Goal: Task Accomplishment & Management: Manage account settings

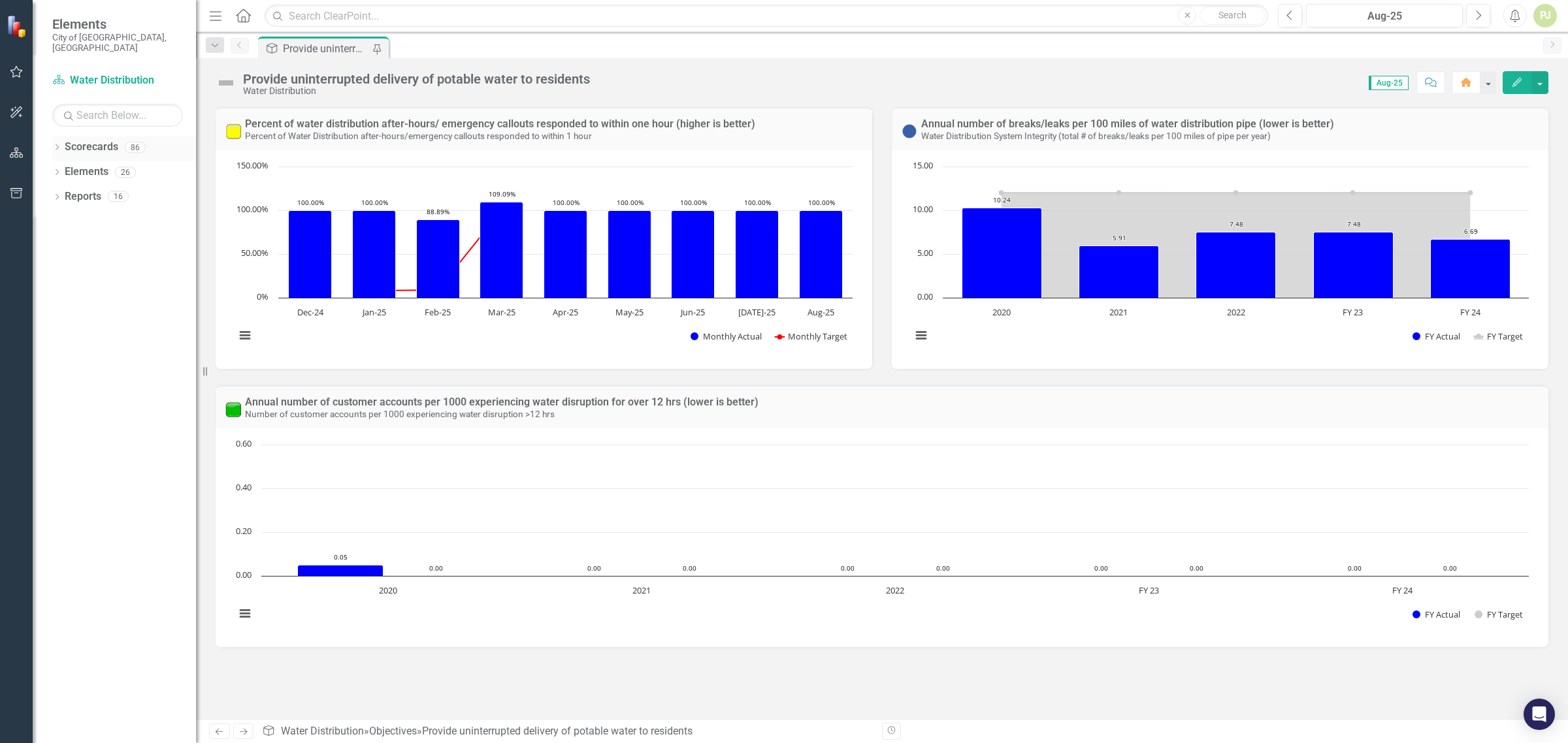
click at [56, 145] on icon "Dropdown" at bounding box center [57, 149] width 9 height 8
click at [57, 194] on icon "Dropdown" at bounding box center [57, 198] width 9 height 8
click at [64, 168] on icon "Dropdown" at bounding box center [64, 171] width 10 height 8
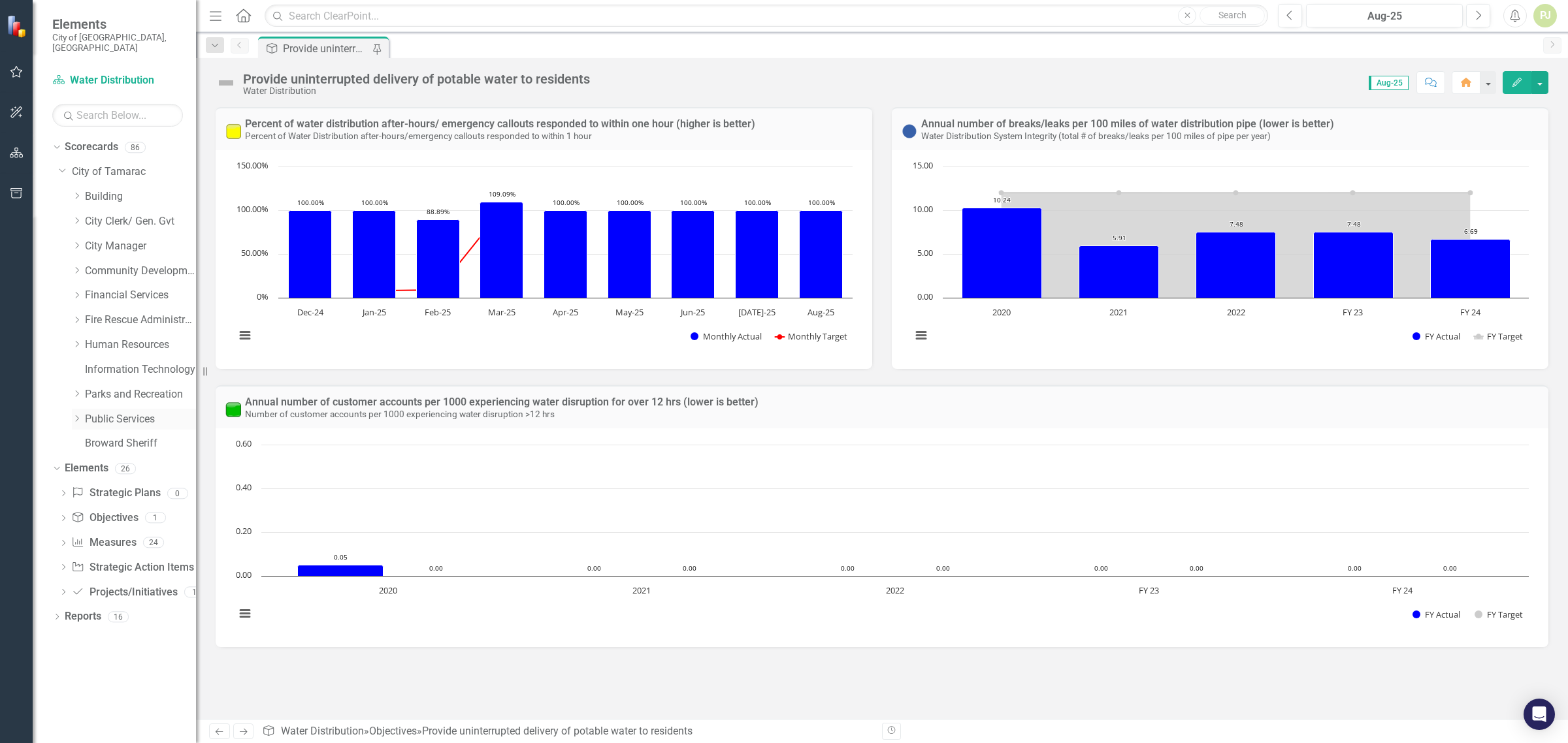
click at [76, 415] on icon "Dropdown" at bounding box center [77, 418] width 10 height 8
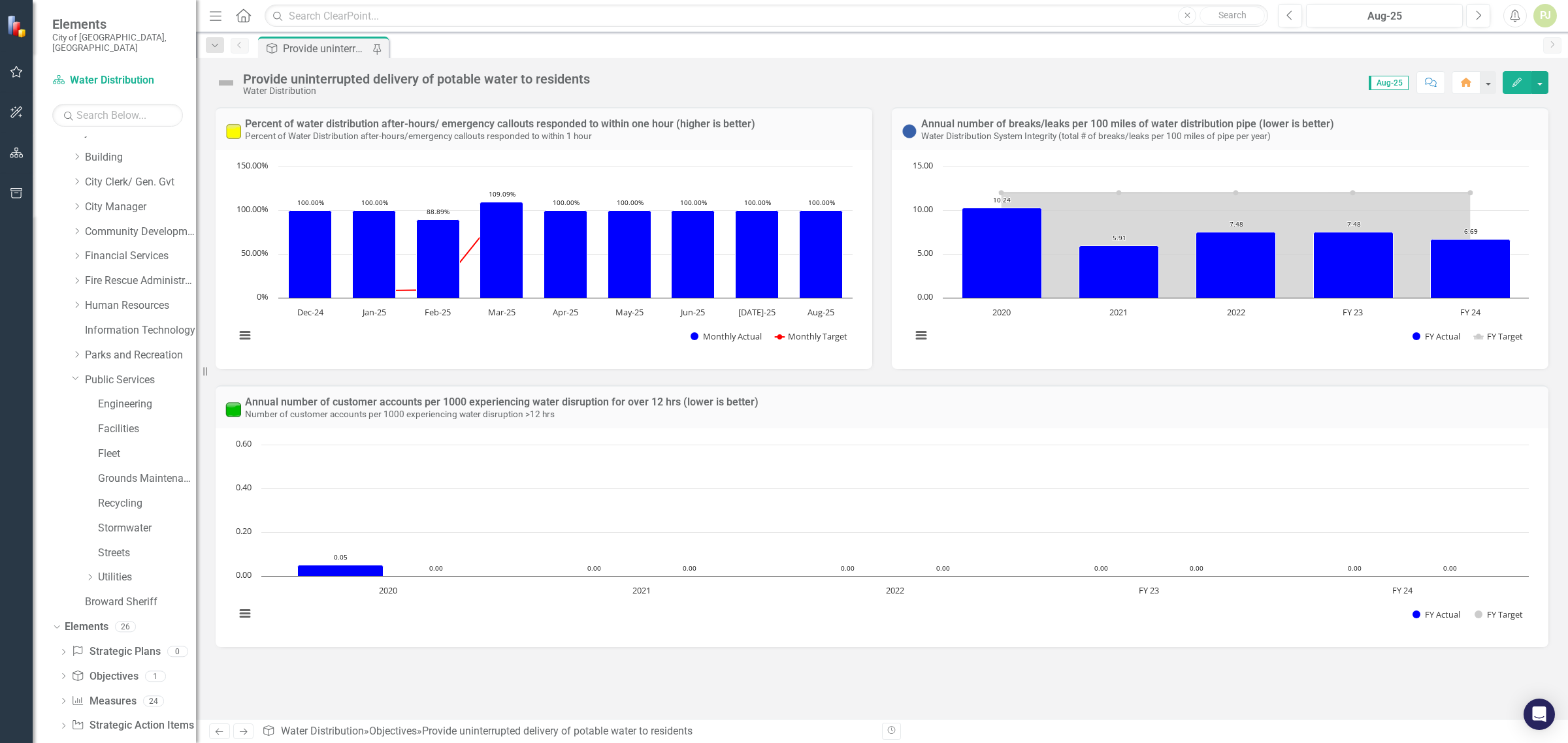
scroll to position [75, 0]
click at [89, 537] on icon "Dropdown" at bounding box center [90, 540] width 10 height 8
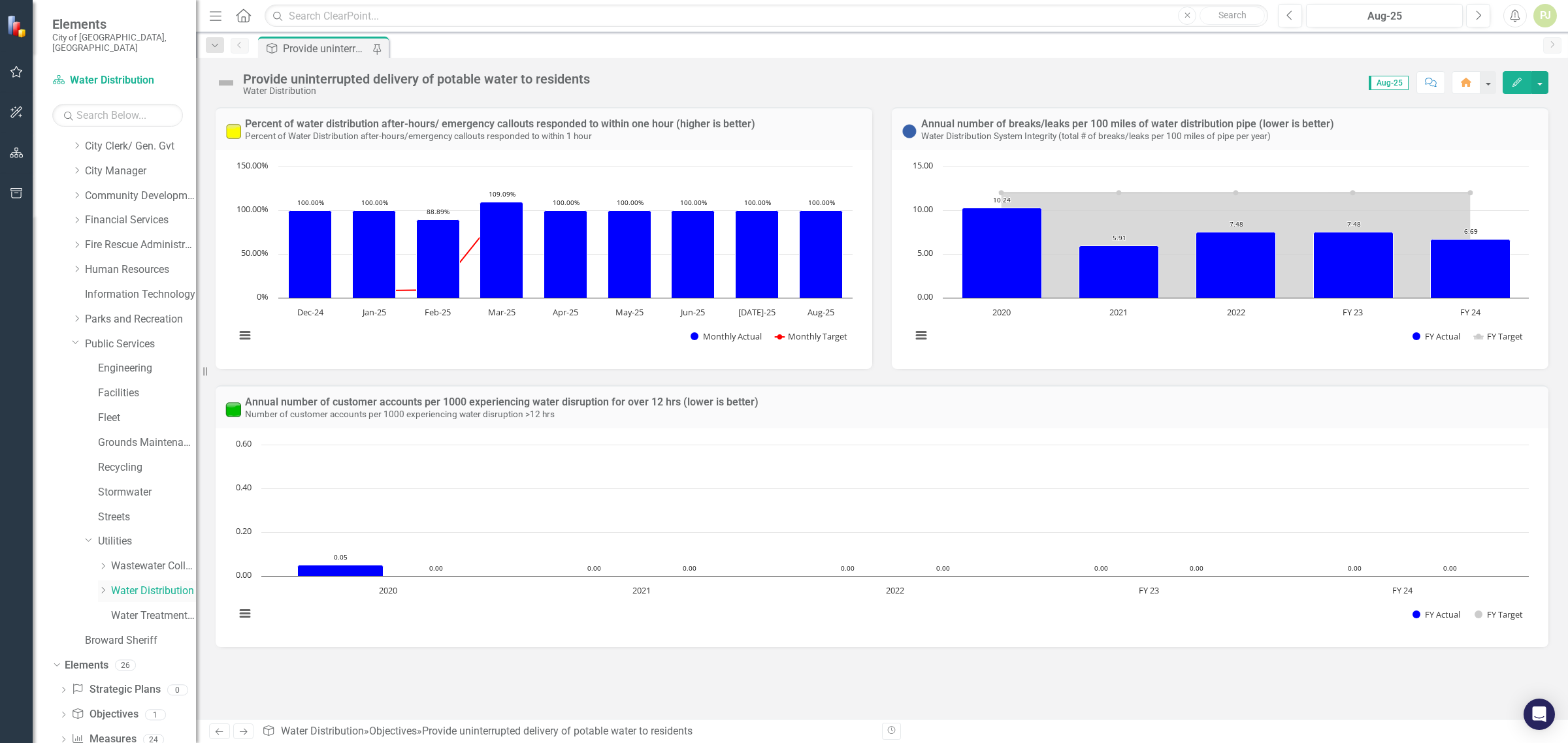
click at [102, 586] on icon "Dropdown" at bounding box center [103, 589] width 10 height 8
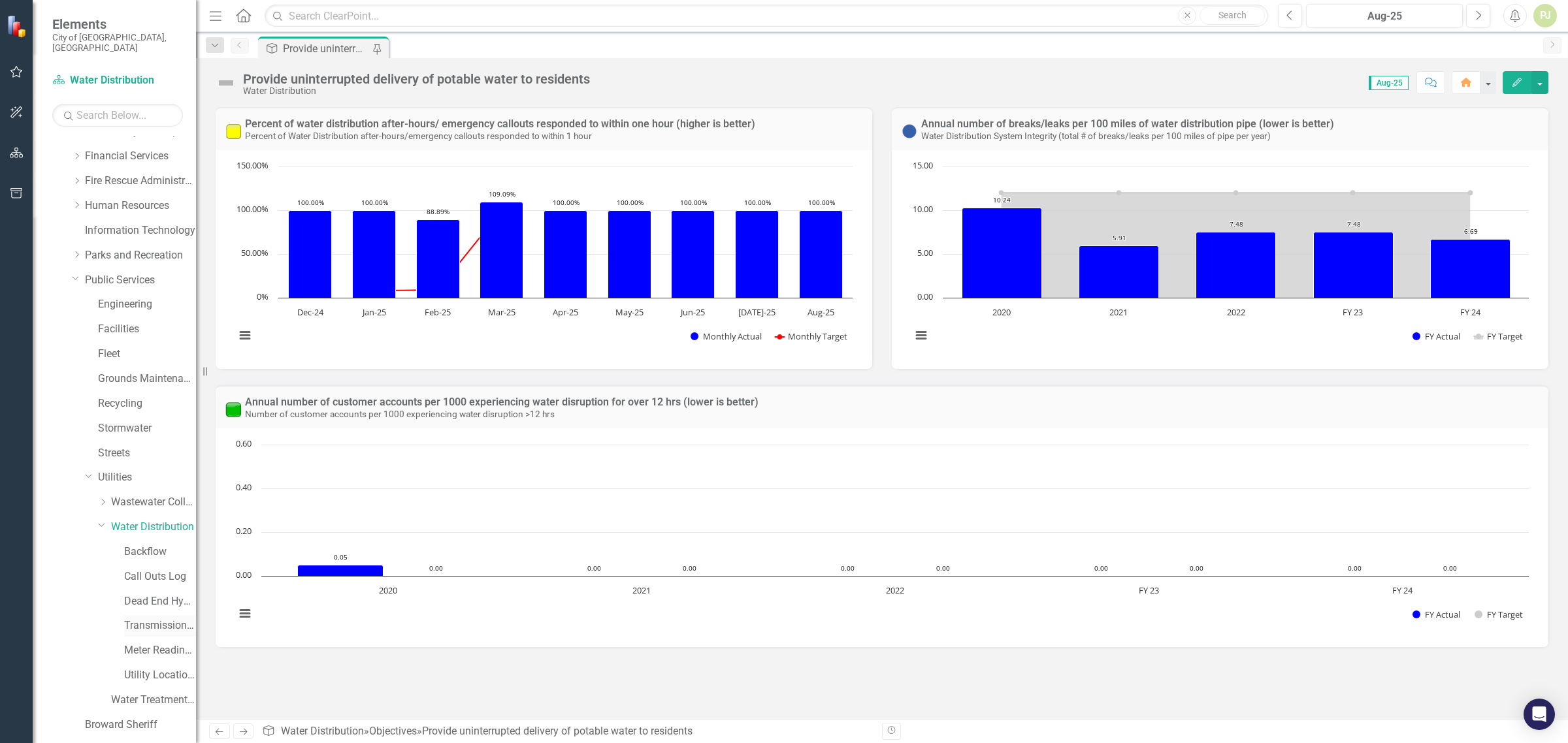
scroll to position [297, 0]
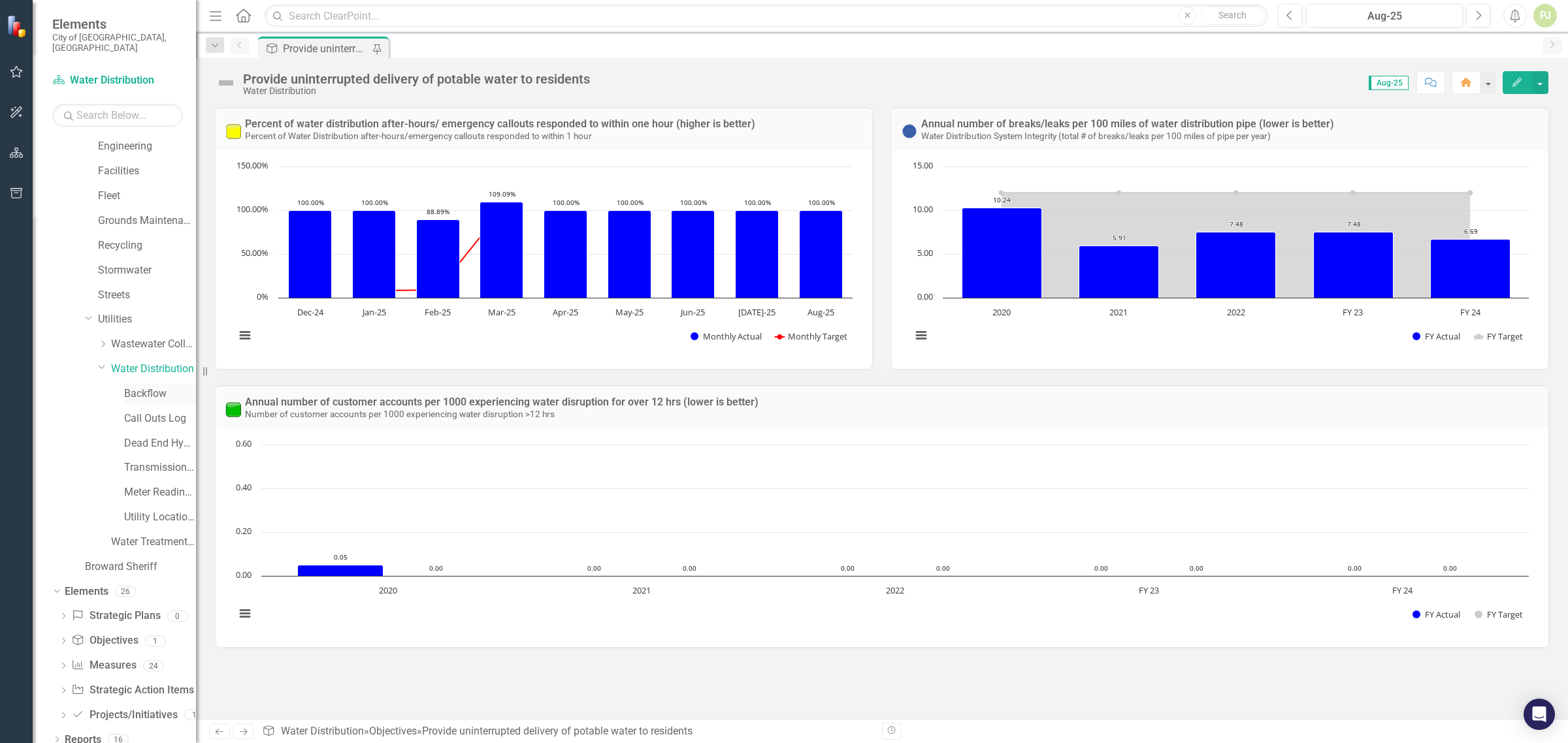
click at [147, 387] on link "Backflow" at bounding box center [160, 394] width 72 height 15
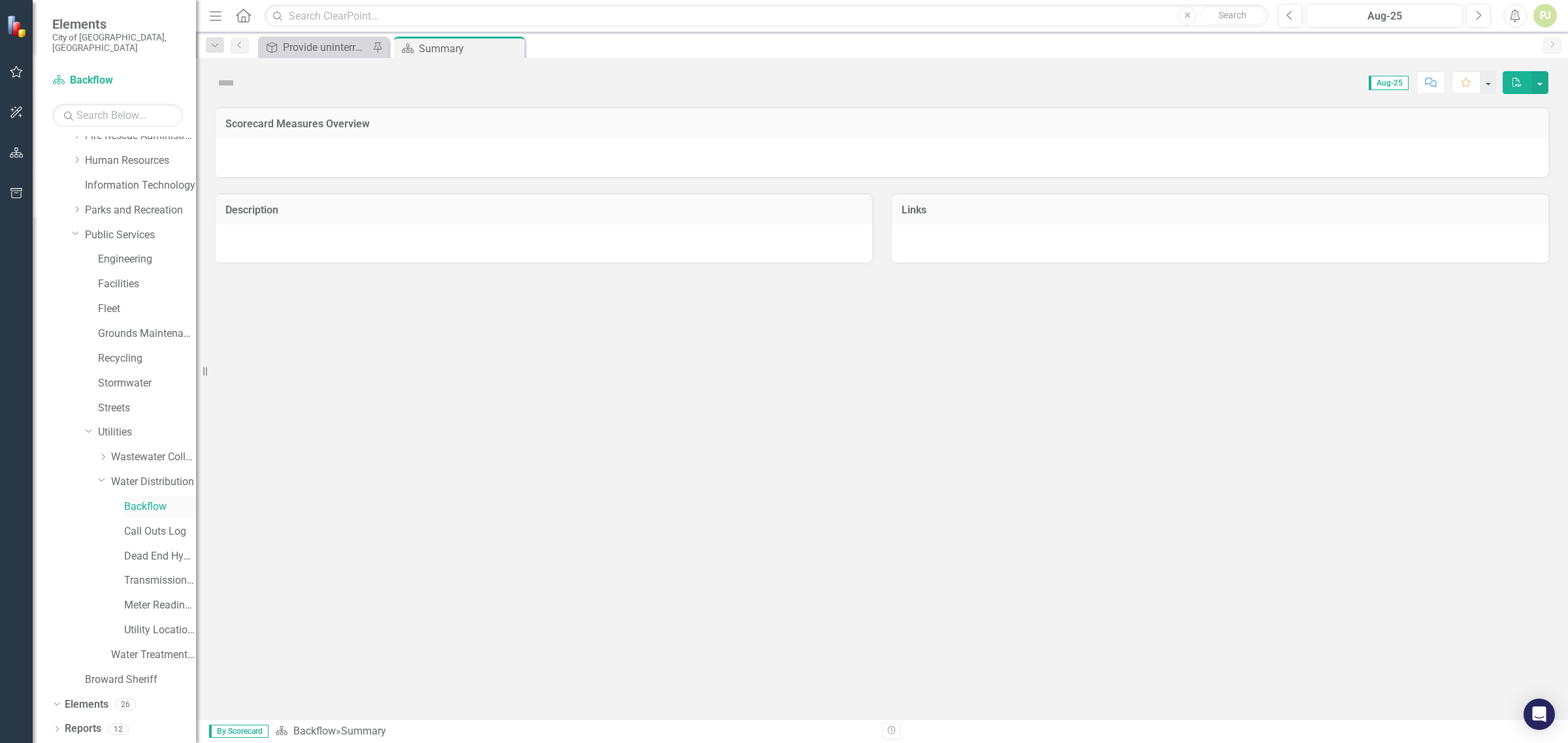
scroll to position [297, 0]
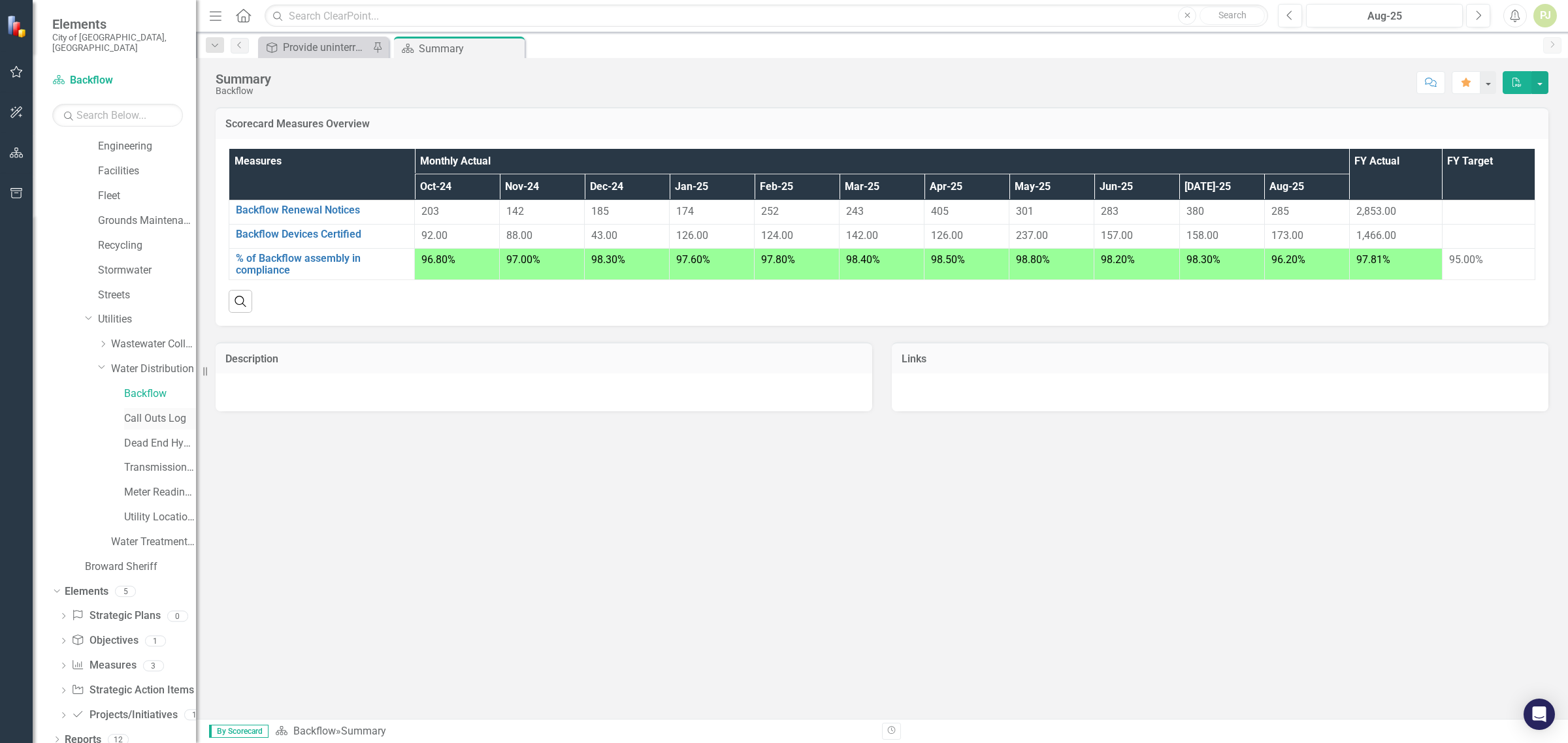
click at [155, 411] on link "Call Outs Log" at bounding box center [160, 419] width 72 height 15
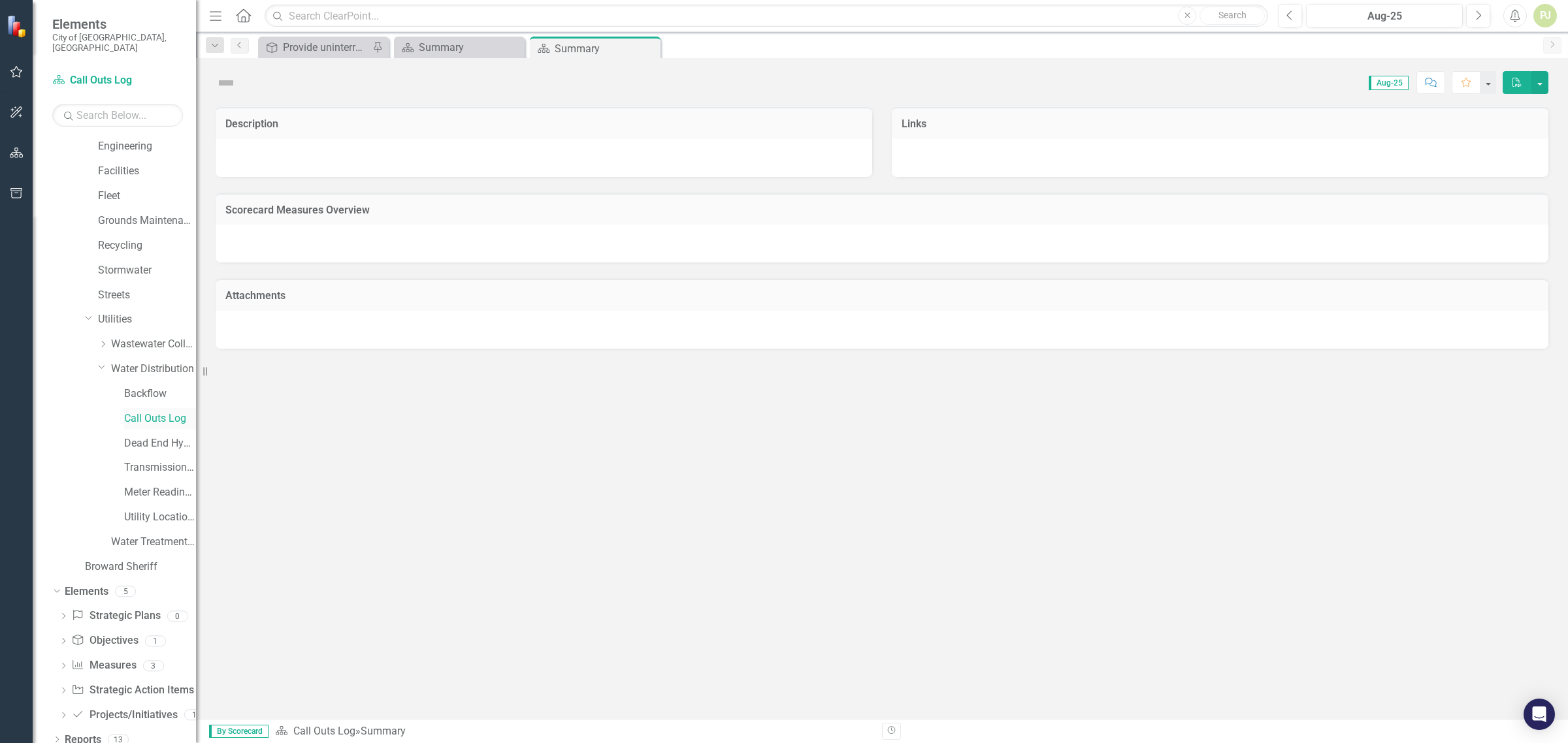
scroll to position [297, 0]
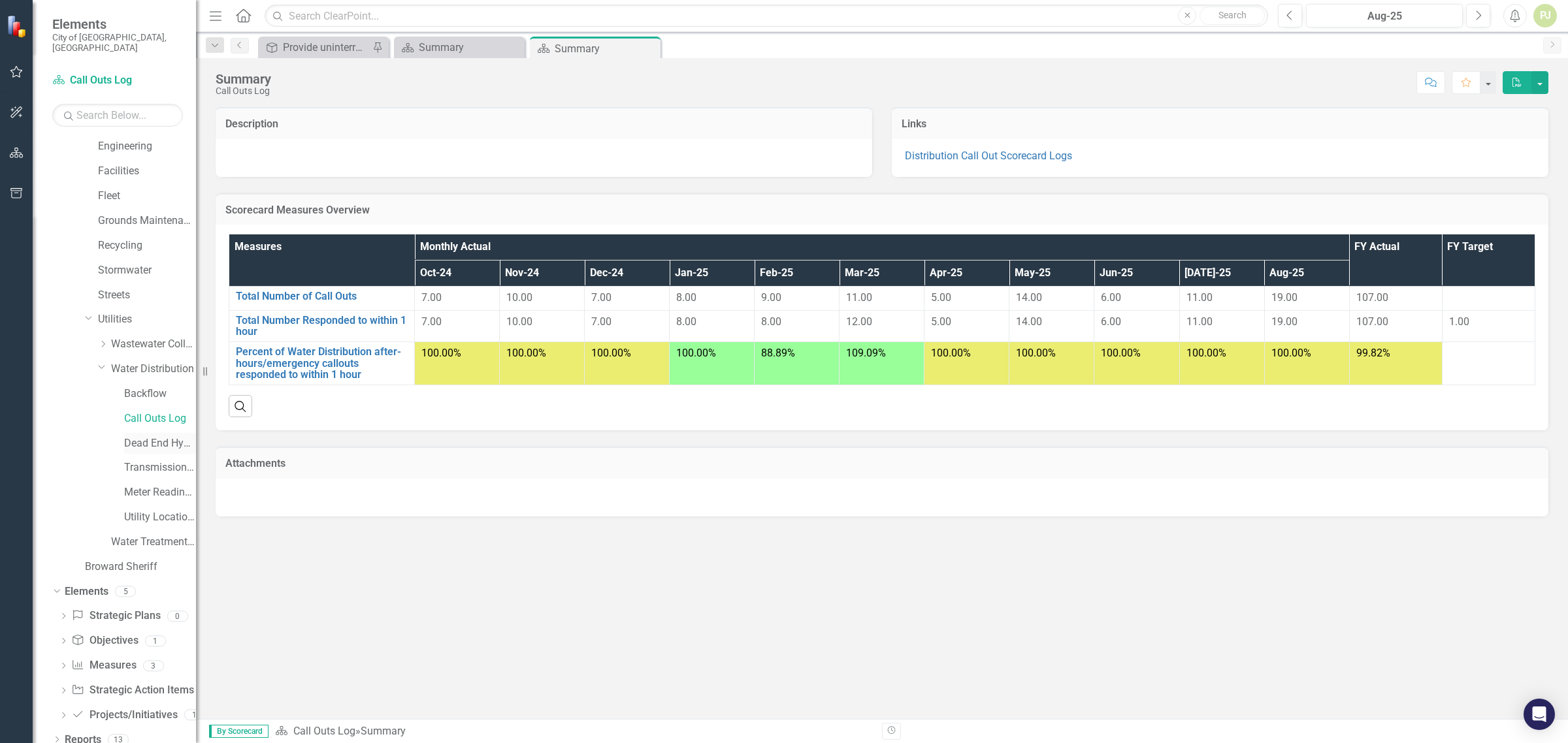
click at [155, 437] on link "Dead End Hydrant Flushing Log" at bounding box center [160, 444] width 72 height 15
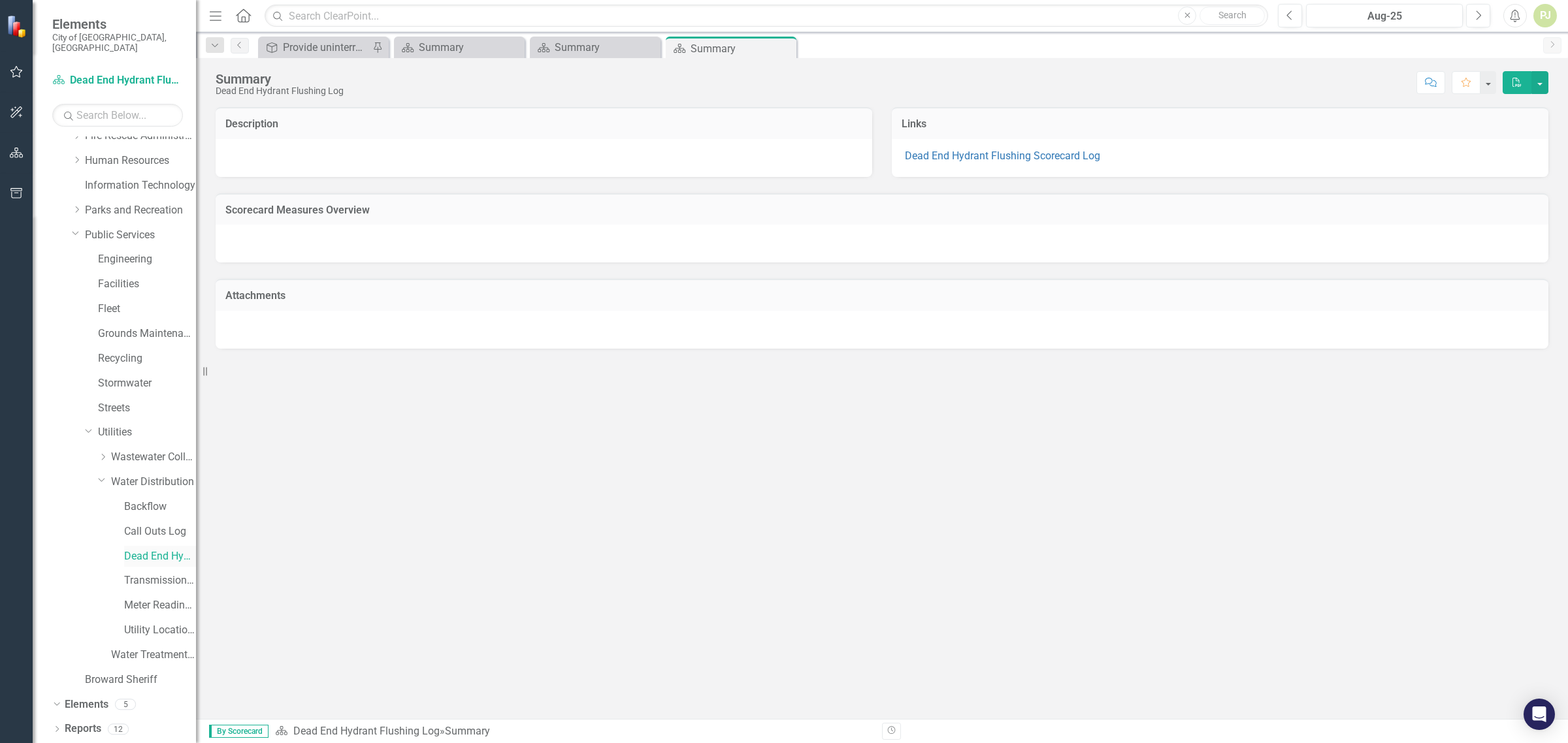
scroll to position [297, 0]
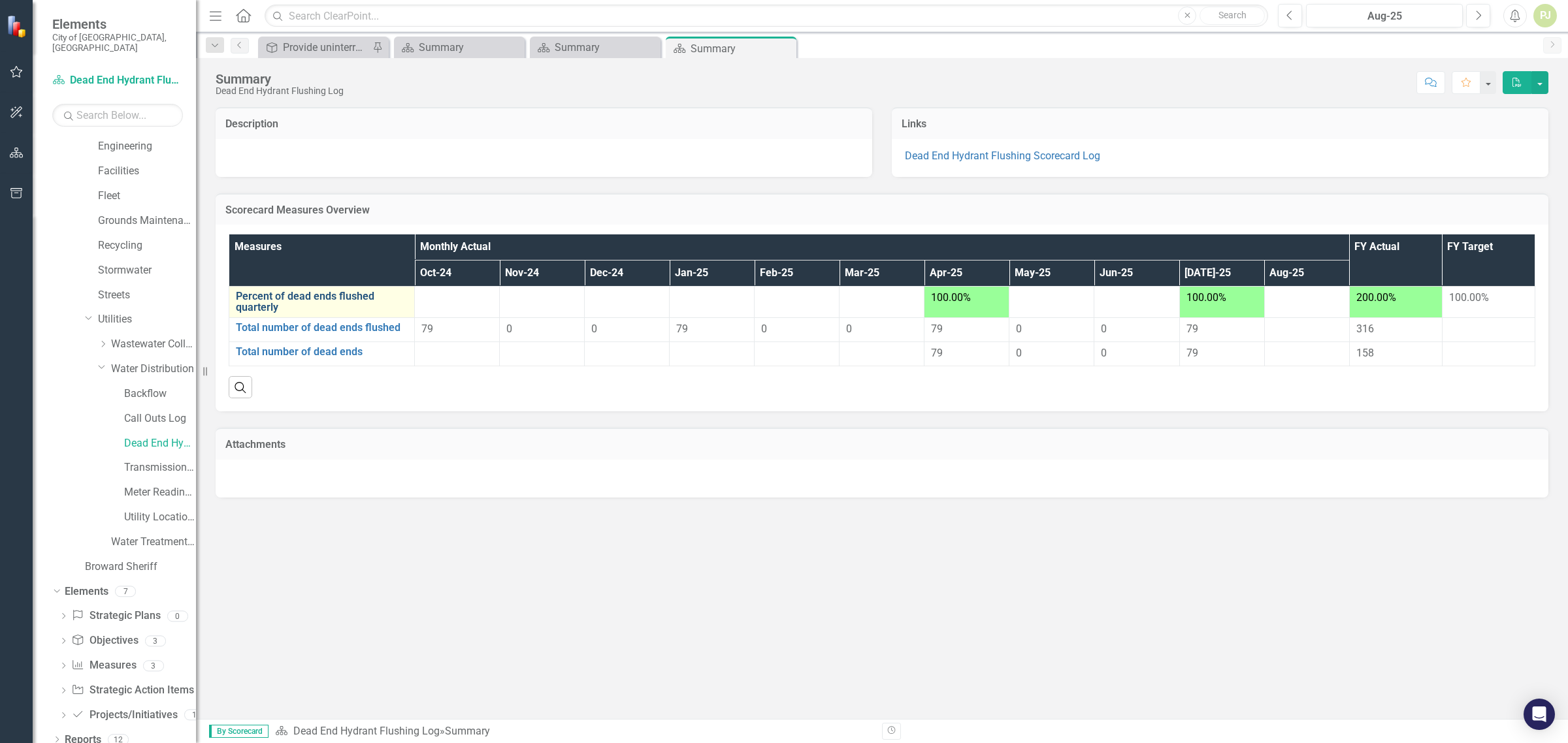
click at [291, 299] on link "Percent of dead ends flushed quarterly" at bounding box center [321, 301] width 172 height 23
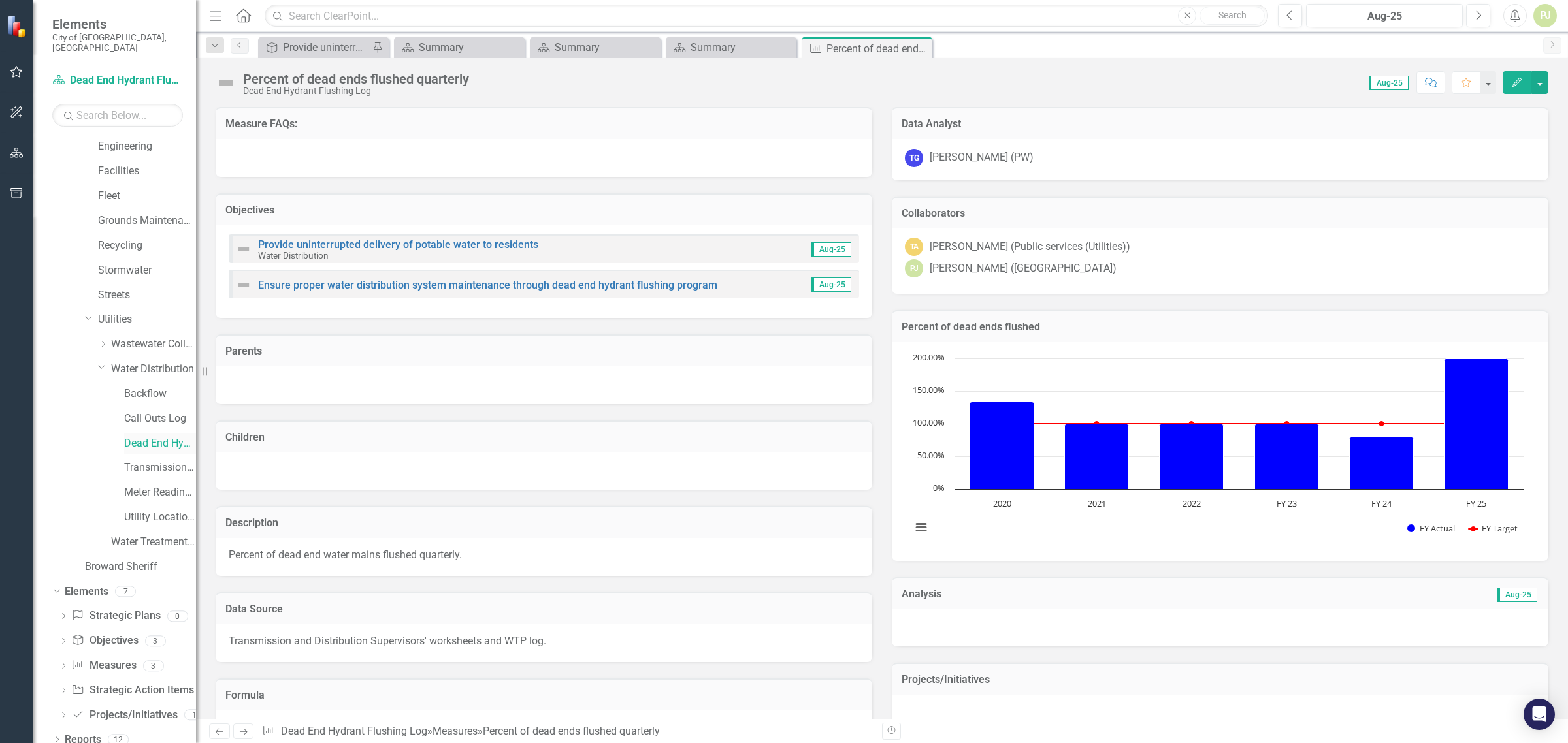
click at [163, 437] on link "Dead End Hydrant Flushing Log" at bounding box center [160, 444] width 72 height 15
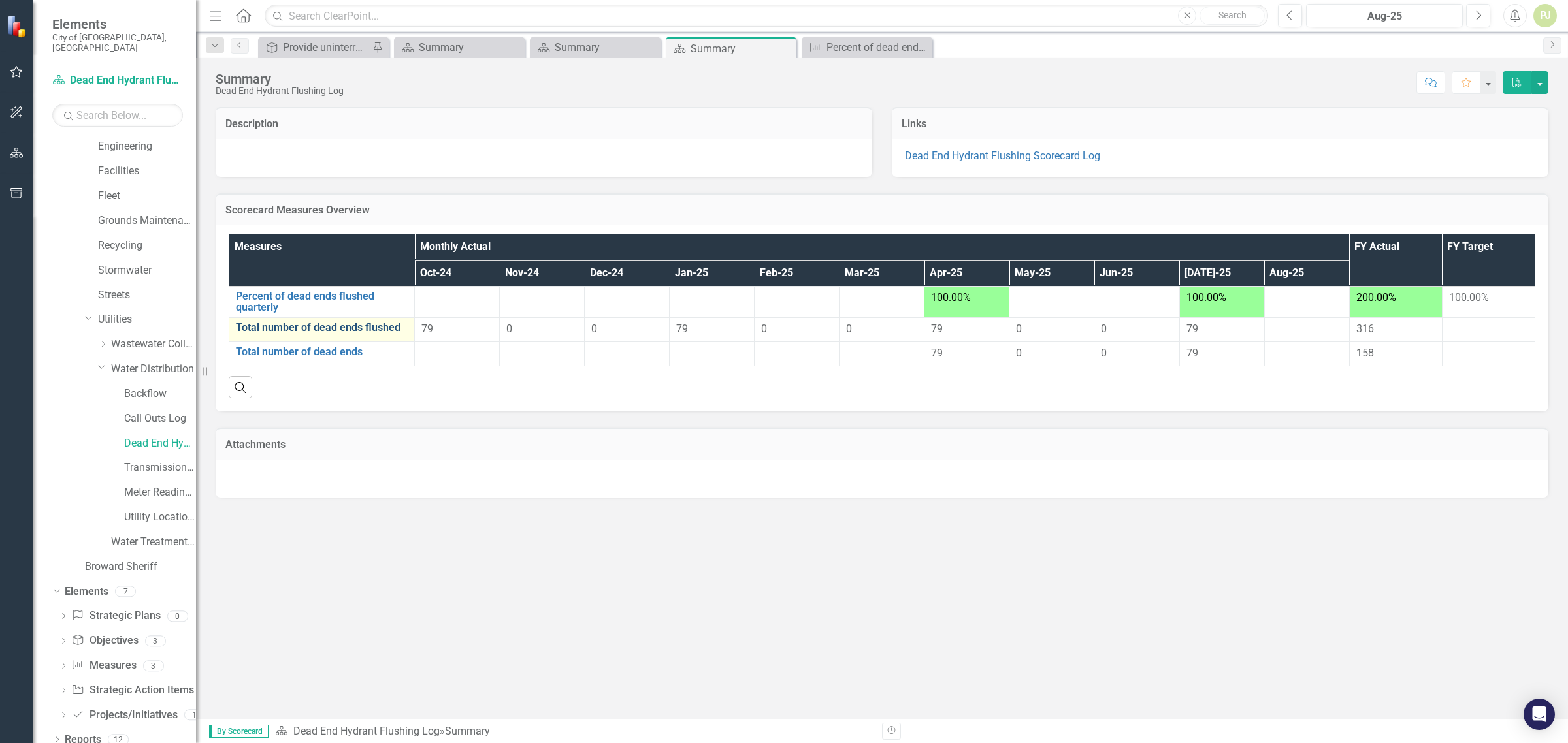
click at [341, 330] on link "Total number of dead ends flushed" at bounding box center [321, 328] width 172 height 12
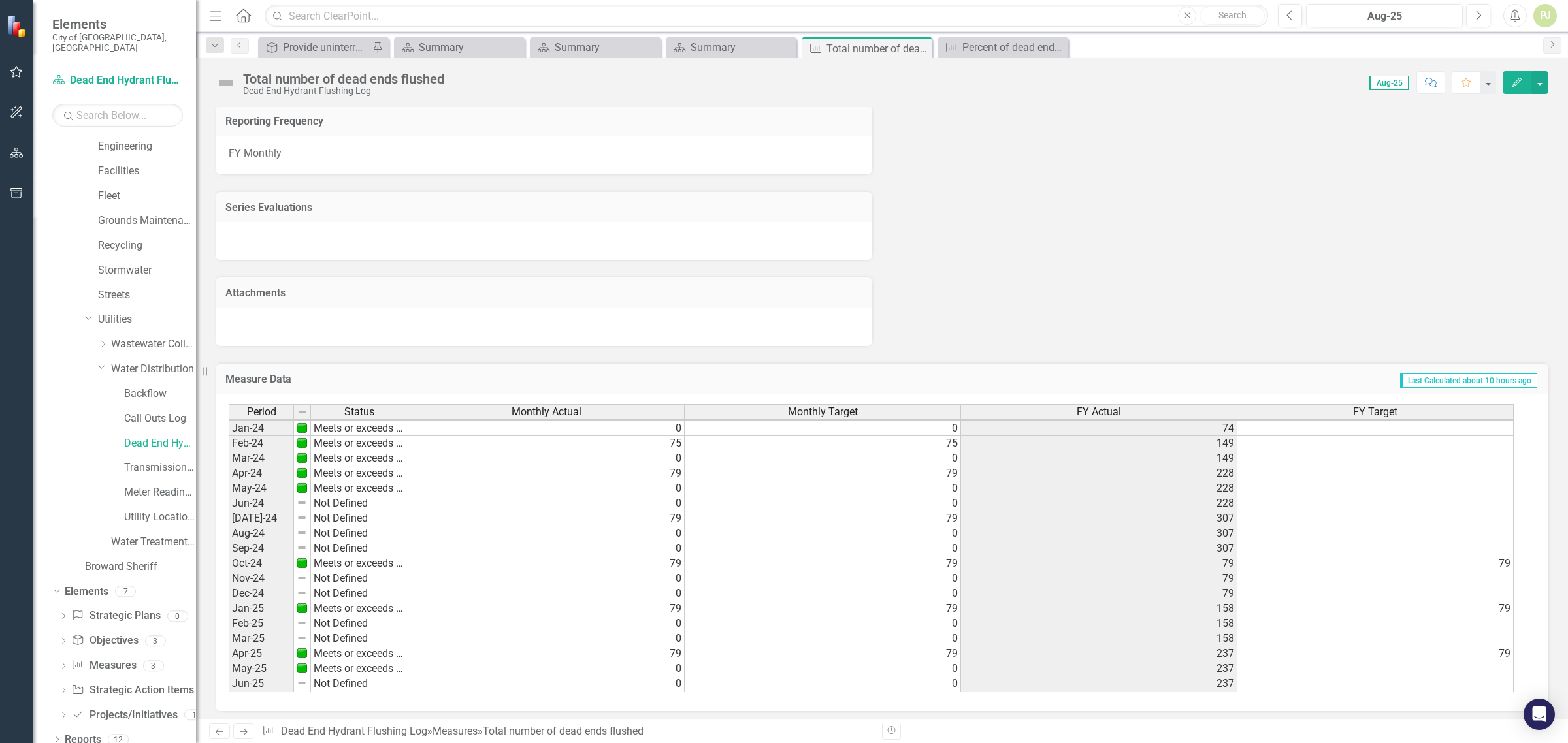
click at [351, 502] on tbody "Nov-22 Meets or exceeds target Dec-22 Meets or exceeds target Jan-23 Meets or e…" at bounding box center [318, 488] width 180 height 556
click at [351, 502] on td "Not Defined" at bounding box center [359, 504] width 97 height 15
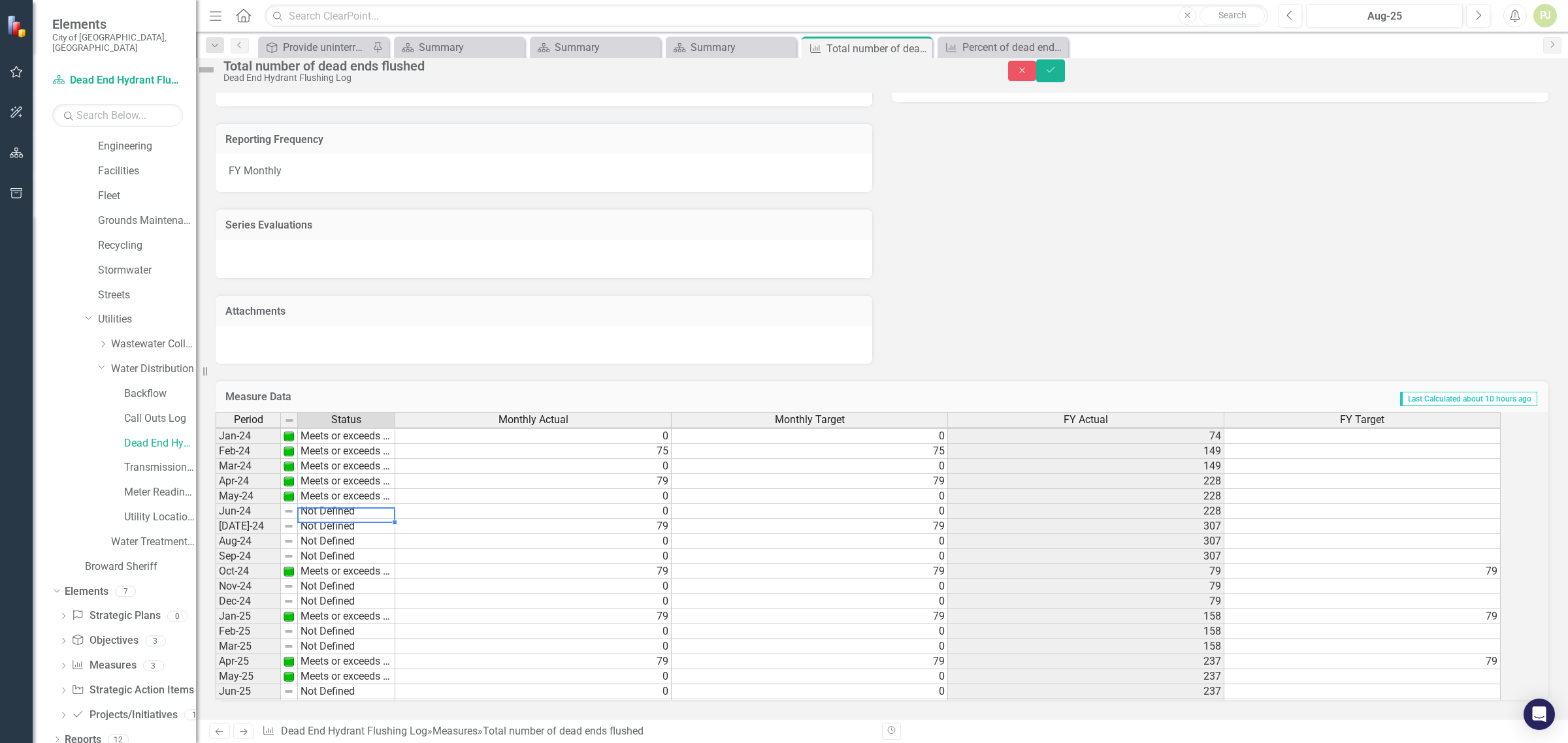
click at [351, 504] on td "Not Defined" at bounding box center [346, 512] width 97 height 15
click at [353, 504] on td "Not Defined" at bounding box center [346, 512] width 97 height 15
click at [365, 519] on div "Period Status Monthly Actual Monthly Target FY Actual FY Target Jan-23 Meets or…" at bounding box center [863, 556] width 1297 height 288
click at [365, 519] on td "Not Defined" at bounding box center [346, 527] width 97 height 15
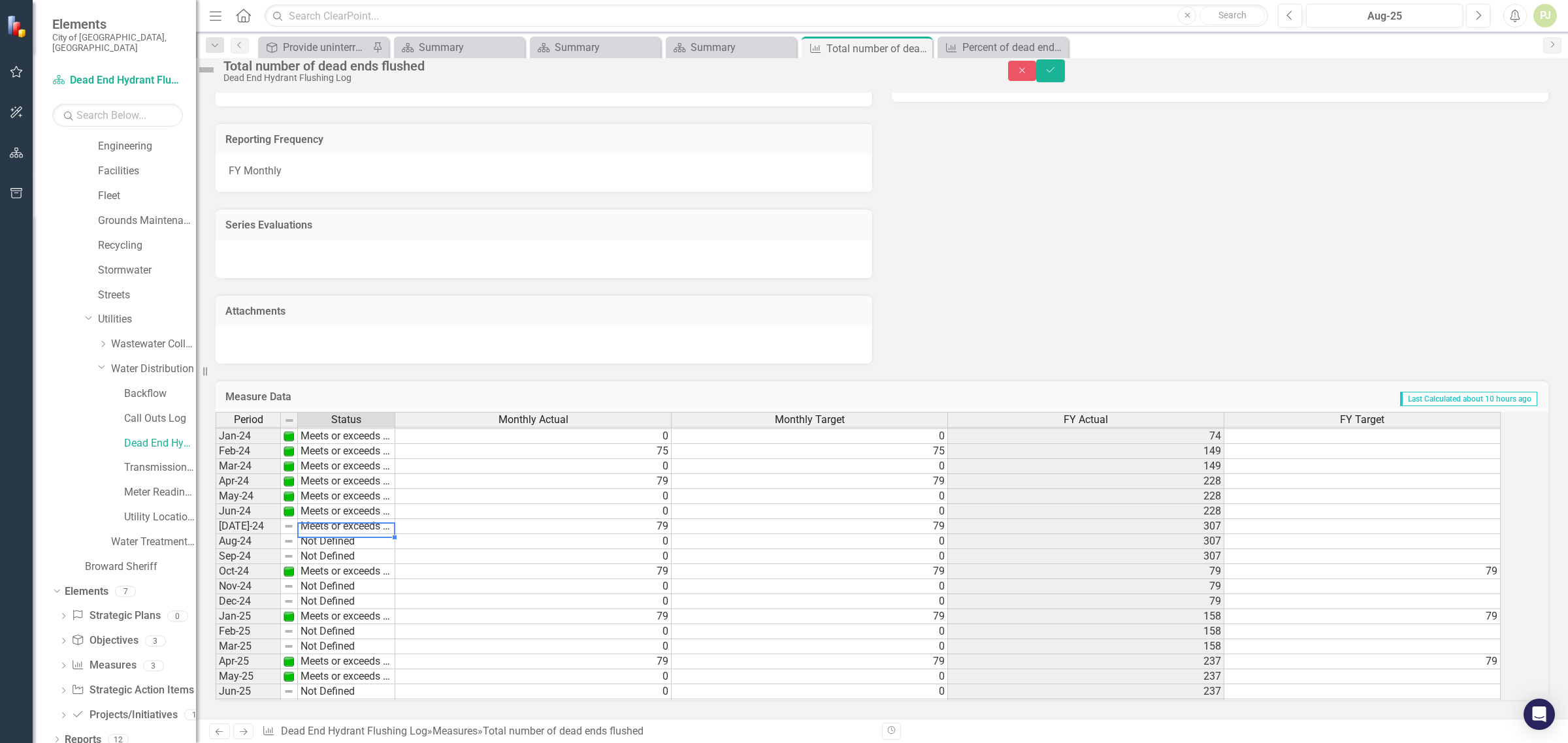
click at [368, 530] on div "Period Status Monthly Actual Monthly Target FY Actual FY Target Jan-23 Meets or…" at bounding box center [863, 556] width 1297 height 288
click at [364, 534] on td "Not Defined" at bounding box center [346, 542] width 97 height 15
click at [364, 546] on div "Period Status Monthly Actual Monthly Target FY Actual FY Target Jan-23 Meets or…" at bounding box center [863, 556] width 1297 height 288
click at [363, 549] on td "Not Defined" at bounding box center [346, 556] width 97 height 15
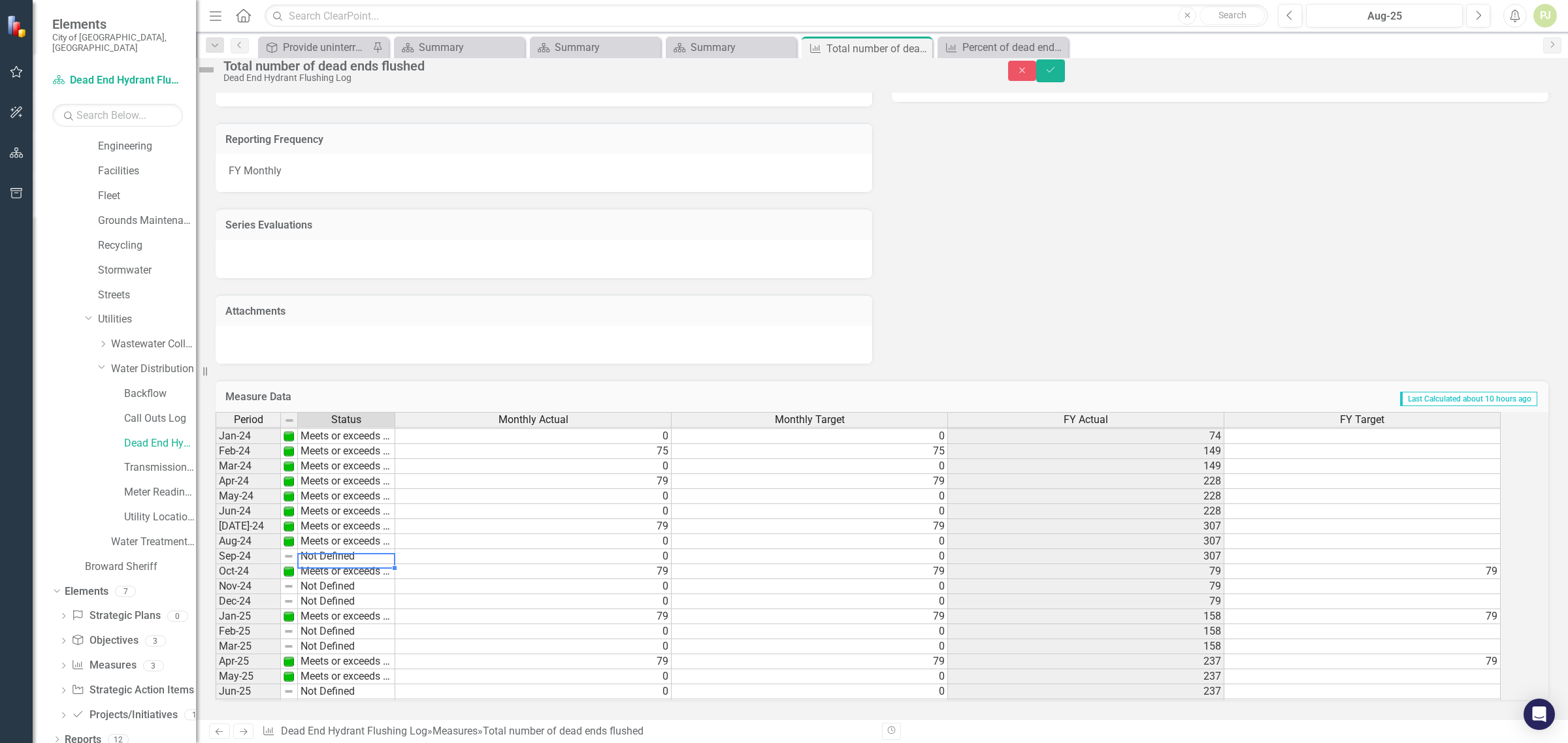
click at [363, 549] on td "Not Defined" at bounding box center [346, 556] width 97 height 15
click at [362, 556] on div "Period Status Monthly Actual Monthly Target FY Actual FY Target Jan-23 Meets or…" at bounding box center [863, 556] width 1297 height 288
click at [362, 583] on td "Not Defined" at bounding box center [346, 587] width 97 height 15
click at [358, 592] on div "Period Status Monthly Actual Monthly Target FY Actual FY Target Jan-23 Meets or…" at bounding box center [863, 556] width 1297 height 288
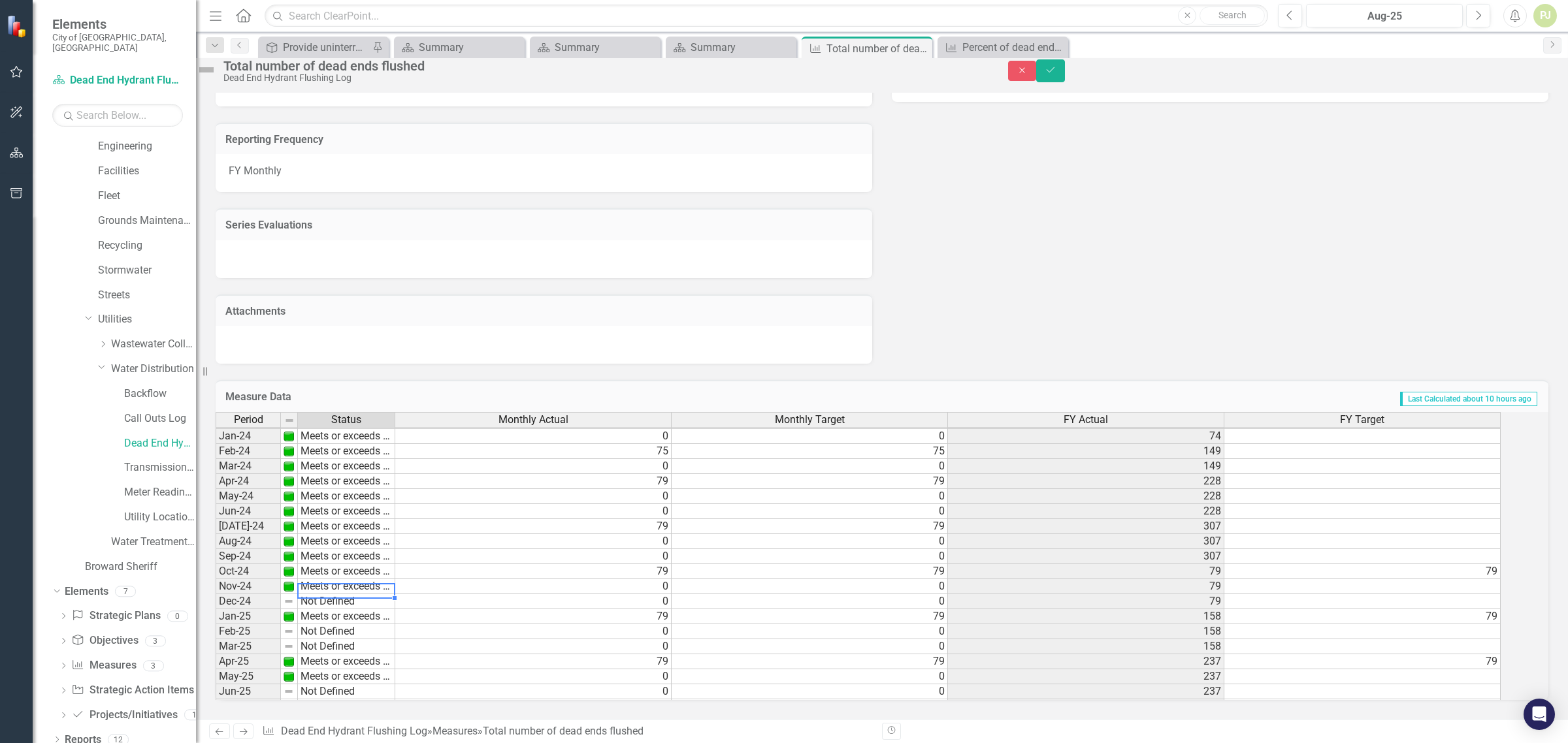
click at [357, 595] on td "Not Defined" at bounding box center [346, 602] width 97 height 15
click at [357, 608] on div "Period Status Monthly Actual Monthly Target FY Actual FY Target Jan-23 Meets or…" at bounding box center [863, 556] width 1297 height 288
click at [357, 624] on td "Not Defined" at bounding box center [346, 632] width 97 height 15
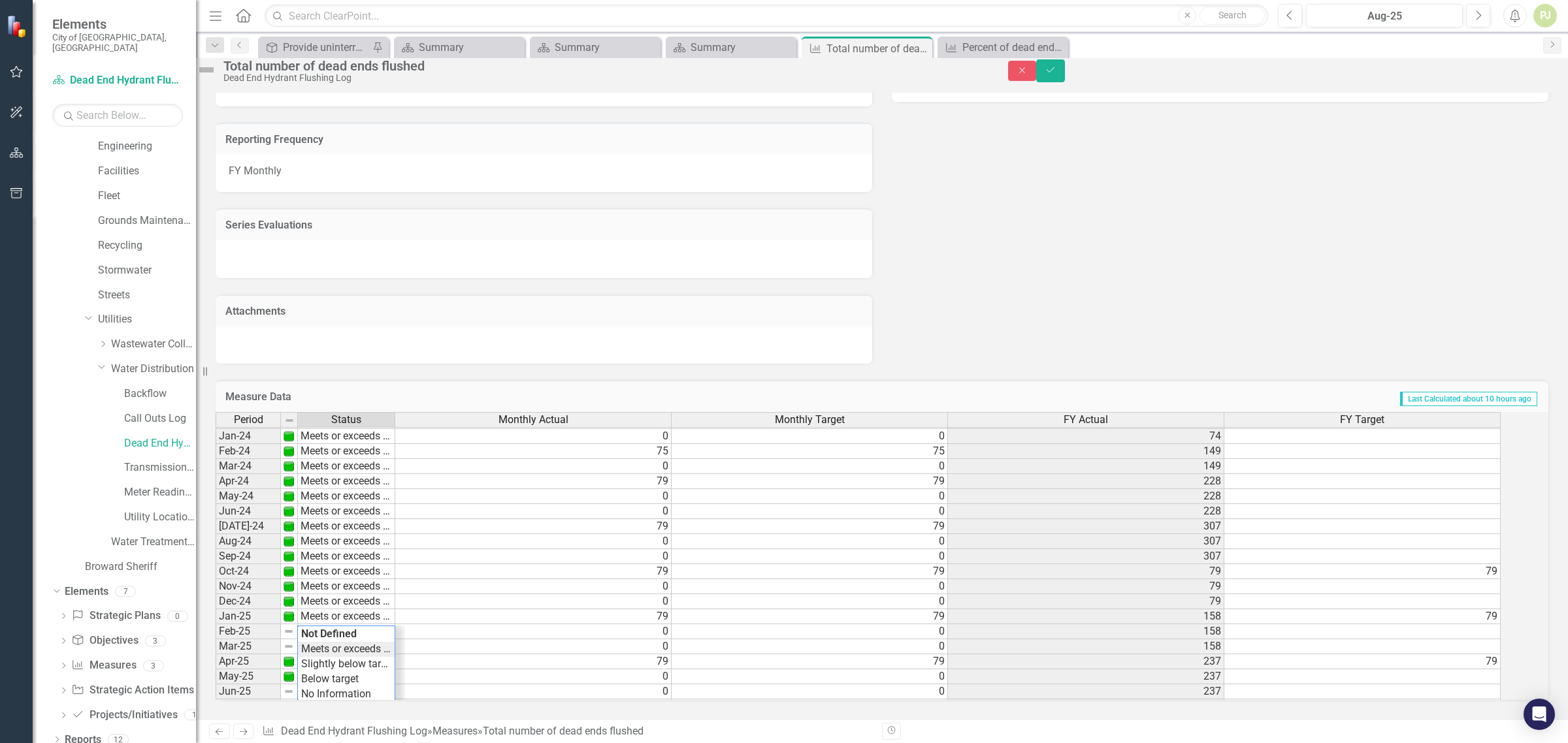
click at [368, 641] on div "Period Status Monthly Actual Monthly Target FY Actual FY Target Jan-23 Meets or…" at bounding box center [863, 556] width 1297 height 288
click at [367, 641] on td "Not Defined" at bounding box center [346, 647] width 97 height 15
click at [368, 654] on div "Period Status Monthly Actual Monthly Target FY Actual FY Target Jan-23 Meets or…" at bounding box center [863, 556] width 1297 height 288
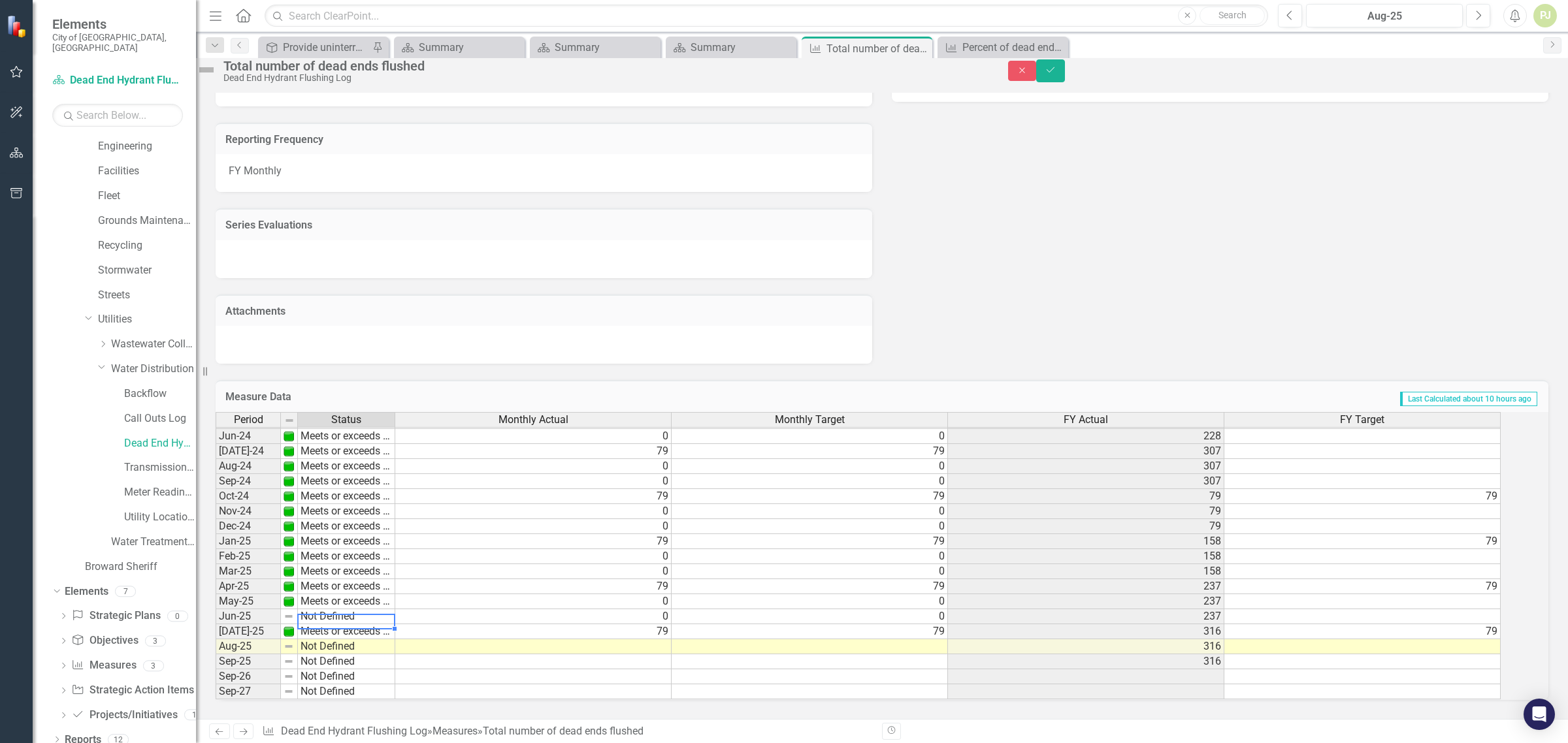
click at [361, 602] on tbody "May-23 Meets or exceeds target Jun-23 Meets or exceeds target Jul-23 Meets or e…" at bounding box center [305, 466] width 180 height 466
click at [361, 610] on td "Not Defined" at bounding box center [346, 617] width 97 height 15
click at [370, 539] on div "Period Status Monthly Actual Monthly Target FY Actual FY Target May-23 Meets or…" at bounding box center [863, 556] width 1297 height 288
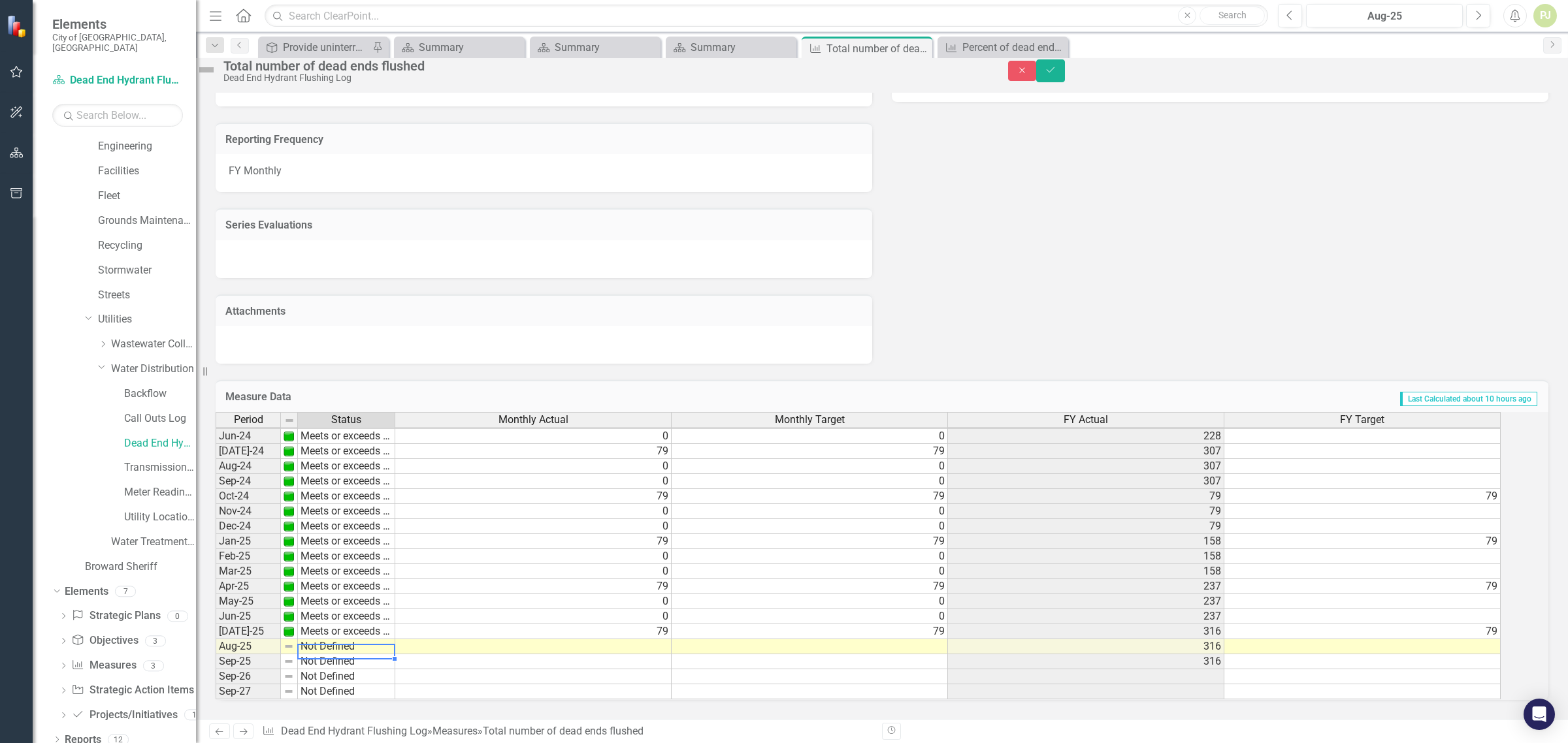
click at [356, 639] on td "Not Defined" at bounding box center [346, 647] width 97 height 15
click at [357, 566] on div "Period Status Monthly Actual Monthly Target FY Actual FY Target May-23 Meets or…" at bounding box center [863, 556] width 1297 height 288
click at [358, 654] on td "Not Defined" at bounding box center [346, 662] width 97 height 15
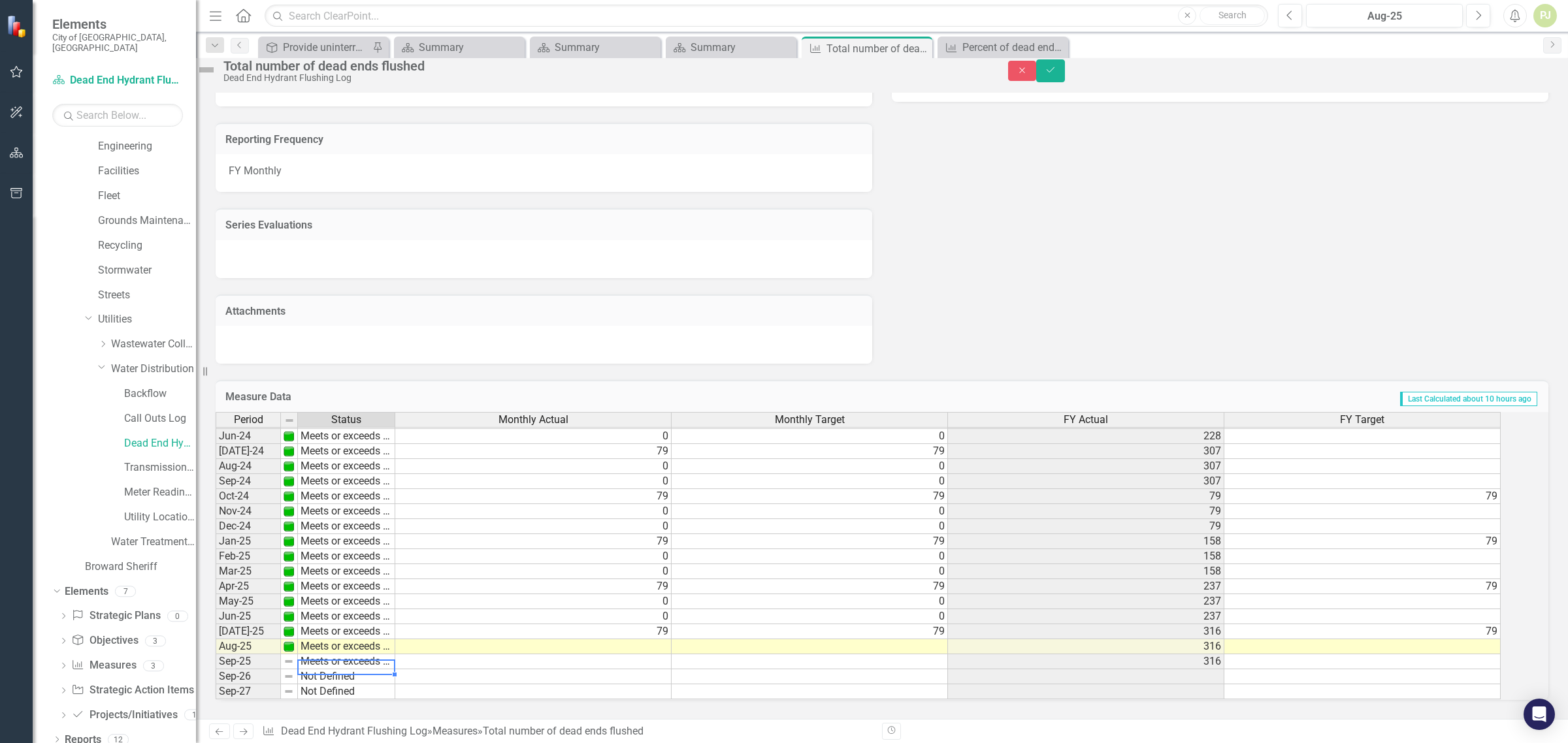
click at [368, 586] on div "Period Status Monthly Actual Monthly Target FY Actual FY Target May-23 Meets or…" at bounding box center [863, 556] width 1297 height 288
click at [351, 670] on td "Not Defined" at bounding box center [346, 677] width 97 height 15
click at [366, 600] on div "Period Status Monthly Actual Monthly Target FY Actual FY Target May-23 Meets or…" at bounding box center [863, 556] width 1297 height 288
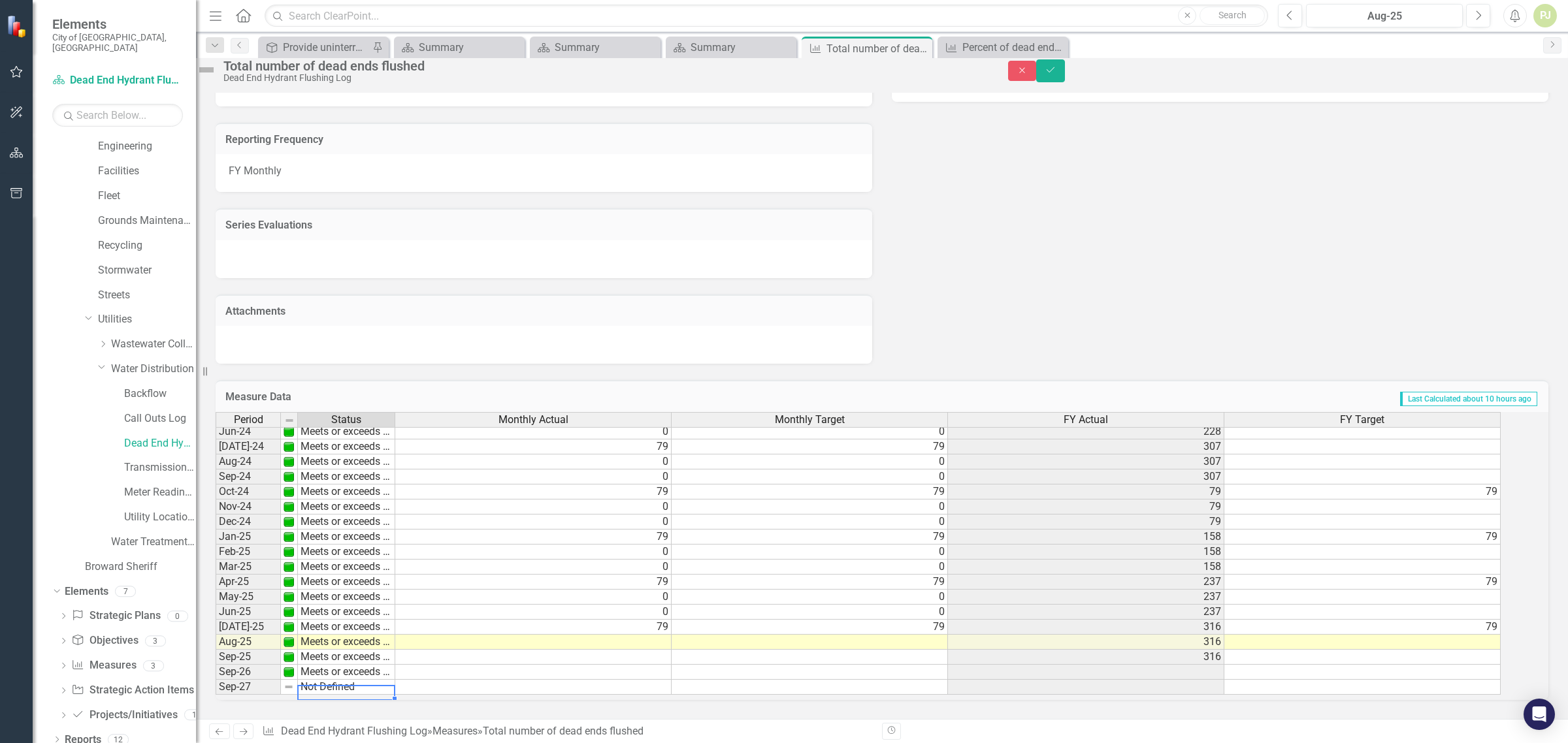
click at [365, 680] on td "Not Defined" at bounding box center [346, 687] width 97 height 15
click at [366, 615] on div "Period Status Monthly Actual Monthly Target FY Actual FY Target May-23 Meets or…" at bounding box center [863, 556] width 1297 height 288
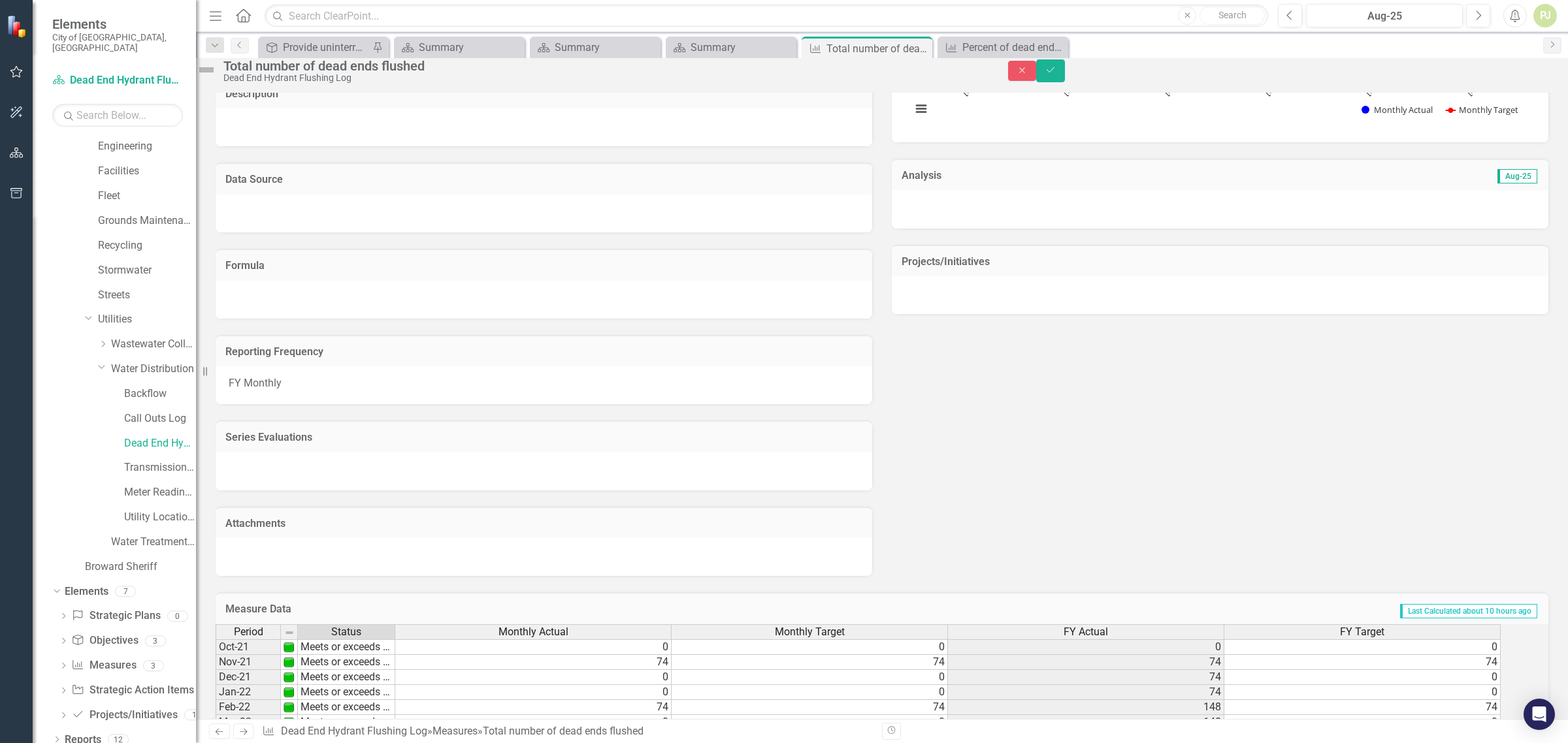
click at [1139, 552] on div "Measure FAQs: Objectives Ensure proper water distribution system maintenance th…" at bounding box center [882, 136] width 1353 height 880
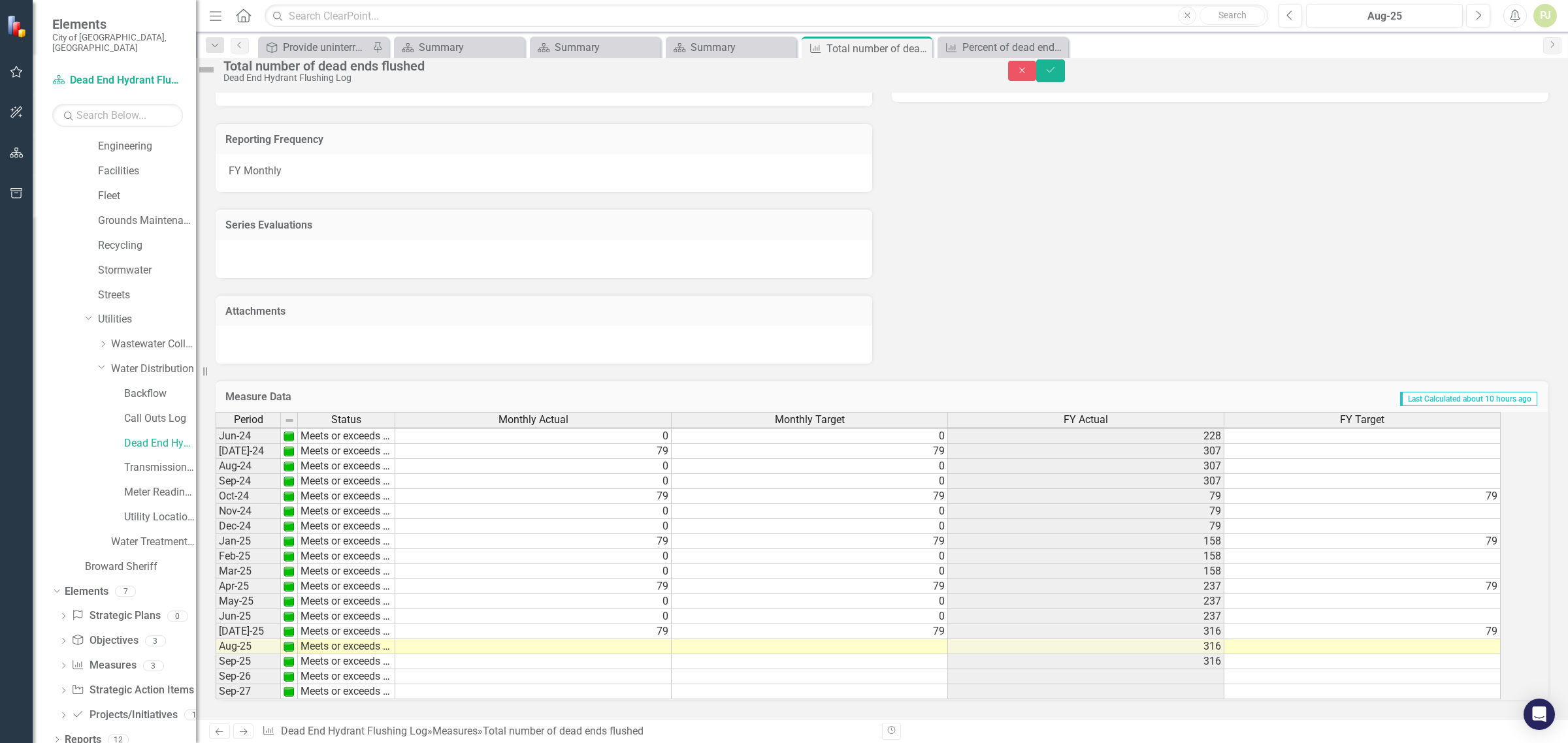
scroll to position [485, 0]
click at [1291, 17] on icon "Previous" at bounding box center [1290, 16] width 8 height 12
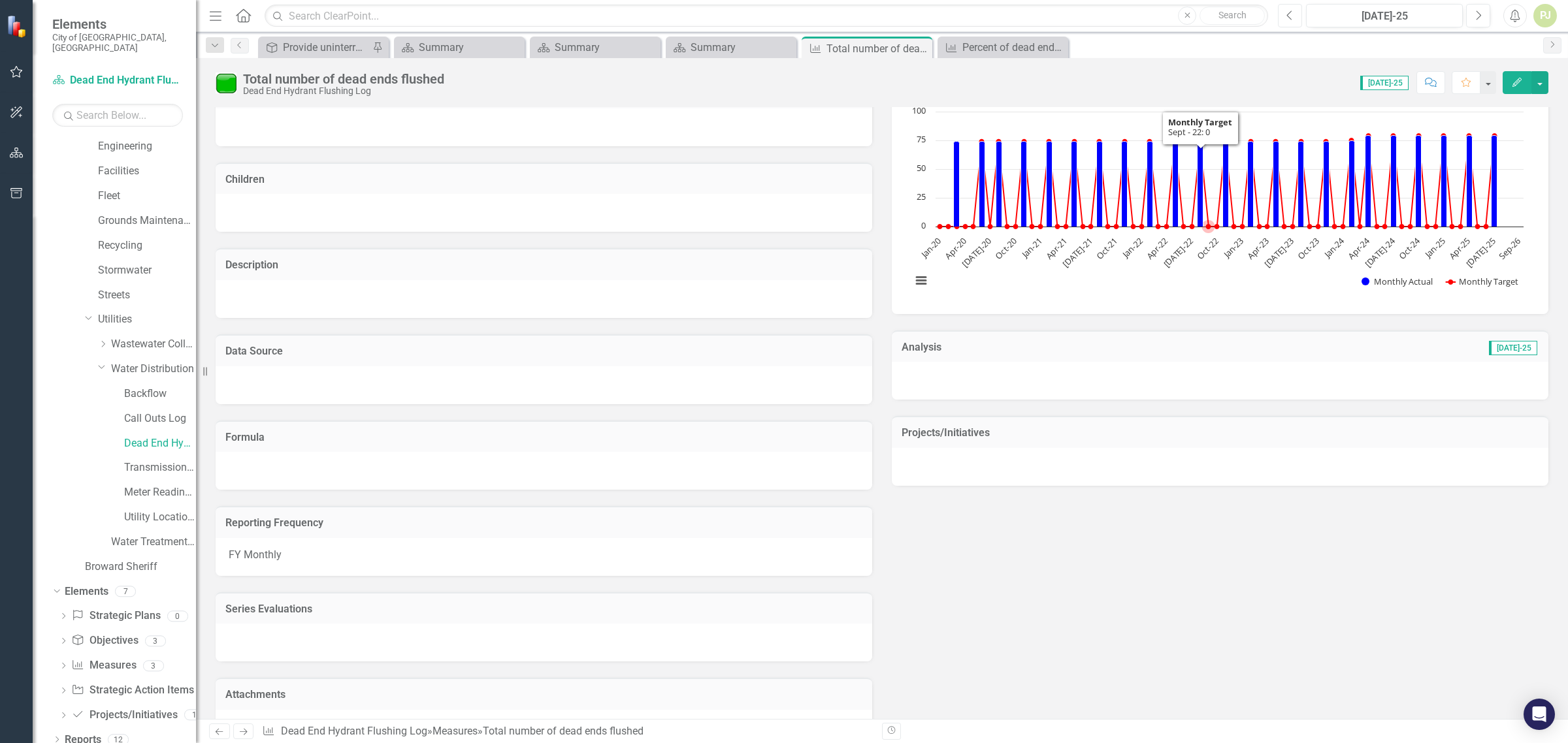
scroll to position [216, 0]
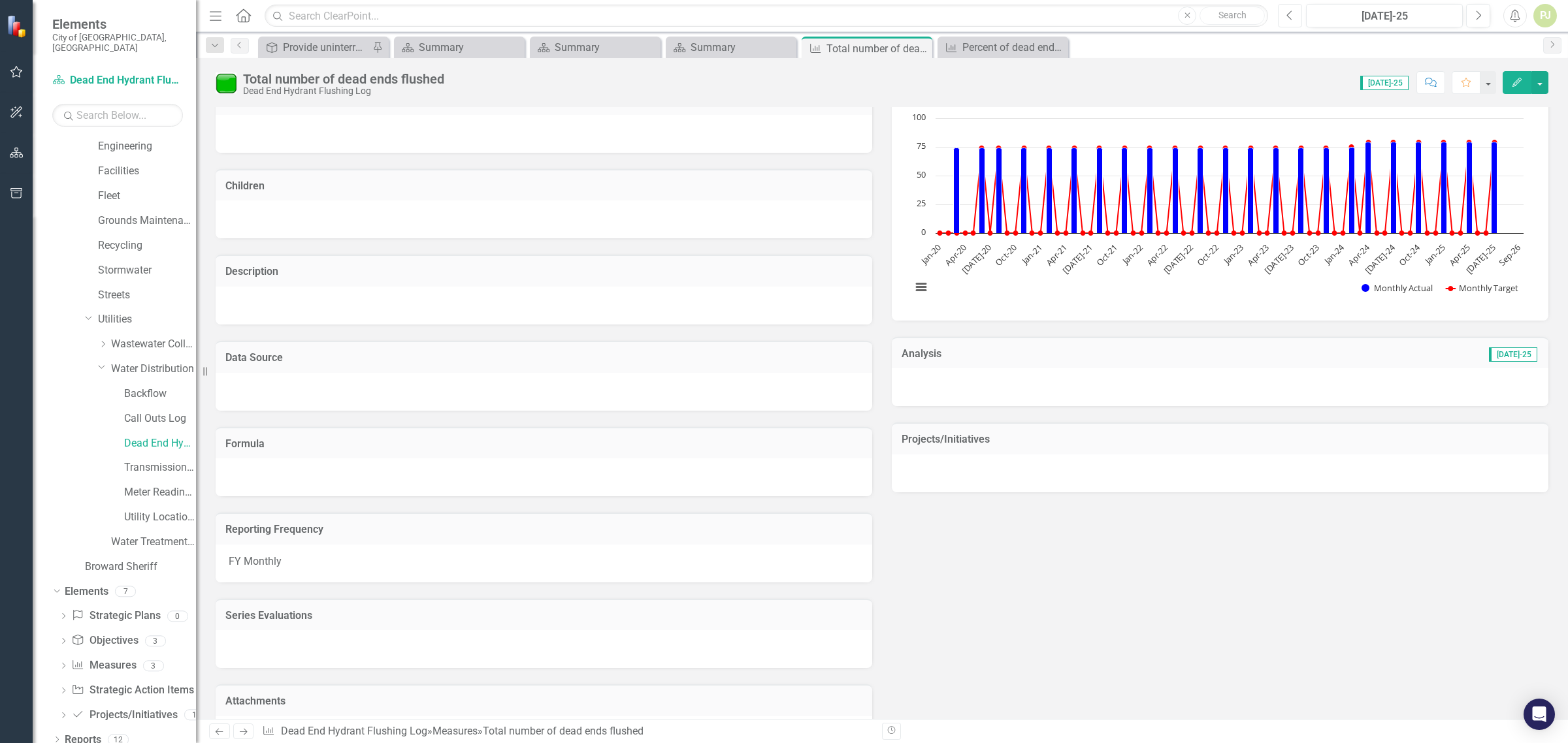
click at [1288, 13] on icon "button" at bounding box center [1290, 14] width 5 height 9
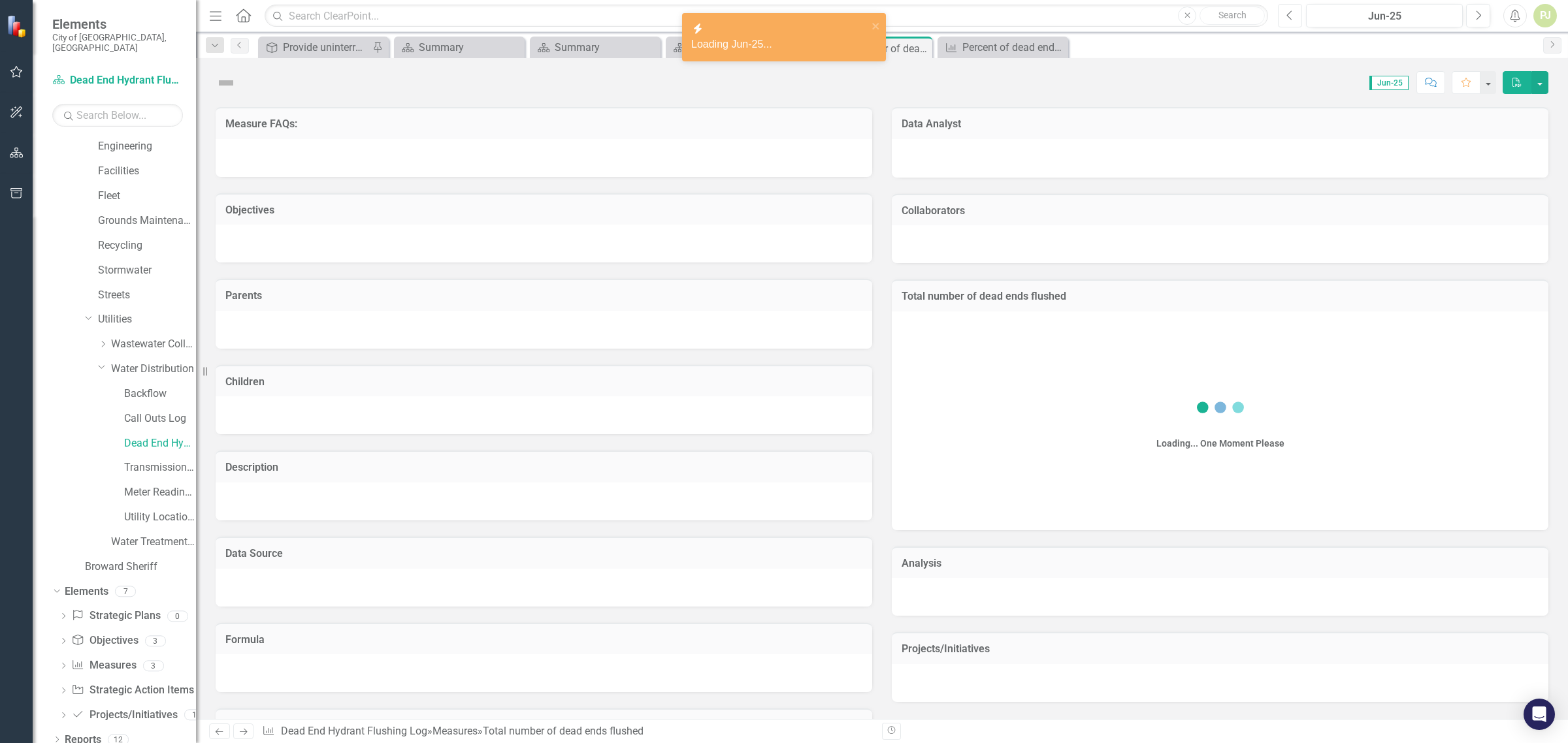
scroll to position [297, 0]
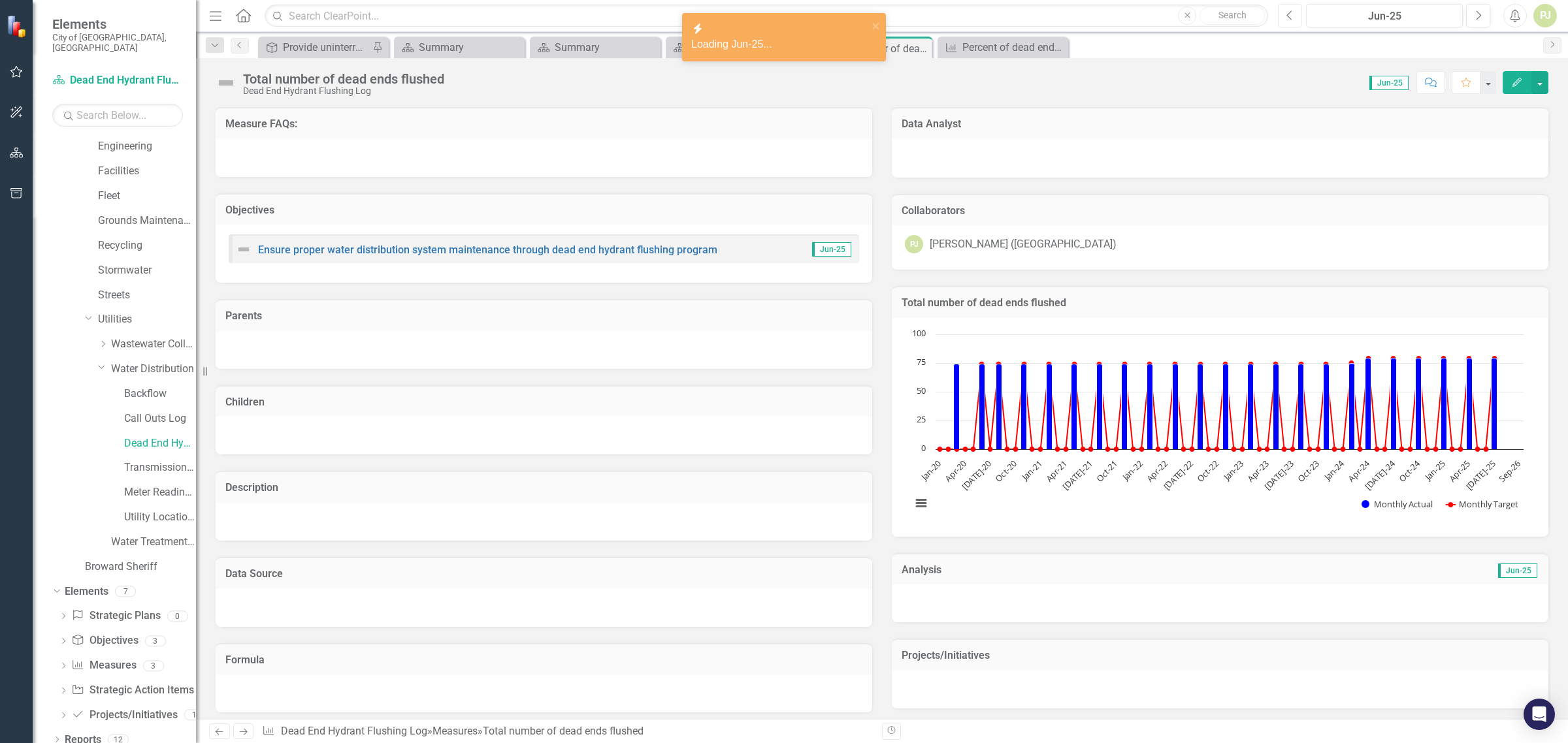
click at [1288, 13] on icon "button" at bounding box center [1290, 14] width 5 height 9
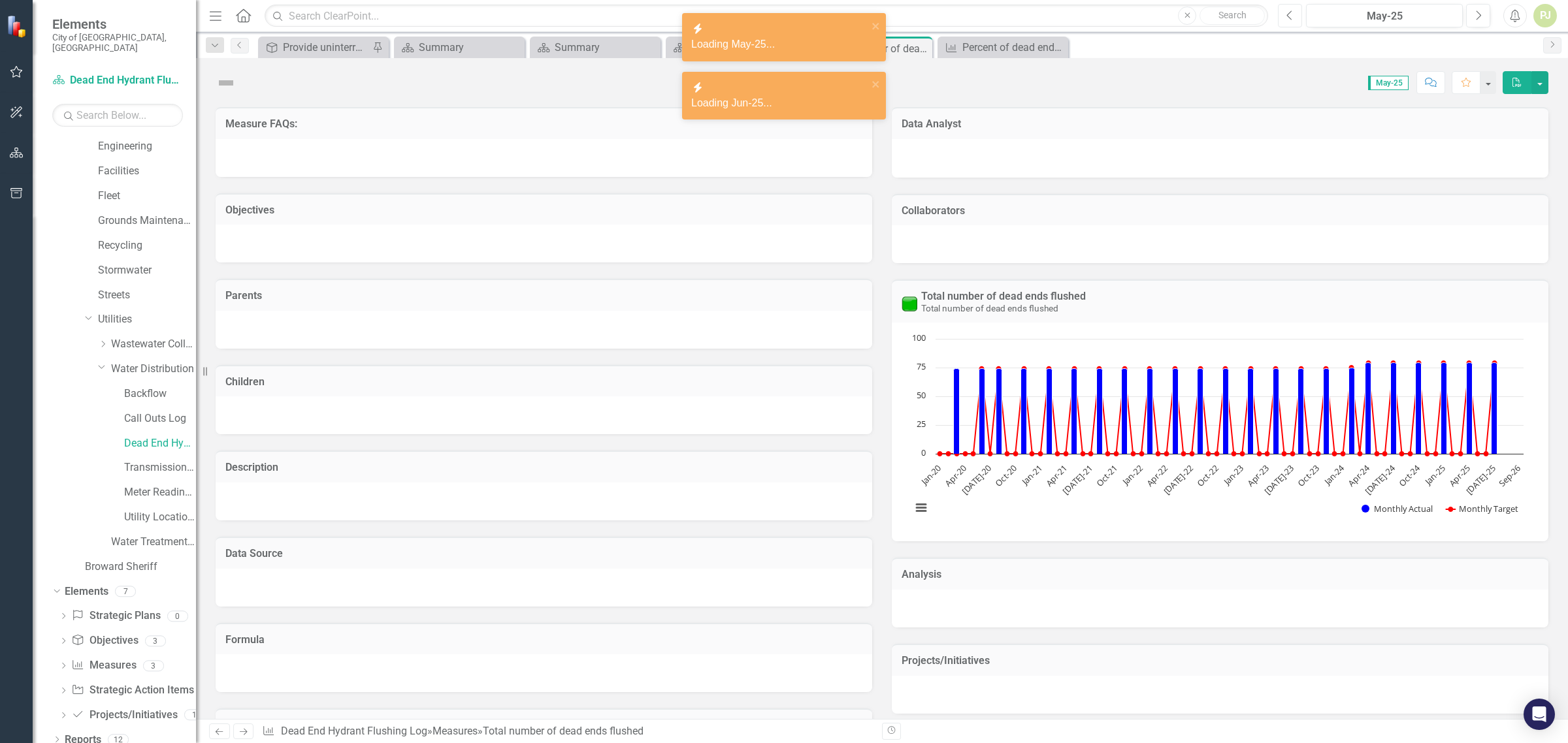
scroll to position [297, 0]
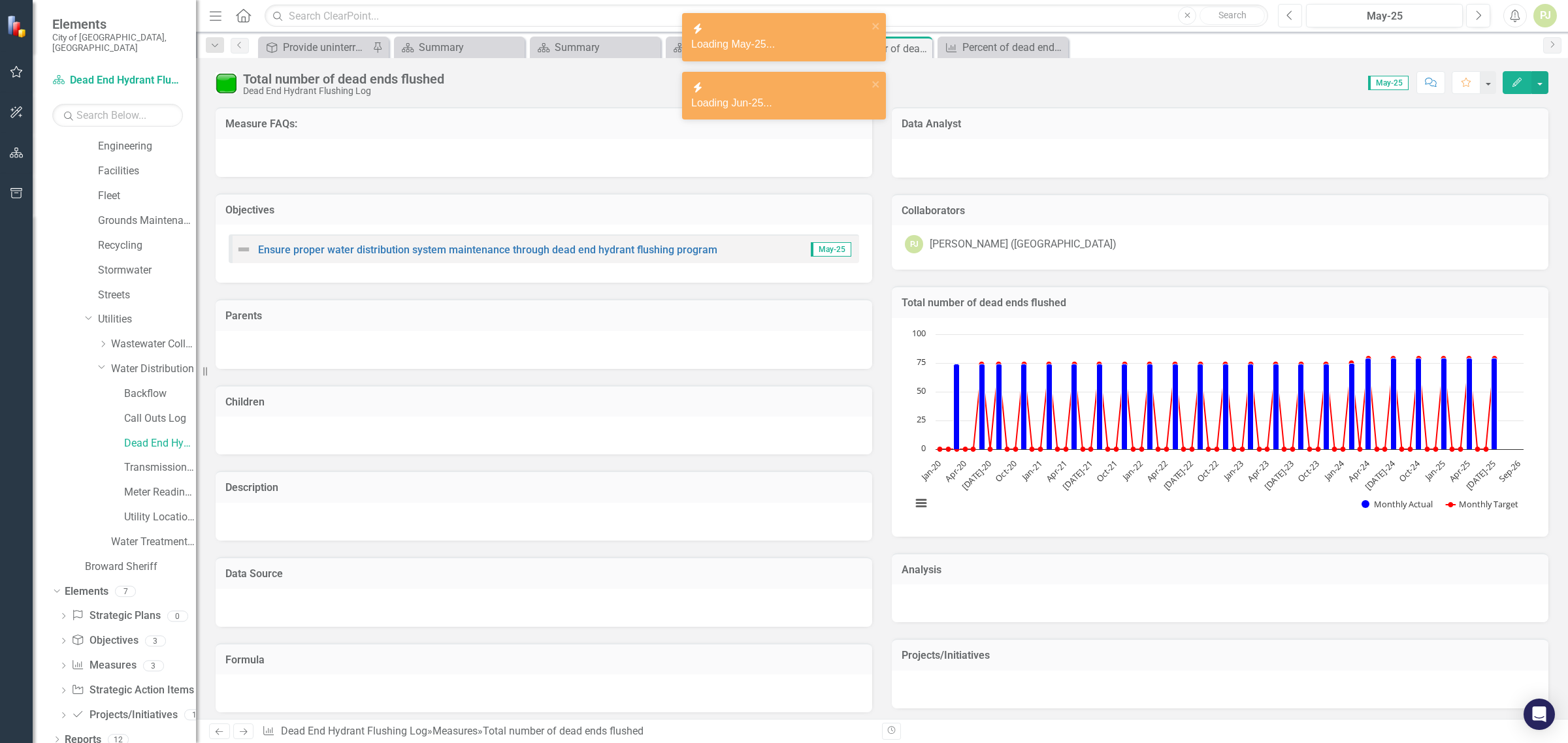
click at [1288, 13] on icon "button" at bounding box center [1290, 14] width 5 height 9
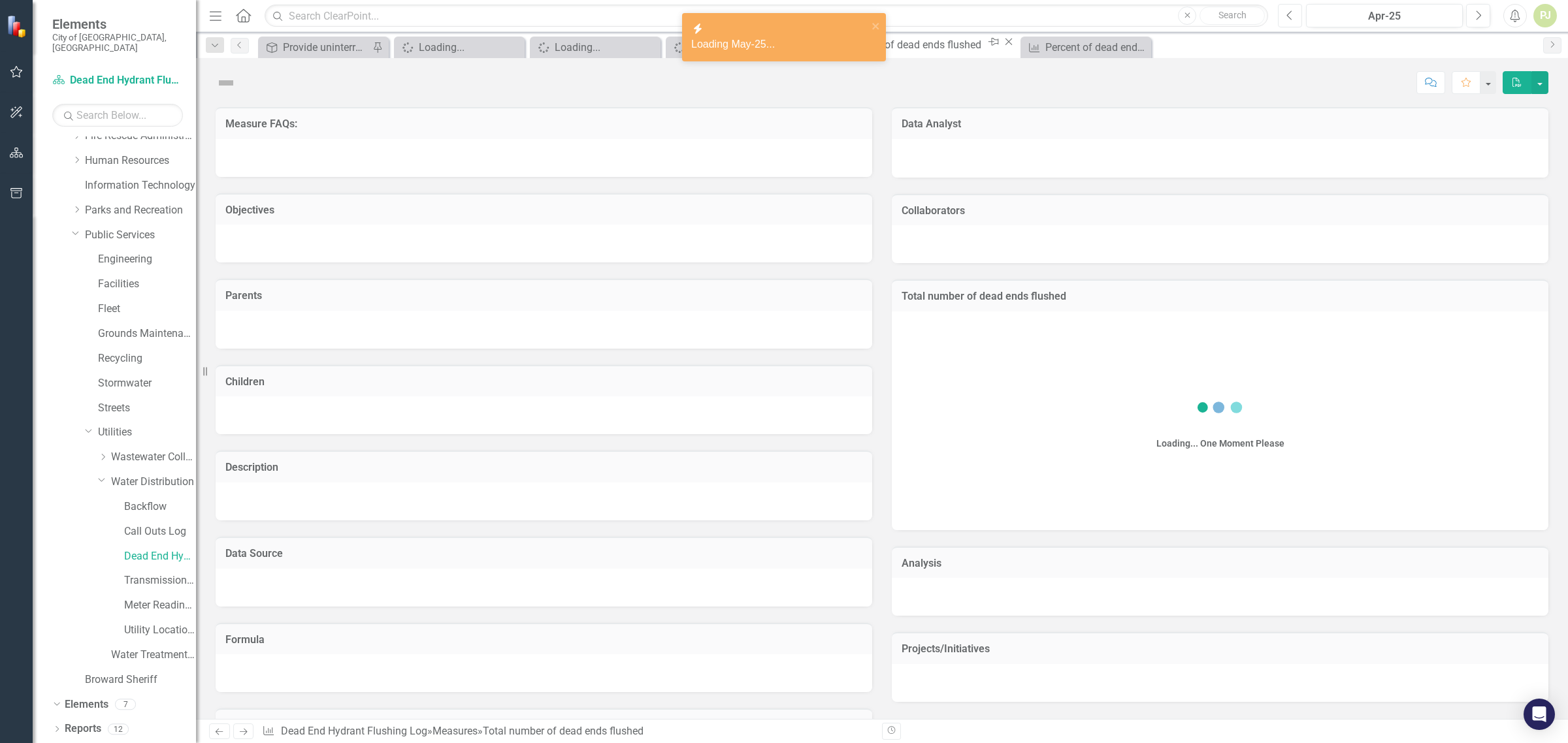
scroll to position [297, 0]
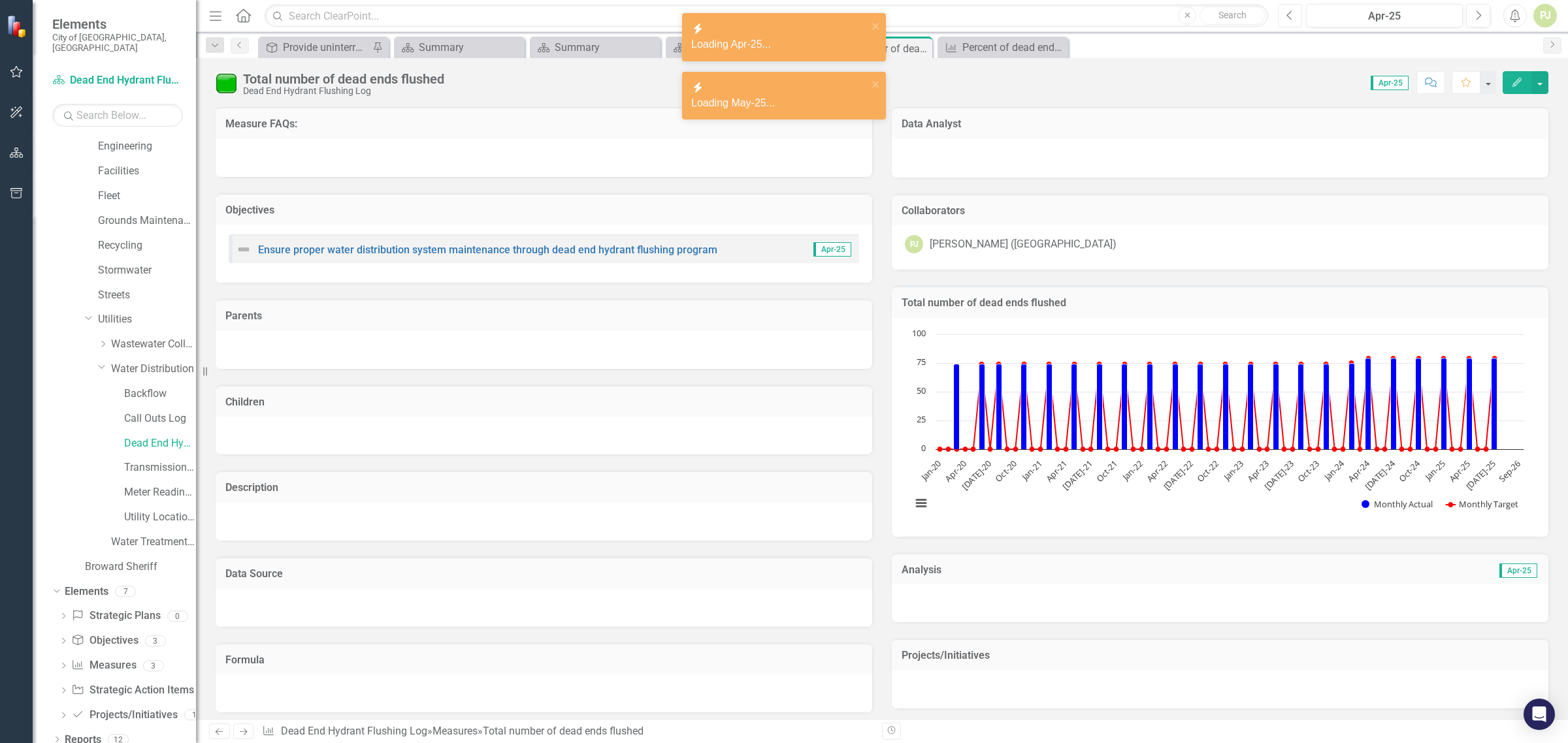
click at [1289, 13] on icon "Previous" at bounding box center [1290, 16] width 8 height 12
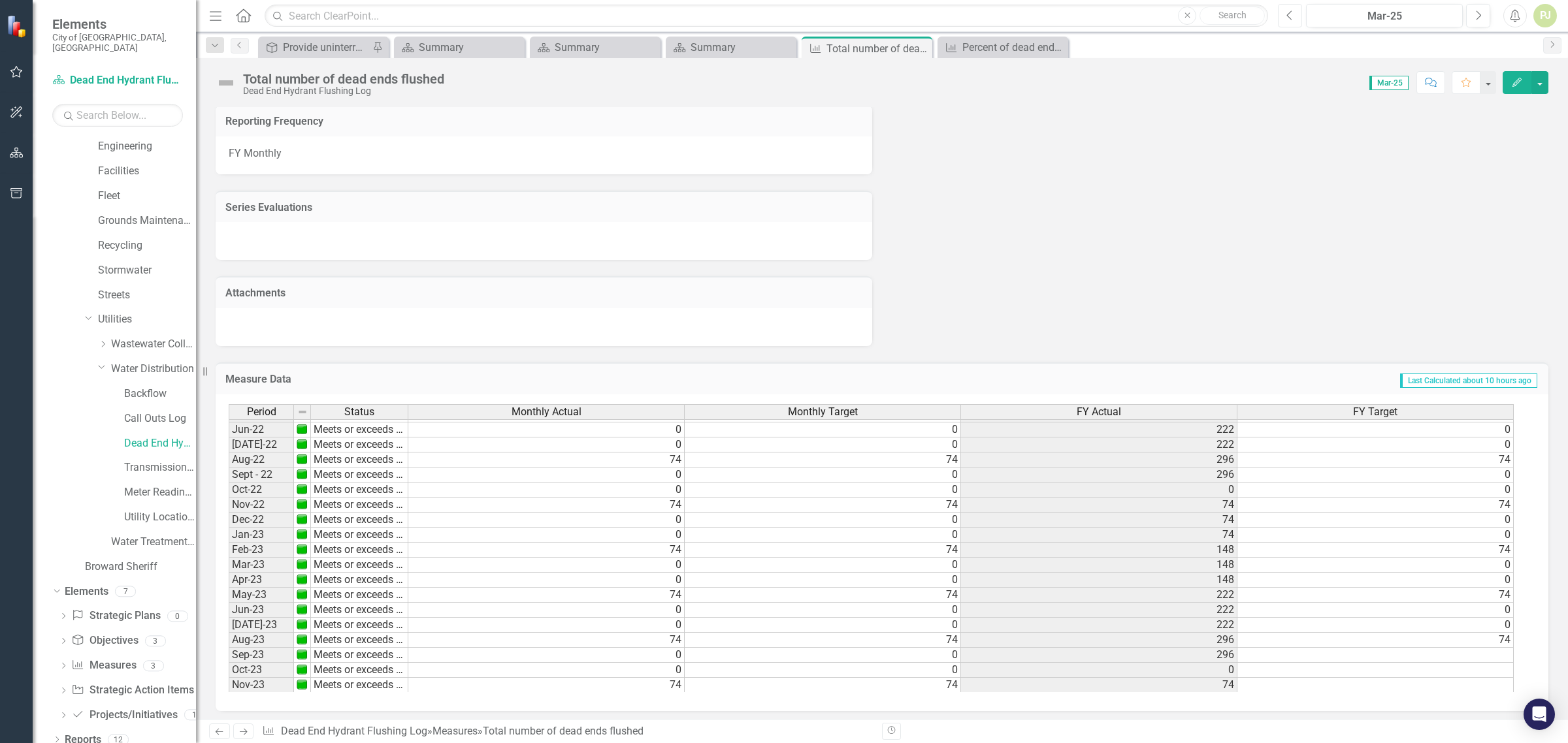
scroll to position [327, 0]
click at [305, 580] on img at bounding box center [302, 581] width 10 height 10
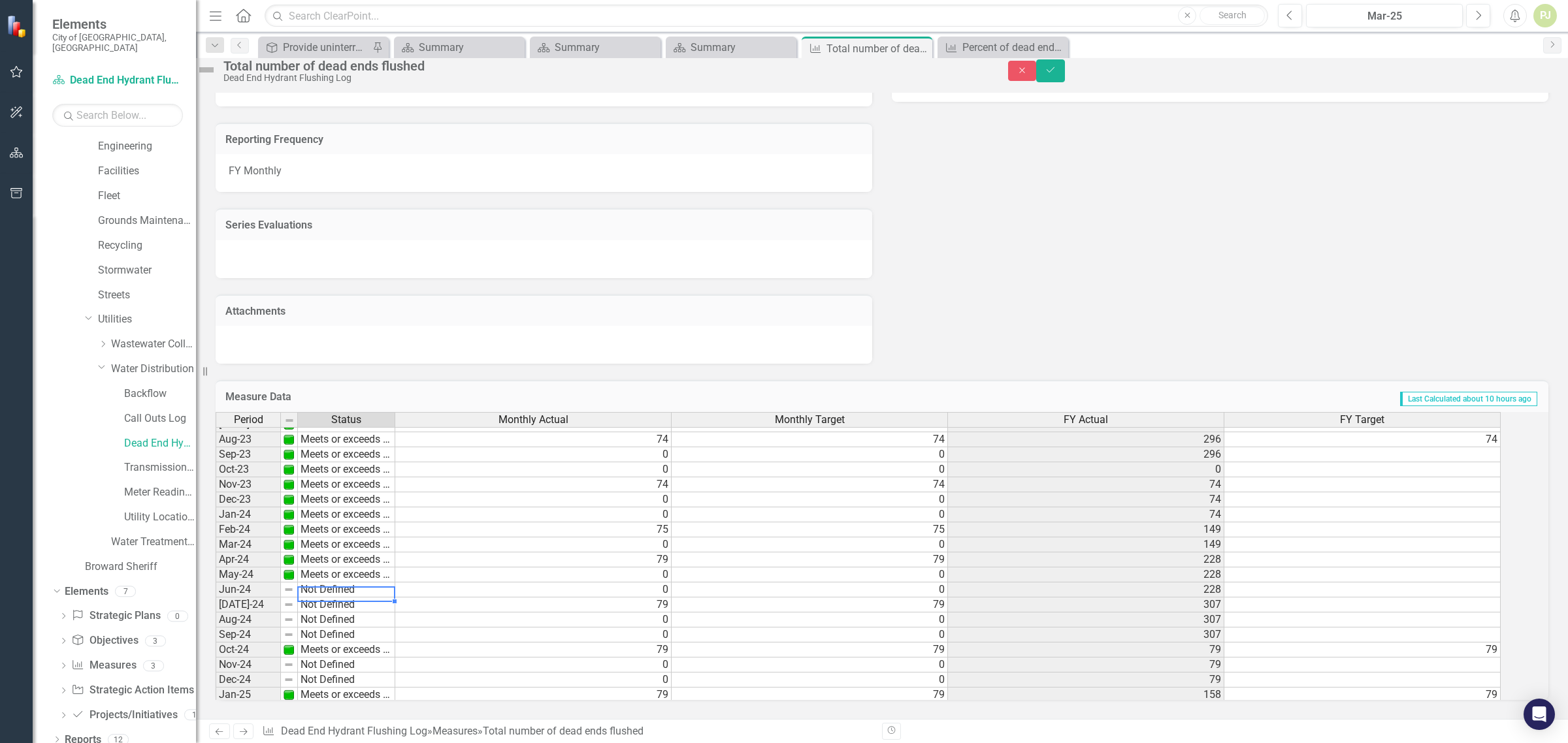
click at [327, 583] on td "Not Defined" at bounding box center [346, 590] width 97 height 15
click at [340, 596] on div "Period Status Monthly Actual Monthly Target FY Actual FY Target Sept - 22 Meets…" at bounding box center [863, 556] width 1297 height 288
click at [345, 599] on td "Not Defined" at bounding box center [346, 605] width 97 height 15
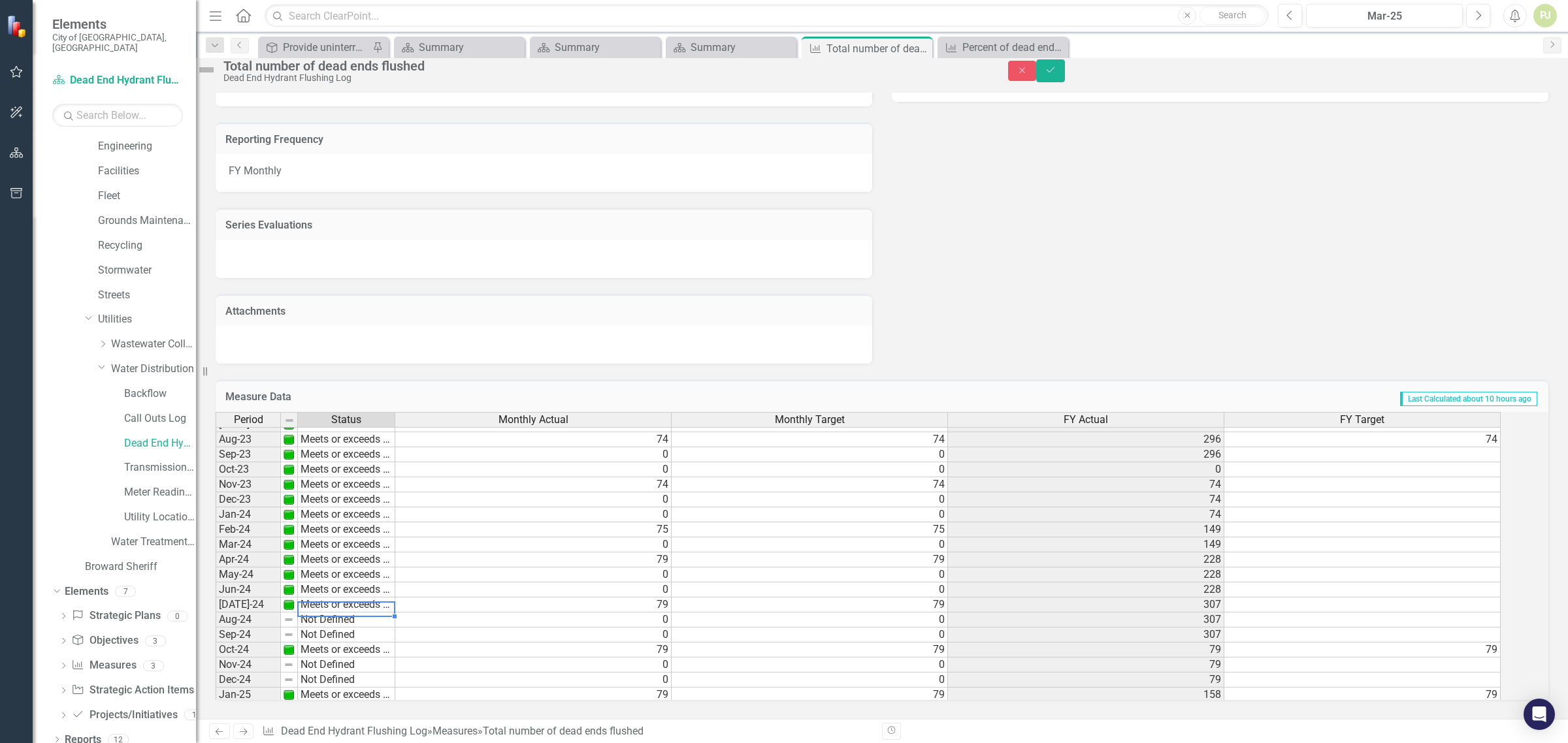
click at [347, 614] on div "Period Status Monthly Actual Monthly Target FY Actual FY Target Sept - 22 Meets…" at bounding box center [863, 556] width 1297 height 288
click at [353, 612] on td "Not Defined" at bounding box center [346, 620] width 97 height 15
click at [353, 624] on div "Period Status Monthly Actual Monthly Target FY Actual FY Target Sept - 22 Meets…" at bounding box center [863, 556] width 1297 height 288
click at [353, 627] on td "Not Defined" at bounding box center [346, 635] width 97 height 15
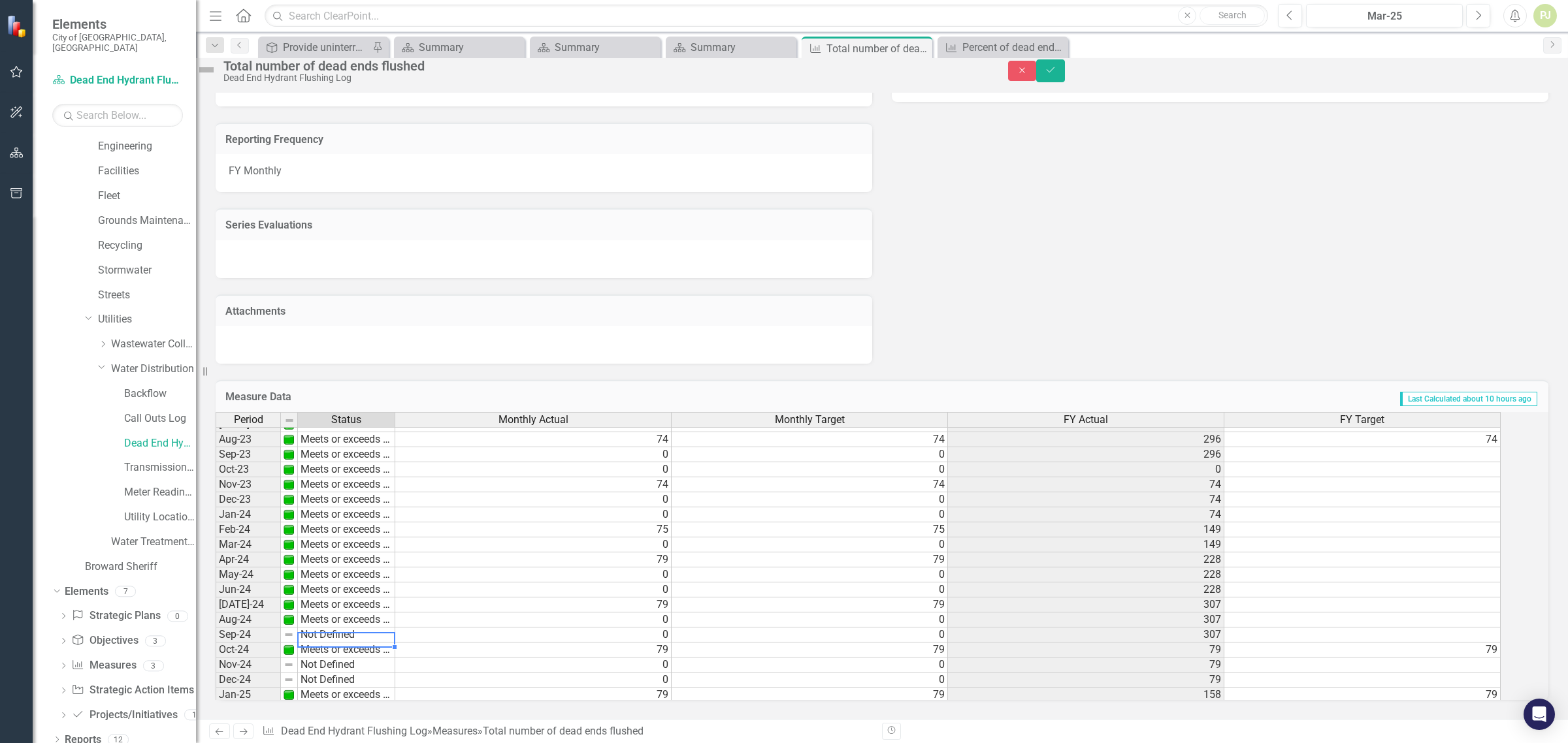
click at [355, 627] on td "Not Defined" at bounding box center [346, 635] width 97 height 15
click at [351, 637] on div "Period Status Monthly Actual Monthly Target FY Actual FY Target Sept - 22 Meets…" at bounding box center [863, 556] width 1297 height 288
click at [354, 658] on td "Not Defined" at bounding box center [346, 665] width 97 height 15
click at [355, 664] on div "Period Status Monthly Actual Monthly Target FY Actual FY Target Sept - 22 Meets…" at bounding box center [863, 556] width 1297 height 288
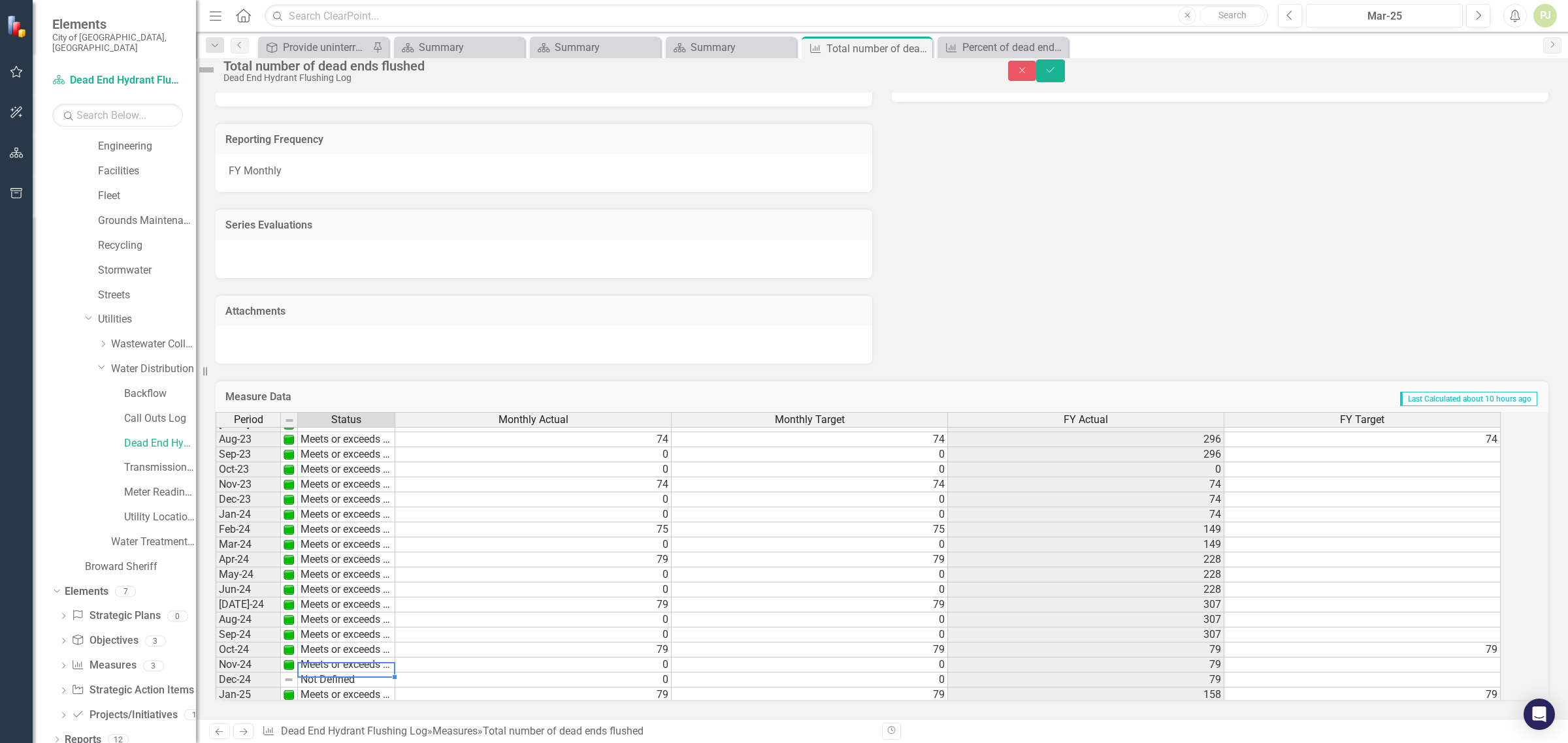
click at [356, 676] on td "Not Defined" at bounding box center [346, 681] width 97 height 15
click at [357, 675] on td "Not Defined" at bounding box center [346, 681] width 97 height 15
click at [361, 684] on div "Period Status Monthly Actual Monthly Target FY Actual FY Target Sept - 22 Meets…" at bounding box center [863, 556] width 1297 height 288
click at [1065, 76] on button "Save" at bounding box center [1051, 70] width 29 height 23
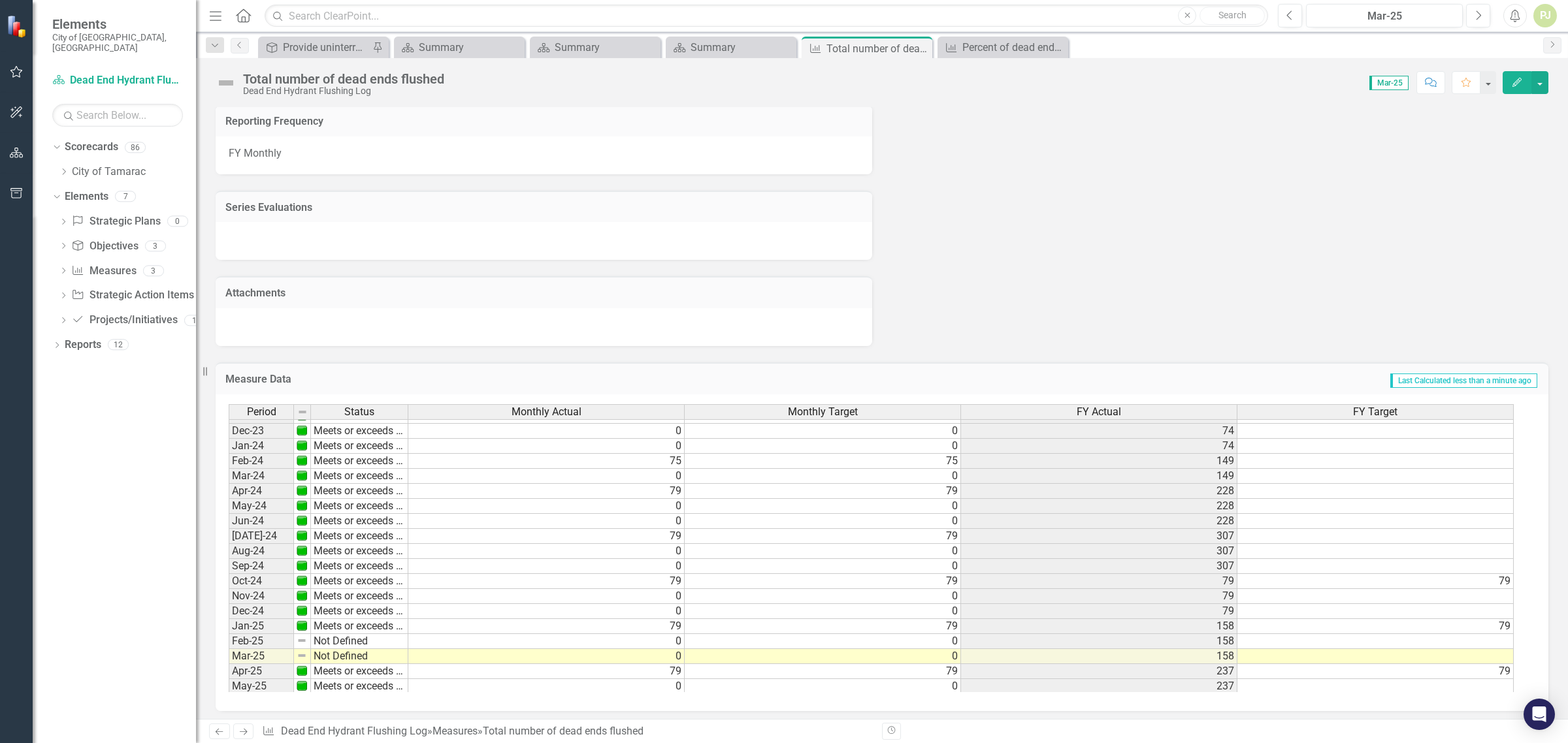
scroll to position [486, 0]
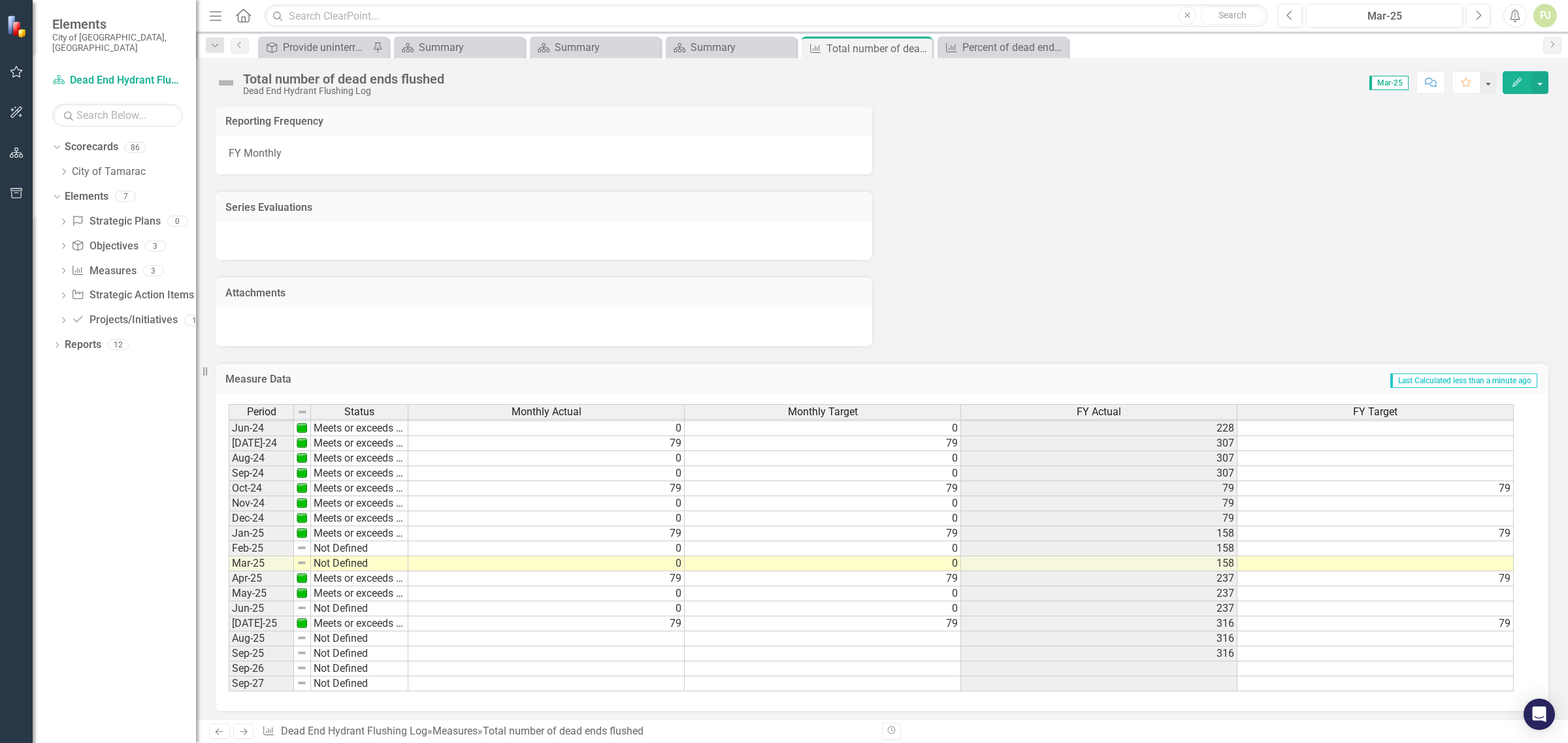
click at [346, 542] on tbody "Oct-22 Meets or exceeds target Nov-22 Meets or exceeds target Dec-22 Meets or e…" at bounding box center [318, 405] width 180 height 572
click at [347, 542] on td "Not Defined" at bounding box center [359, 549] width 97 height 15
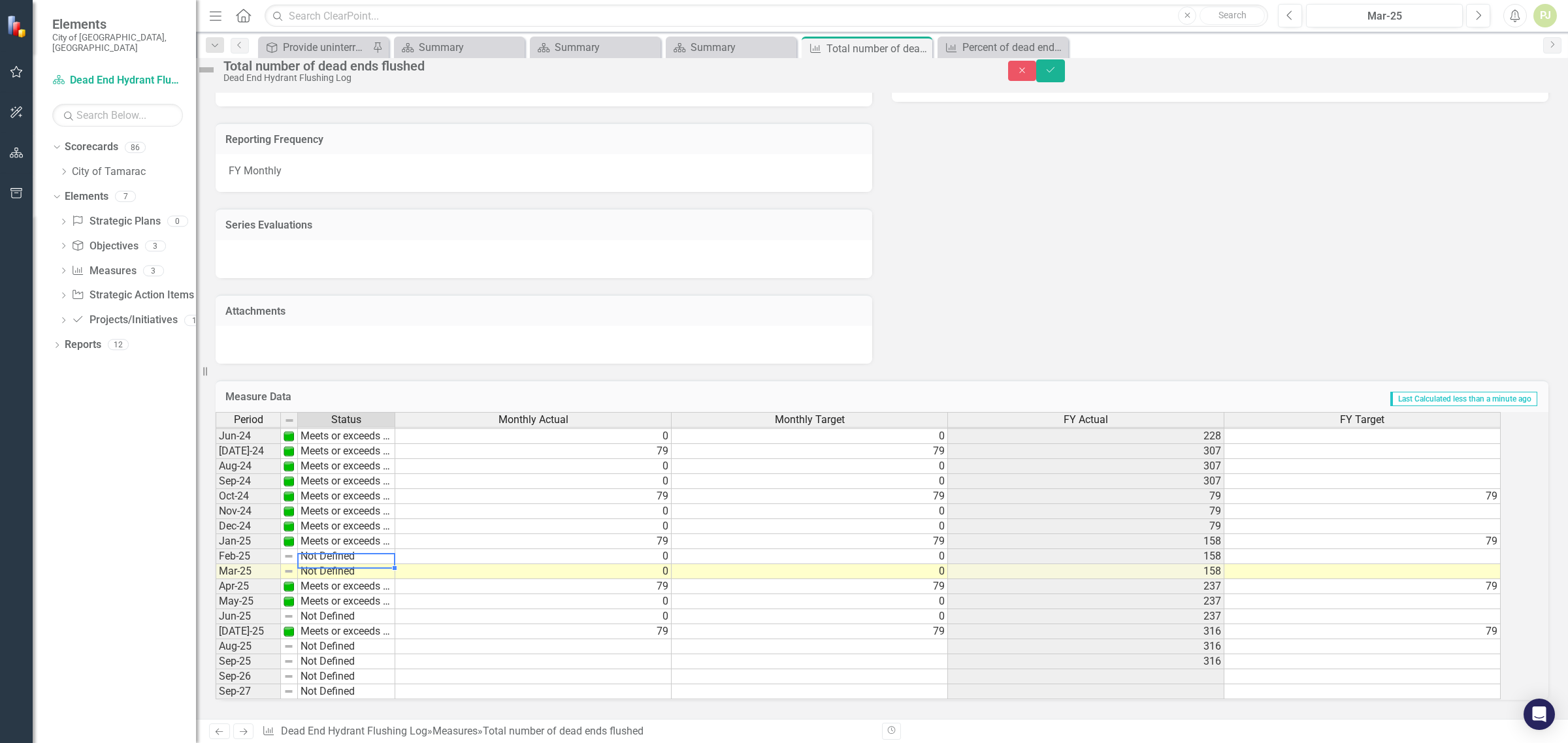
click at [350, 549] on td "Not Defined" at bounding box center [346, 556] width 97 height 15
click at [351, 549] on td "Not Defined" at bounding box center [346, 556] width 97 height 15
click at [357, 556] on div "Period Status Monthly Actual Monthly Target FY Actual FY Target May-23 Meets or…" at bounding box center [863, 556] width 1297 height 288
click at [357, 564] on td "Not Defined" at bounding box center [346, 572] width 97 height 15
click at [359, 564] on td "Not Defined" at bounding box center [346, 572] width 97 height 15
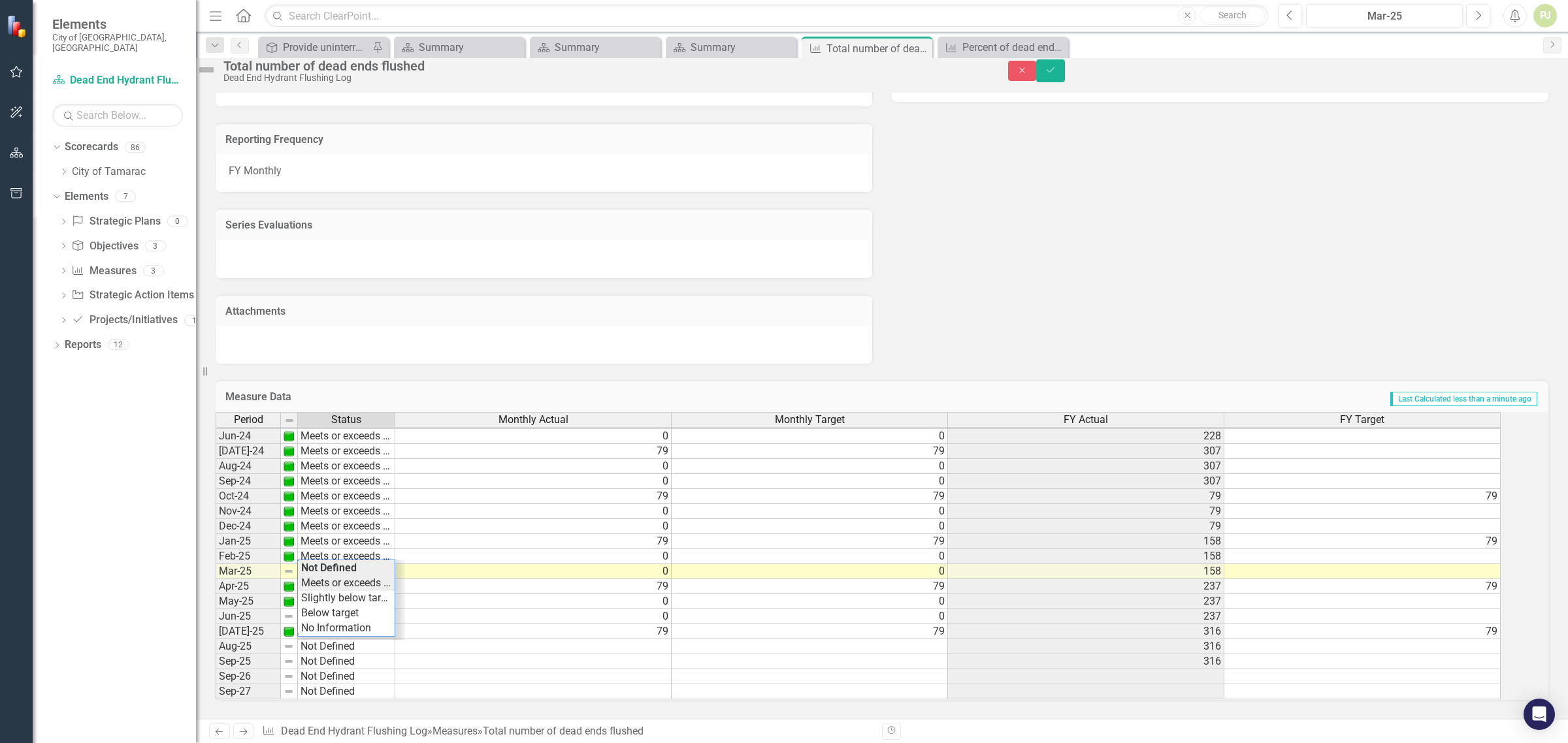
click at [360, 572] on div "Period Status Monthly Actual Monthly Target FY Actual FY Target May-23 Meets or…" at bounding box center [863, 556] width 1297 height 288
click at [358, 610] on td "Not Defined" at bounding box center [346, 617] width 97 height 15
click at [368, 539] on div "Period Status Monthly Actual Monthly Target FY Actual FY Target May-23 Meets or…" at bounding box center [863, 556] width 1297 height 288
click at [362, 639] on td "Not Defined" at bounding box center [346, 647] width 97 height 15
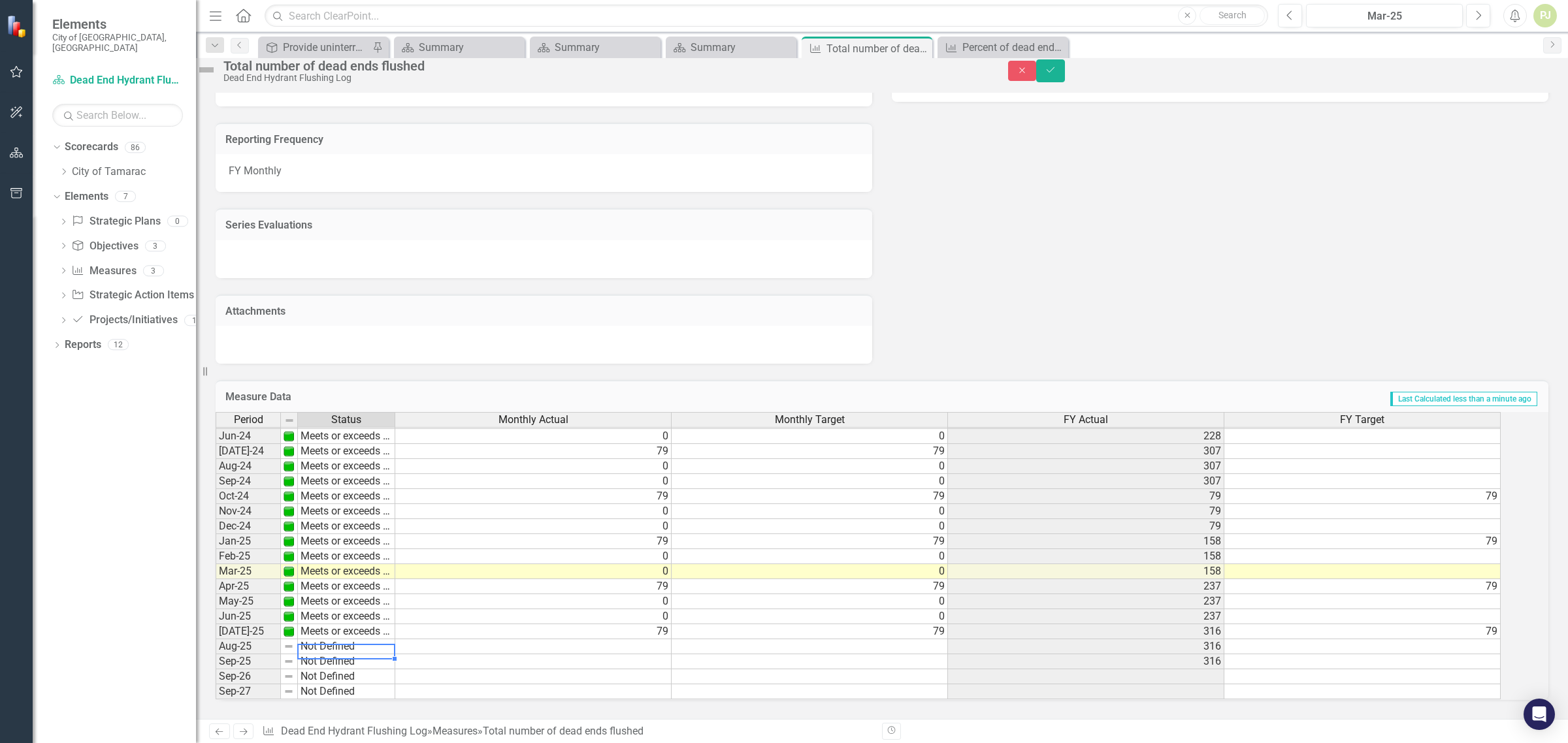
click at [362, 639] on td "Not Defined" at bounding box center [346, 647] width 97 height 15
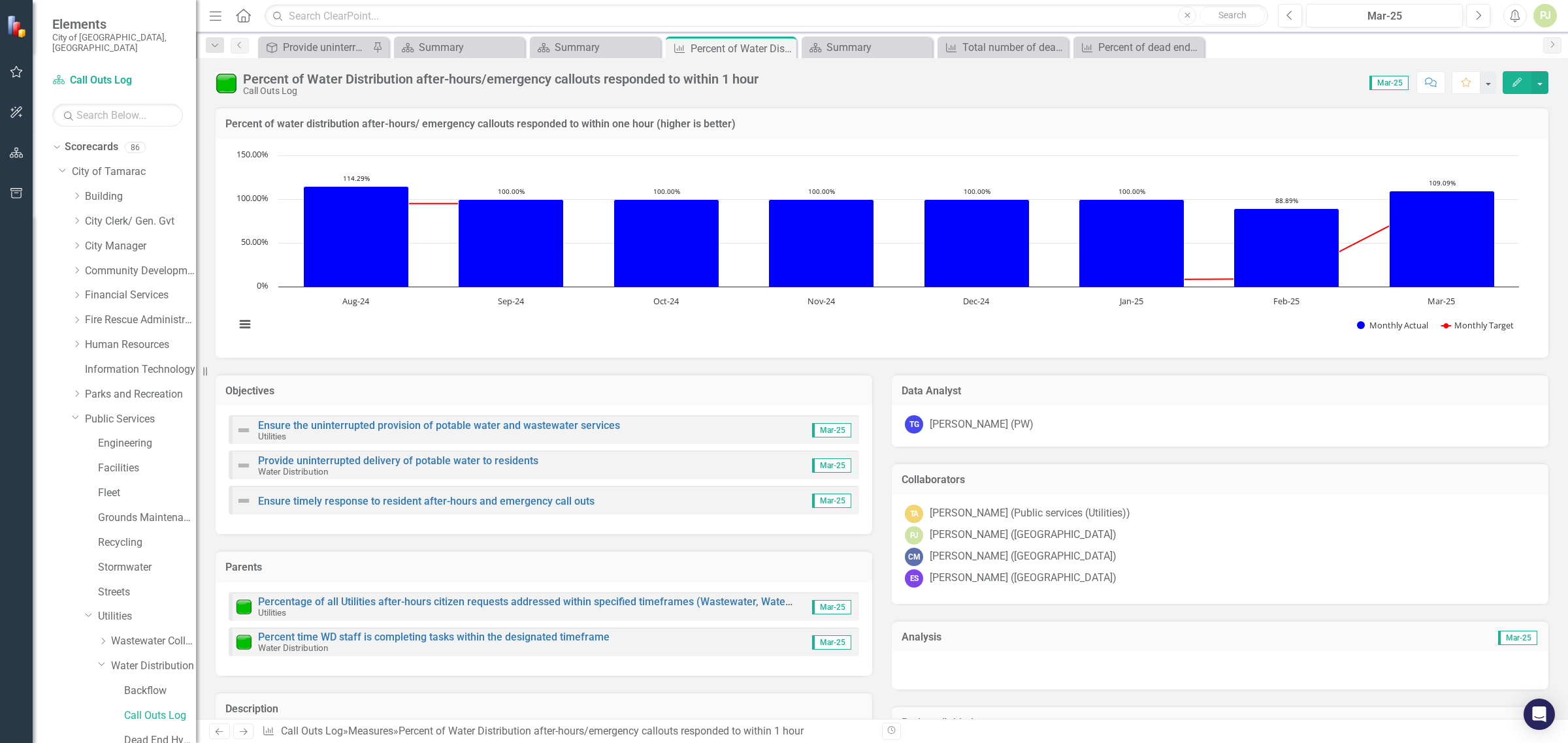
scroll to position [408, 0]
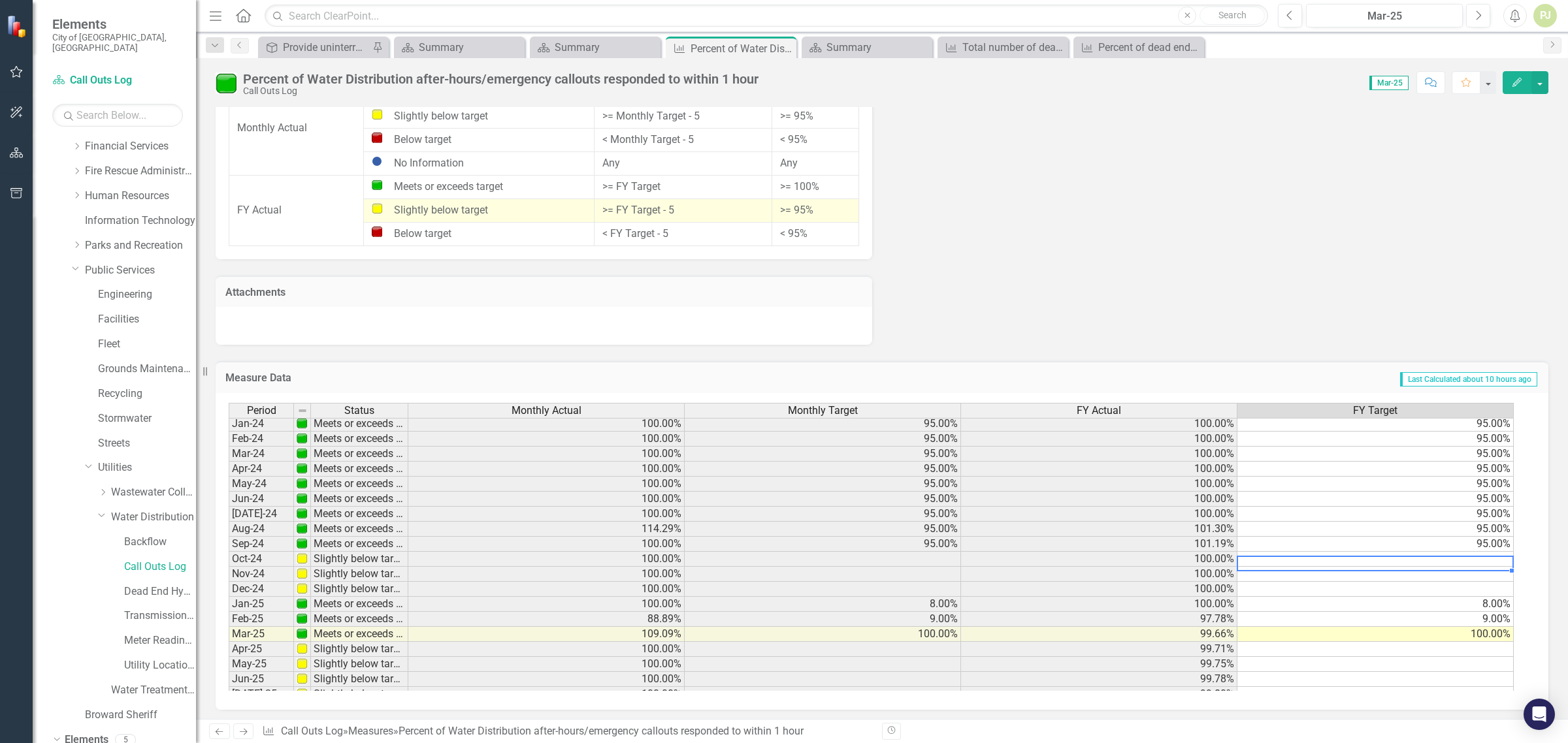
click at [1487, 560] on tbody "Nov-22 Below target 66.67% 95.00% 83.33% 95.00% Dec-22 Meets or exceeds target …" at bounding box center [871, 484] width 1285 height 556
click at [1487, 560] on td at bounding box center [1375, 559] width 276 height 15
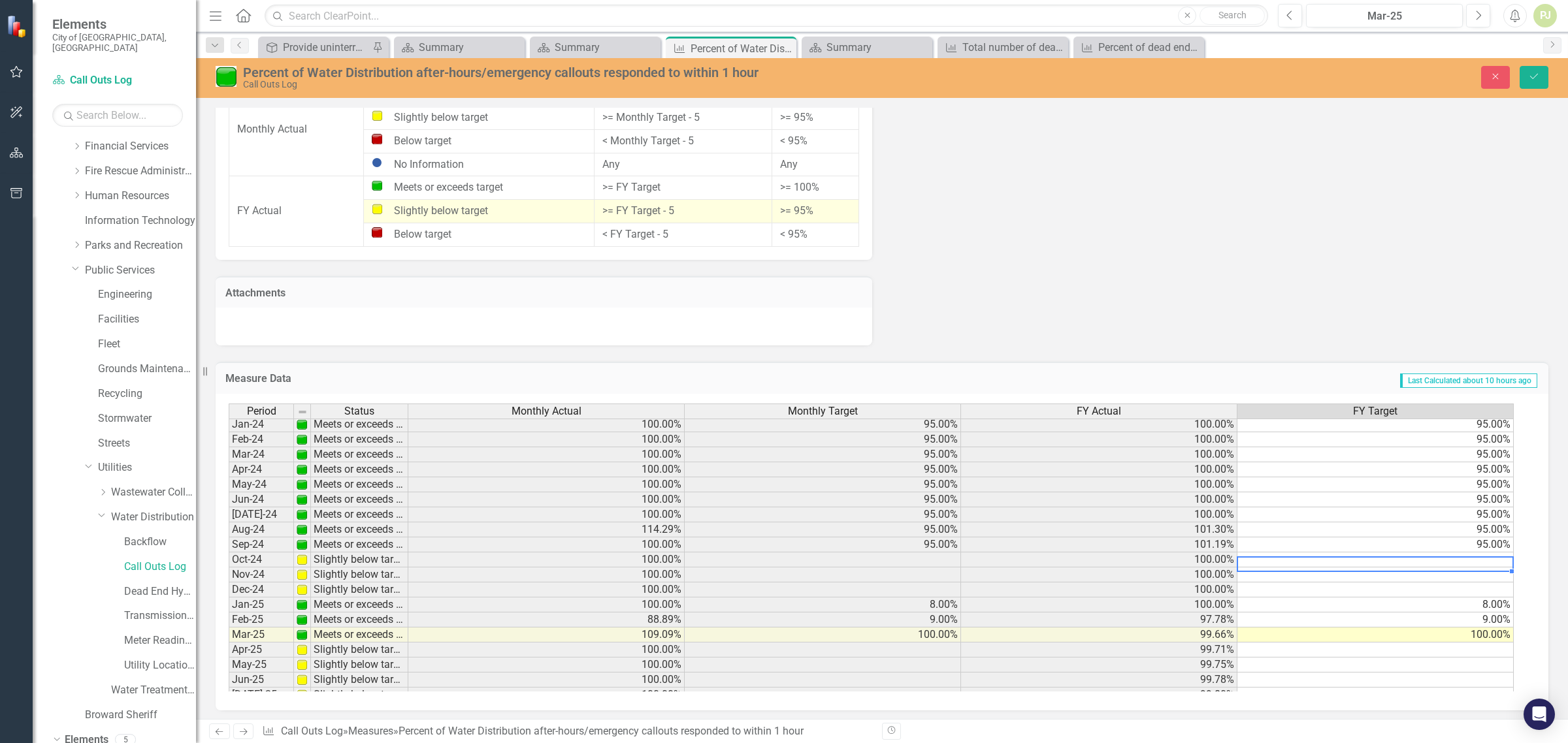
click at [1297, 565] on td at bounding box center [1375, 560] width 276 height 15
type textarea "95"
click at [1311, 592] on td at bounding box center [1375, 590] width 276 height 15
click at [1380, 577] on td at bounding box center [1375, 575] width 276 height 15
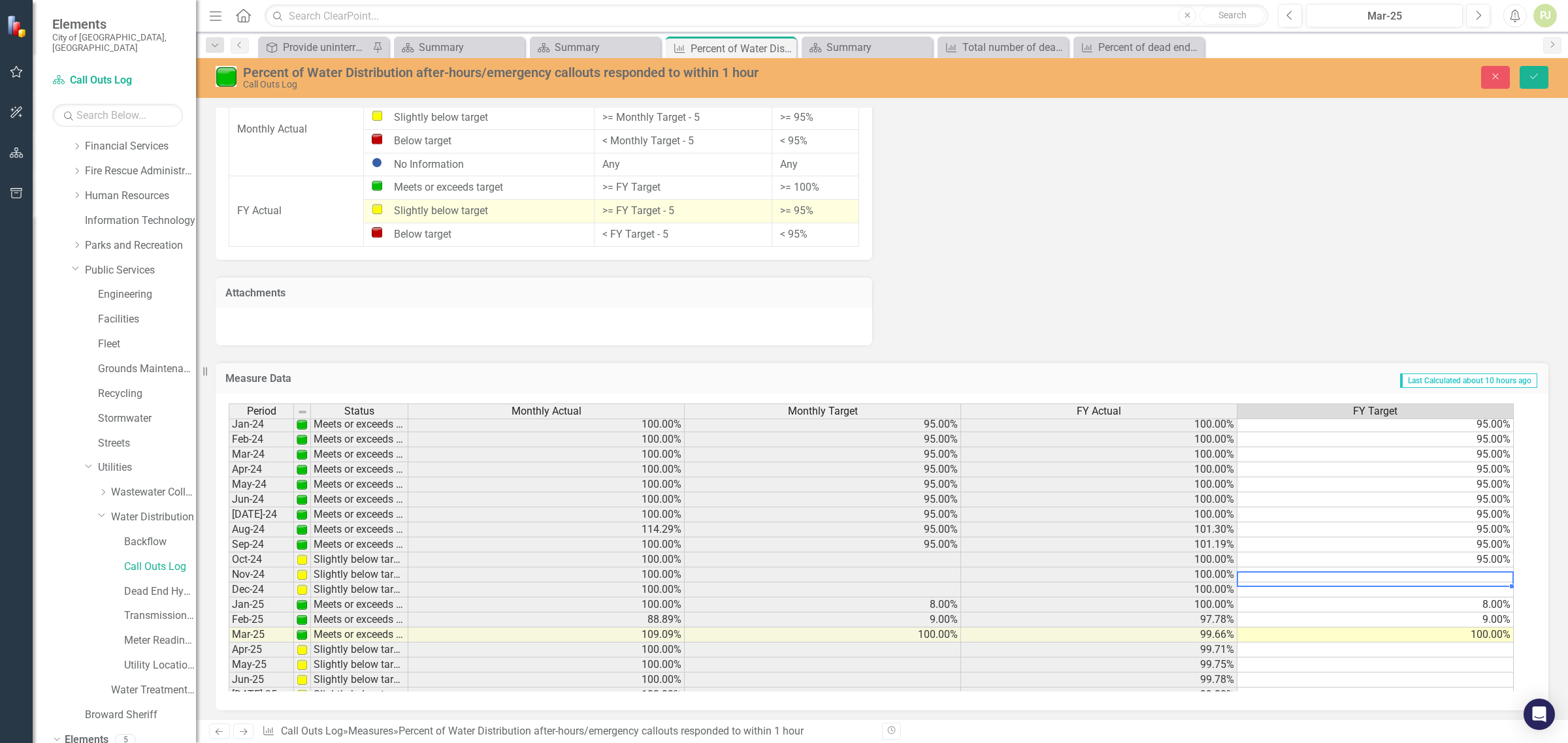
click at [1382, 577] on td at bounding box center [1375, 575] width 276 height 15
type textarea "8"
click at [1376, 607] on td "8.00%" at bounding box center [1375, 605] width 276 height 15
click at [1431, 595] on td at bounding box center [1375, 590] width 276 height 15
click at [1431, 594] on td at bounding box center [1375, 590] width 276 height 15
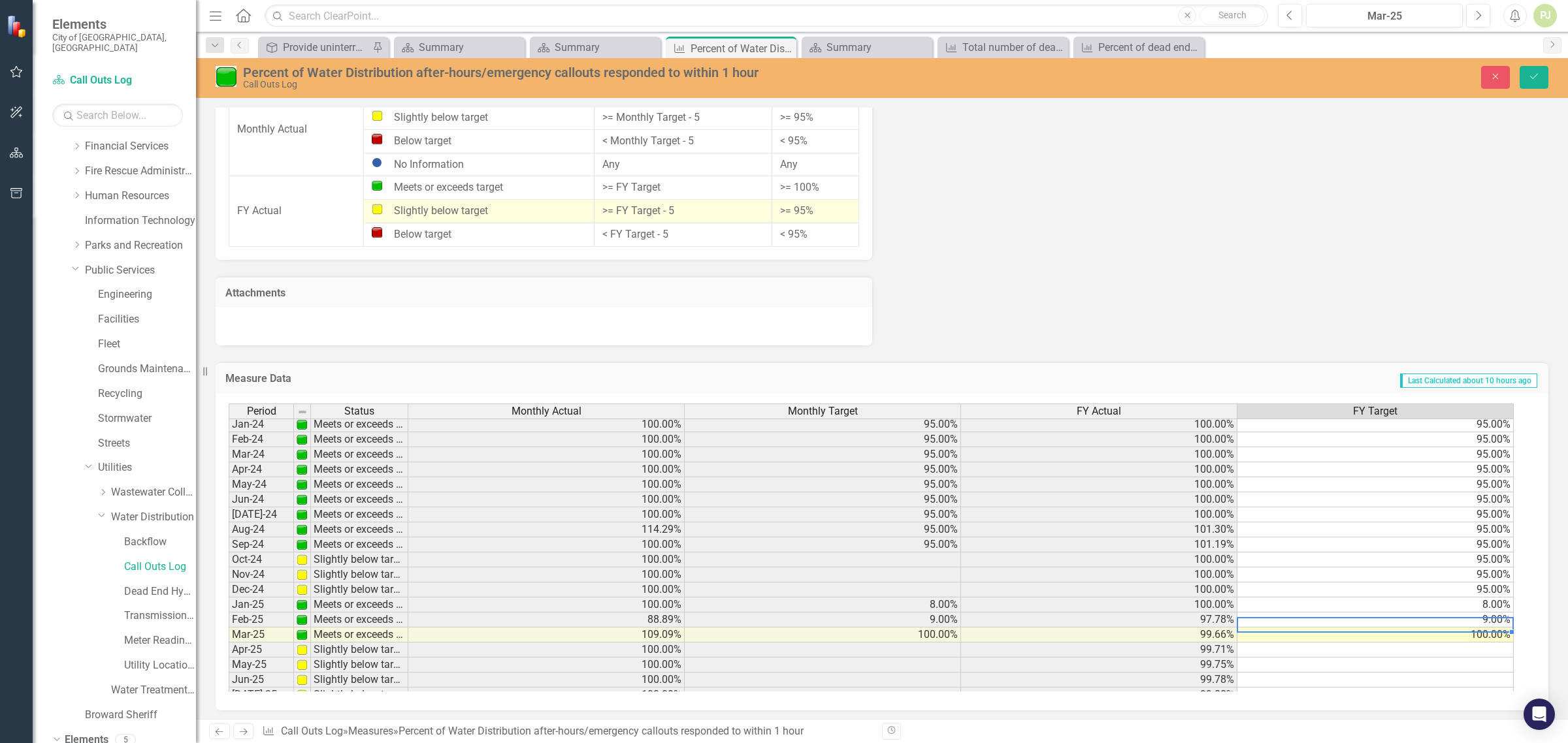
click at [1420, 621] on td "9.00%" at bounding box center [1375, 620] width 276 height 15
click at [1441, 608] on td "8.00%" at bounding box center [1375, 605] width 276 height 15
click at [229, 629] on div "Period Status Monthly Actual Monthly Target FY Actual FY Target Feb-23 Meets or…" at bounding box center [229, 499] width 0 height 527
click at [1441, 622] on td "9.00%" at bounding box center [1375, 620] width 276 height 15
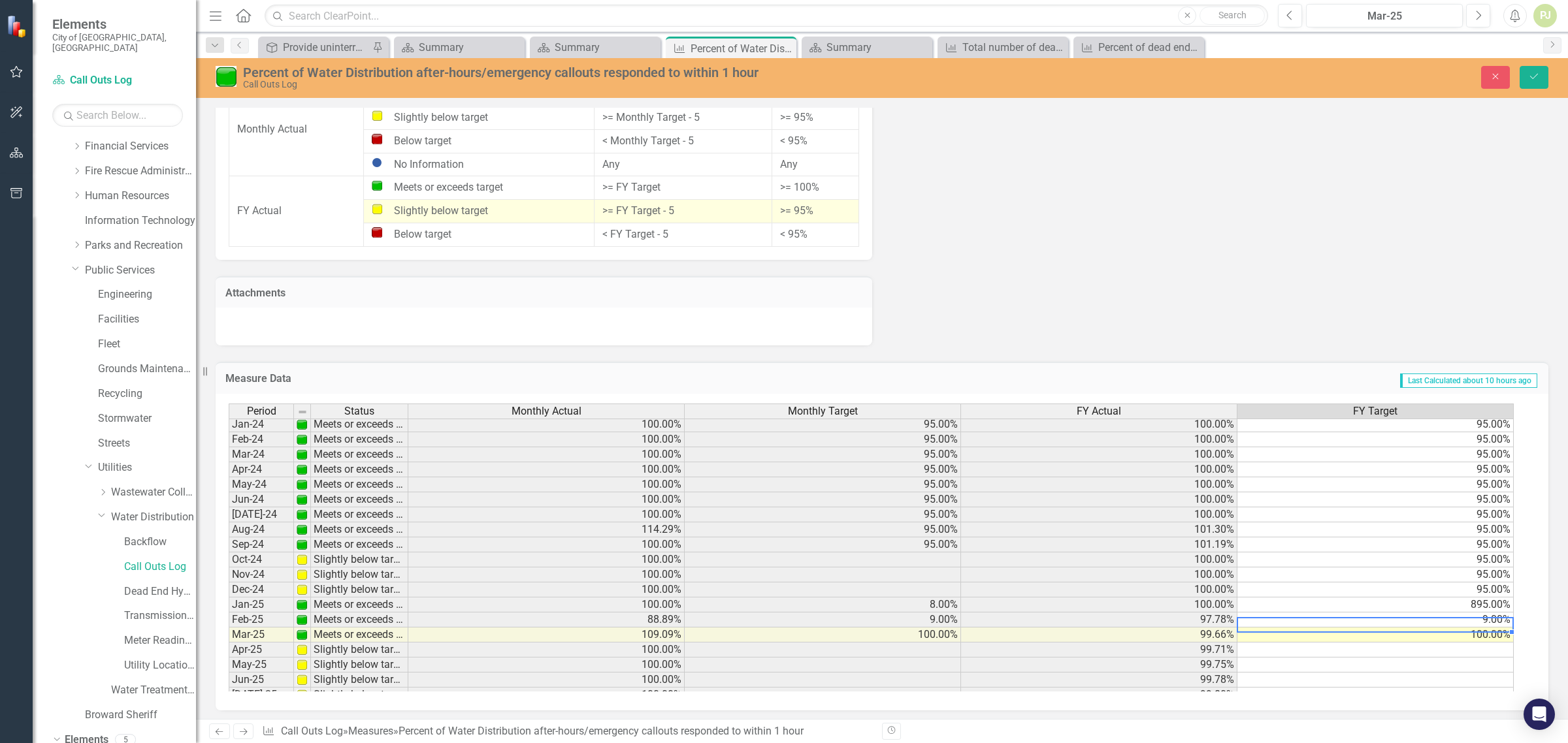
click at [1441, 622] on td "9.00%" at bounding box center [1375, 620] width 276 height 15
click at [1439, 638] on td "100.00%" at bounding box center [1375, 635] width 276 height 15
click at [1457, 635] on td "100.00%" at bounding box center [1375, 635] width 276 height 15
type textarea "1"
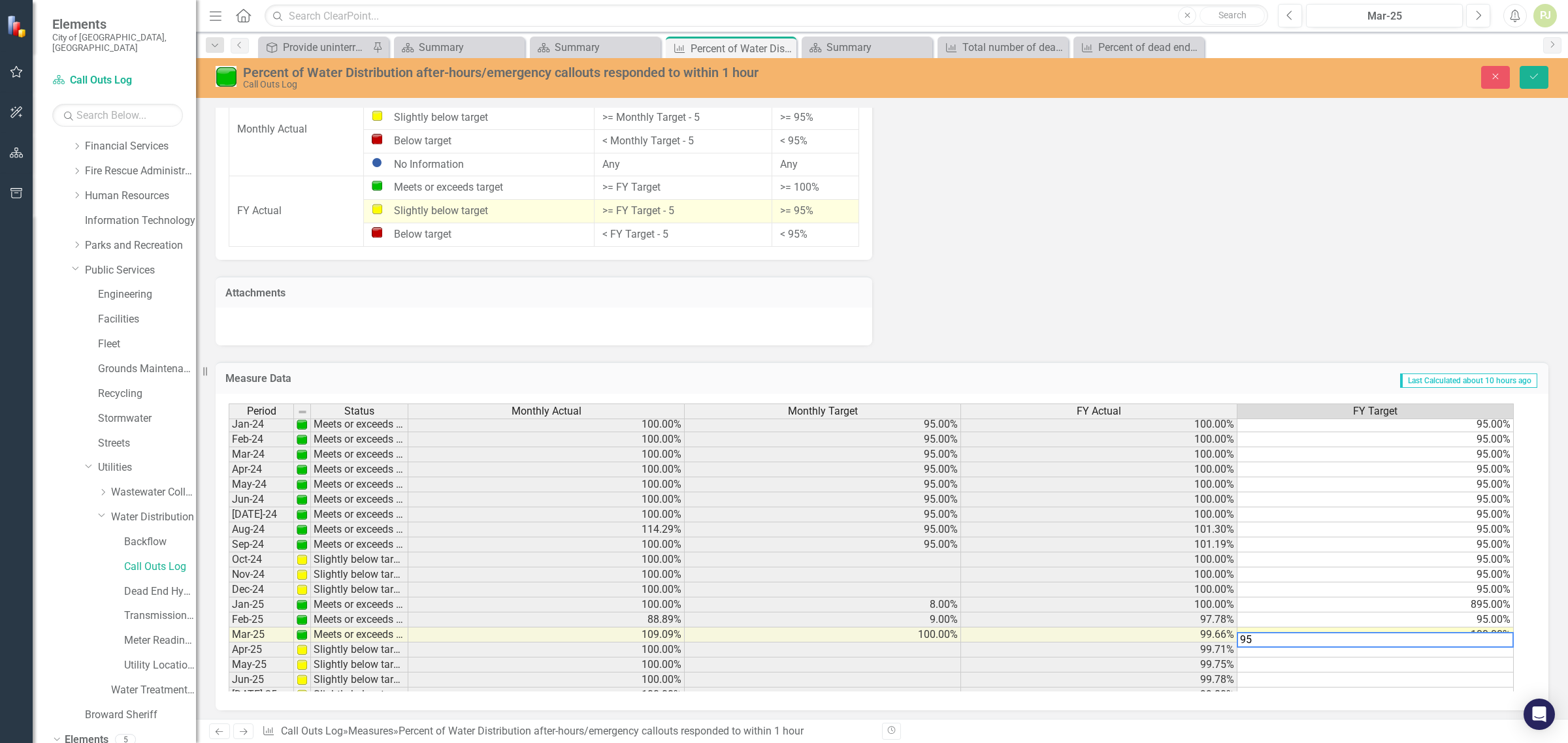
type textarea "95"
click at [1097, 624] on td "97.78%" at bounding box center [1099, 620] width 276 height 15
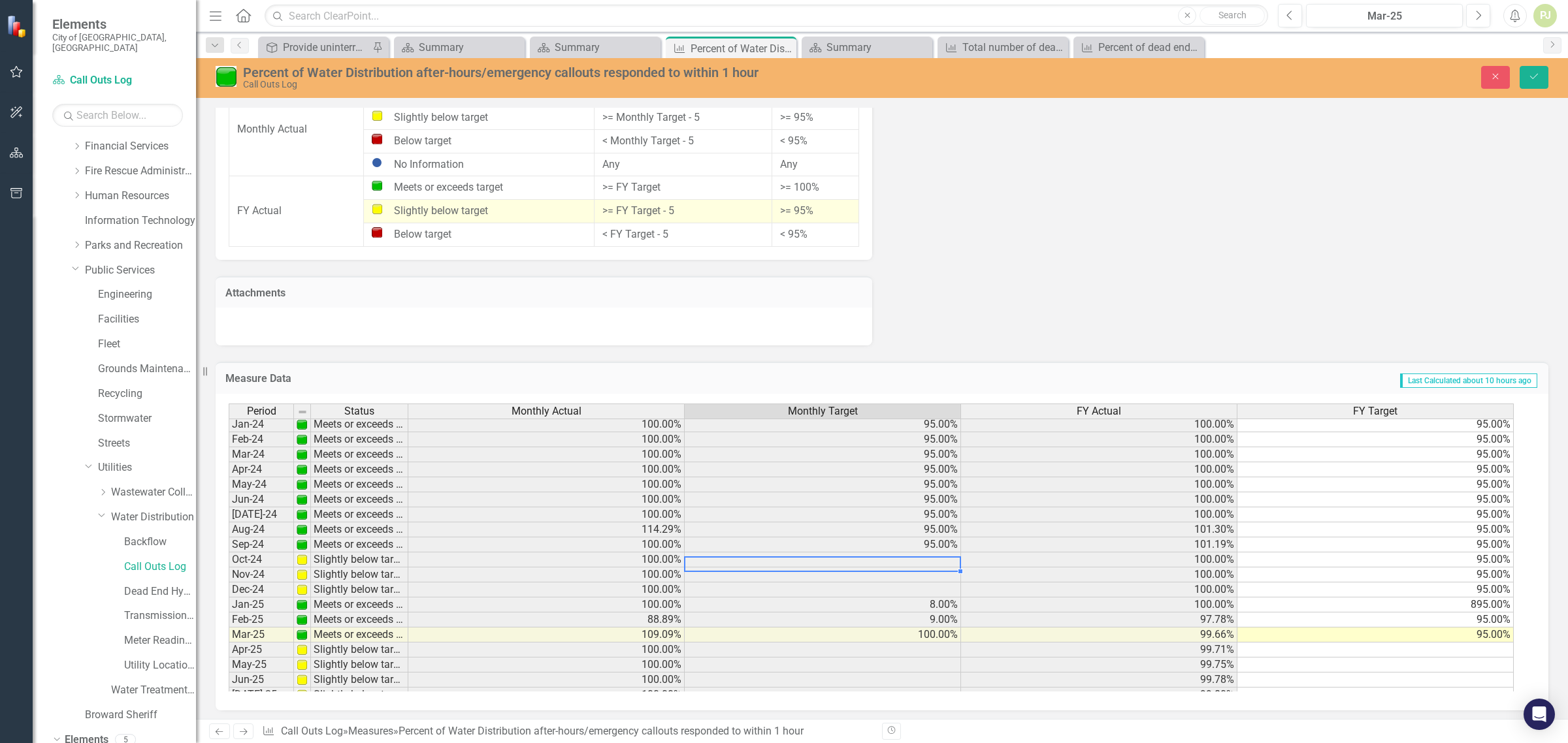
click at [939, 557] on td at bounding box center [822, 560] width 276 height 15
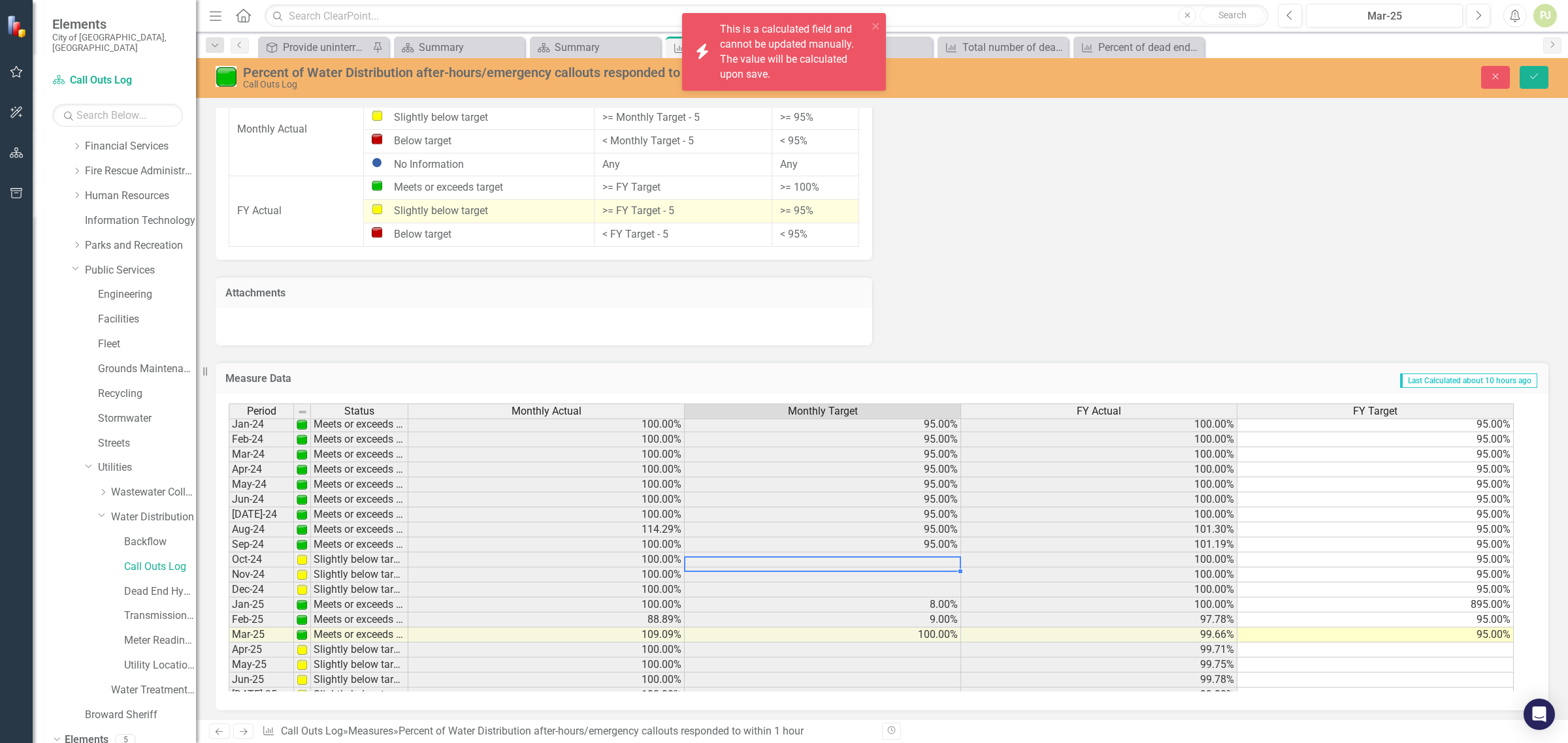
click at [939, 557] on td at bounding box center [822, 560] width 276 height 15
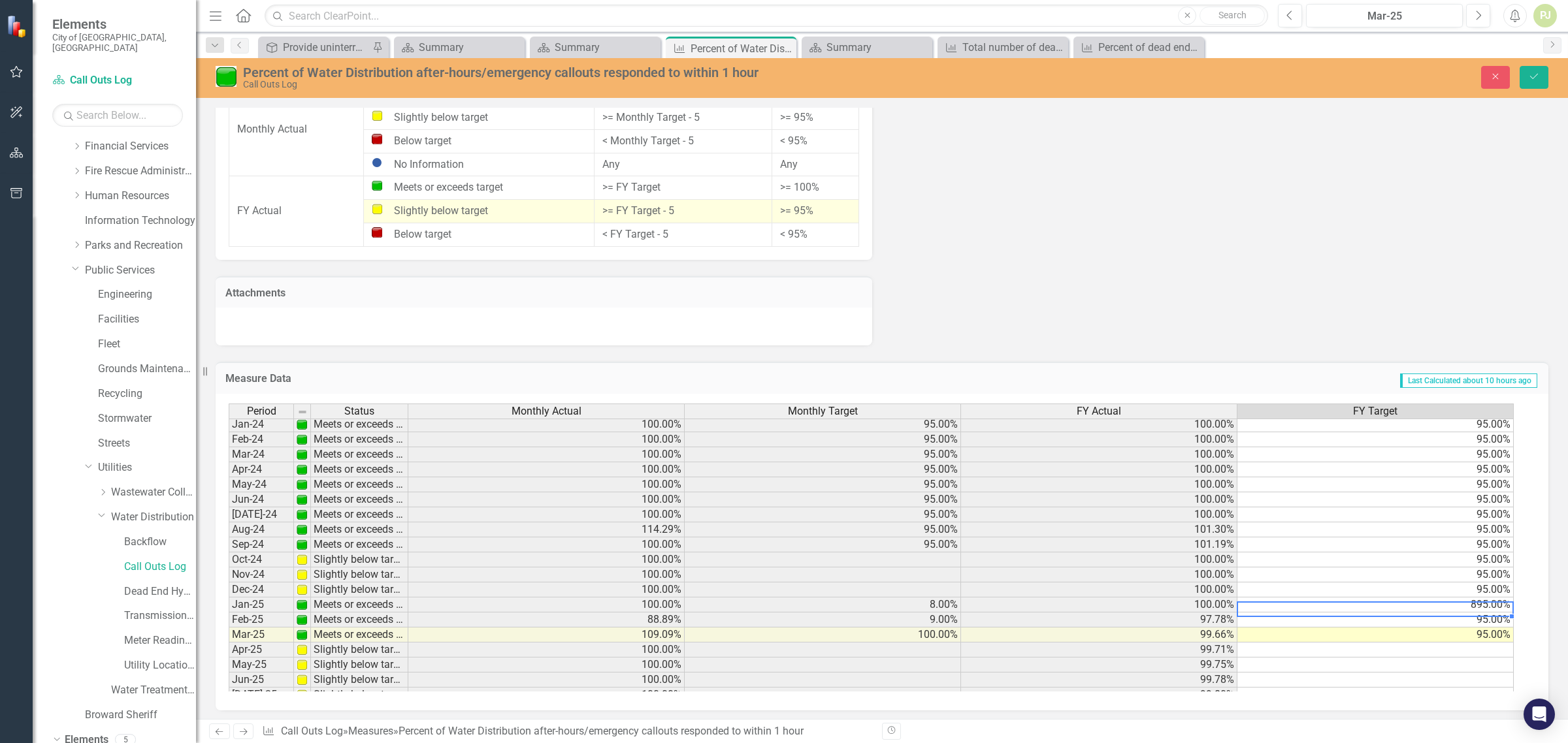
click at [1484, 607] on td "895.00%" at bounding box center [1375, 605] width 276 height 15
type textarea "95"
click at [229, 629] on div "Period Status Monthly Actual Monthly Target FY Actual FY Target Feb-23 Meets or…" at bounding box center [229, 499] width 0 height 527
click at [1538, 77] on icon "Save" at bounding box center [1534, 76] width 12 height 9
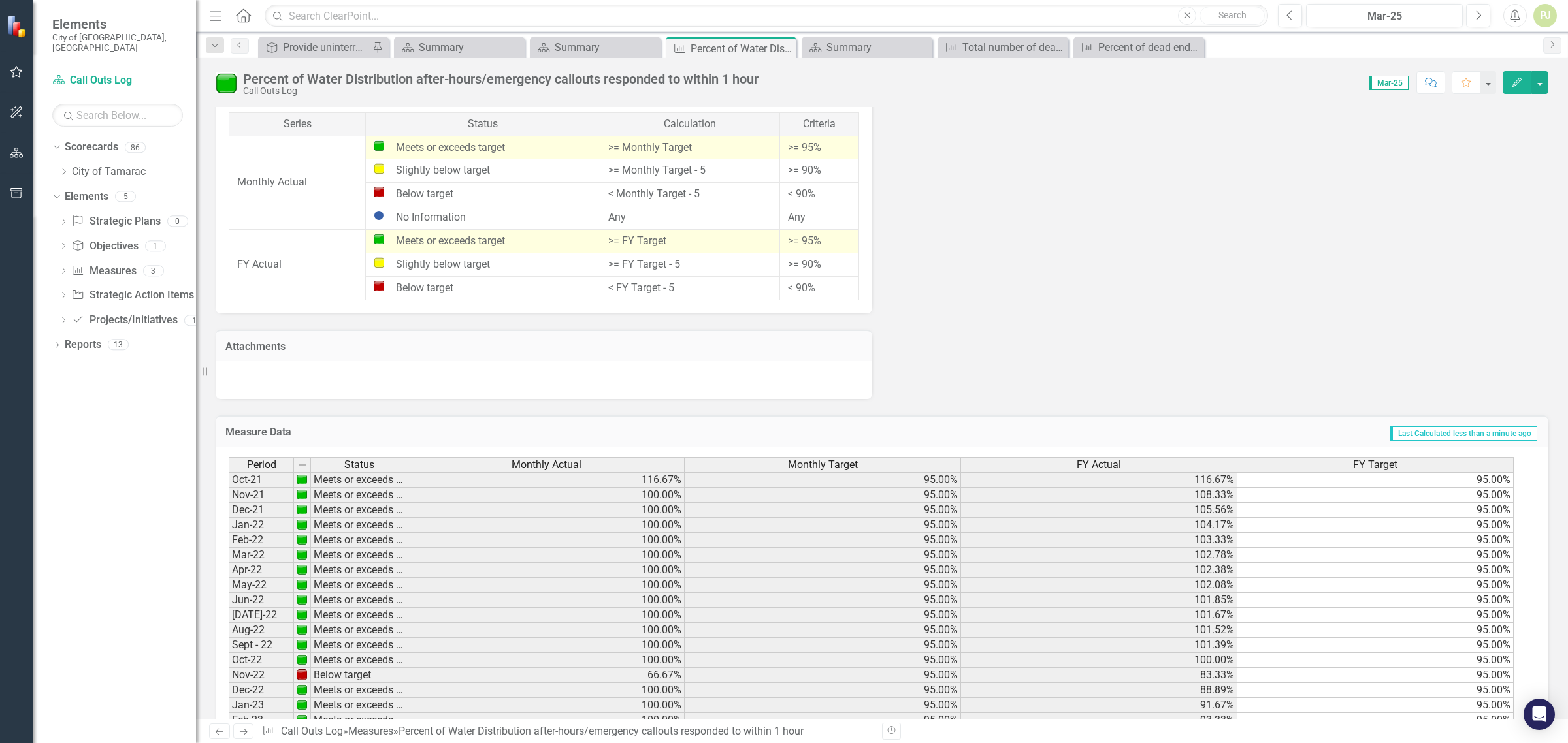
scroll to position [1019, 0]
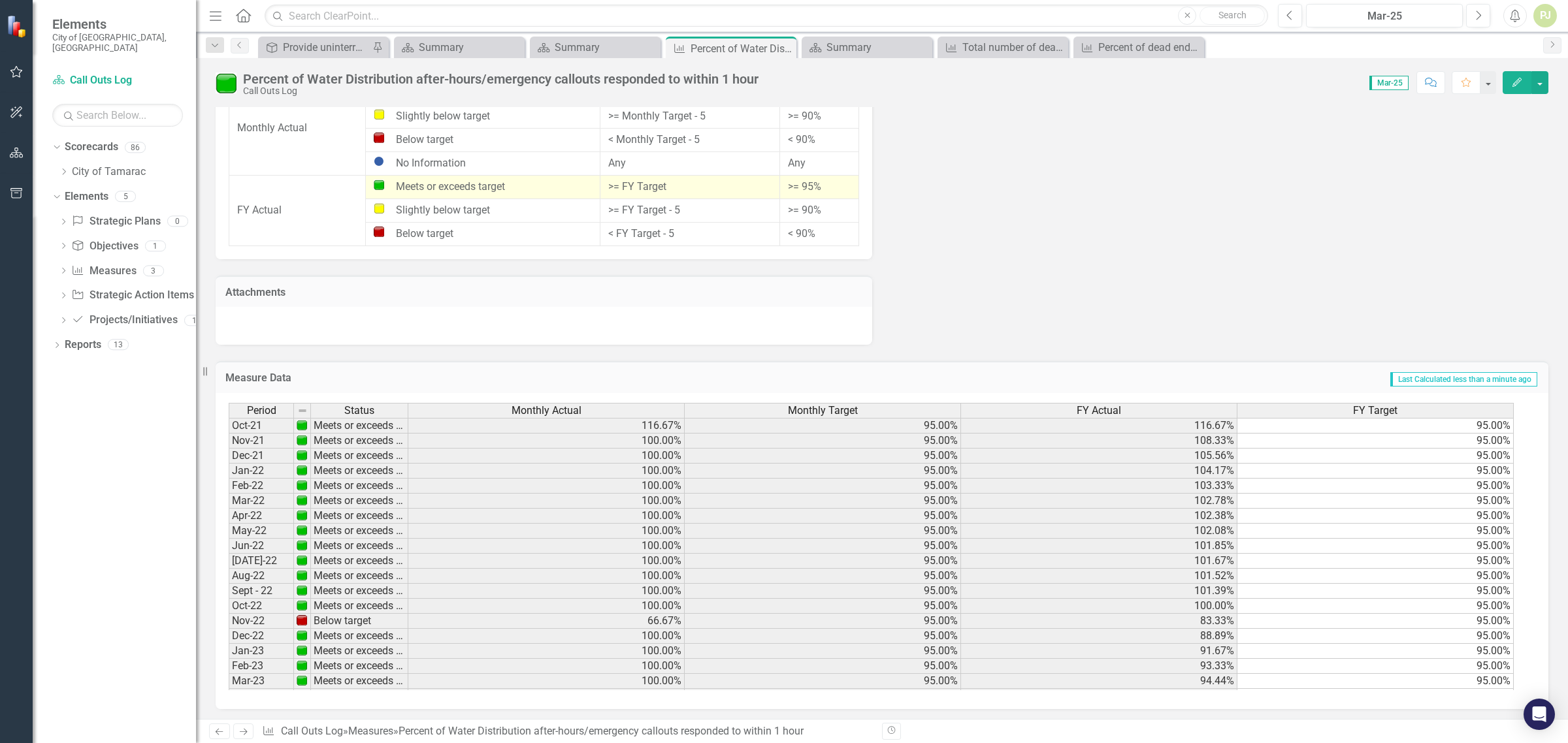
click at [1097, 602] on td "100.00%" at bounding box center [1099, 606] width 276 height 15
click at [1216, 638] on td "88.89%" at bounding box center [1099, 637] width 276 height 15
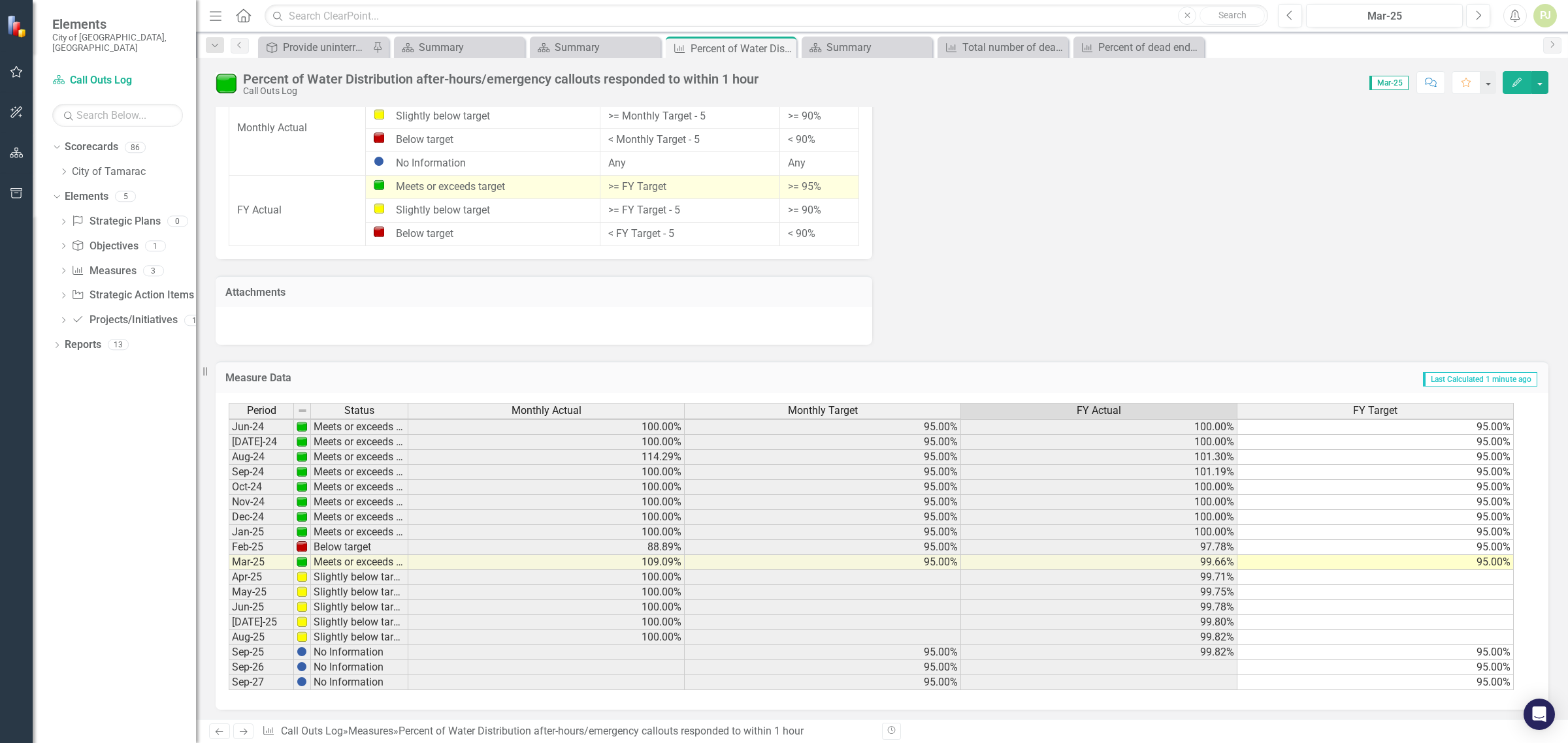
scroll to position [485, 0]
click at [1484, 576] on td at bounding box center [1375, 578] width 276 height 15
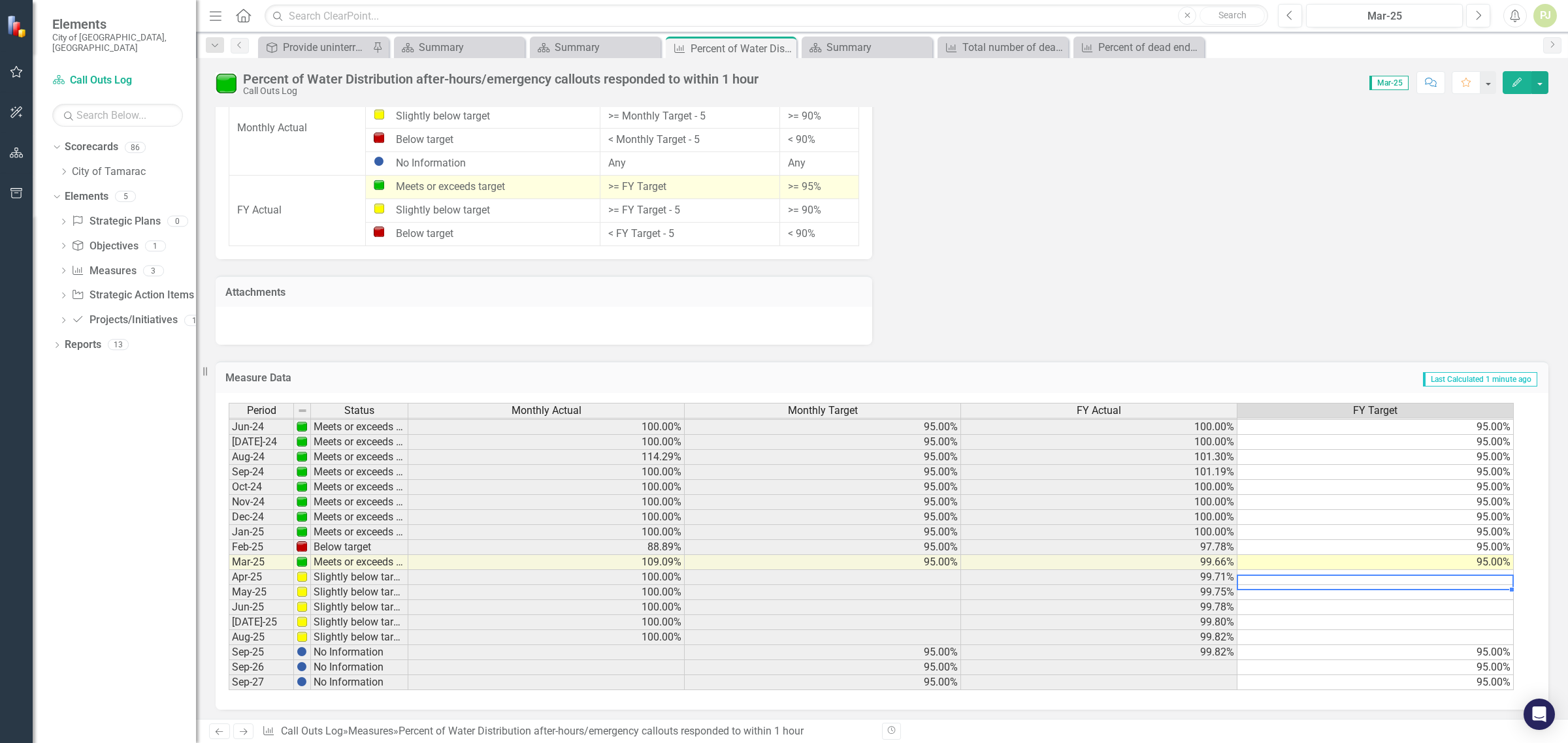
click at [1484, 576] on td at bounding box center [1375, 578] width 276 height 15
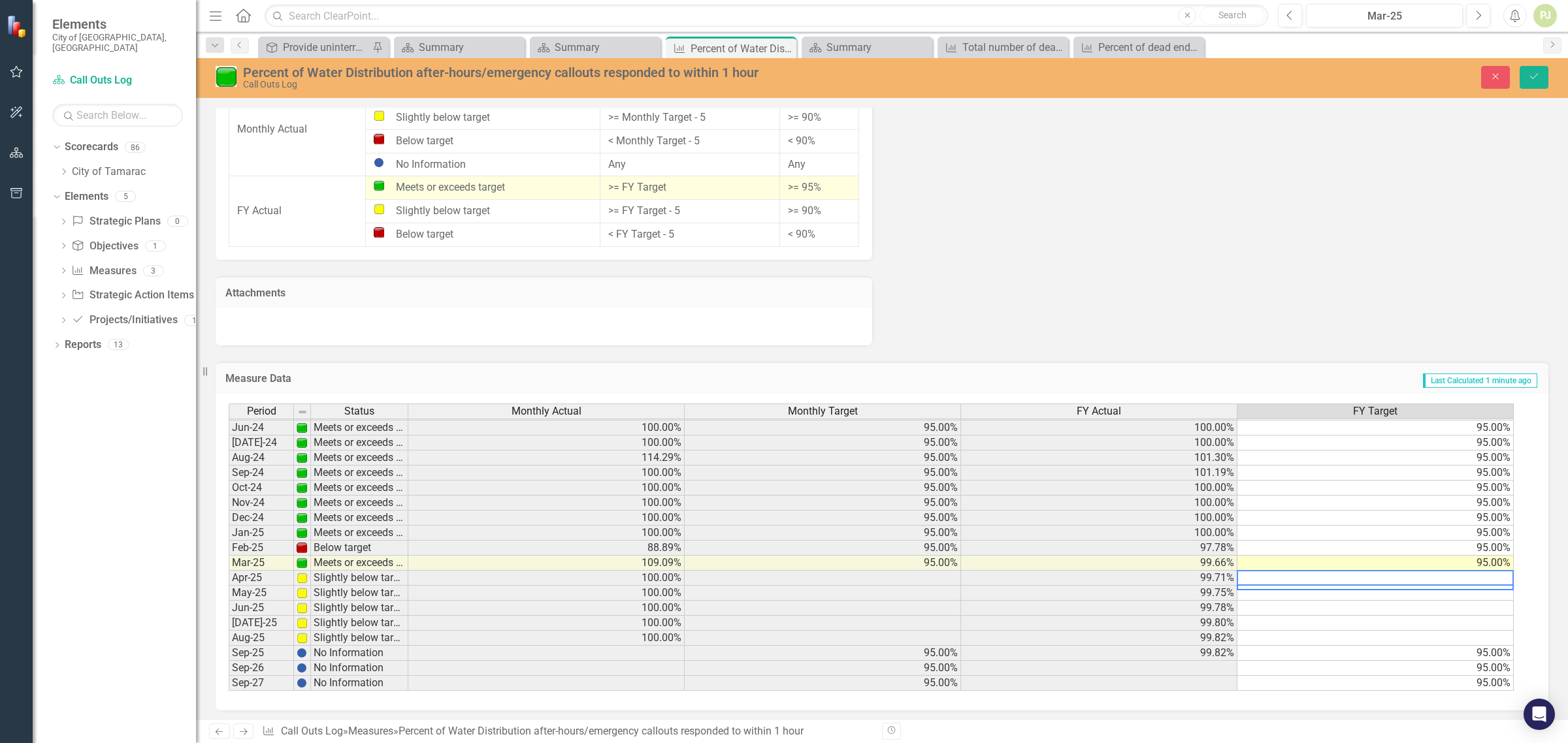
scroll to position [485, 0]
type textarea "95"
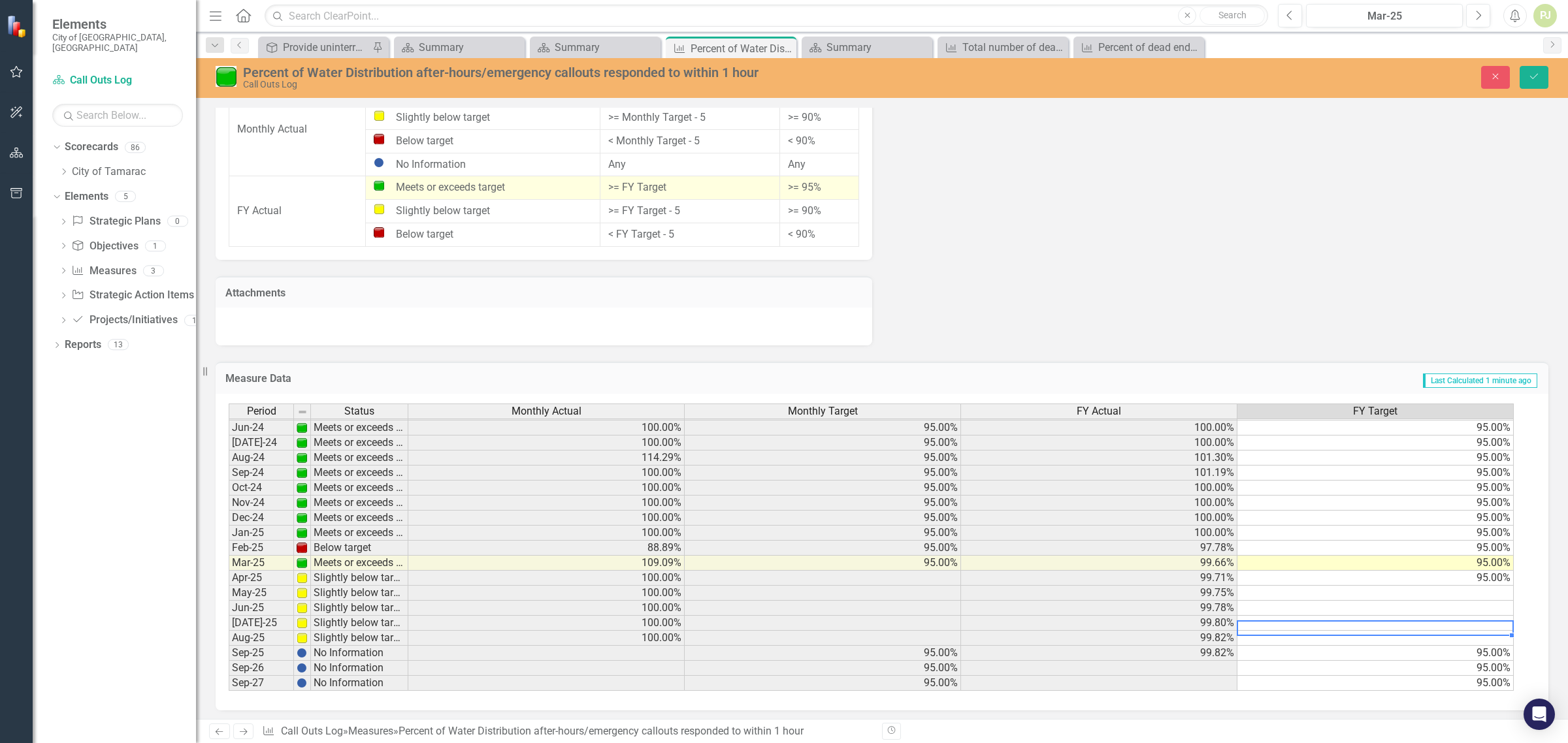
click at [1462, 616] on td at bounding box center [1375, 623] width 276 height 15
click at [1496, 592] on td at bounding box center [1375, 594] width 276 height 15
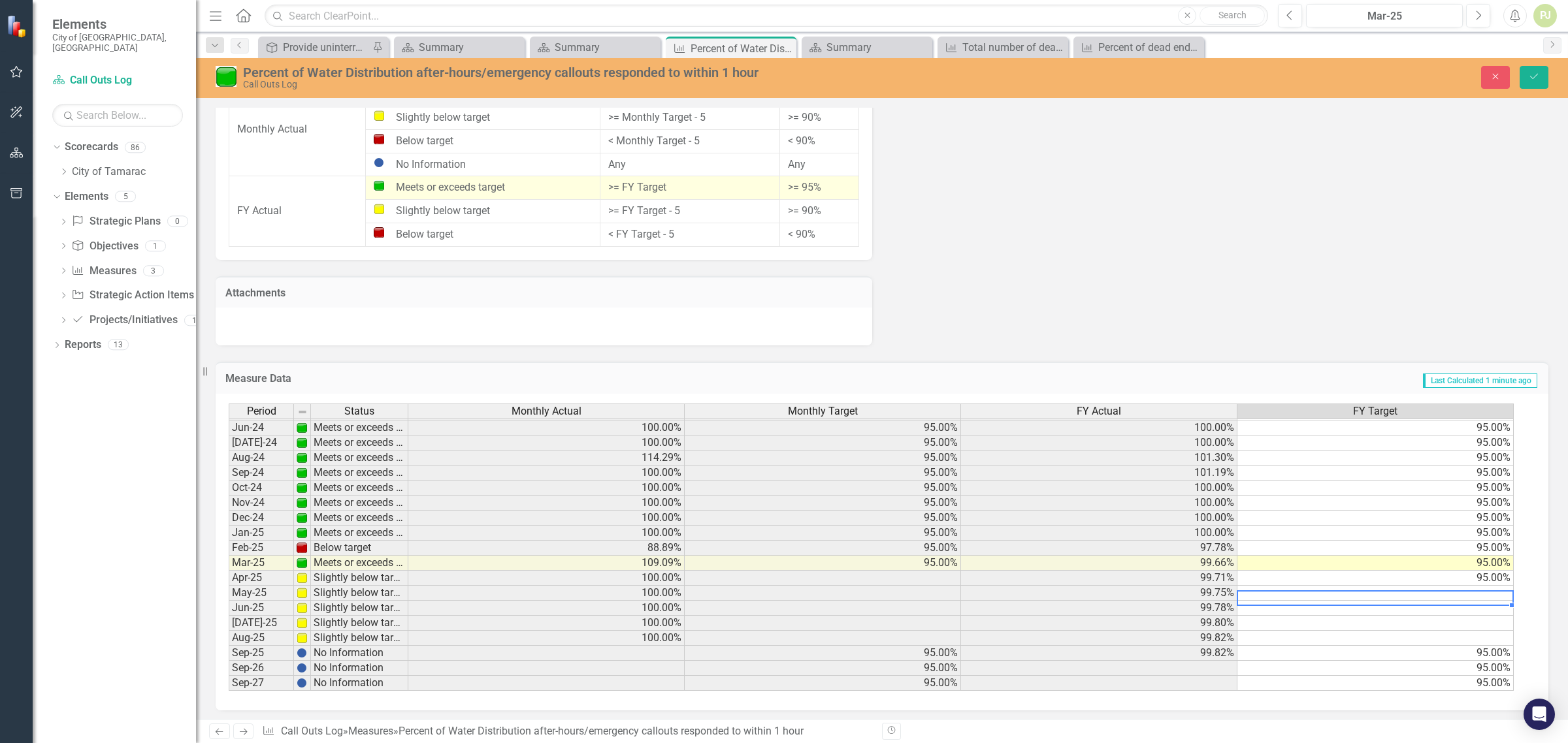
click at [1496, 592] on td at bounding box center [1375, 594] width 276 height 15
type textarea "95"
click at [1498, 602] on td at bounding box center [1375, 608] width 276 height 15
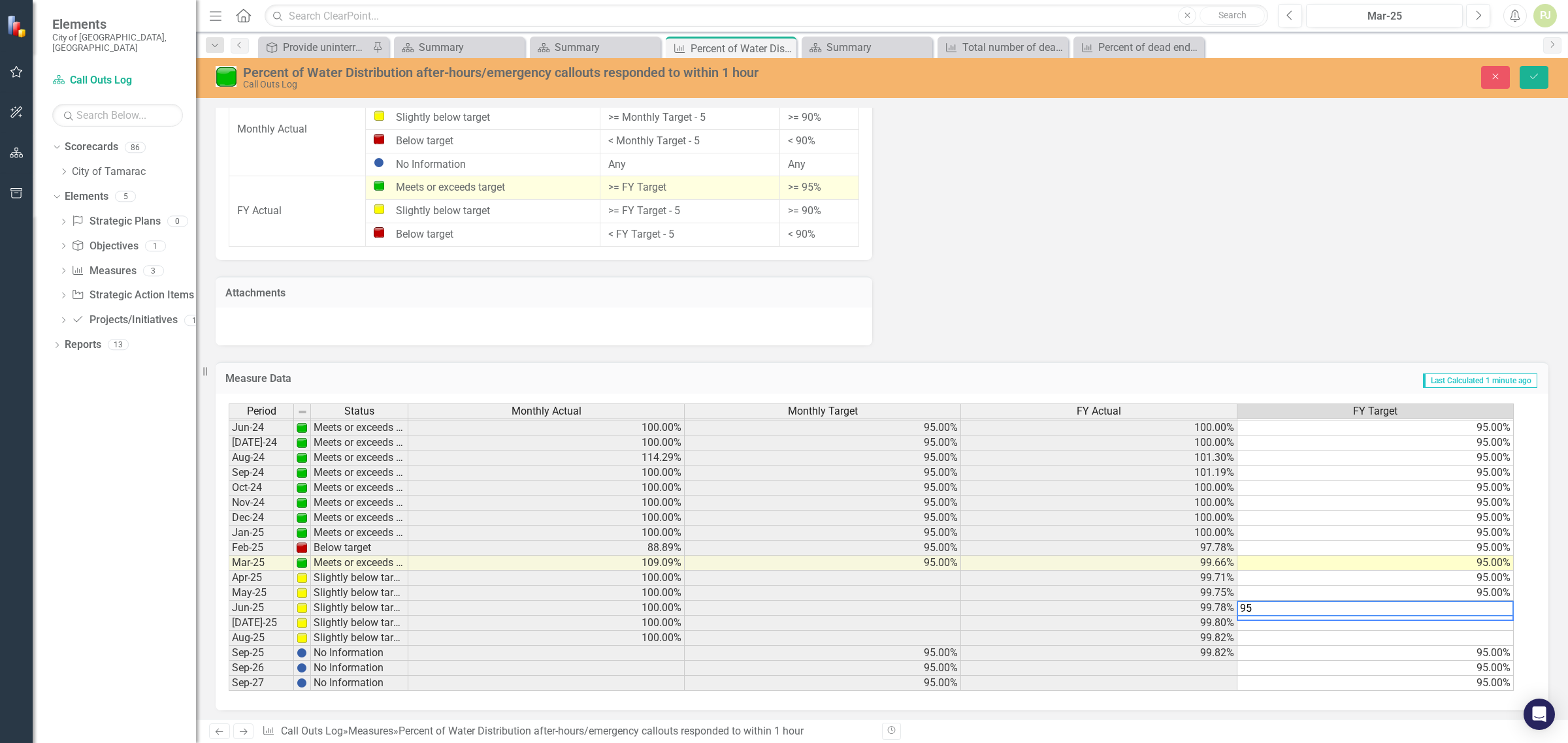
type textarea "95"
click at [1491, 616] on td at bounding box center [1375, 623] width 276 height 15
click at [1491, 622] on td at bounding box center [1375, 623] width 276 height 15
type textarea "95"
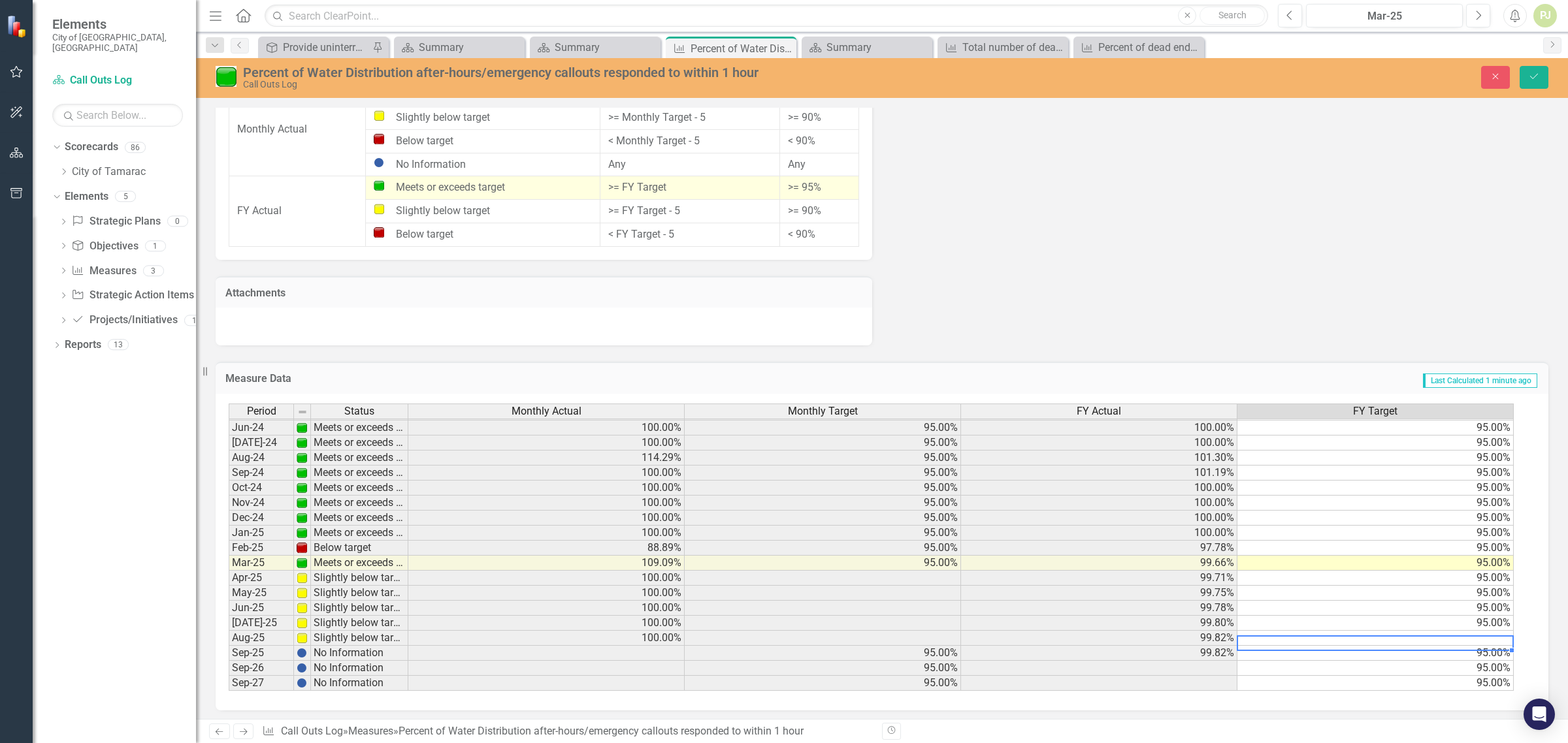
click at [1487, 631] on td at bounding box center [1375, 638] width 276 height 15
click at [1487, 634] on td at bounding box center [1375, 638] width 276 height 15
type textarea "95"
click at [229, 659] on div "Period Status Monthly Actual Monthly Target FY Actual FY Target May-23 Meets or…" at bounding box center [229, 449] width 0 height 482
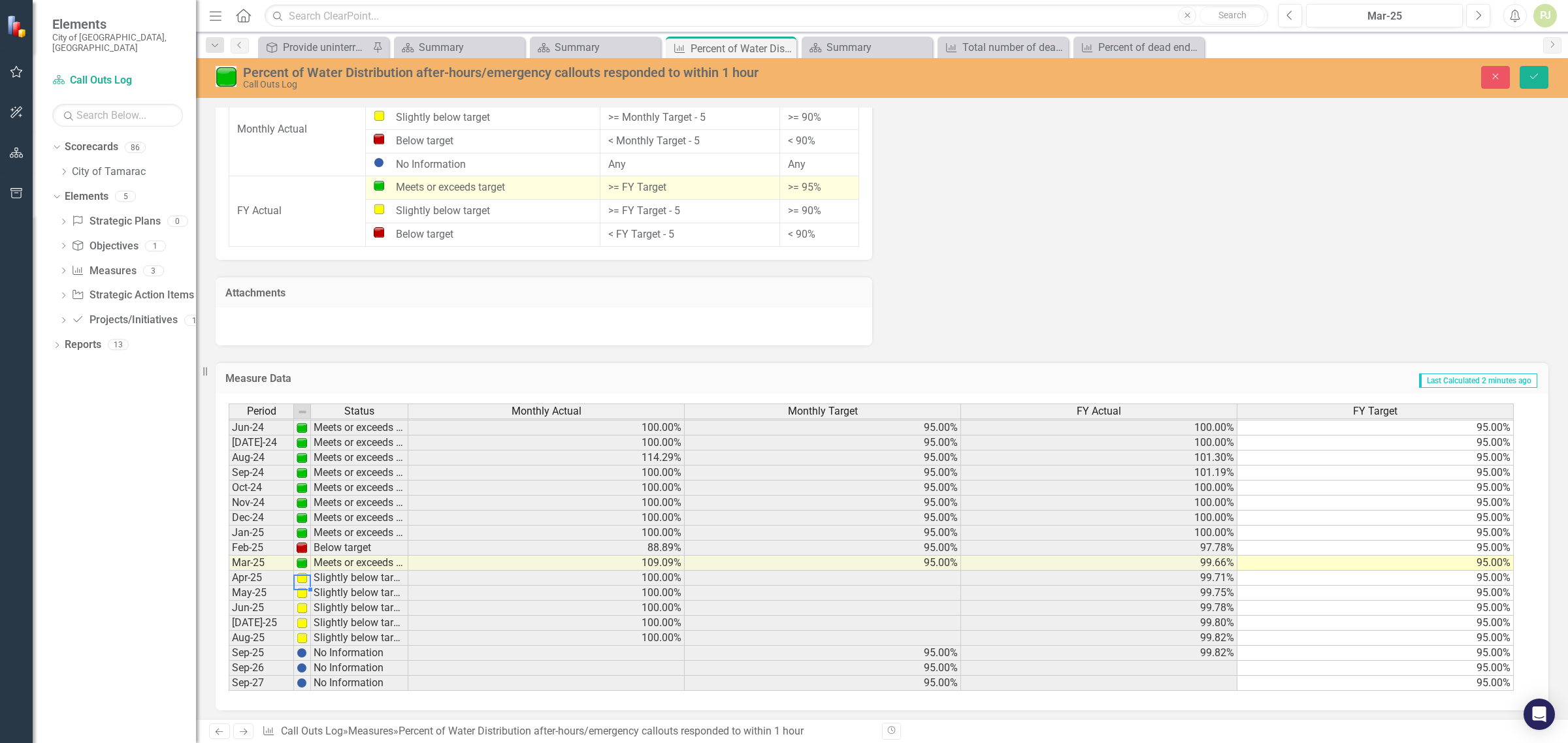
click at [302, 573] on img at bounding box center [302, 578] width 10 height 10
click at [351, 572] on td "Slightly below target" at bounding box center [359, 578] width 97 height 15
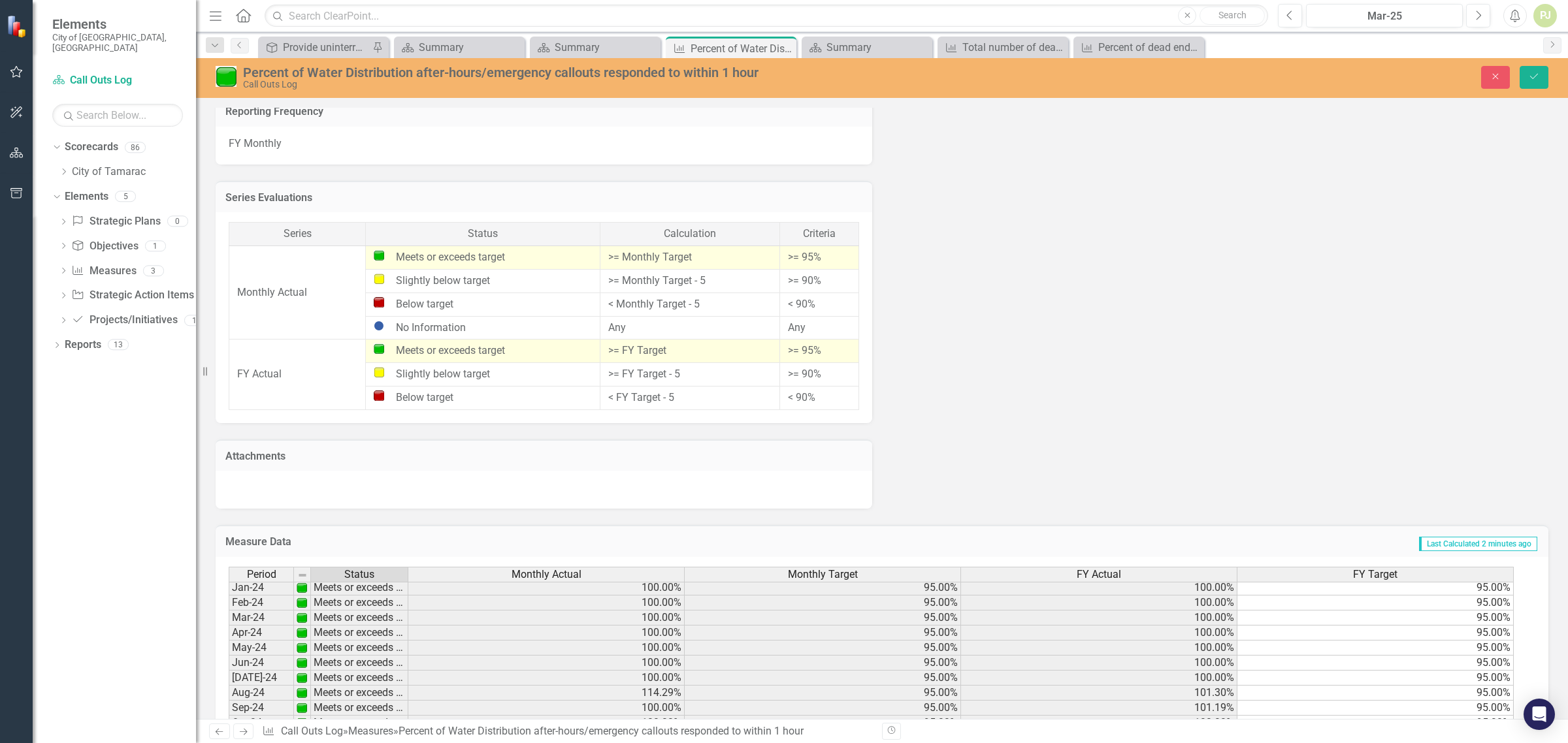
scroll to position [0, 0]
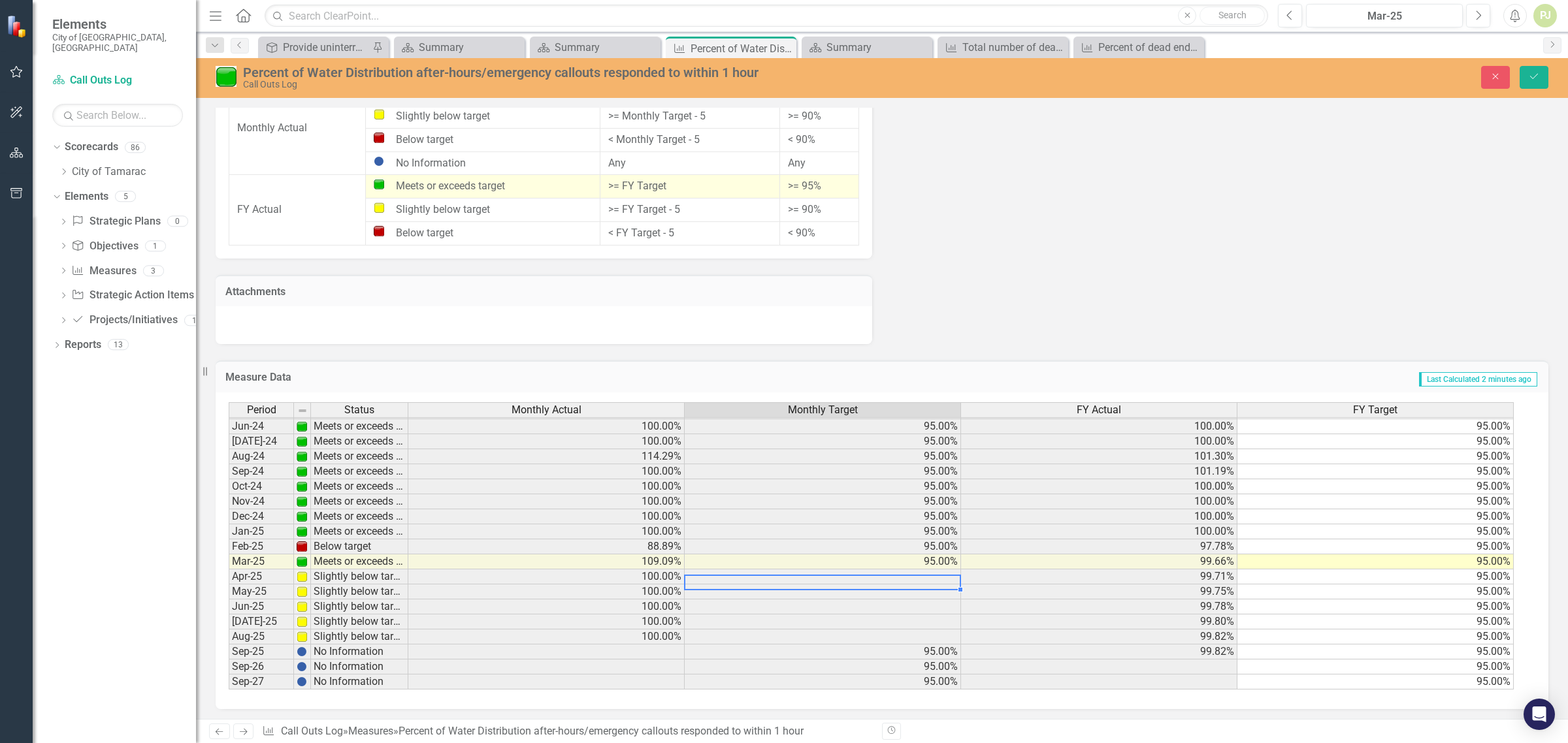
click at [939, 573] on td at bounding box center [822, 577] width 276 height 15
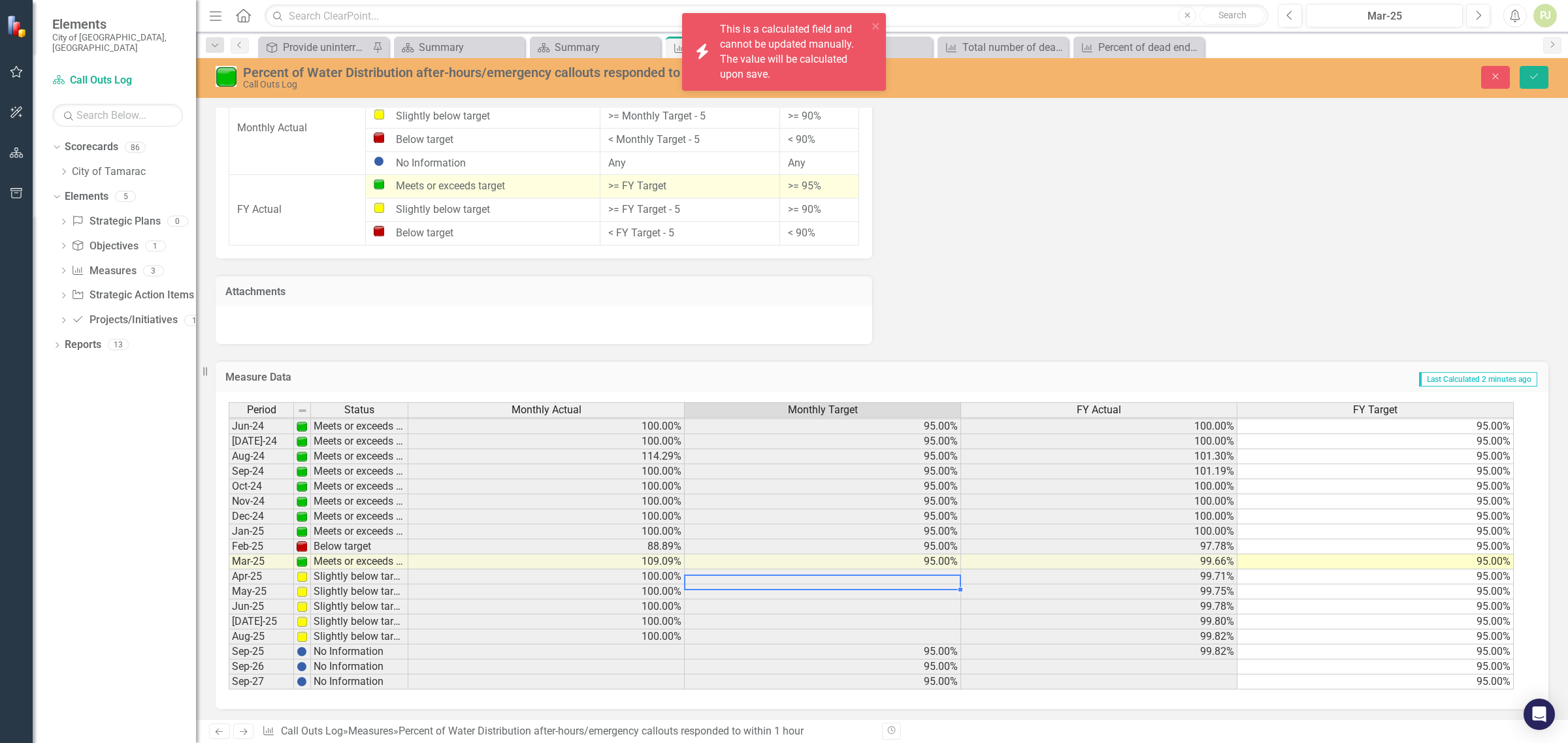
click at [939, 573] on td at bounding box center [822, 577] width 276 height 15
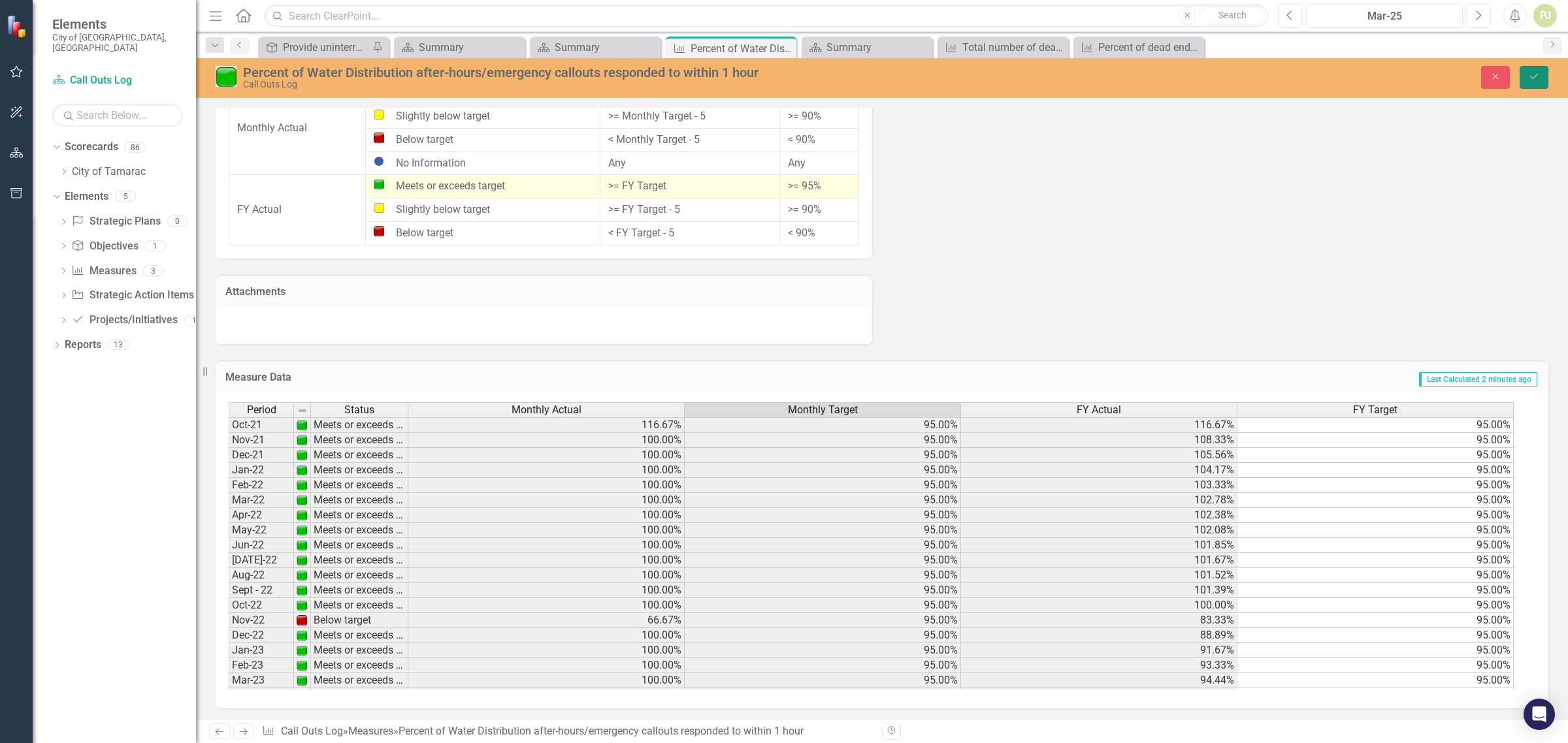
click at [1540, 79] on button "Save" at bounding box center [1534, 77] width 29 height 23
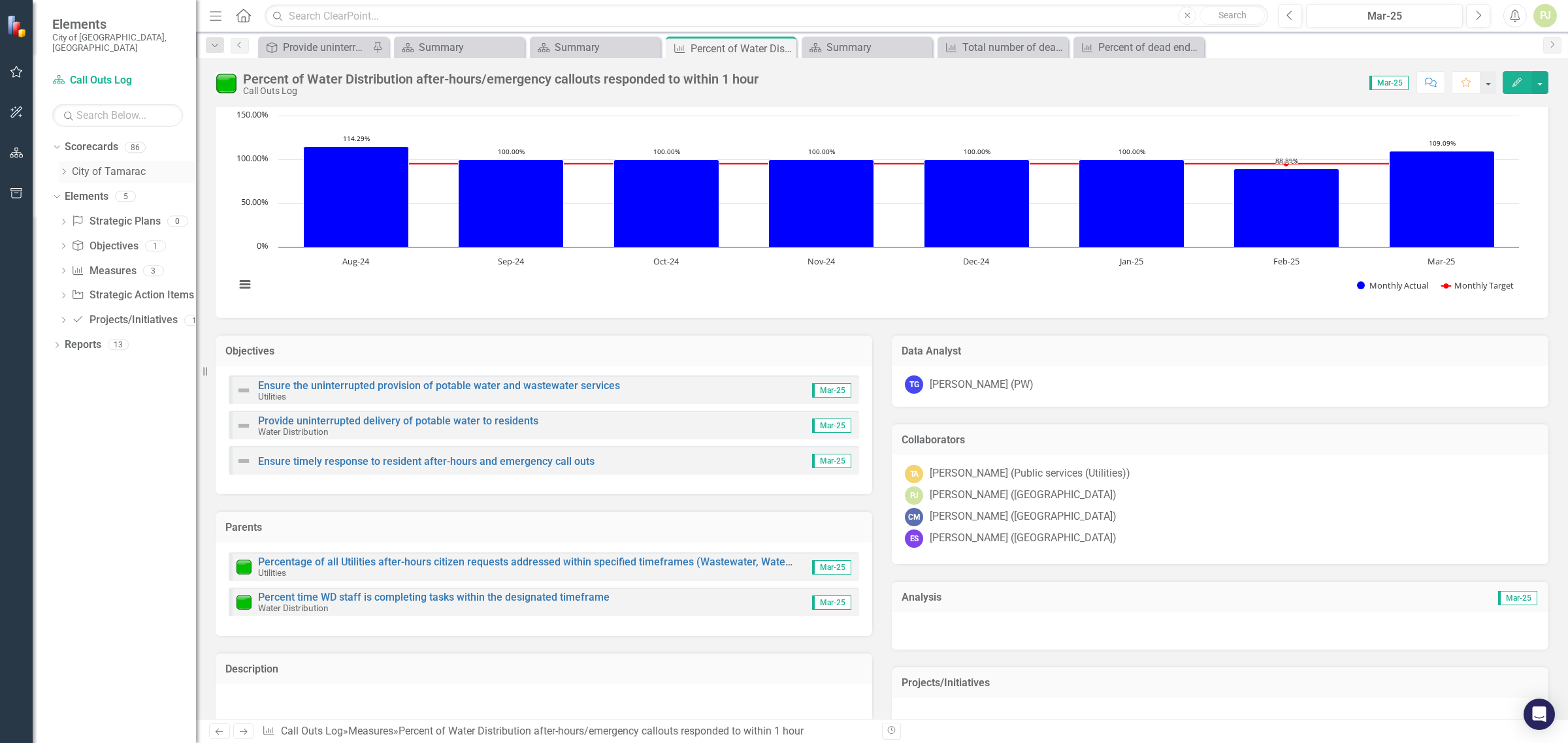
click at [59, 168] on icon "Dropdown" at bounding box center [64, 171] width 10 height 8
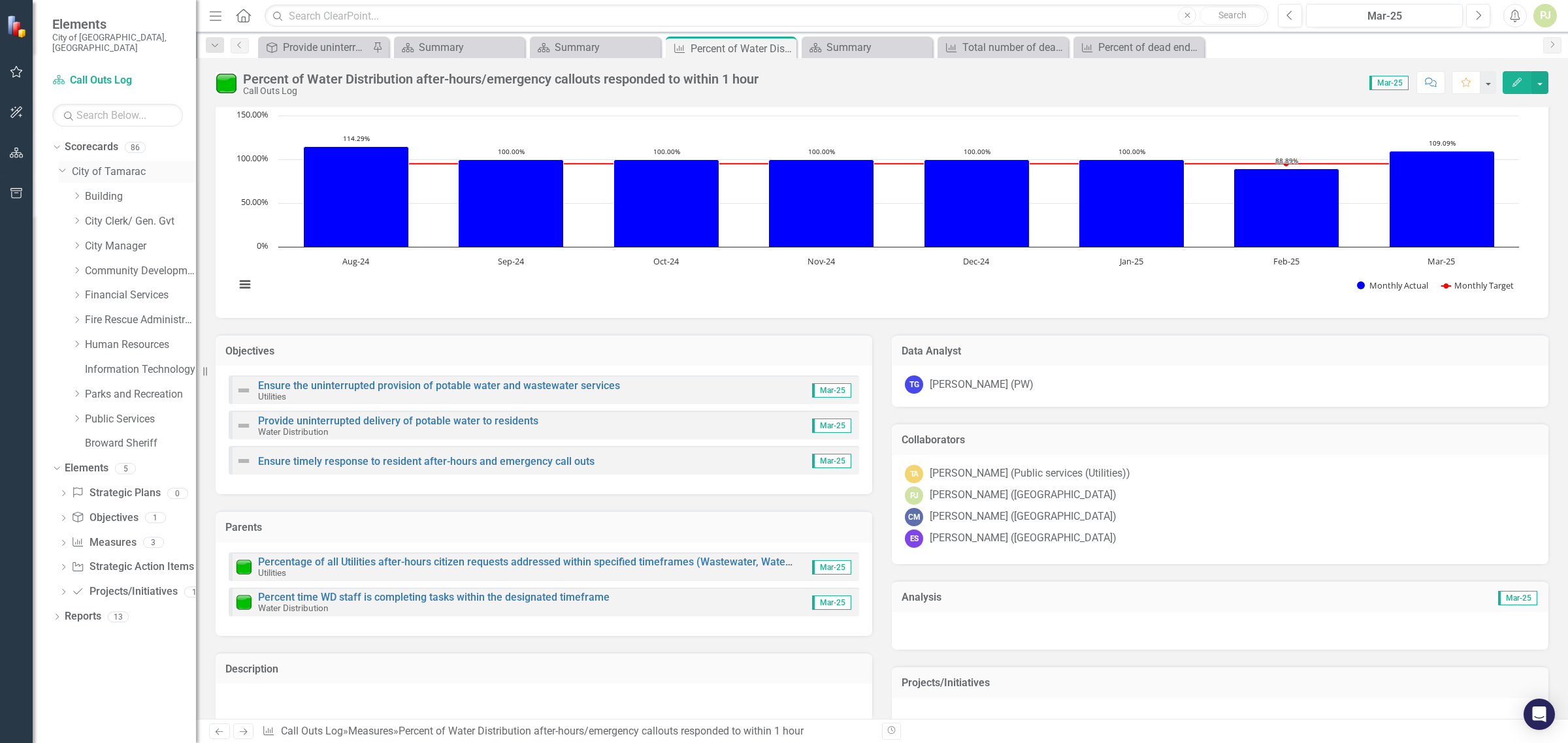
click at [59, 165] on icon "Dropdown" at bounding box center [63, 170] width 8 height 10
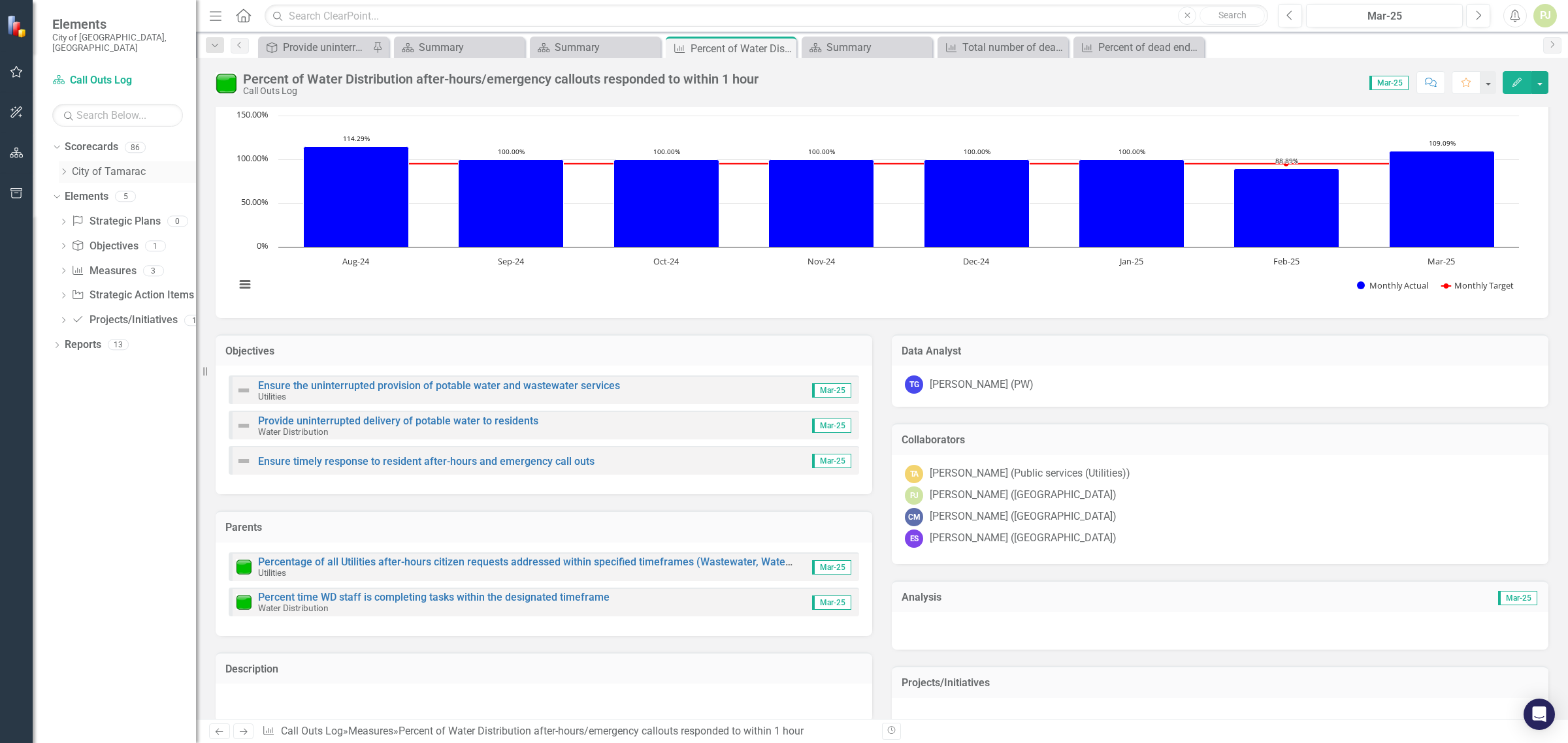
click at [59, 168] on icon "Dropdown" at bounding box center [64, 171] width 10 height 8
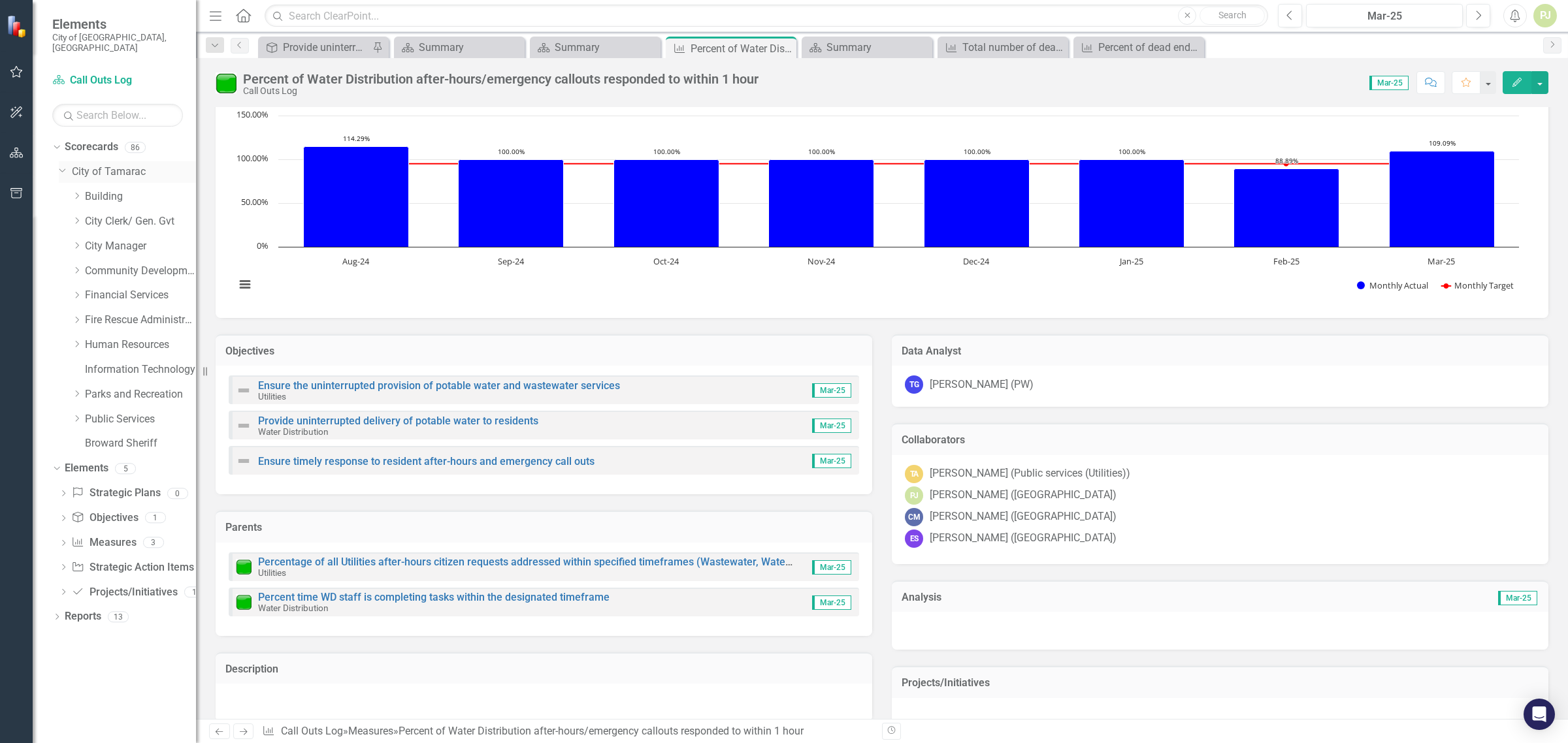
click at [59, 165] on icon "Dropdown" at bounding box center [63, 170] width 8 height 10
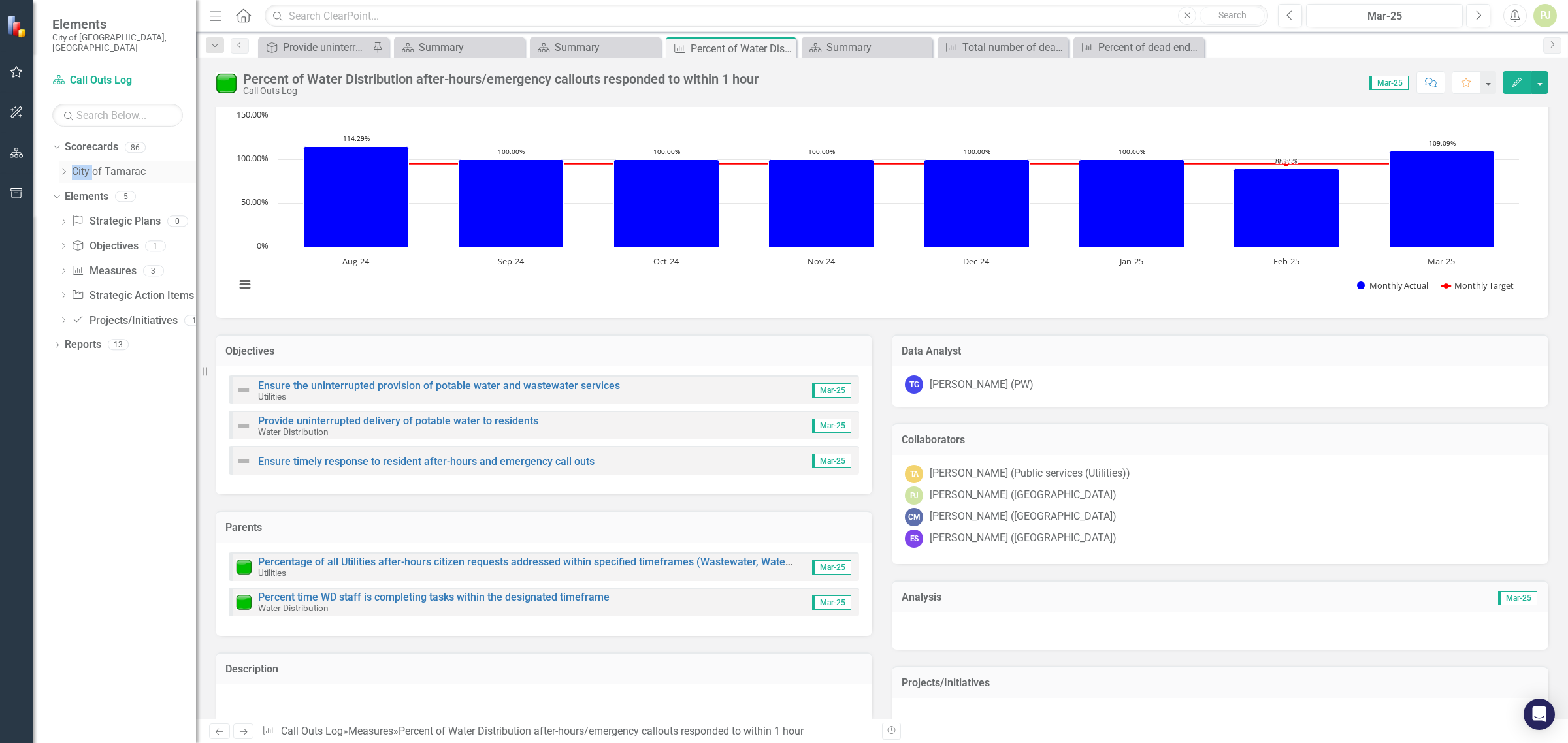
click at [59, 168] on icon "Dropdown" at bounding box center [64, 171] width 10 height 8
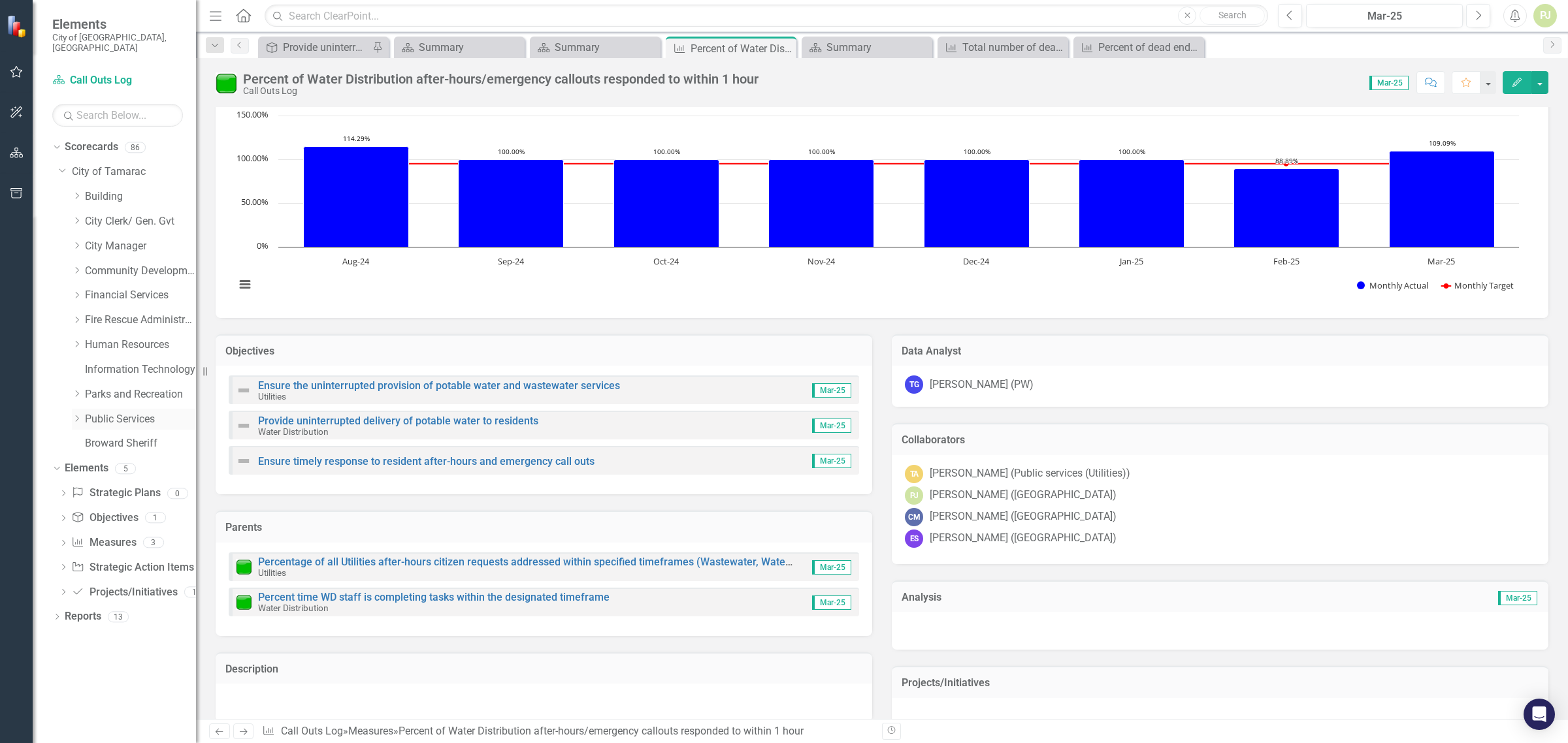
click at [77, 415] on icon "Dropdown" at bounding box center [77, 418] width 10 height 8
click at [90, 612] on icon "Dropdown" at bounding box center [90, 616] width 10 height 8
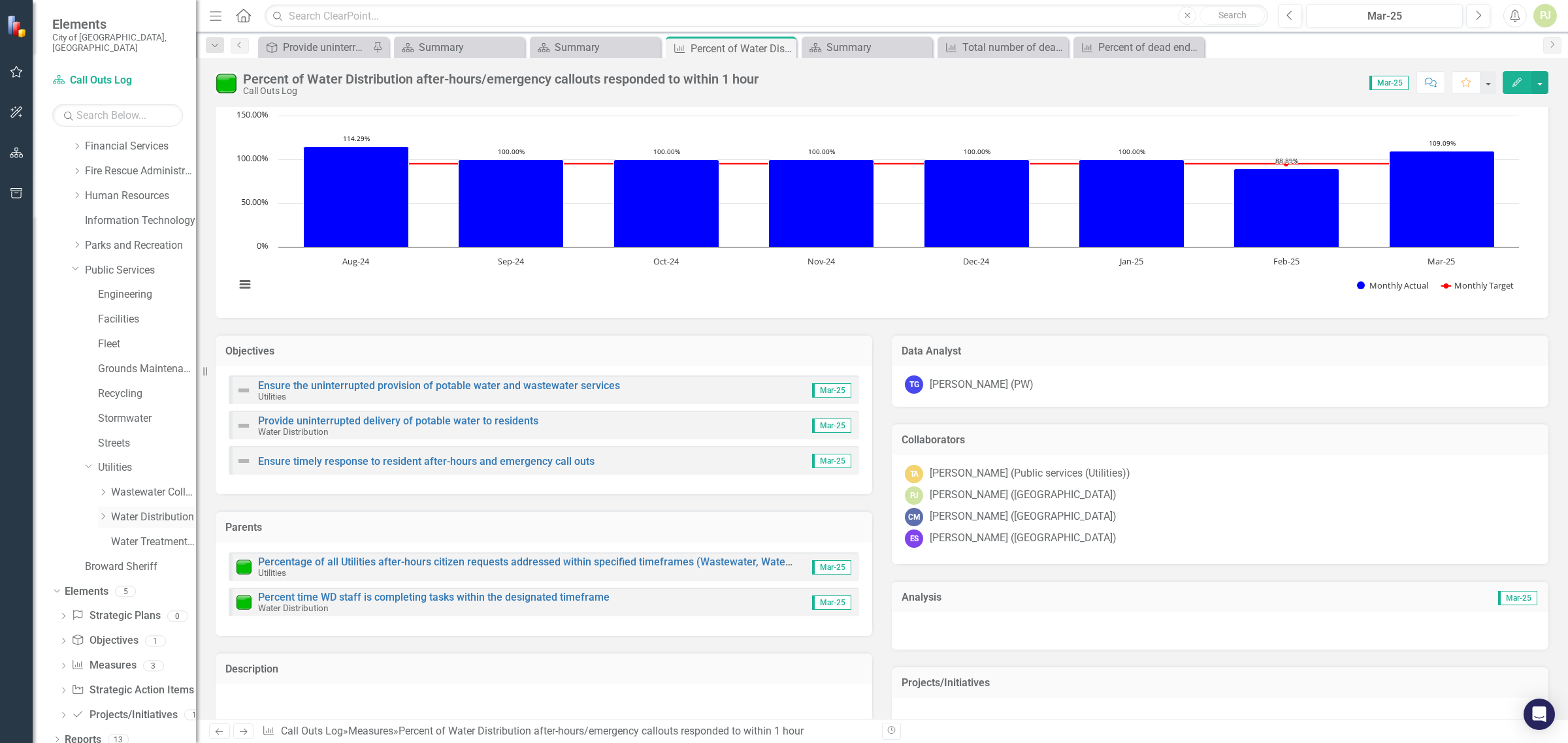
click at [149, 510] on link "Water Distribution" at bounding box center [153, 518] width 85 height 15
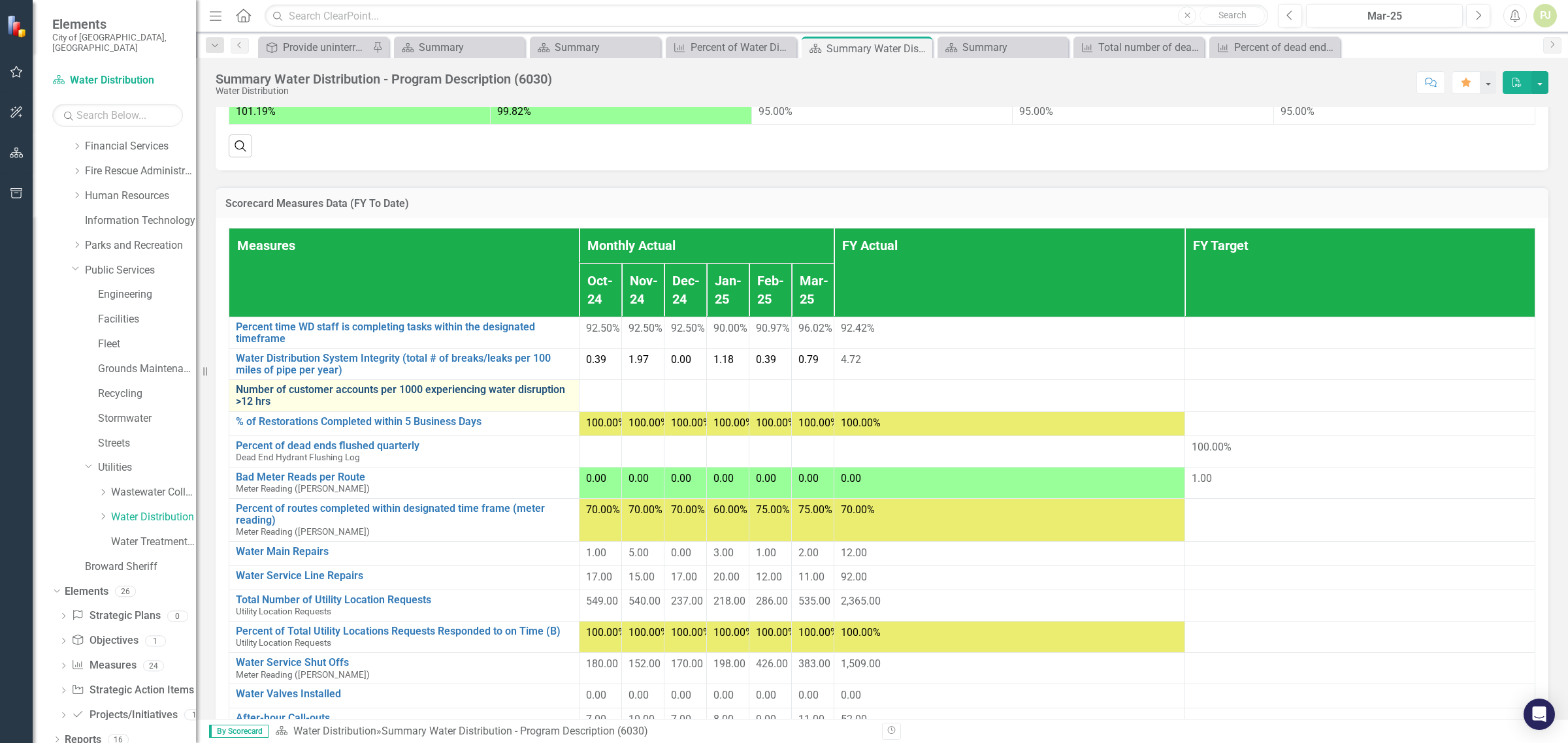
click at [487, 407] on link "Number of customer accounts per 1000 experiencing water disruption >12 hrs" at bounding box center [404, 395] width 336 height 23
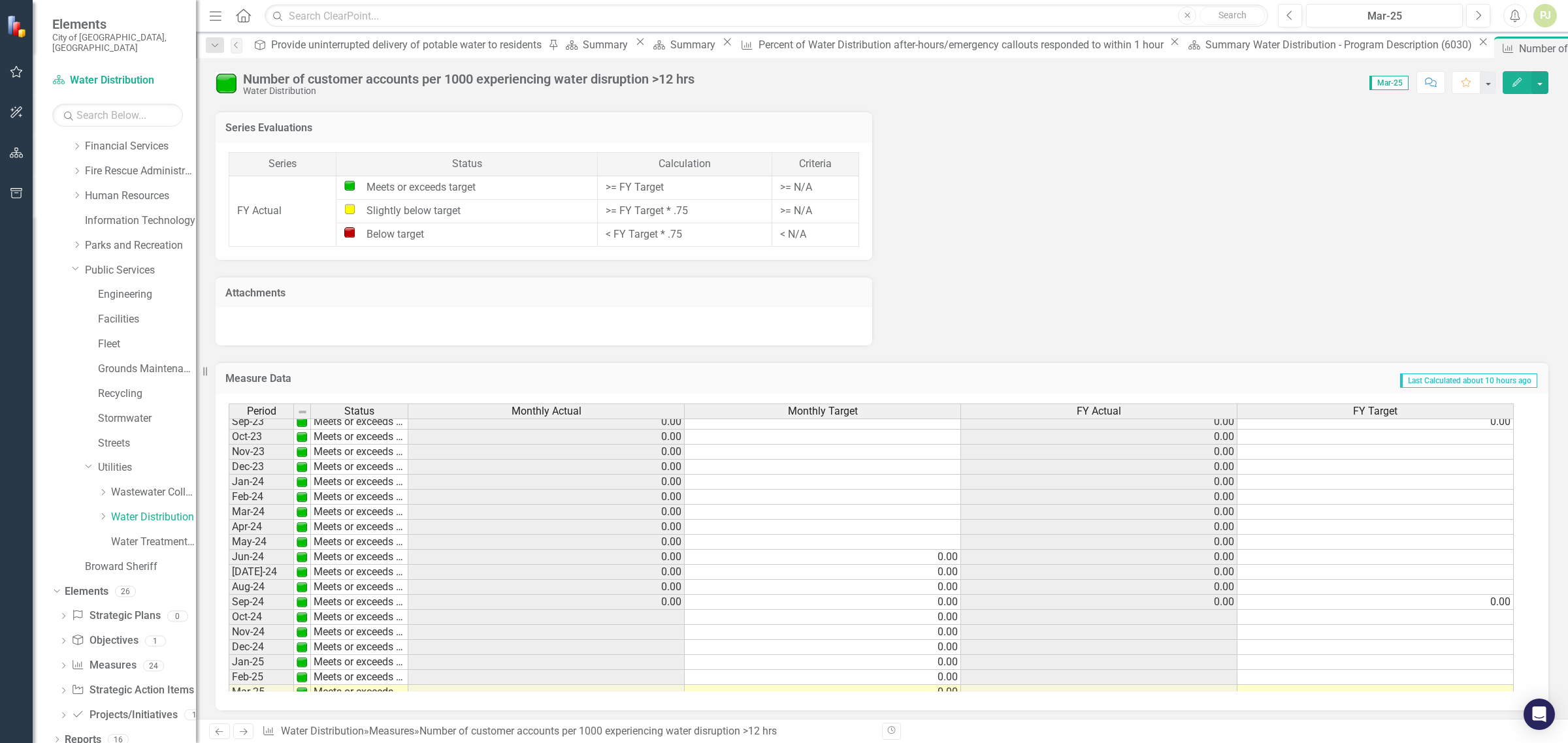
scroll to position [323, 0]
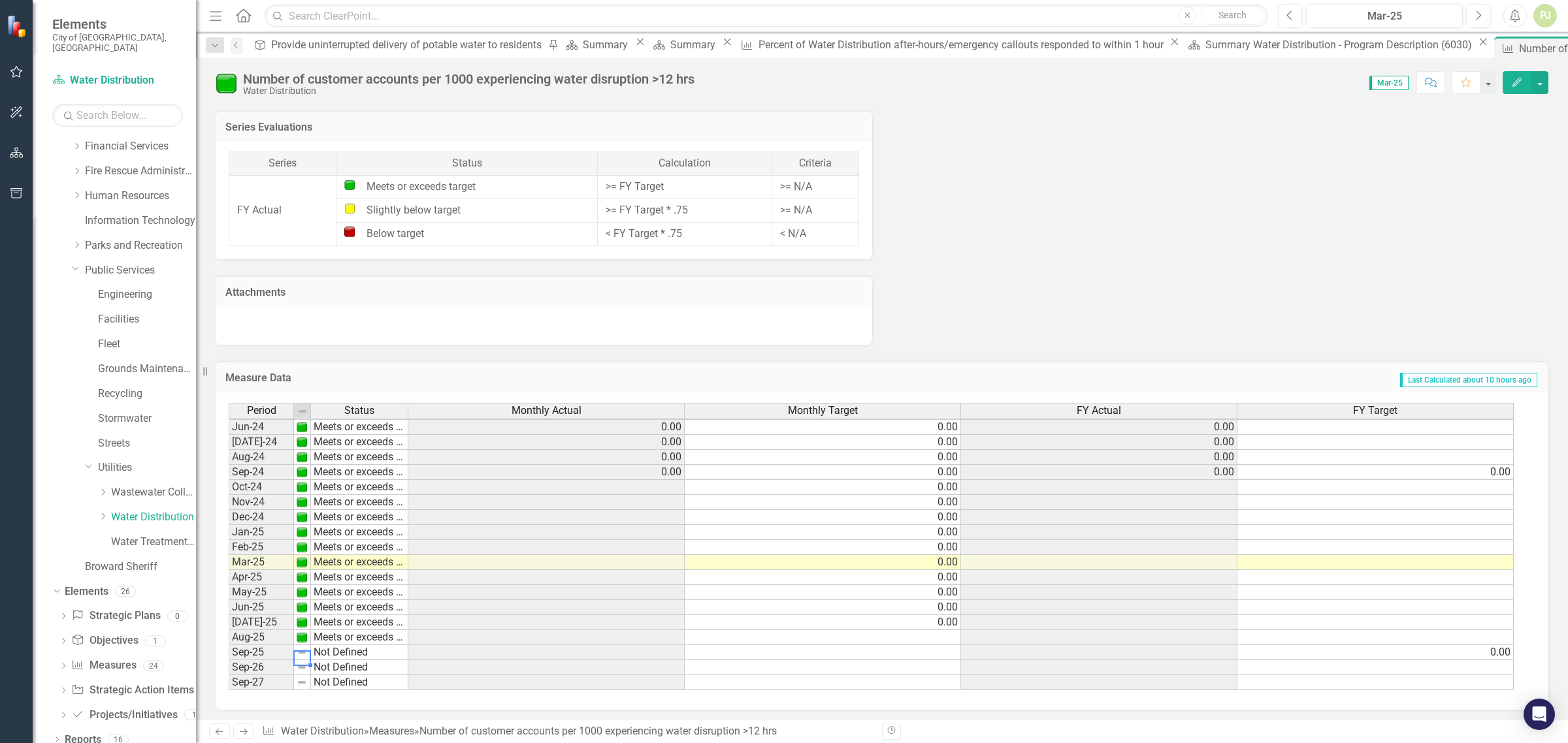
click at [304, 651] on img at bounding box center [302, 652] width 10 height 10
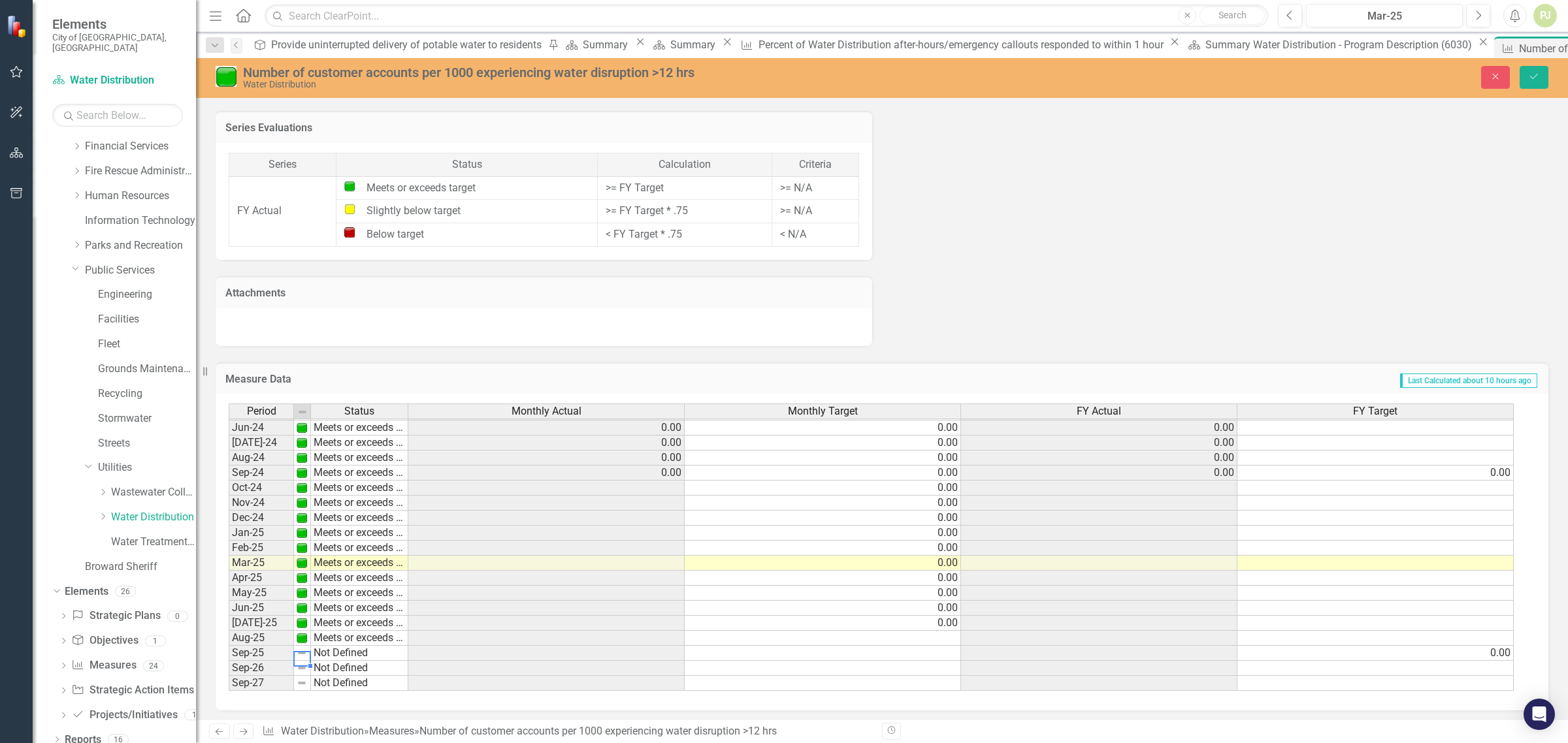
click at [340, 651] on td "Not Defined" at bounding box center [359, 654] width 97 height 15
type textarea "Meets or exceeds target"
click at [380, 588] on div "Period Status Monthly Actual Monthly Target FY Actual FY Target May-23 Meets or…" at bounding box center [877, 547] width 1297 height 288
click at [1538, 76] on icon "Save" at bounding box center [1534, 76] width 12 height 9
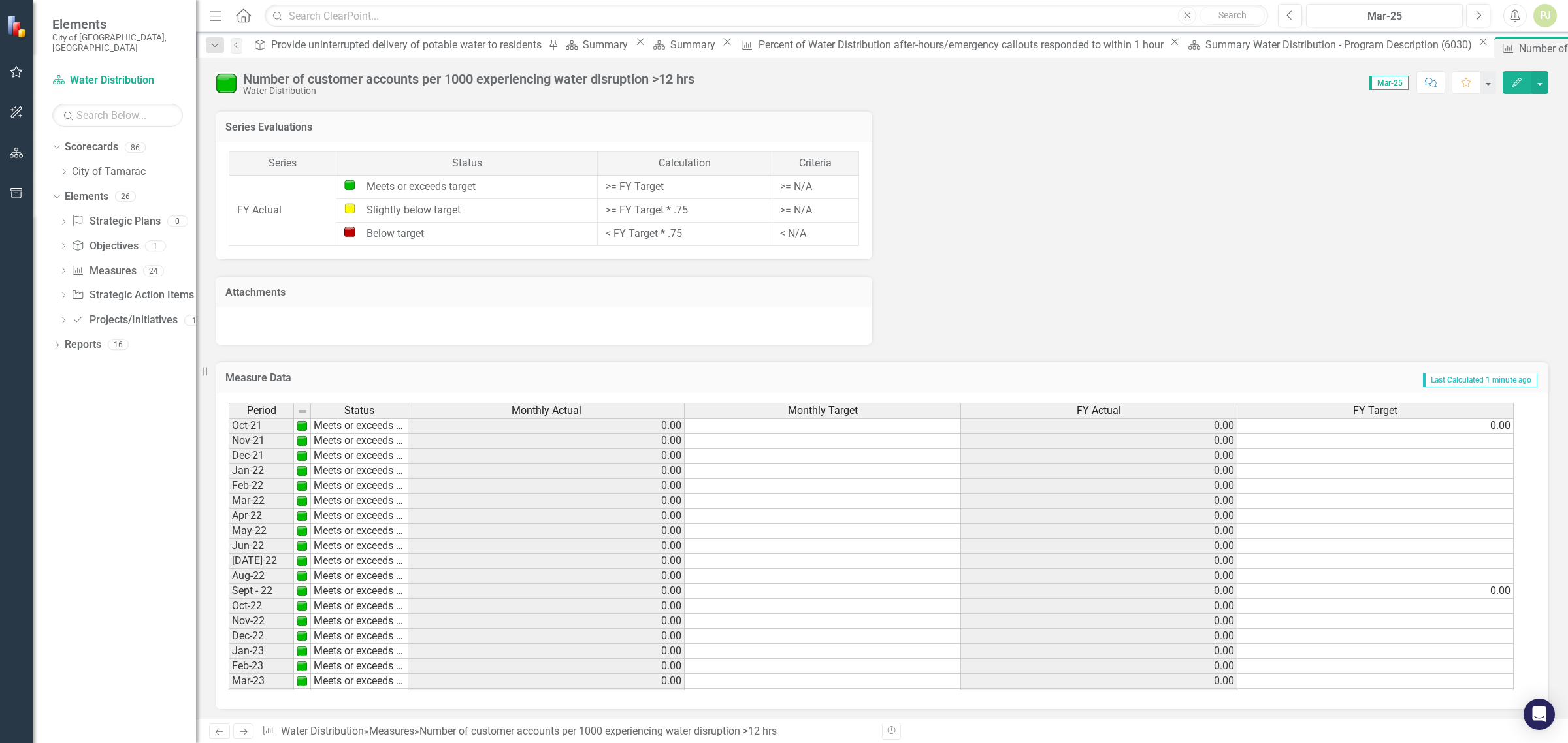
click at [1500, 425] on td "0.00" at bounding box center [1375, 426] width 276 height 16
click at [1487, 506] on td at bounding box center [1375, 506] width 276 height 15
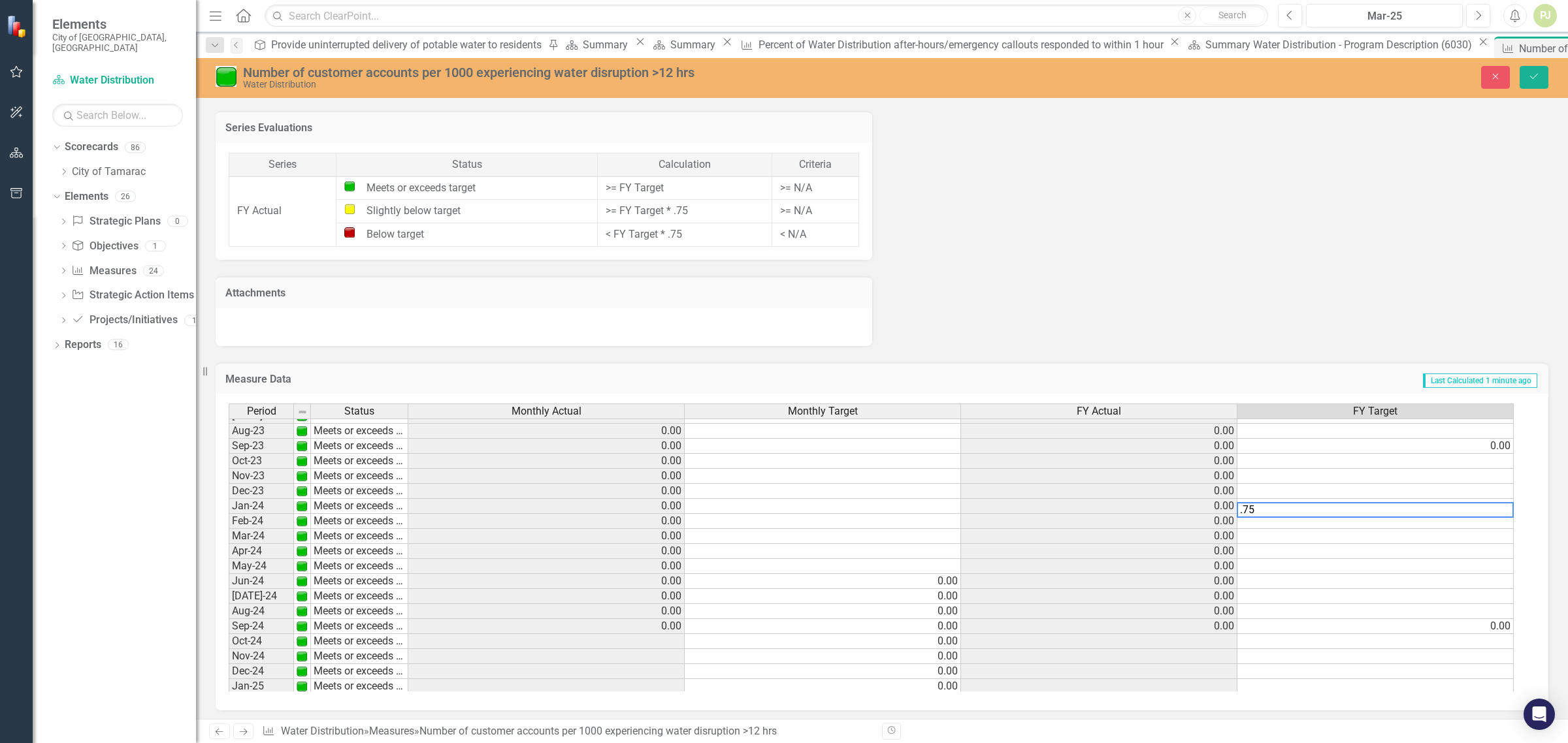
type textarea ".75"
click at [1472, 532] on td at bounding box center [1375, 536] width 276 height 15
click at [1494, 523] on td at bounding box center [1375, 522] width 276 height 15
type textarea ".75"
click at [1497, 540] on td at bounding box center [1375, 536] width 276 height 15
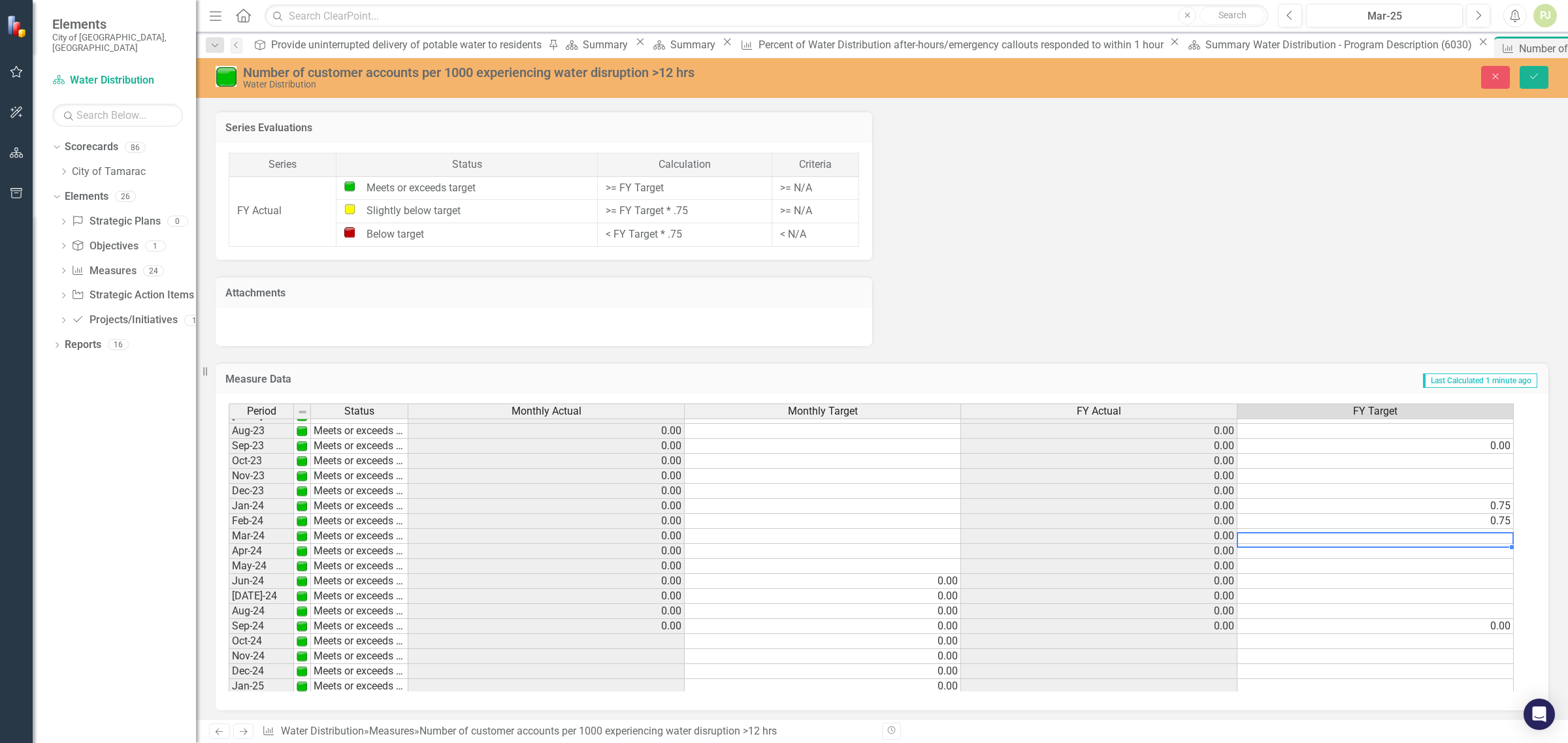
click at [1497, 539] on td at bounding box center [1375, 536] width 276 height 15
type textarea ".75"
click at [229, 557] on div "Period Status Monthly Actual Monthly Target FY Actual FY Target Sept - 22 Meets…" at bounding box center [229, 543] width 0 height 602
click at [1500, 550] on td at bounding box center [1375, 551] width 276 height 15
type textarea ".75"
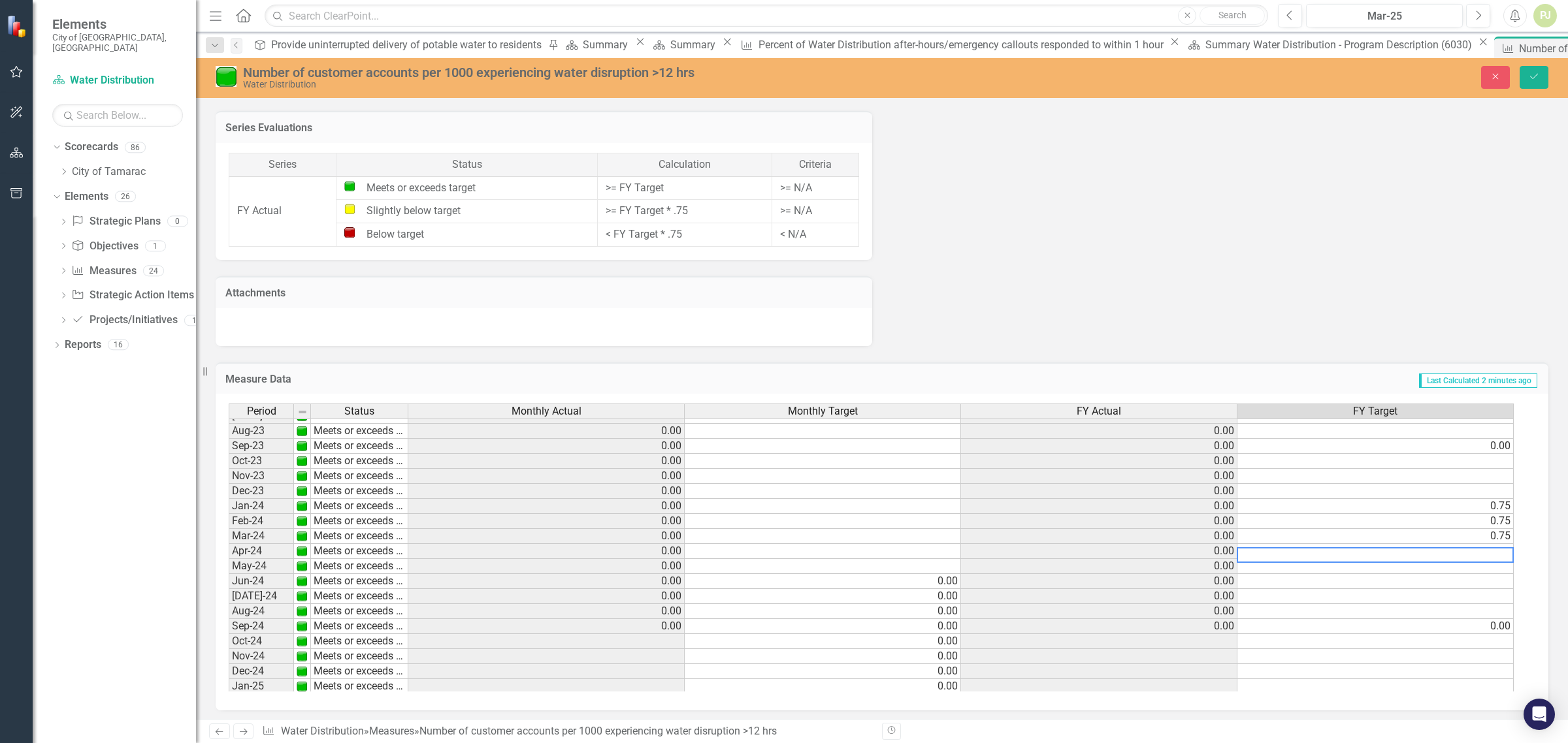
click at [229, 575] on div "Period Status Monthly Actual Monthly Target FY Actual FY Target Sept - 22 Meets…" at bounding box center [229, 543] width 0 height 602
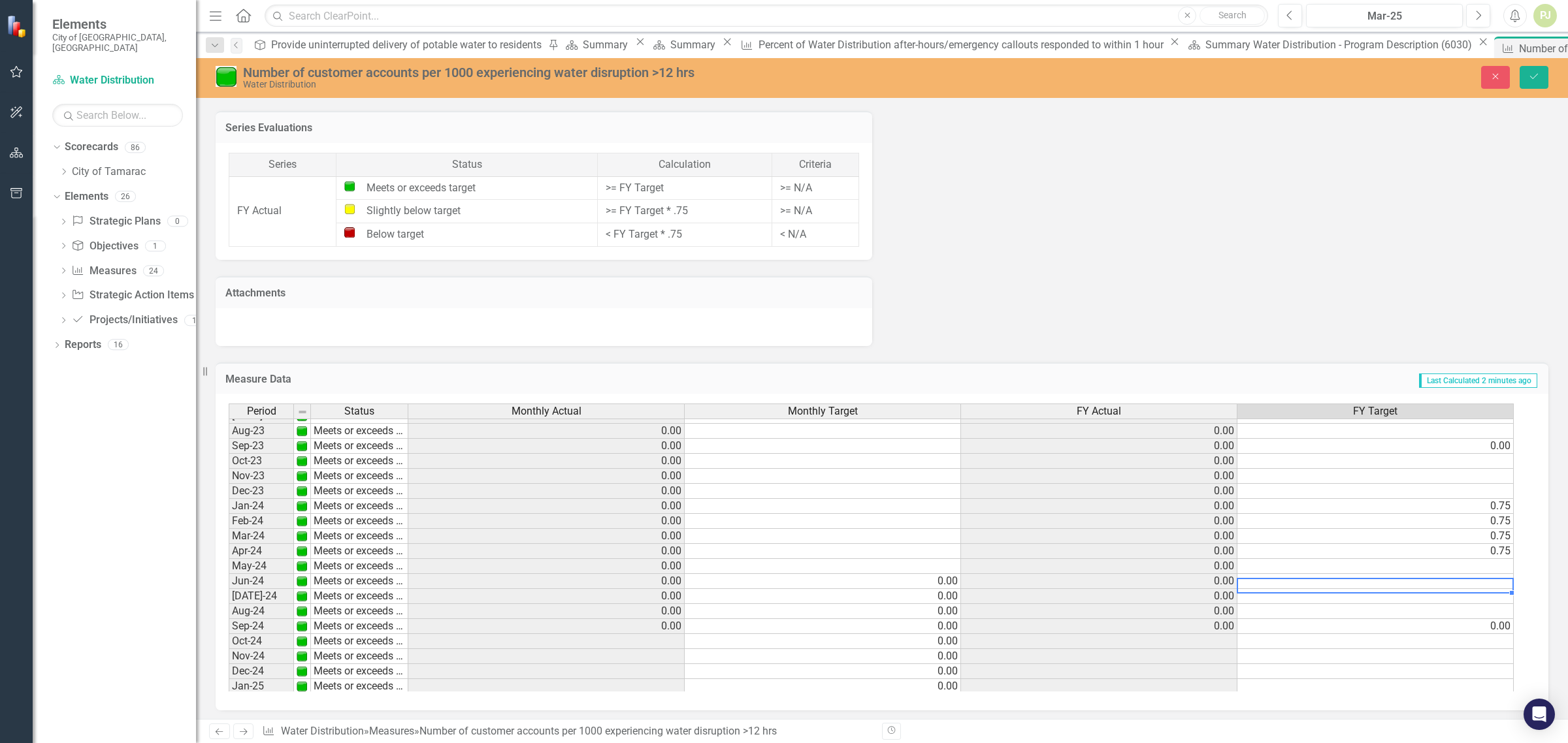
click at [1500, 567] on td at bounding box center [1375, 567] width 276 height 15
type textarea ".75"
click at [229, 588] on div "Period Status Monthly Actual Monthly Target FY Actual FY Target Sept - 22 Meets…" at bounding box center [229, 543] width 0 height 602
click at [1504, 579] on td at bounding box center [1375, 582] width 276 height 15
type textarea ".75"
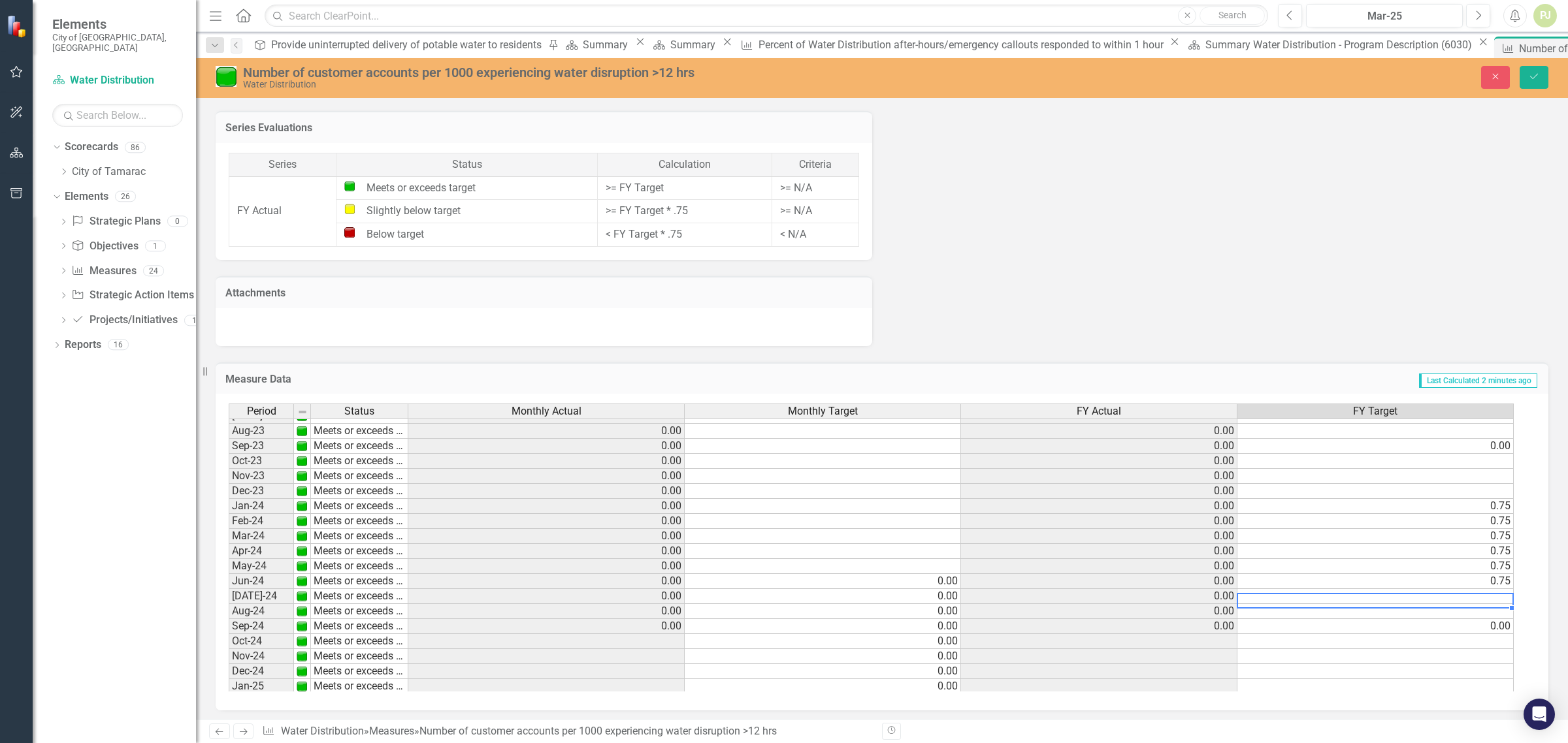
click at [1489, 596] on td at bounding box center [1375, 597] width 276 height 15
click at [1494, 595] on td at bounding box center [1375, 597] width 276 height 15
type textarea ".75"
click at [1490, 615] on td at bounding box center [1375, 611] width 276 height 15
click at [1490, 614] on td at bounding box center [1375, 611] width 276 height 15
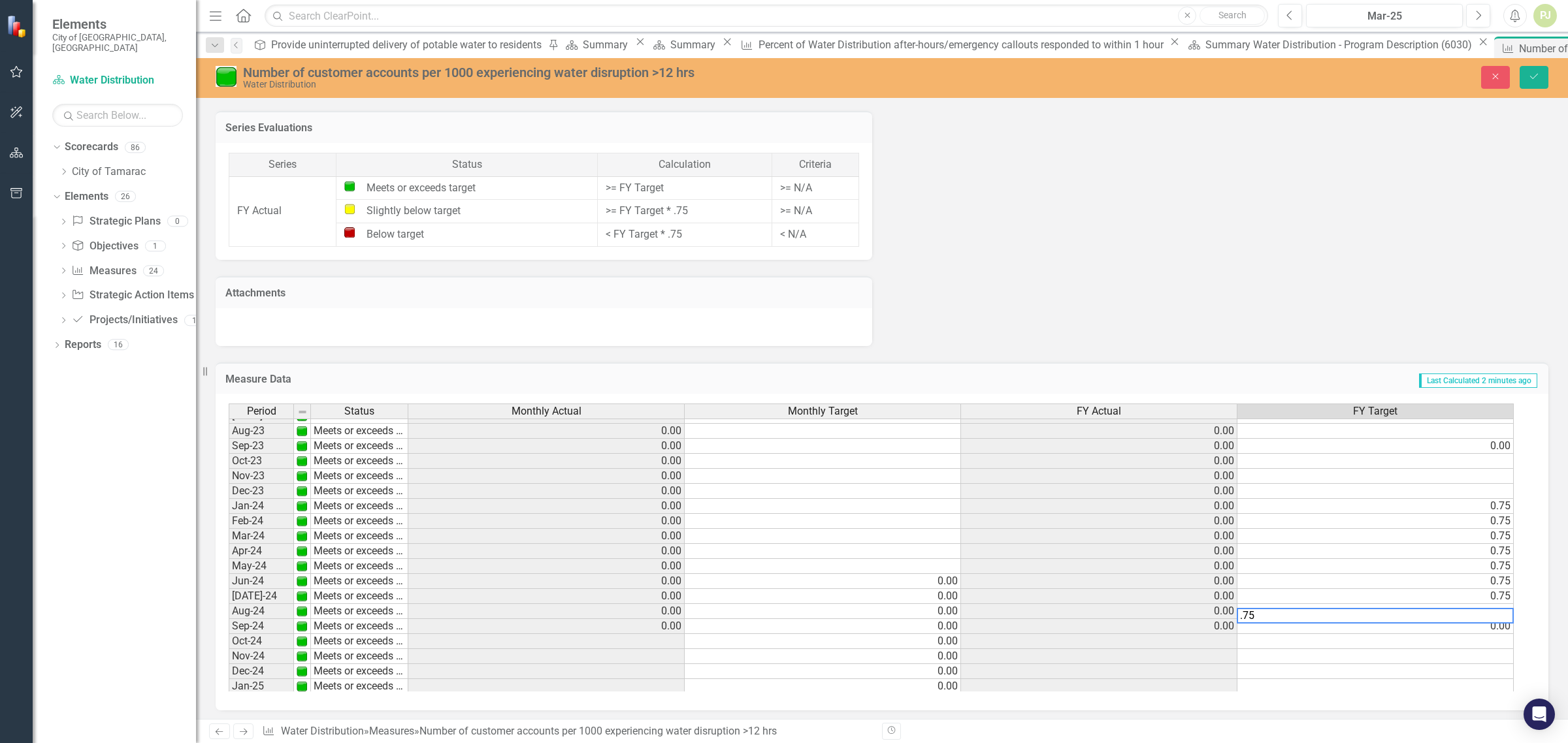
type textarea ".75"
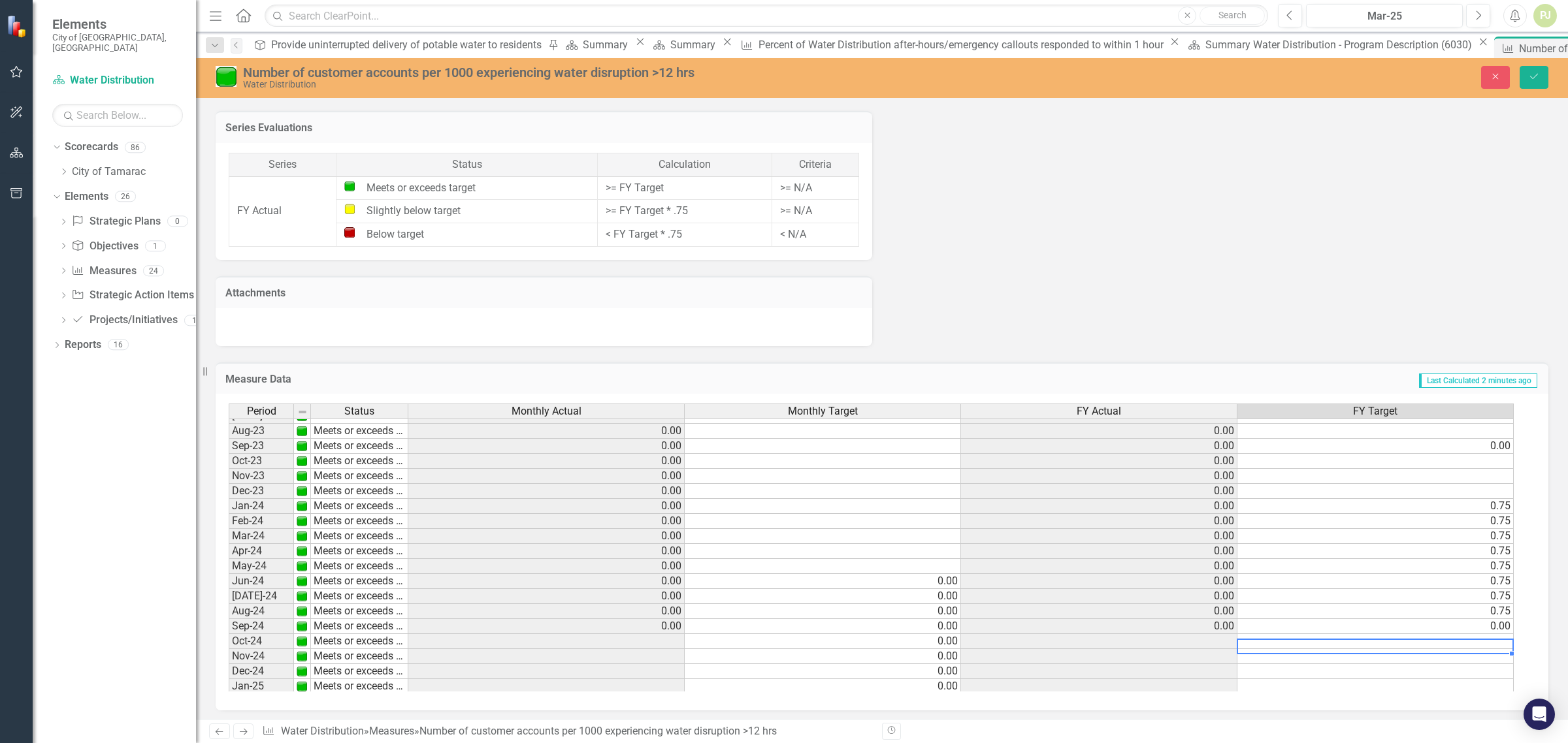
click at [229, 635] on div "Period Status Monthly Actual Monthly Target FY Actual FY Target Sept - 22 Meets…" at bounding box center [229, 543] width 0 height 602
click at [1500, 628] on td "0.00" at bounding box center [1375, 626] width 276 height 15
click at [1484, 648] on td at bounding box center [1375, 642] width 276 height 15
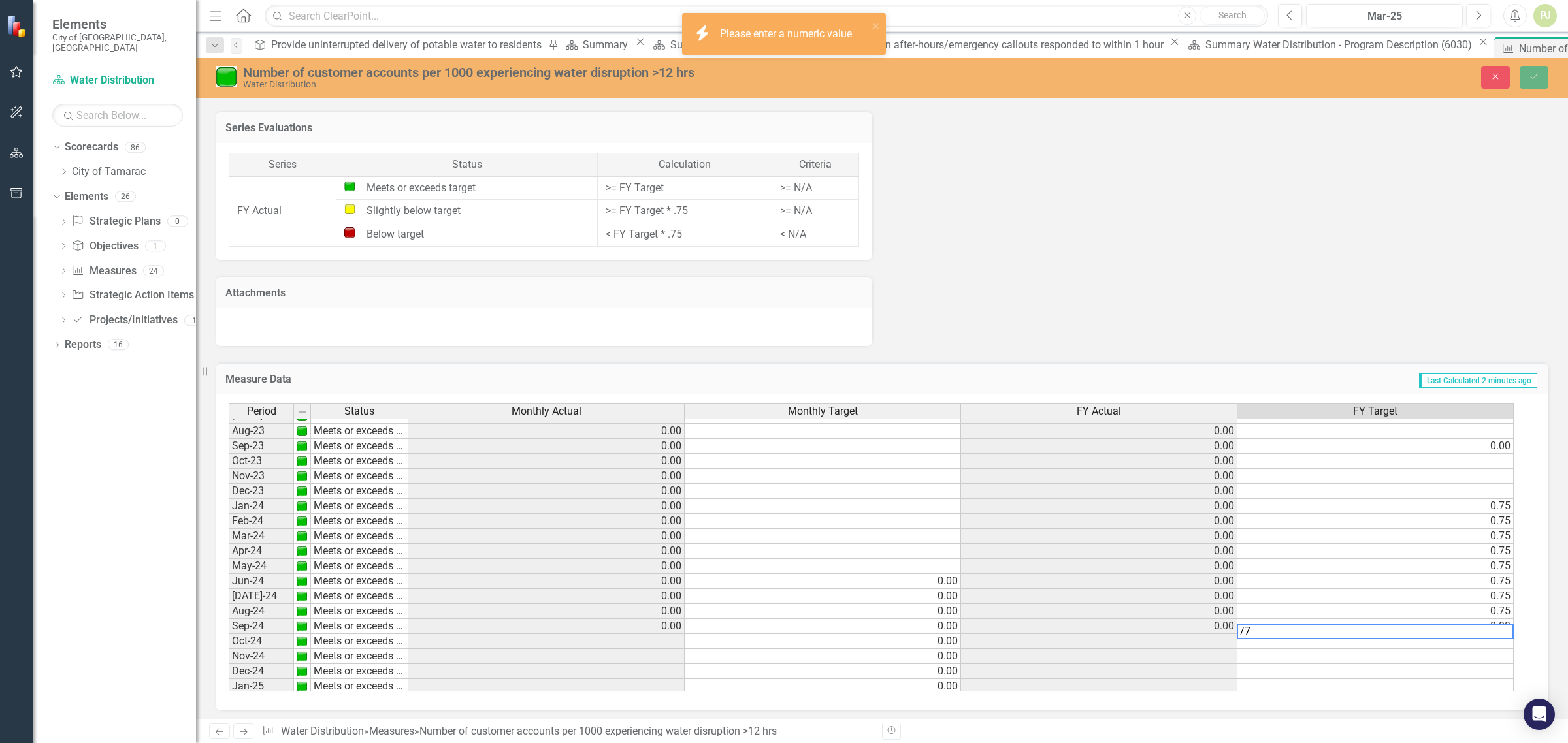
type textarea "/"
type textarea ".75"
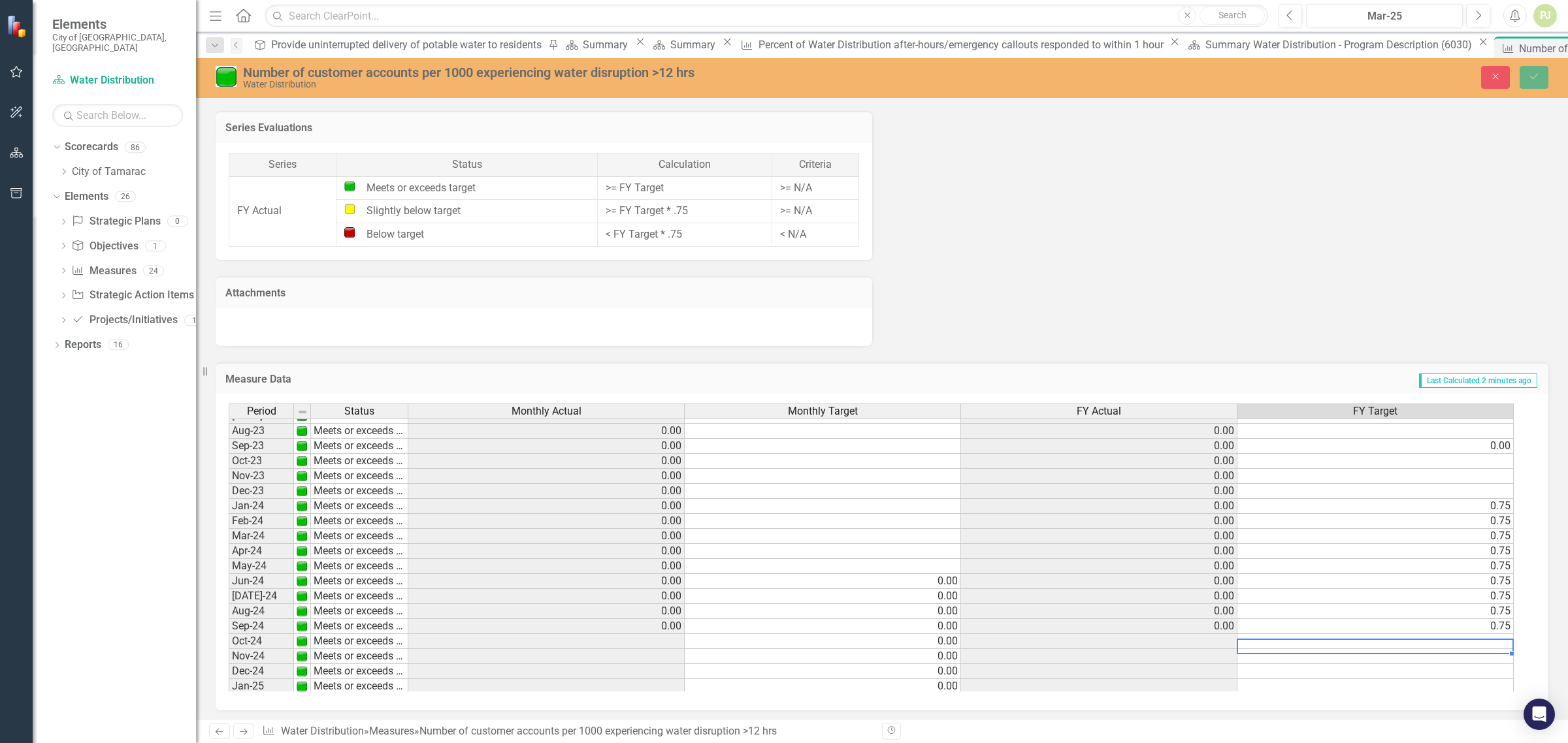
click at [1386, 642] on td at bounding box center [1375, 642] width 276 height 15
click at [1469, 643] on td at bounding box center [1375, 642] width 276 height 15
type textarea ".75"
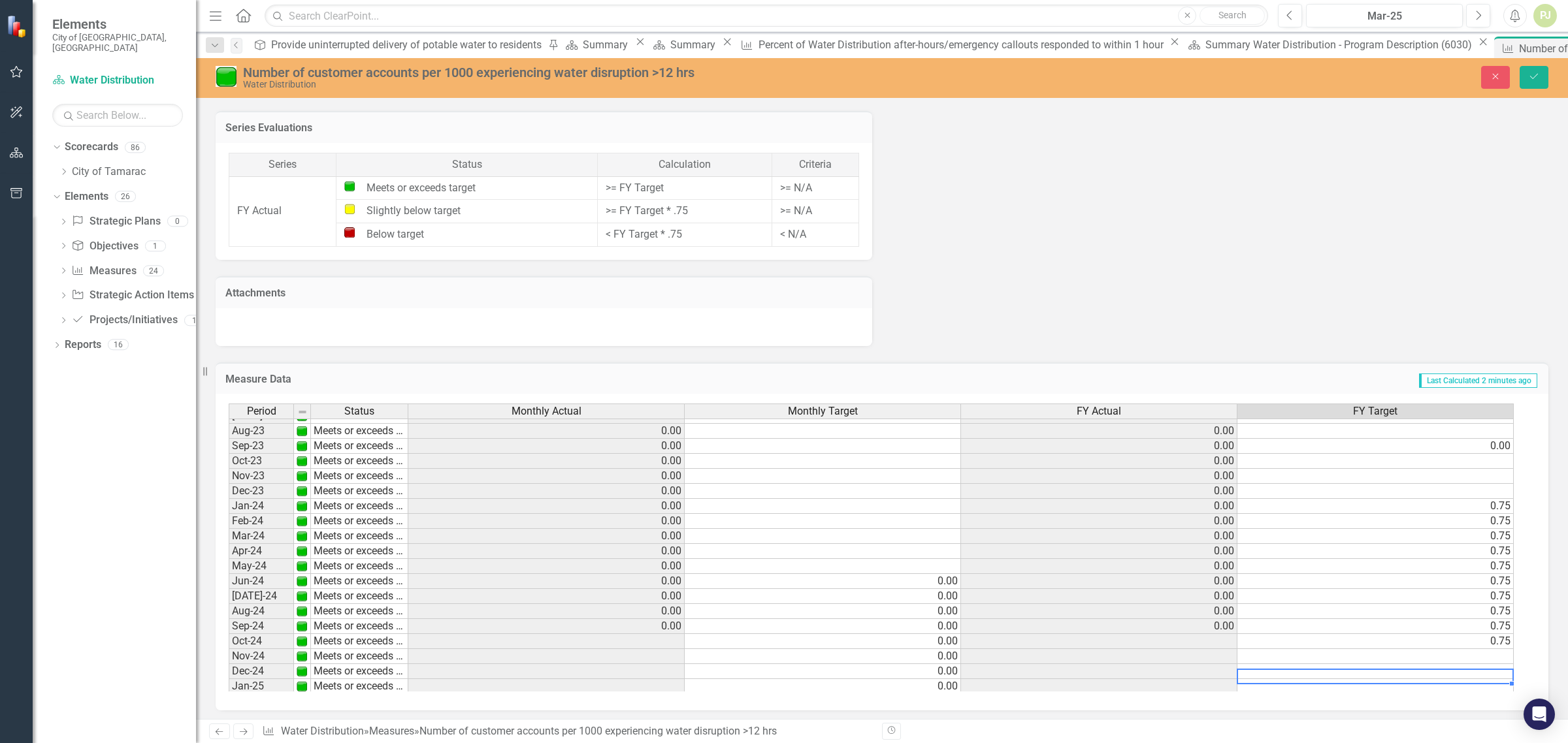
click at [1435, 675] on td at bounding box center [1375, 672] width 276 height 15
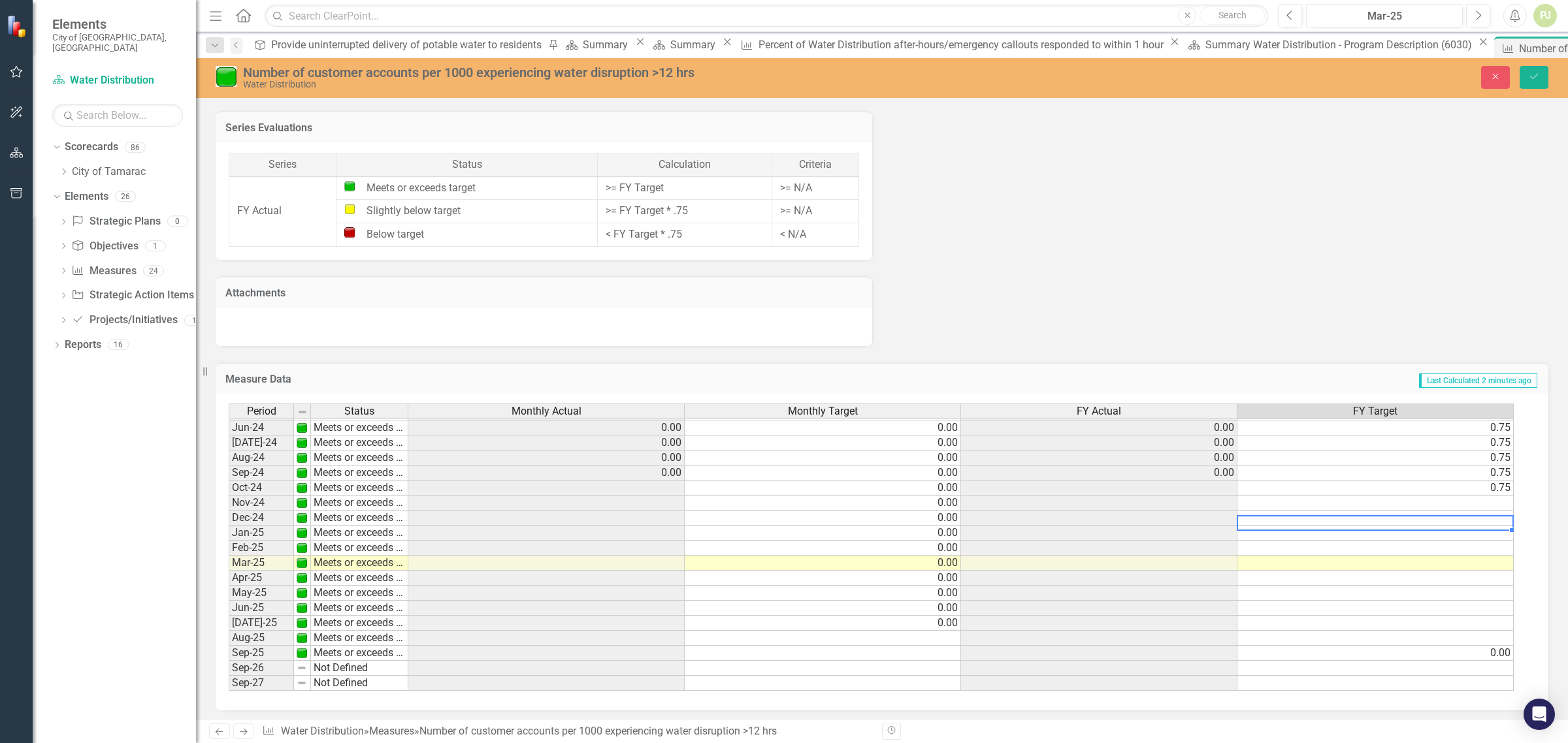
scroll to position [486, 0]
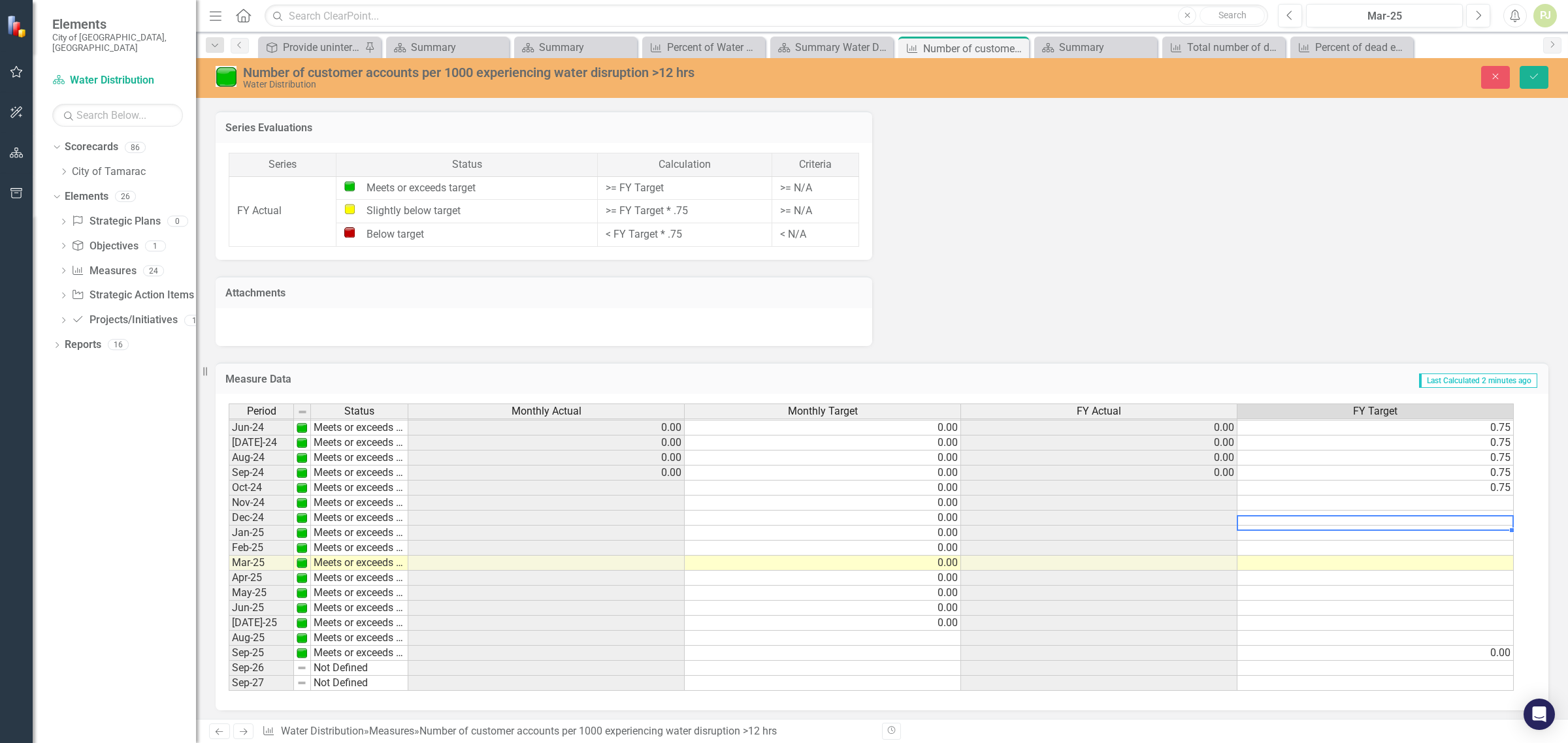
scroll to position [485, 0]
click at [812, 648] on td at bounding box center [822, 654] width 276 height 15
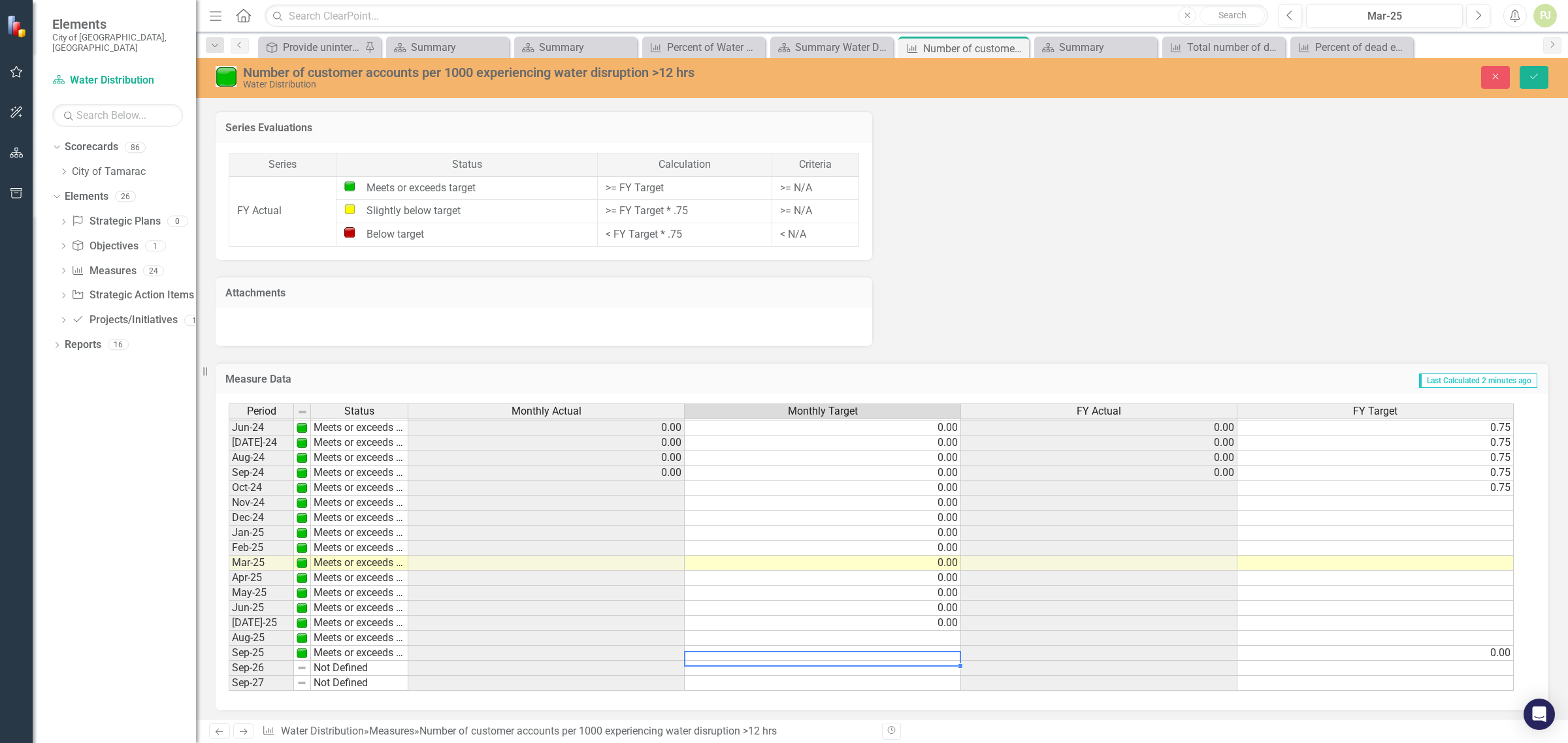
drag, startPoint x: 1059, startPoint y: 651, endPoint x: 1096, endPoint y: 664, distance: 39.2
click at [1068, 655] on td at bounding box center [1099, 654] width 276 height 15
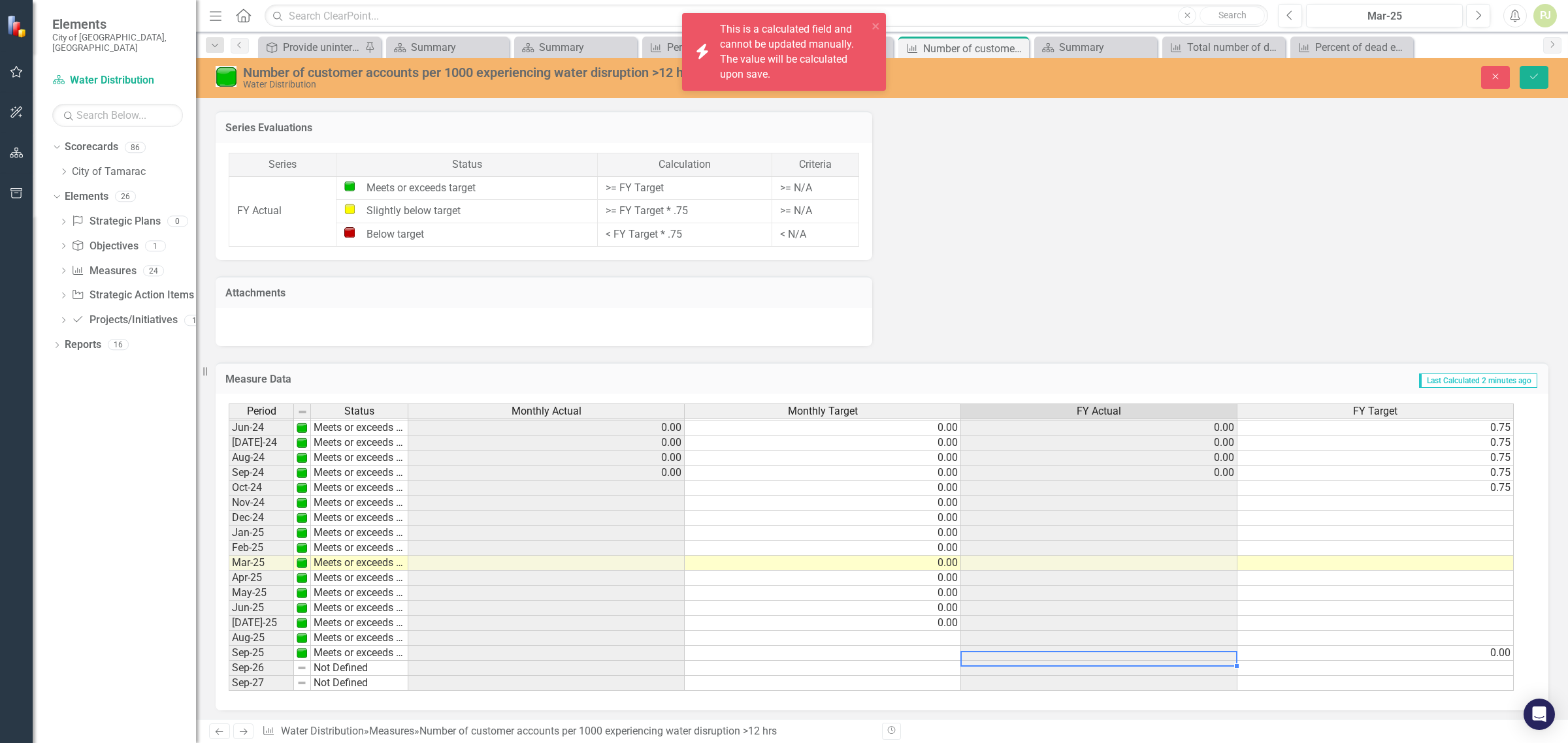
click at [1492, 650] on td "0.00" at bounding box center [1375, 654] width 276 height 15
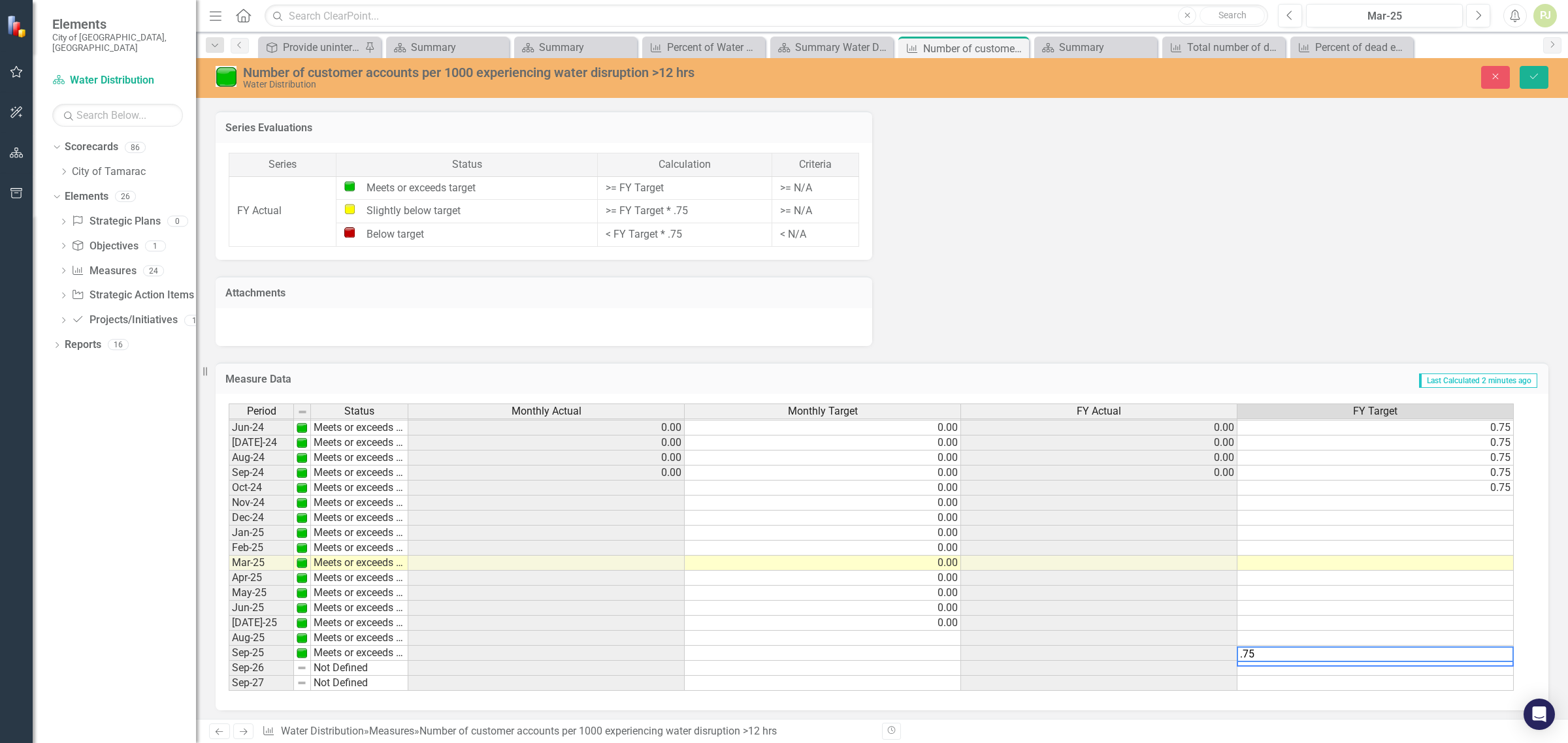
type textarea ".75"
click at [1489, 631] on td at bounding box center [1375, 638] width 276 height 15
type textarea ".75"
click at [1504, 621] on td at bounding box center [1375, 623] width 276 height 15
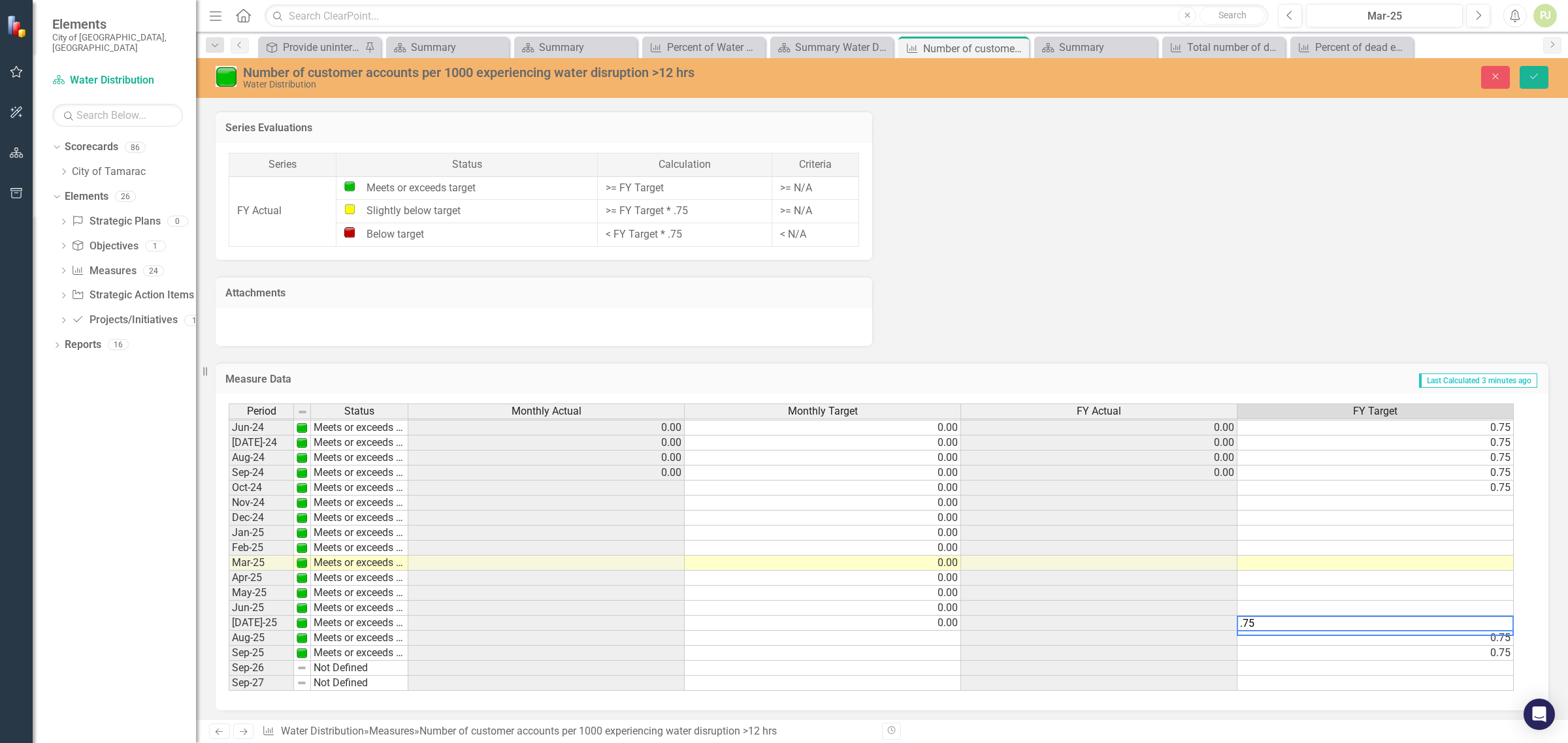
type textarea ".75"
click at [1504, 604] on td at bounding box center [1375, 608] width 276 height 15
type textarea ".75"
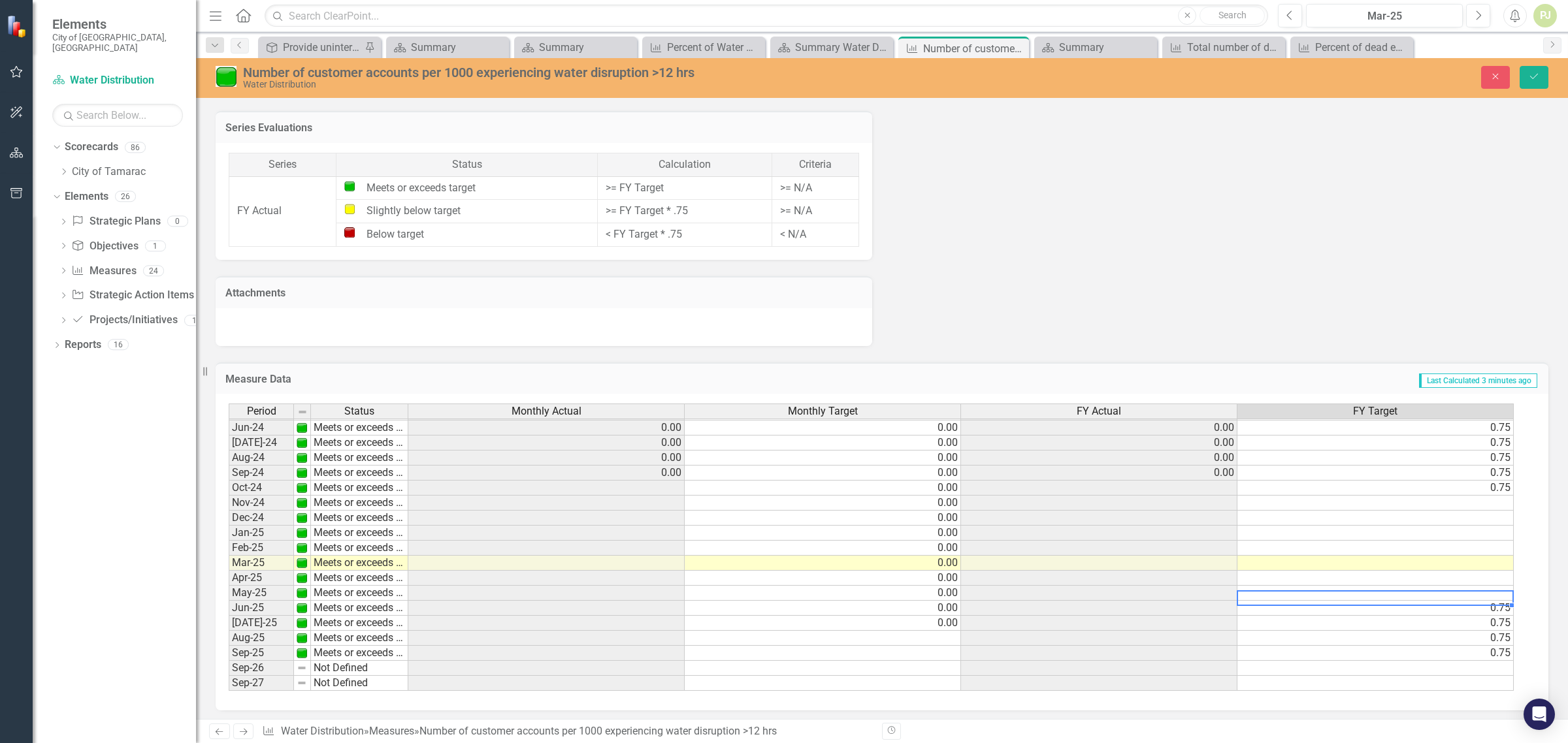
click at [1503, 586] on td at bounding box center [1375, 594] width 276 height 15
type textarea ".75"
click at [1505, 572] on td at bounding box center [1375, 578] width 276 height 15
type textarea ".75"
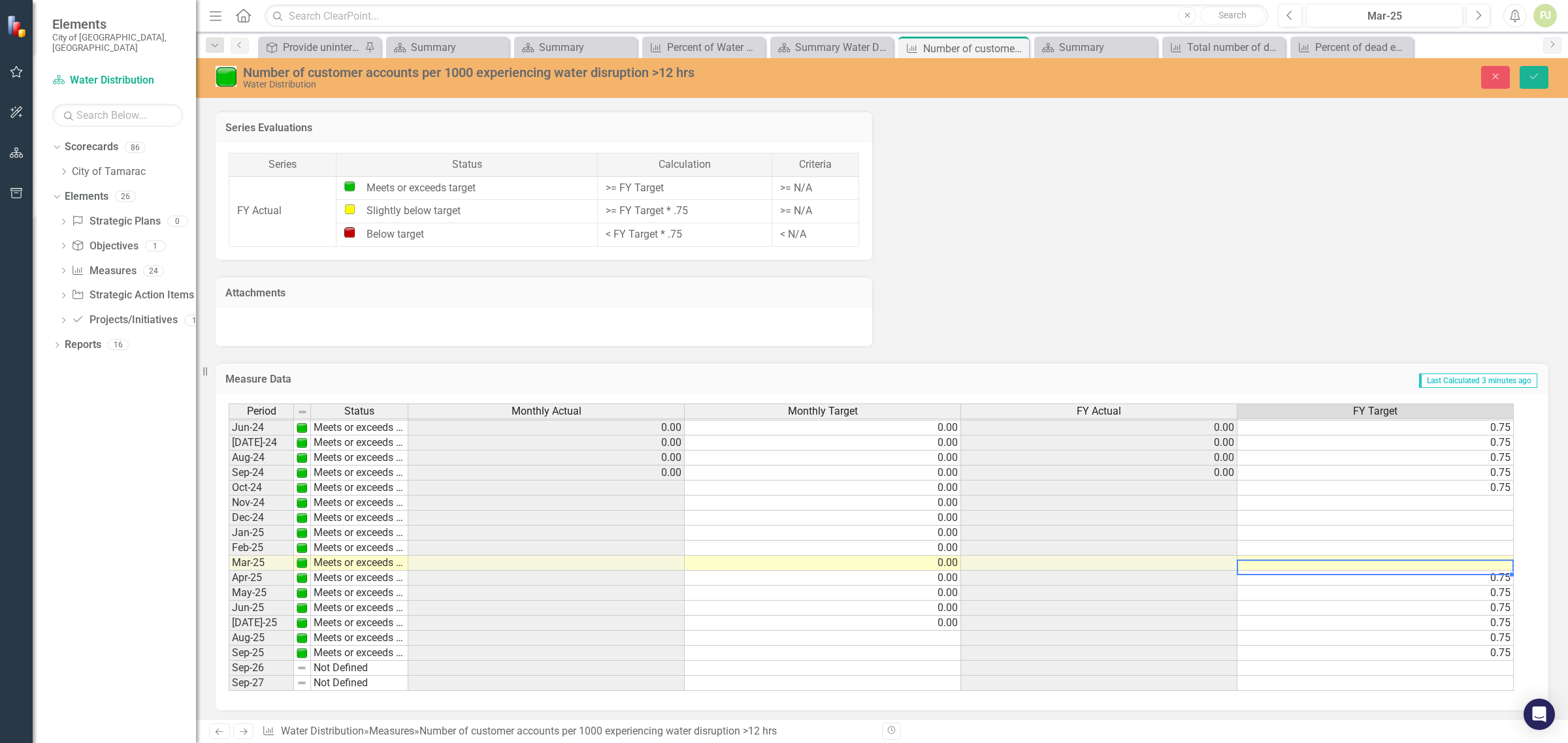
click at [1504, 556] on td at bounding box center [1375, 563] width 276 height 15
type textarea ".75"
click at [1503, 540] on td at bounding box center [1375, 548] width 276 height 15
type textarea ".75"
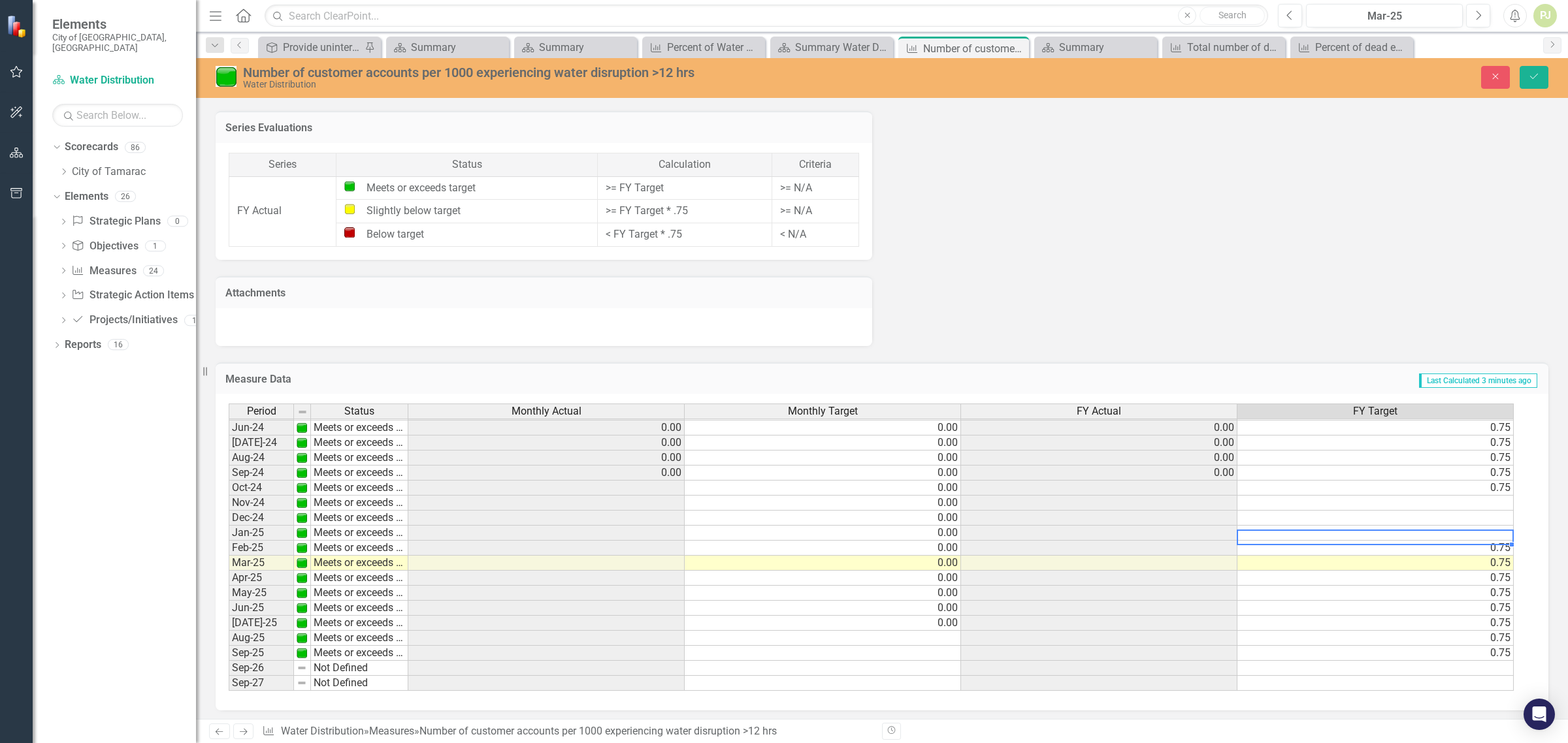
click at [229, 520] on div "Period Status Monthly Actual Monthly Target FY Actual FY Target May-23 Meets or…" at bounding box center [229, 449] width 0 height 482
type textarea ".75"
click at [1500, 513] on td at bounding box center [1375, 518] width 276 height 15
type textarea ".75"
click at [1505, 497] on td at bounding box center [1375, 503] width 276 height 15
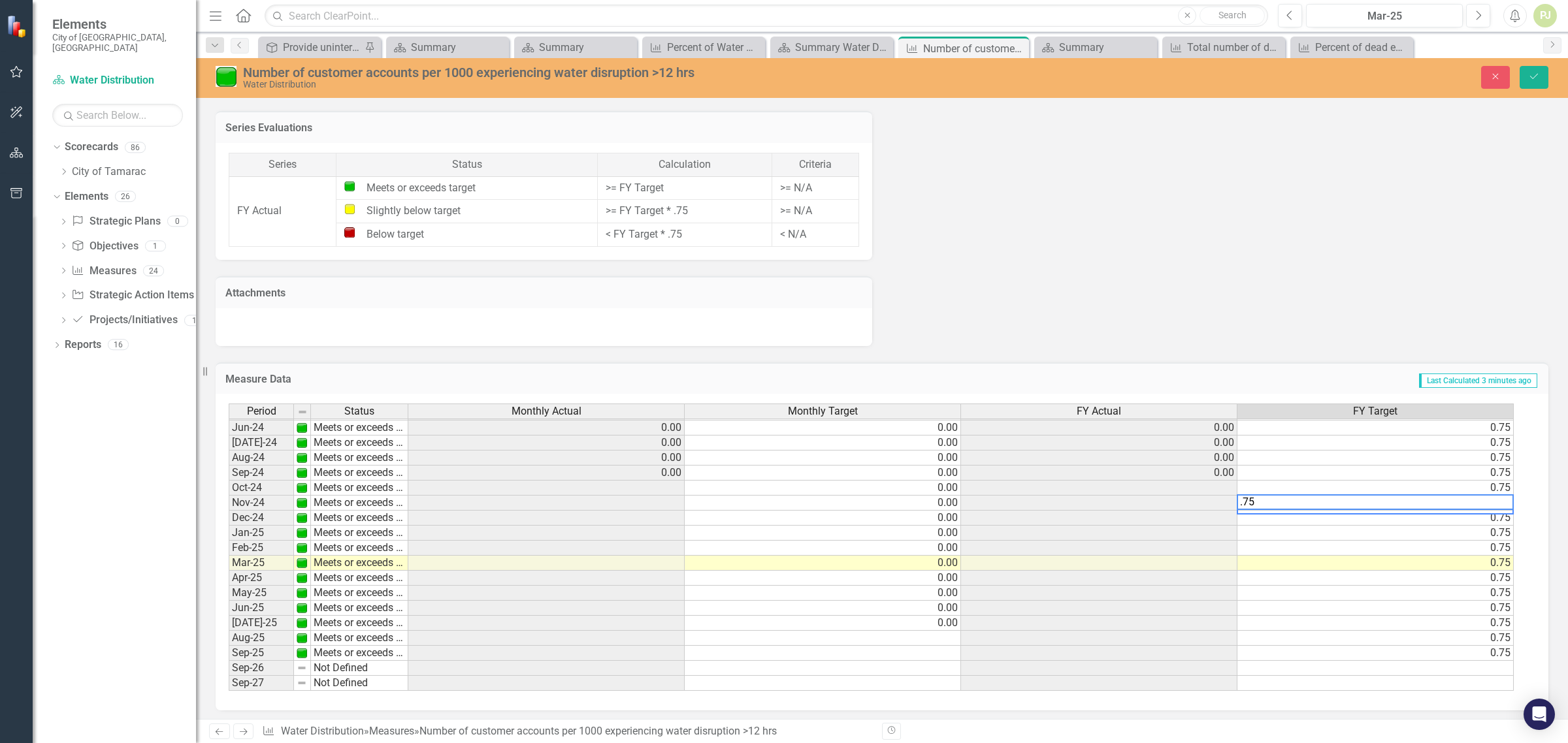
type textarea ".75"
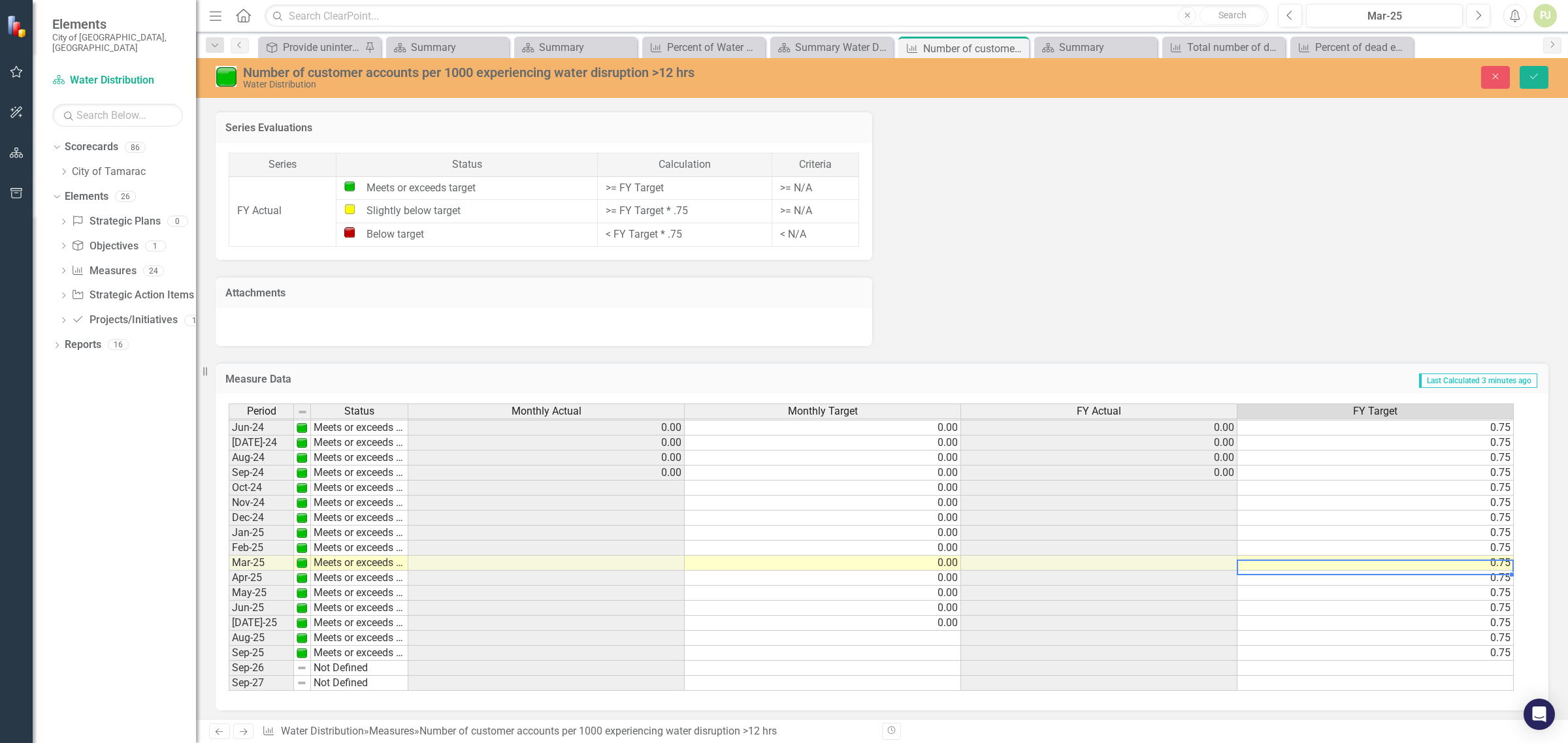
click at [1438, 556] on td "0.75" at bounding box center [1375, 563] width 276 height 15
click at [1541, 75] on button "Save" at bounding box center [1534, 77] width 29 height 23
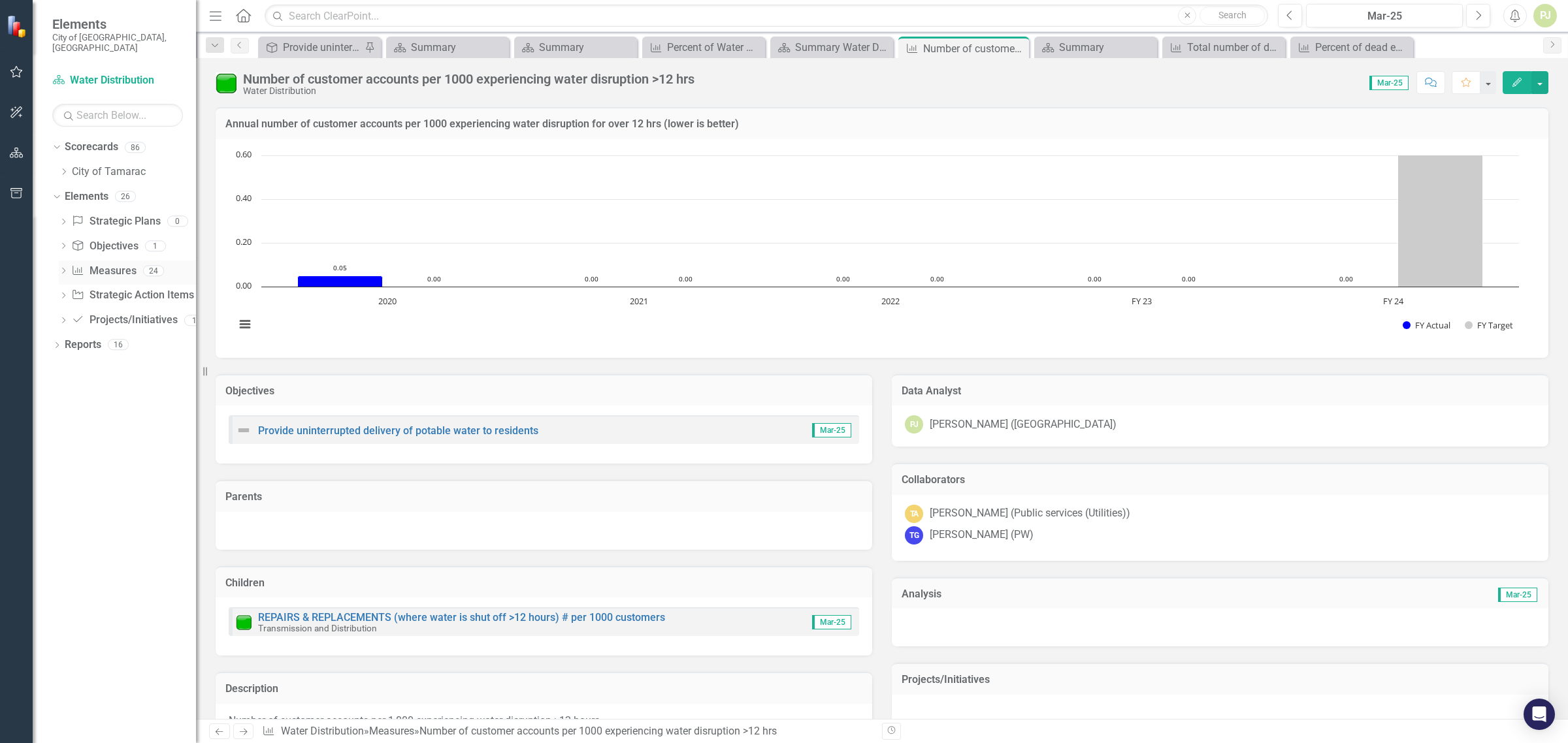
click at [65, 268] on icon "Dropdown" at bounding box center [63, 272] width 9 height 8
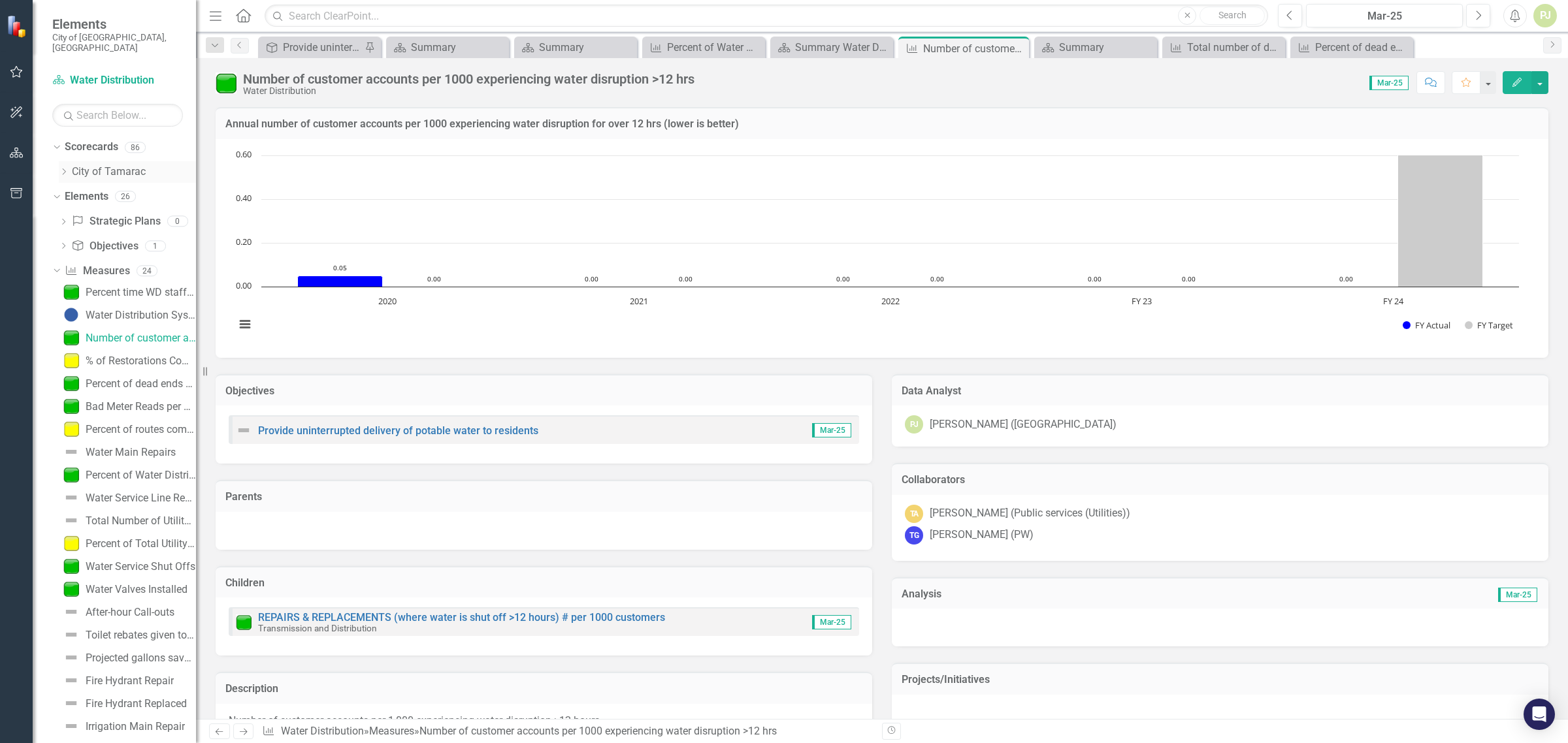
click at [65, 169] on icon at bounding box center [64, 172] width 3 height 7
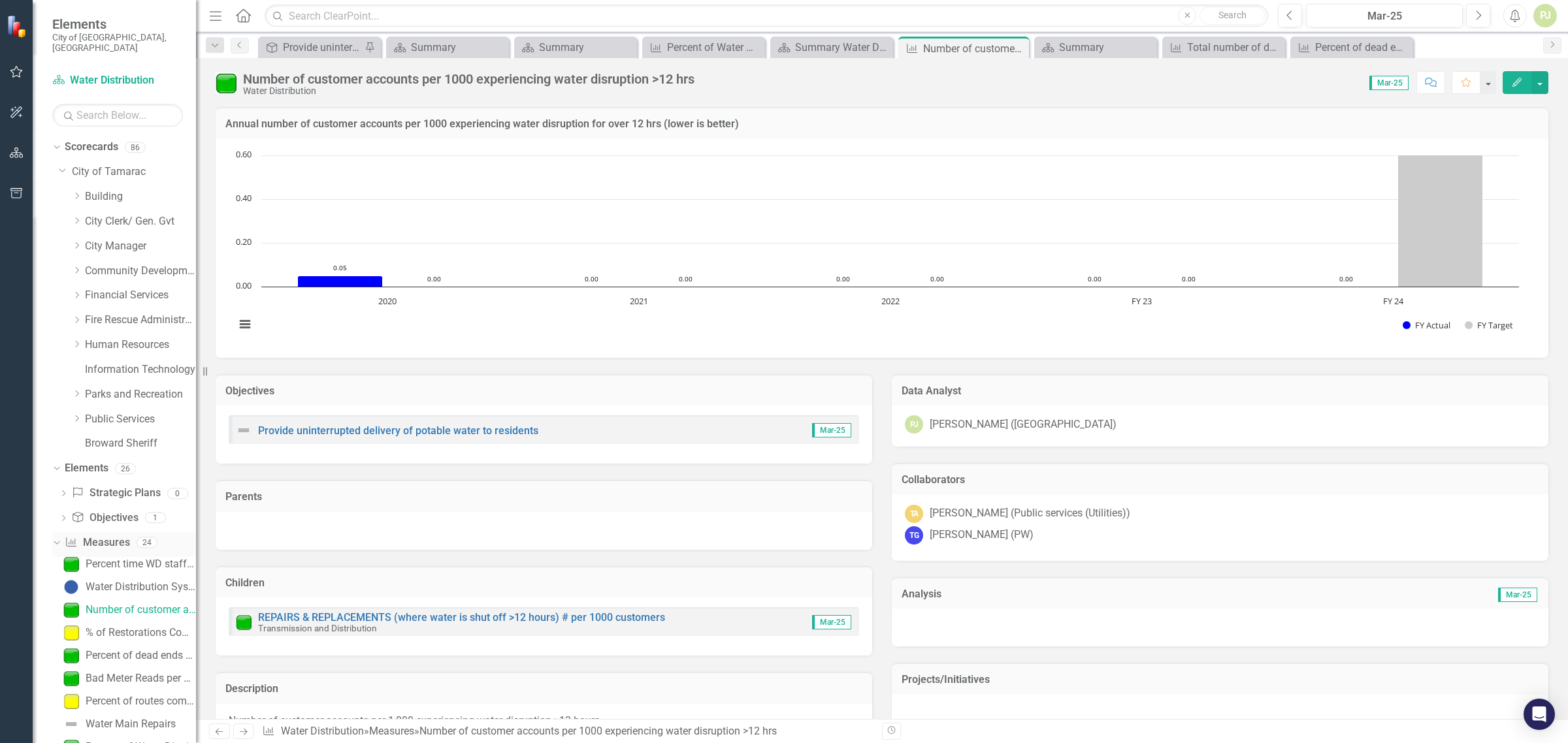
click at [60, 537] on div "Dropdown" at bounding box center [54, 541] width 11 height 9
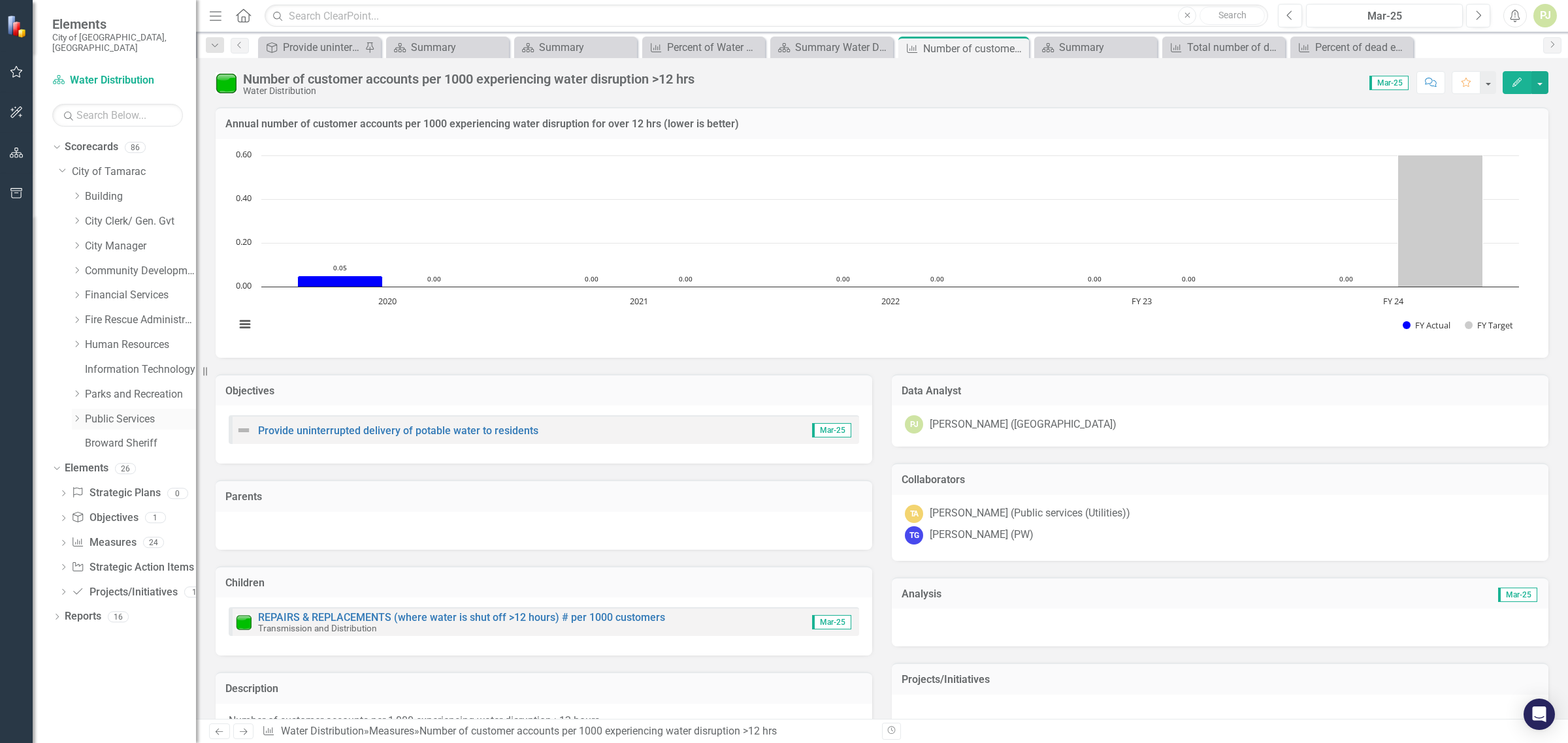
click at [79, 415] on icon at bounding box center [78, 419] width 3 height 7
click at [90, 612] on icon "Dropdown" at bounding box center [90, 616] width 10 height 8
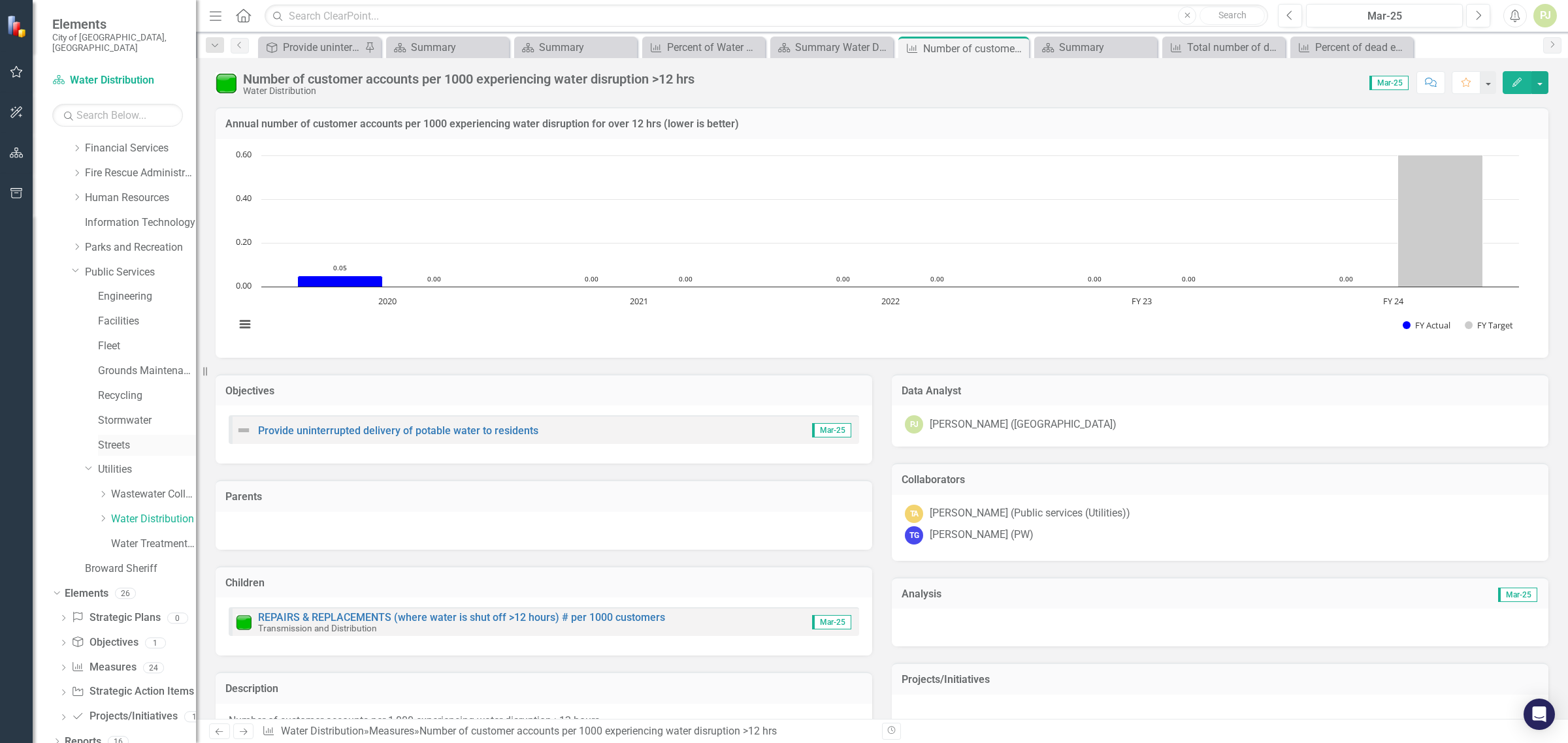
scroll to position [149, 0]
click at [100, 513] on icon "Dropdown" at bounding box center [103, 516] width 10 height 8
click at [150, 633] on link "Meter Reading ([PERSON_NAME])" at bounding box center [160, 641] width 72 height 15
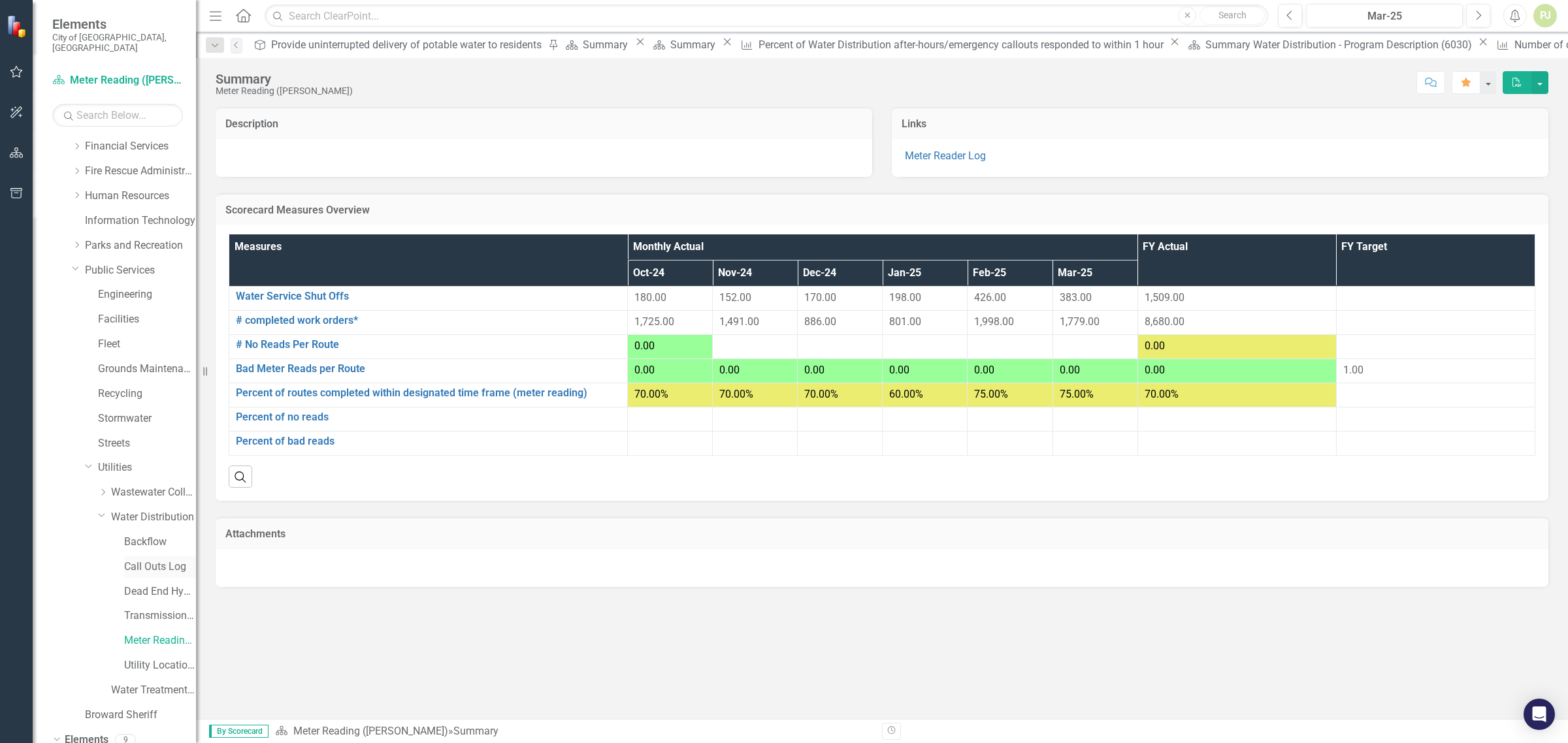
click at [162, 560] on link "Call Outs Log" at bounding box center [160, 567] width 72 height 15
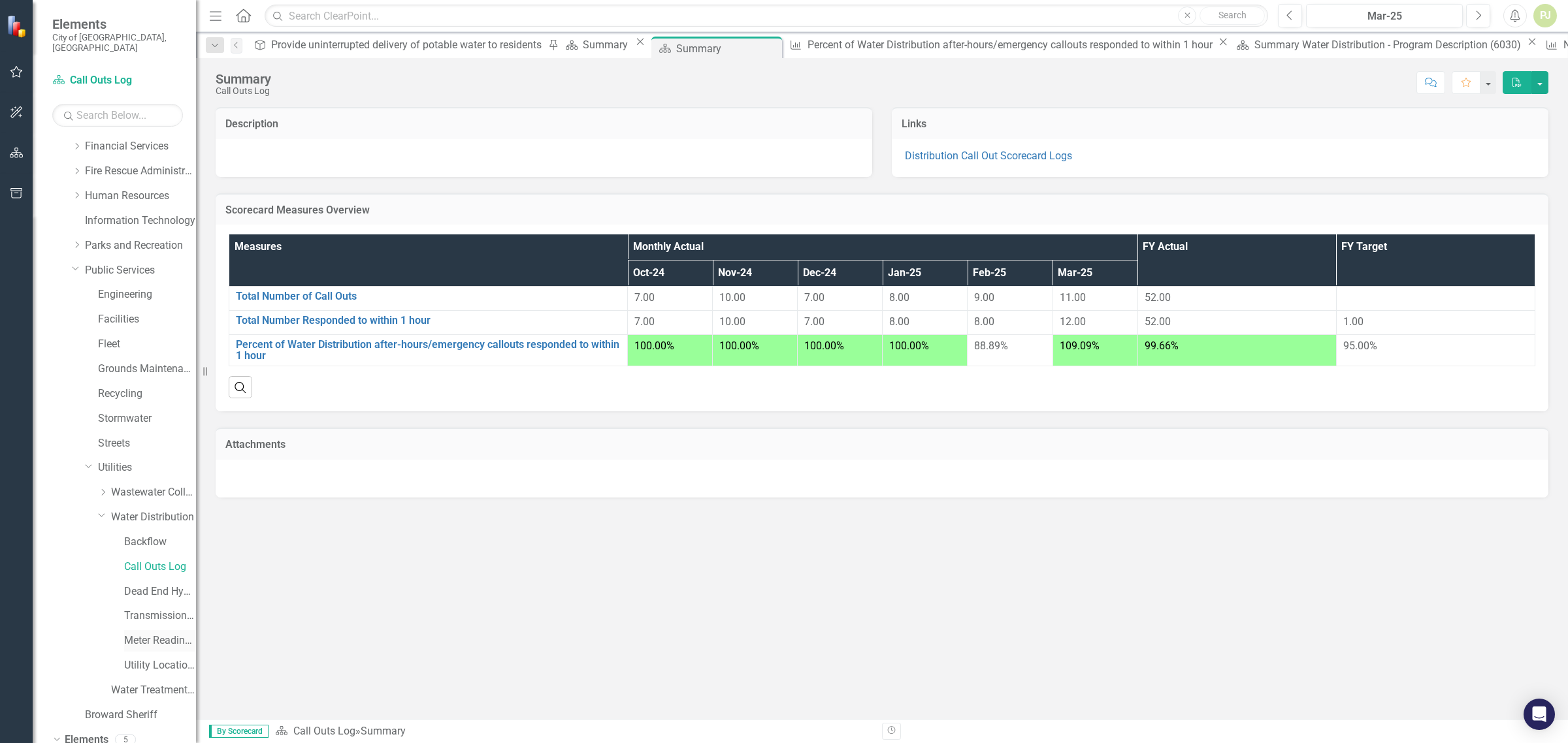
click at [163, 633] on link "Meter Reading ([PERSON_NAME])" at bounding box center [160, 641] width 72 height 15
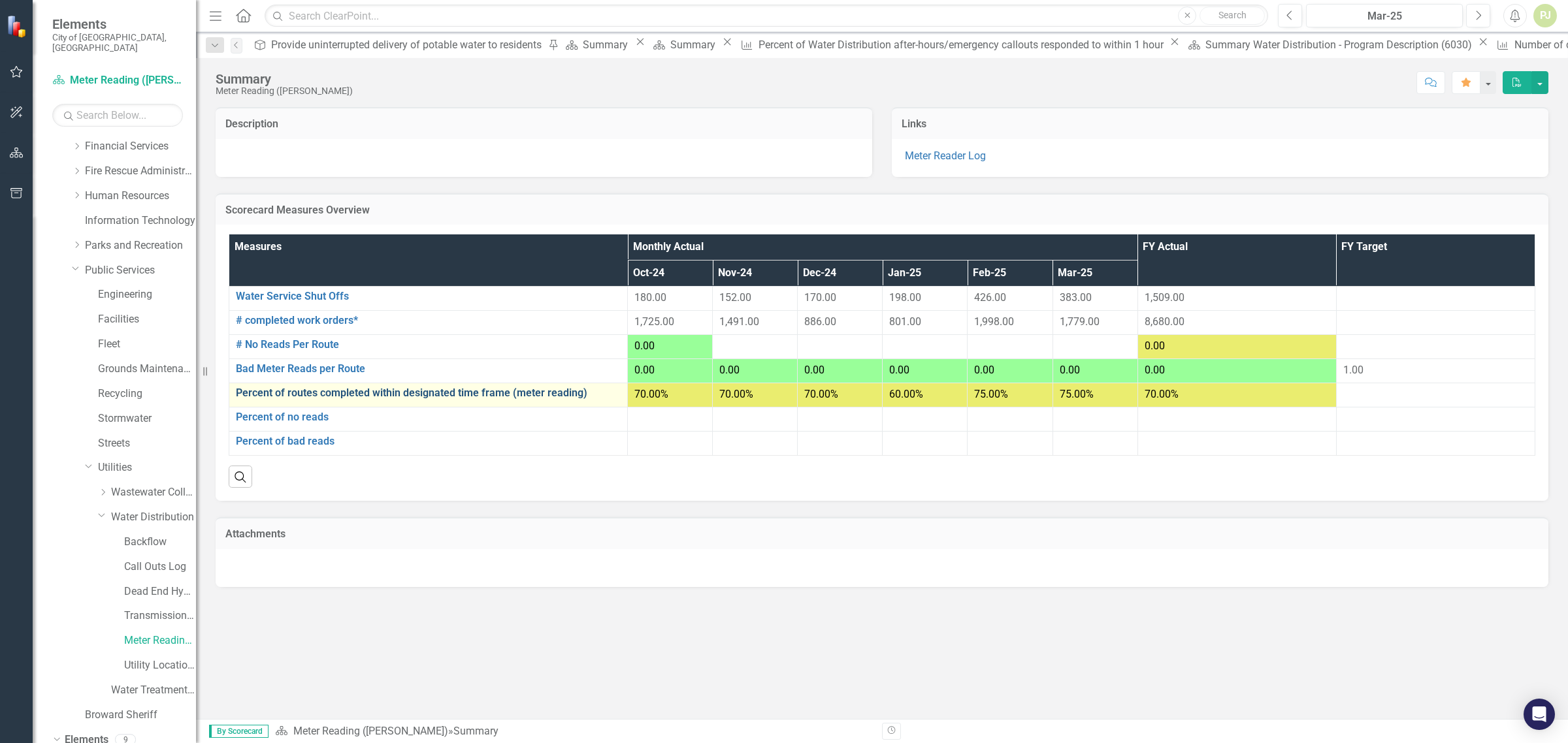
click at [533, 388] on link "Percent of routes completed within designated time frame (meter reading)" at bounding box center [428, 393] width 385 height 12
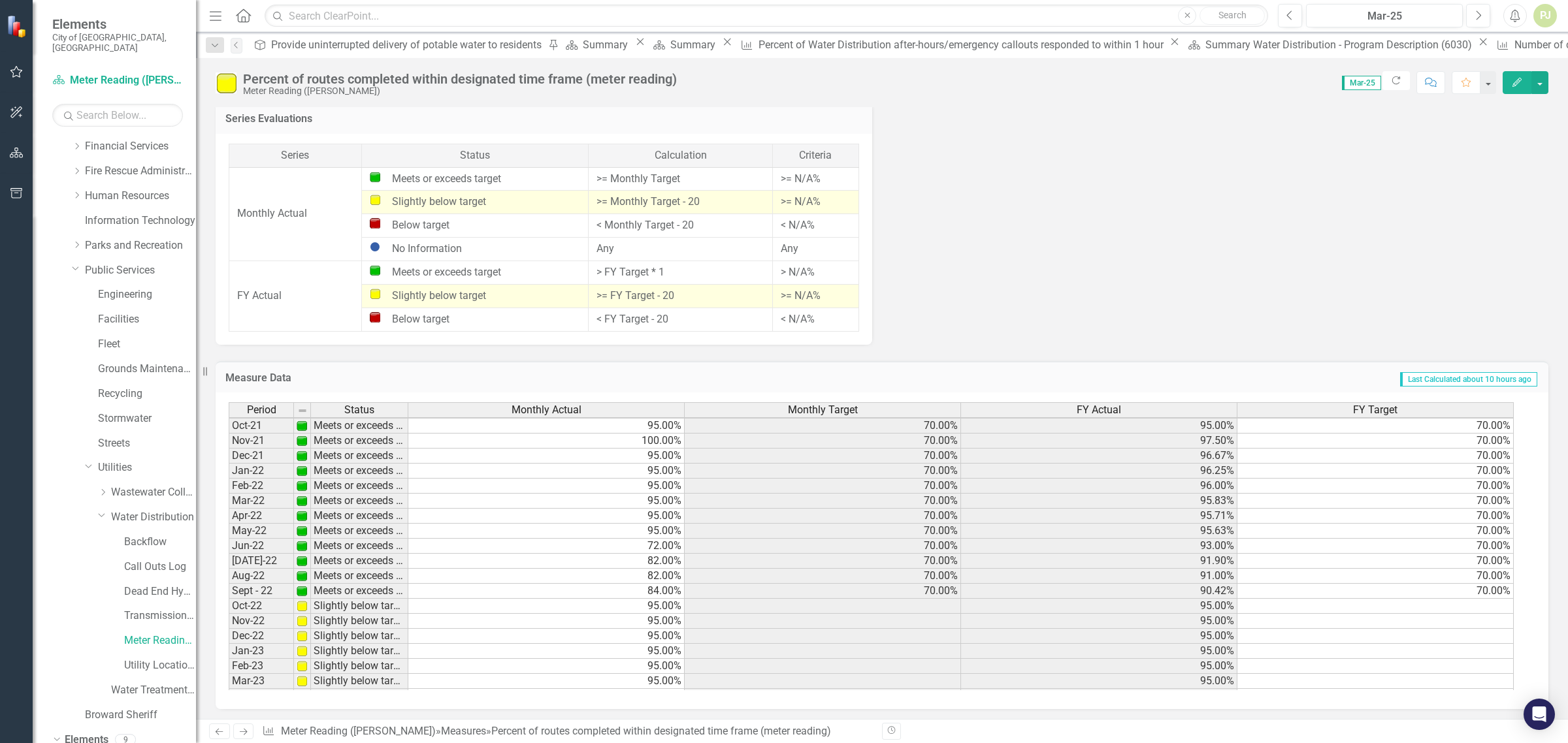
scroll to position [245, 0]
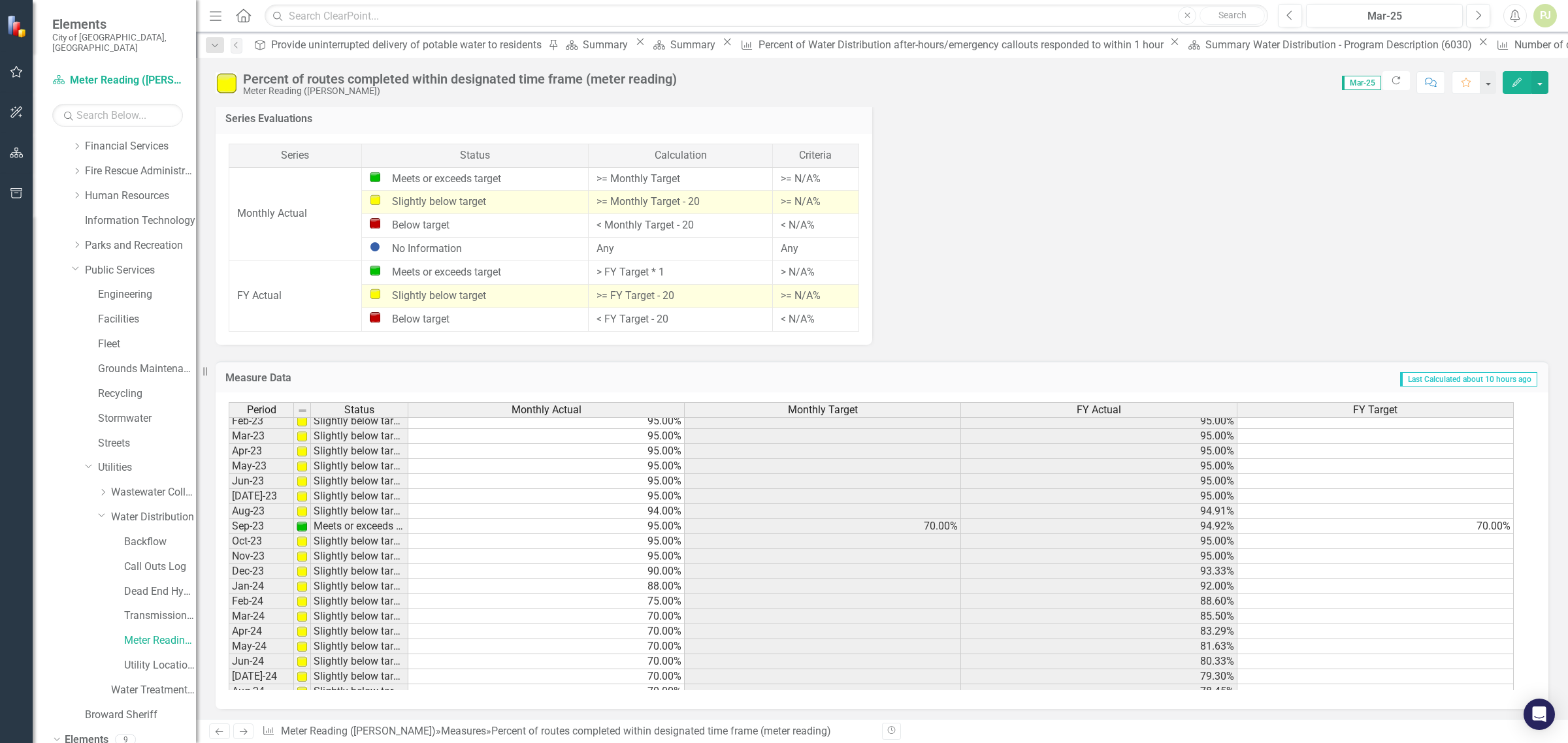
click at [1366, 82] on span "Mar-25" at bounding box center [1361, 83] width 39 height 14
click at [1396, 82] on icon "Refresh" at bounding box center [1396, 80] width 12 height 9
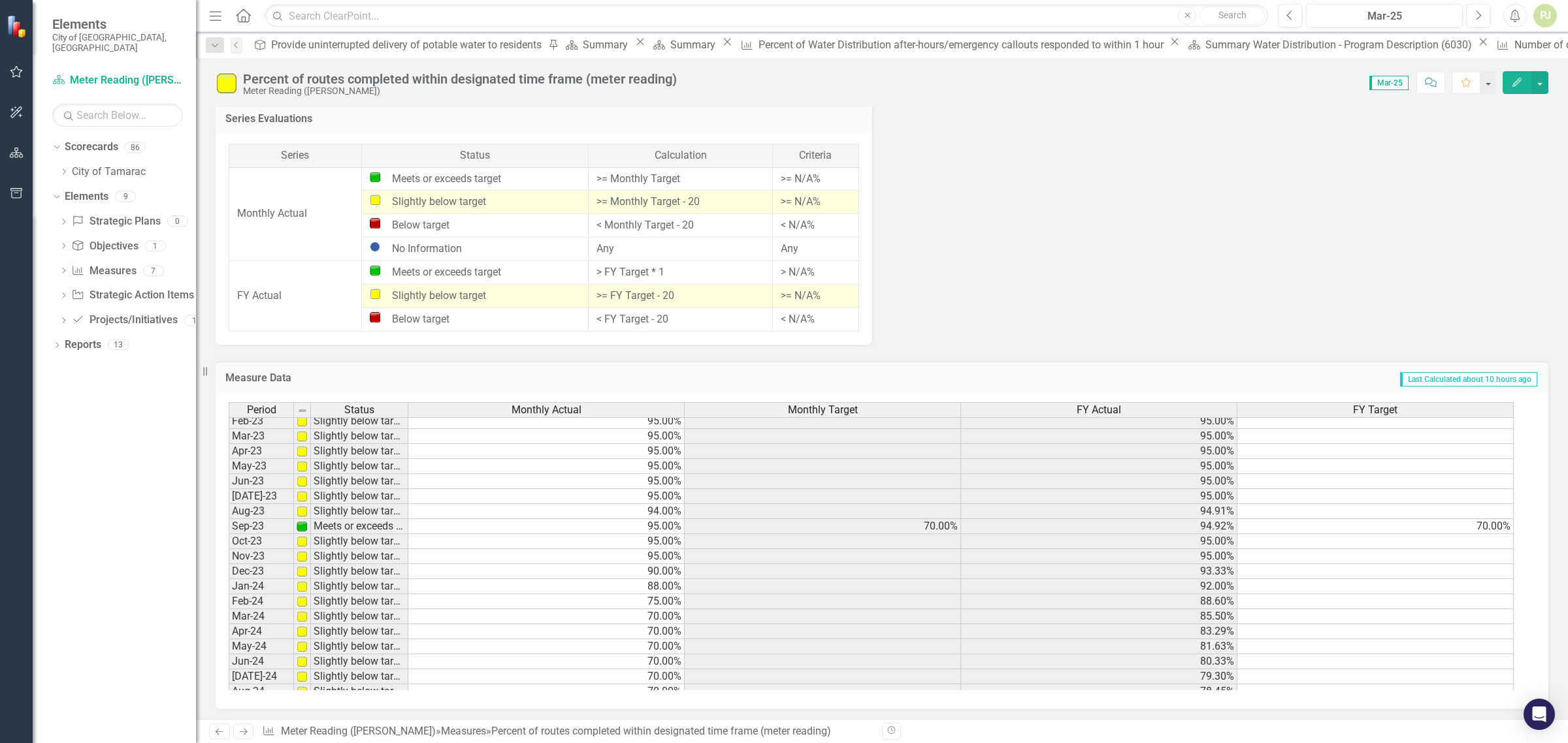
scroll to position [0, 0]
click at [1396, 85] on span "Mar-25" at bounding box center [1389, 83] width 39 height 14
click at [1480, 16] on icon "Next" at bounding box center [1478, 16] width 8 height 12
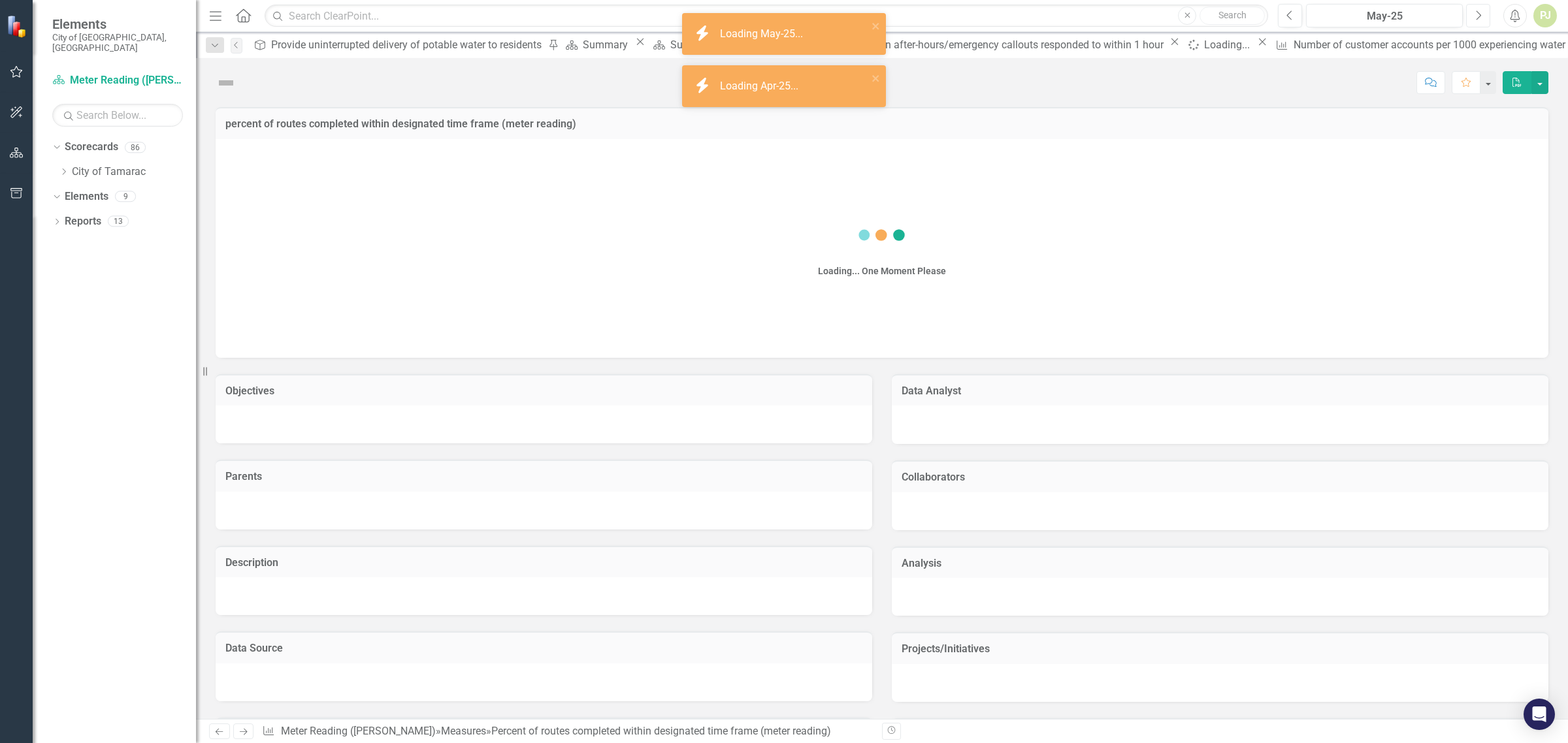
click at [1480, 16] on icon "Next" at bounding box center [1478, 16] width 8 height 12
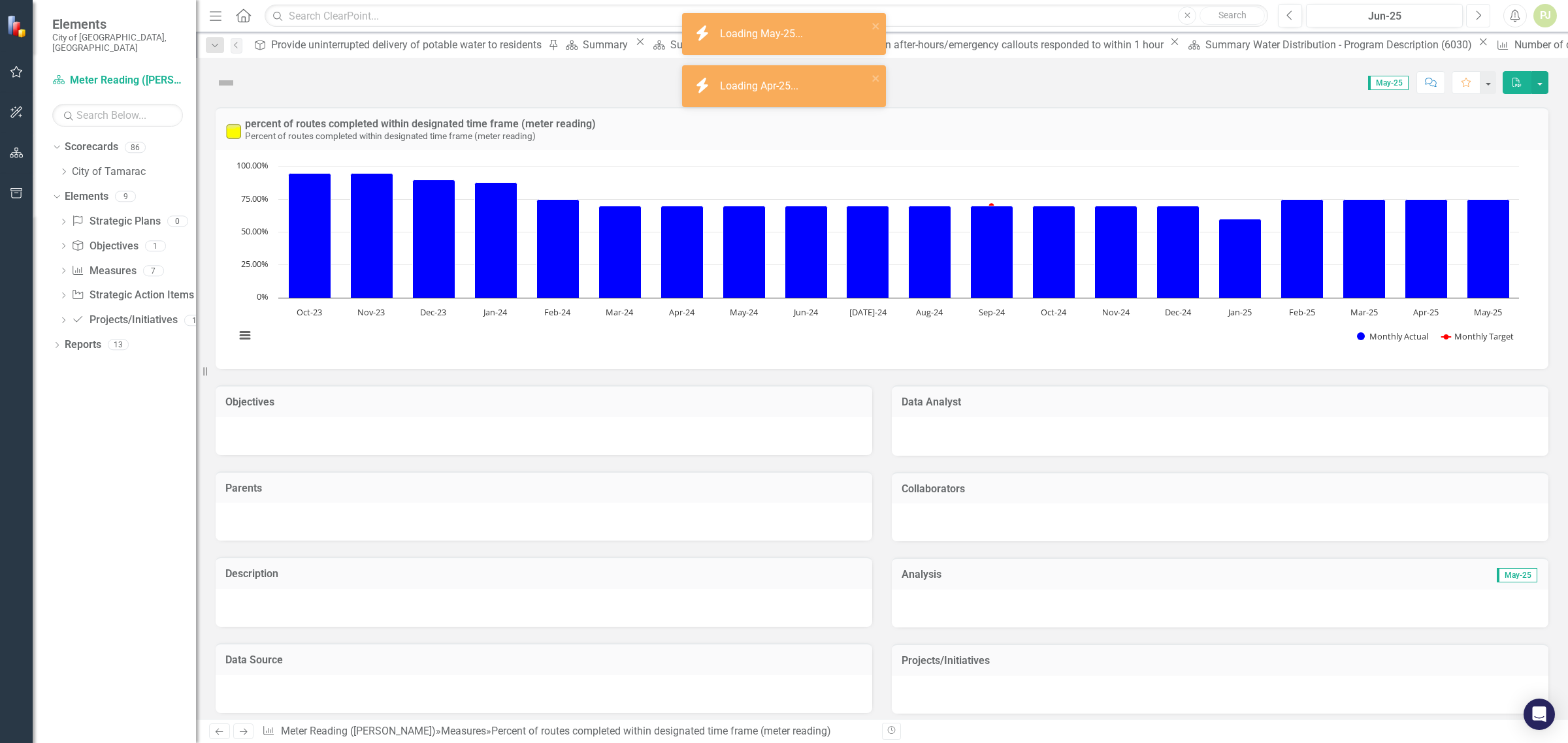
click at [1480, 16] on icon "Next" at bounding box center [1478, 16] width 8 height 12
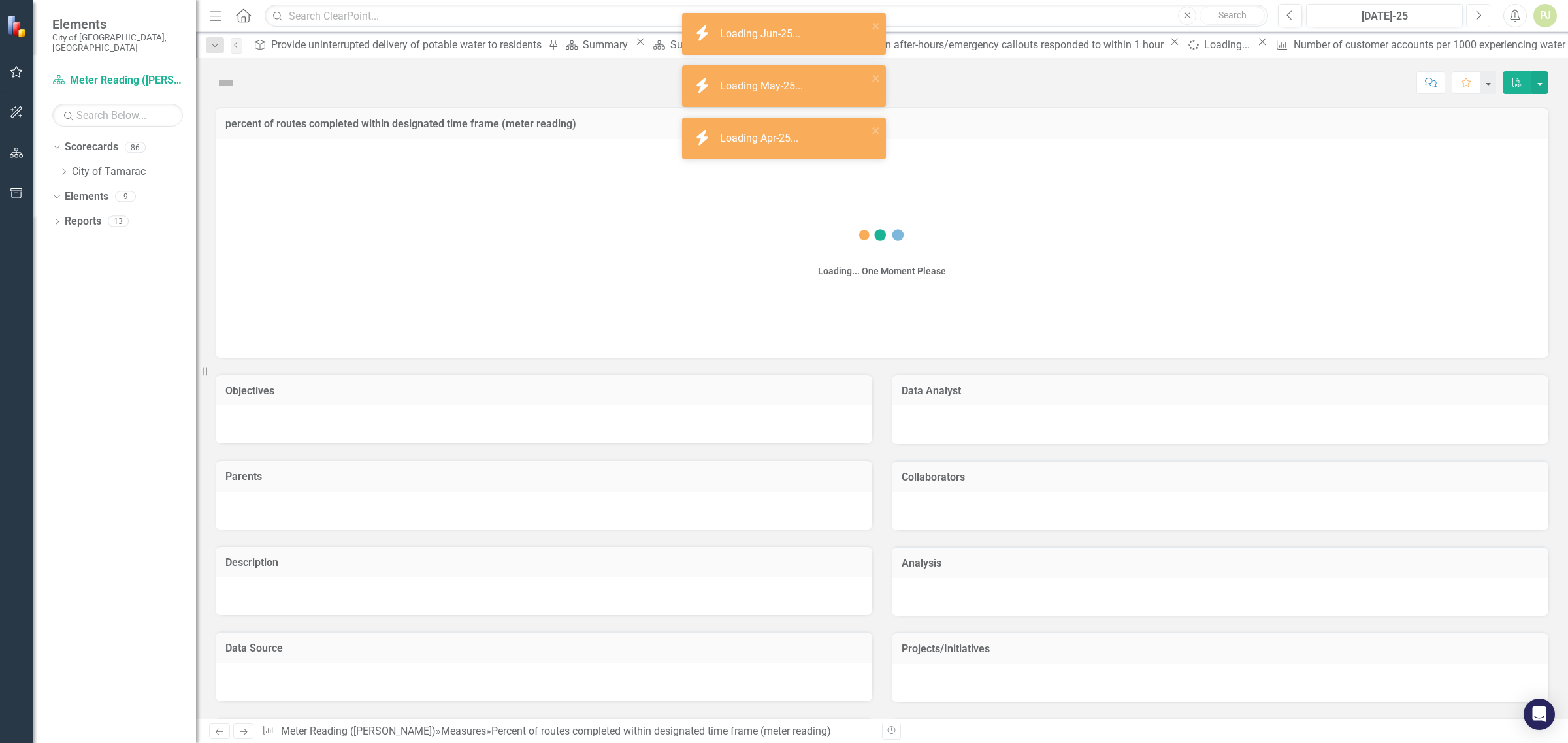
click at [1480, 16] on icon "Next" at bounding box center [1478, 16] width 8 height 12
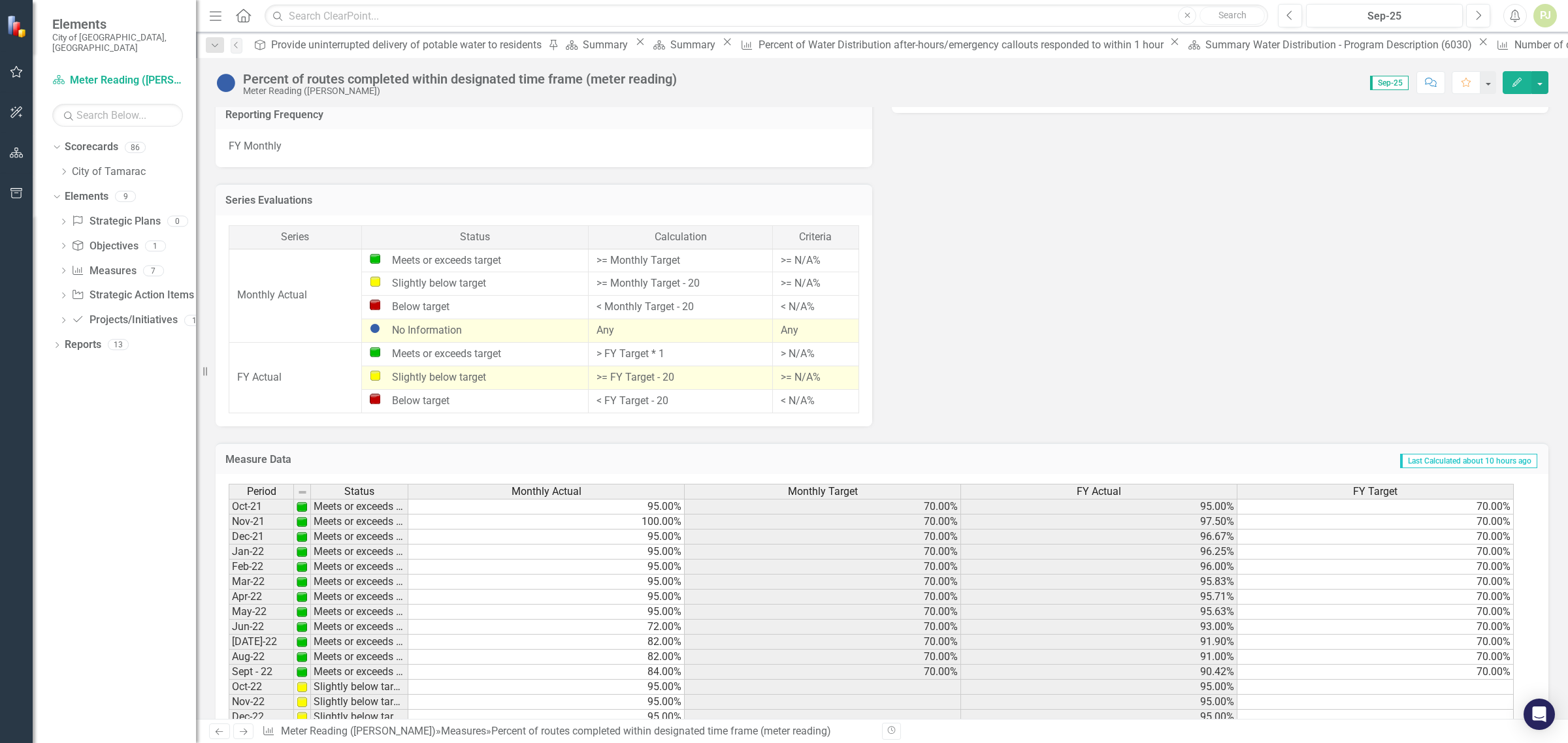
click at [1398, 83] on span "Sep-25" at bounding box center [1390, 83] width 39 height 14
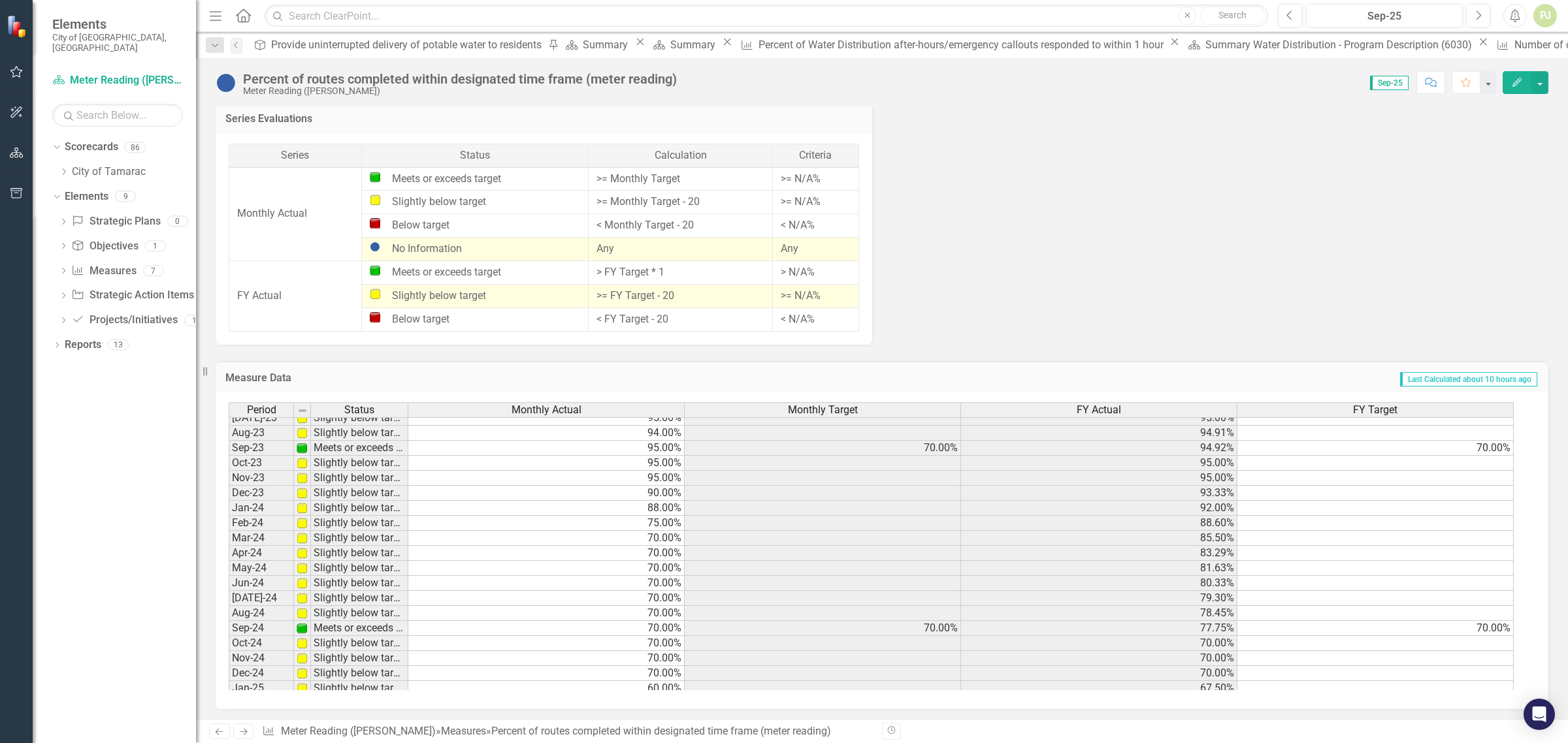
click at [1494, 507] on tbody "Aug-22 Meets or exceeds target 82.00% 70.00% 91.00% 70.00% Sept - 22 Meets or e…" at bounding box center [871, 523] width 1285 height 556
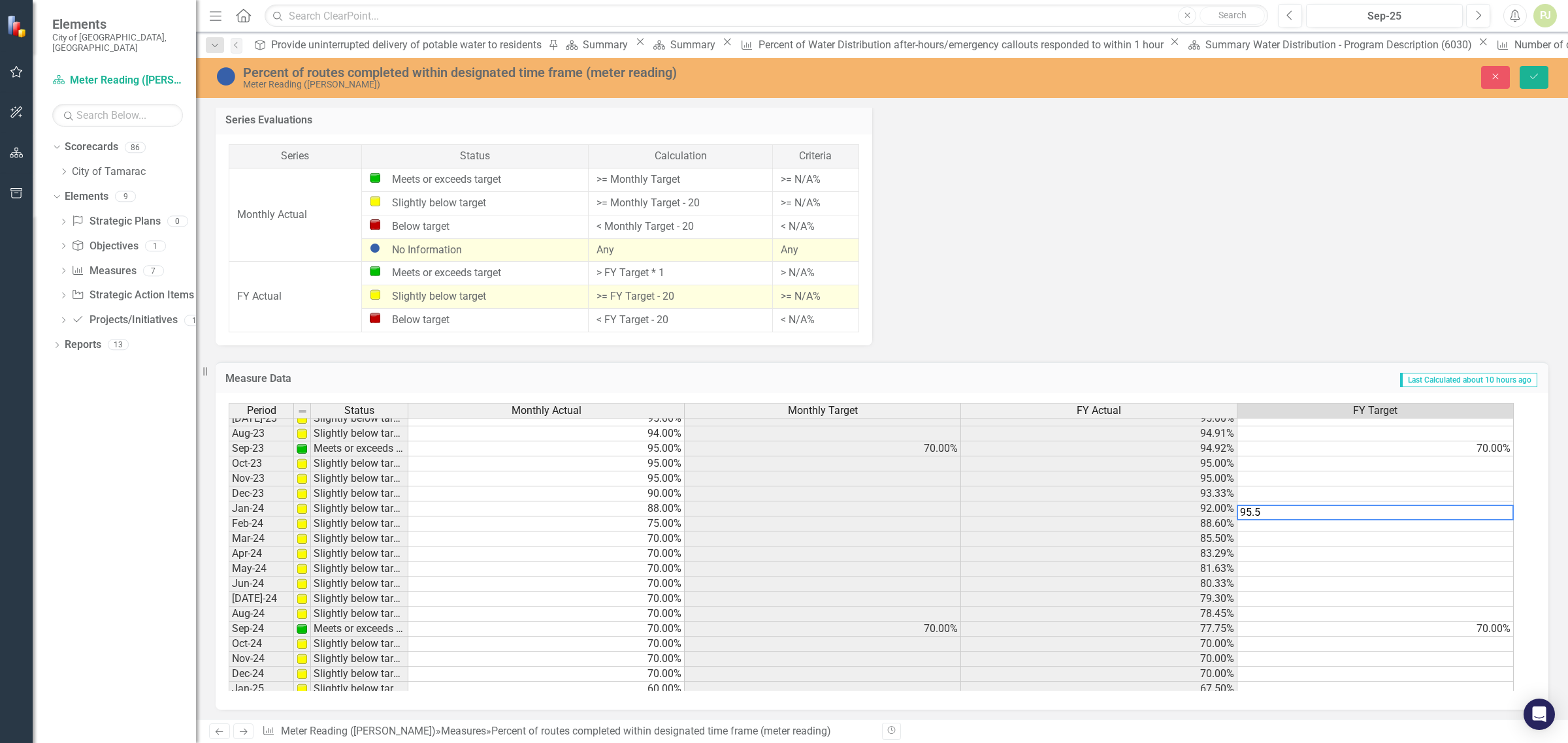
type textarea "95.5"
click at [1496, 524] on td at bounding box center [1375, 524] width 276 height 15
type textarea "95.5"
click at [1478, 535] on td at bounding box center [1375, 540] width 276 height 15
click at [1490, 537] on td at bounding box center [1375, 540] width 276 height 15
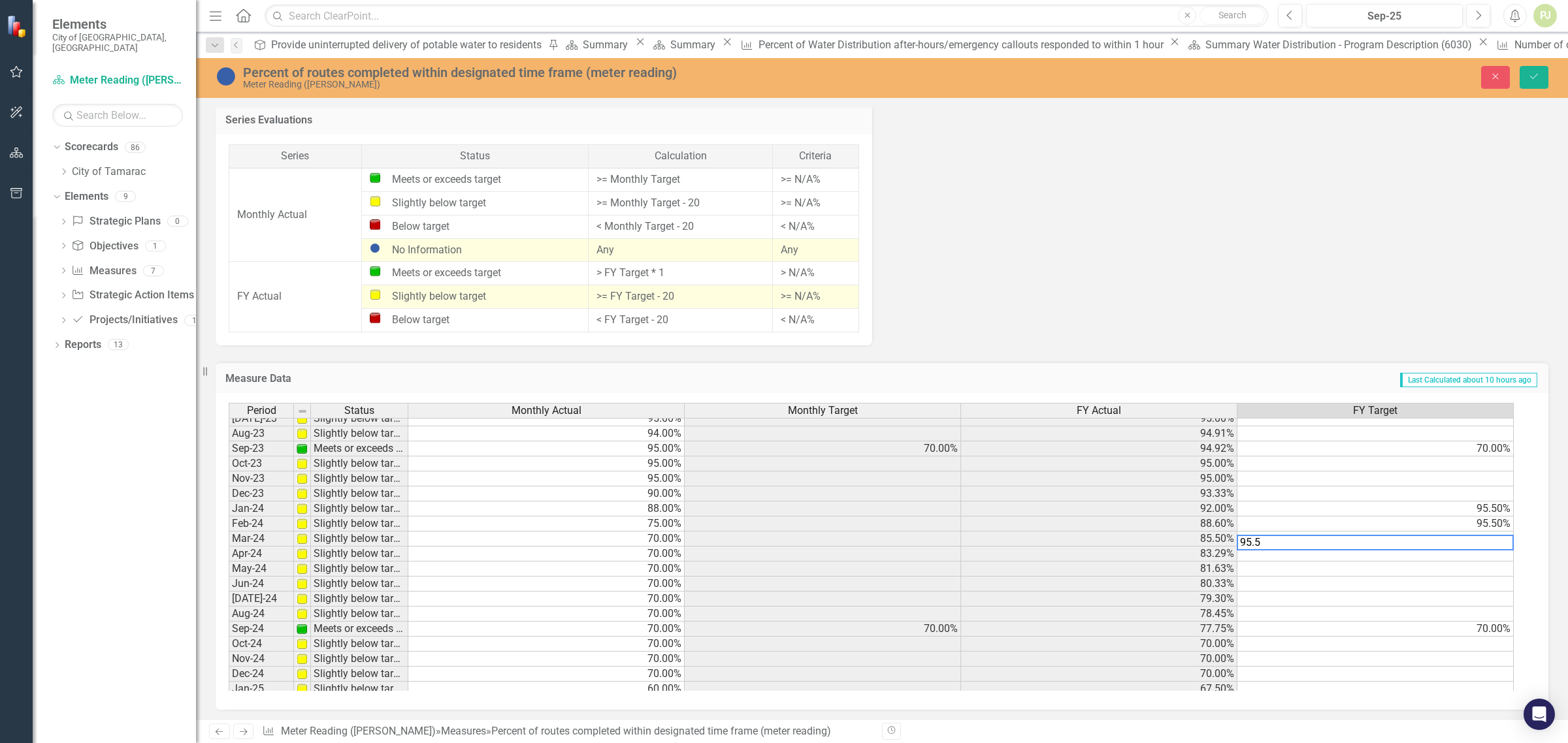
type textarea "95.5"
click at [1439, 615] on td at bounding box center [1375, 614] width 276 height 15
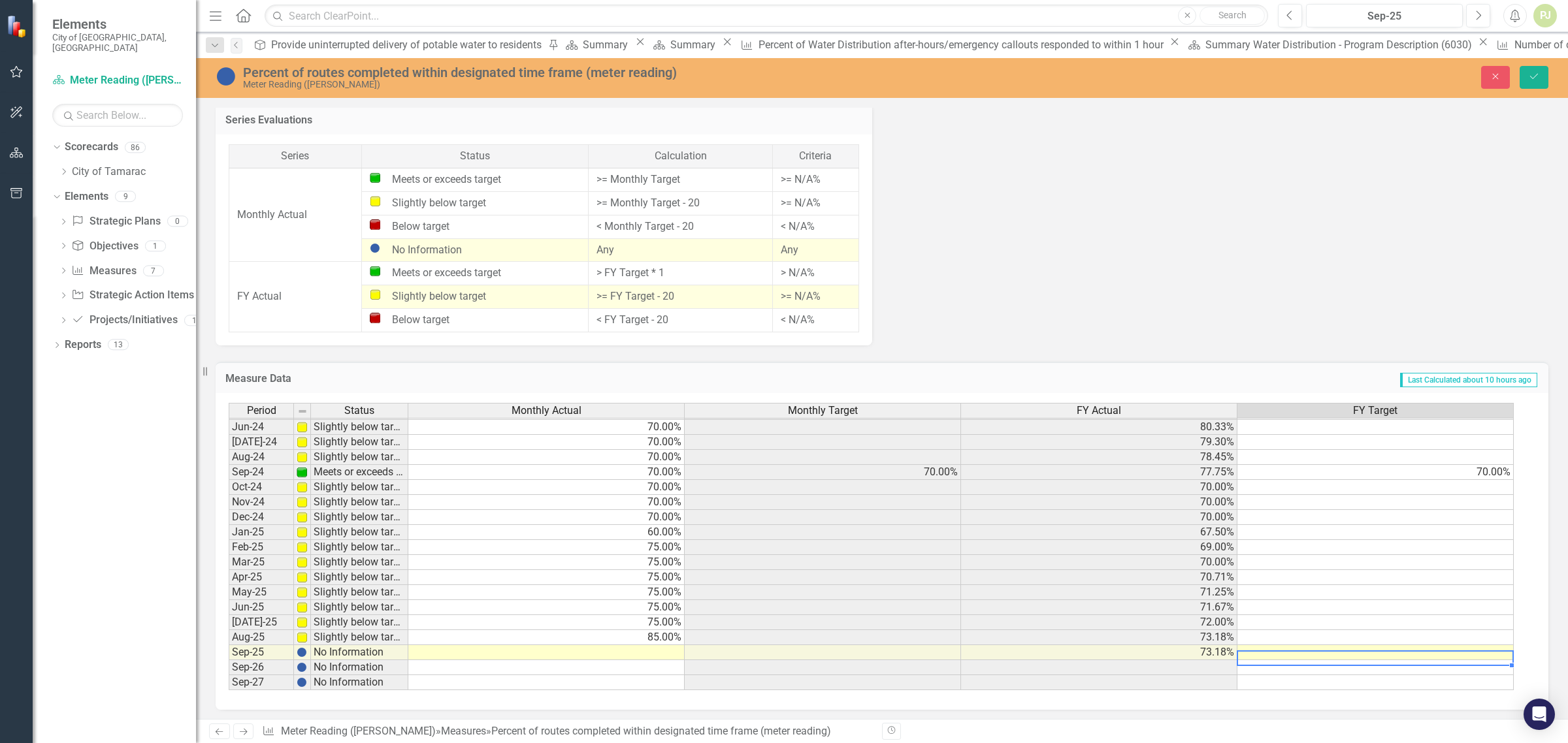
scroll to position [485, 0]
type textarea "95.5"
click at [1494, 637] on td at bounding box center [1375, 637] width 276 height 15
click at [1496, 635] on td at bounding box center [1375, 637] width 276 height 15
type textarea "95.5"
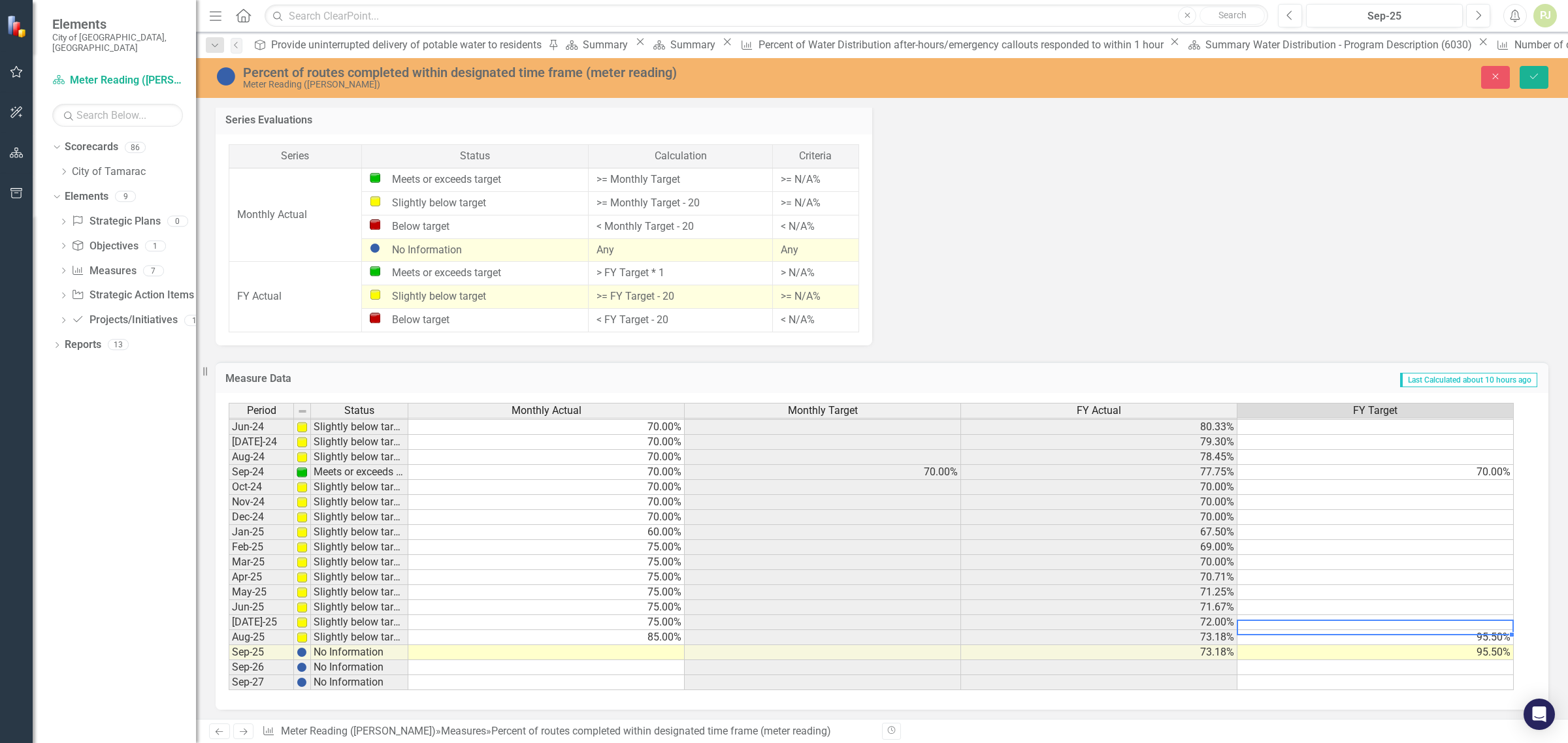
click at [1488, 618] on td at bounding box center [1375, 623] width 276 height 15
type textarea "95.5"
click at [1496, 605] on td at bounding box center [1375, 608] width 276 height 15
type textarea "95.5"
click at [1500, 588] on td at bounding box center [1375, 593] width 276 height 15
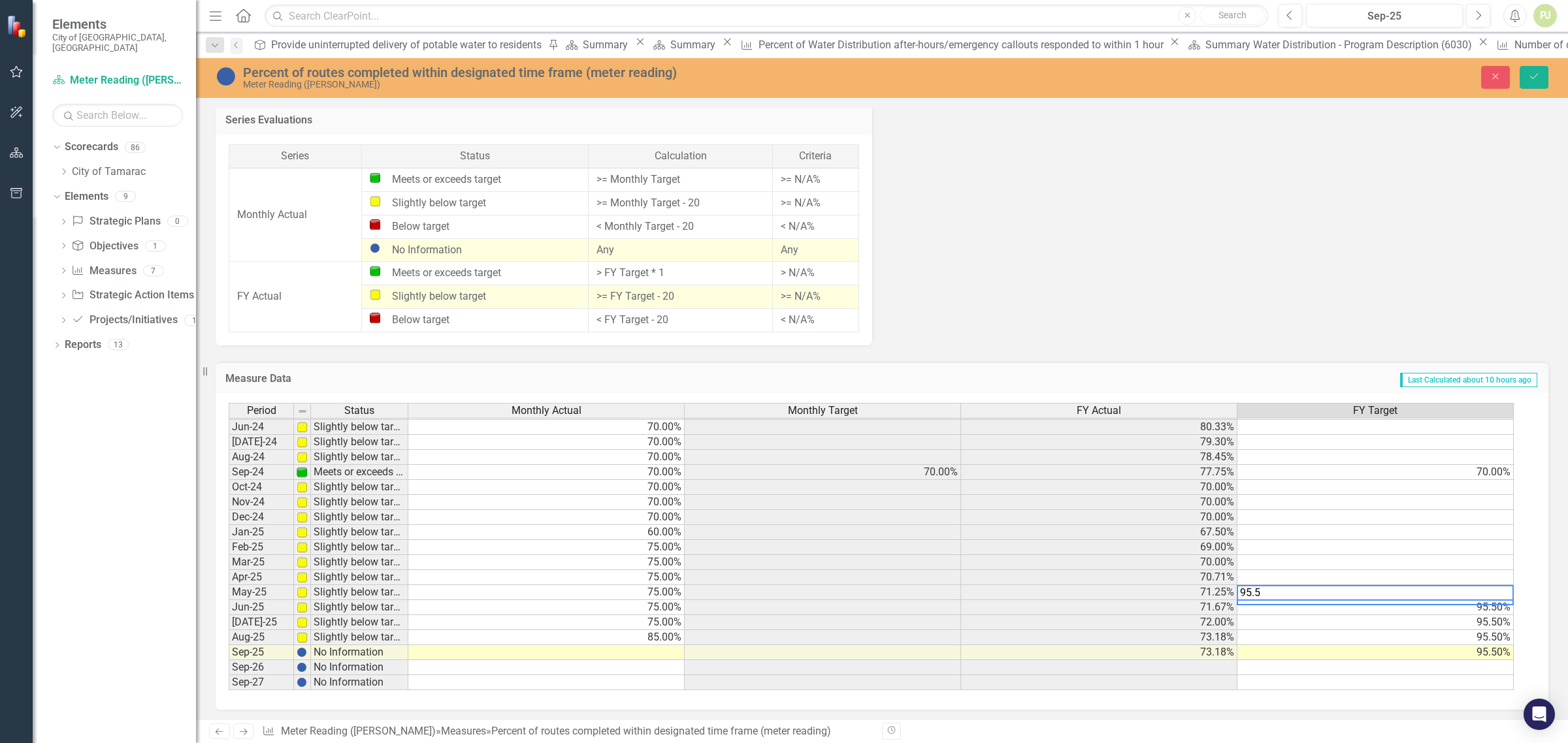
type textarea "95.5"
click at [229, 568] on div "Period Status Monthly Actual Monthly Target FY Actual FY Target May-23 Slightly…" at bounding box center [229, 449] width 0 height 482
type textarea "95.5"
click at [1498, 555] on td at bounding box center [1375, 562] width 276 height 15
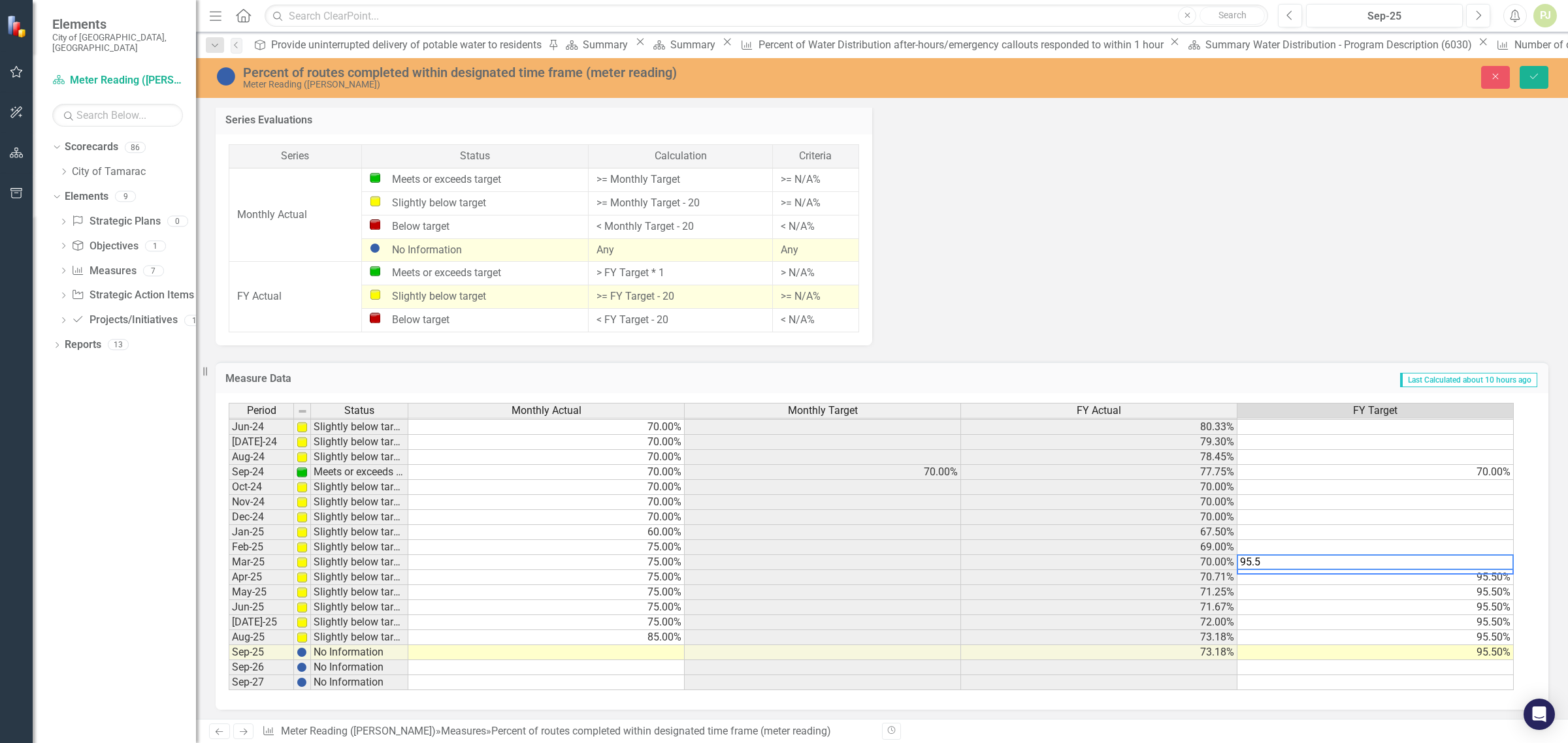
type textarea "95.5"
click at [1500, 543] on td at bounding box center [1375, 548] width 276 height 15
type textarea "95.5"
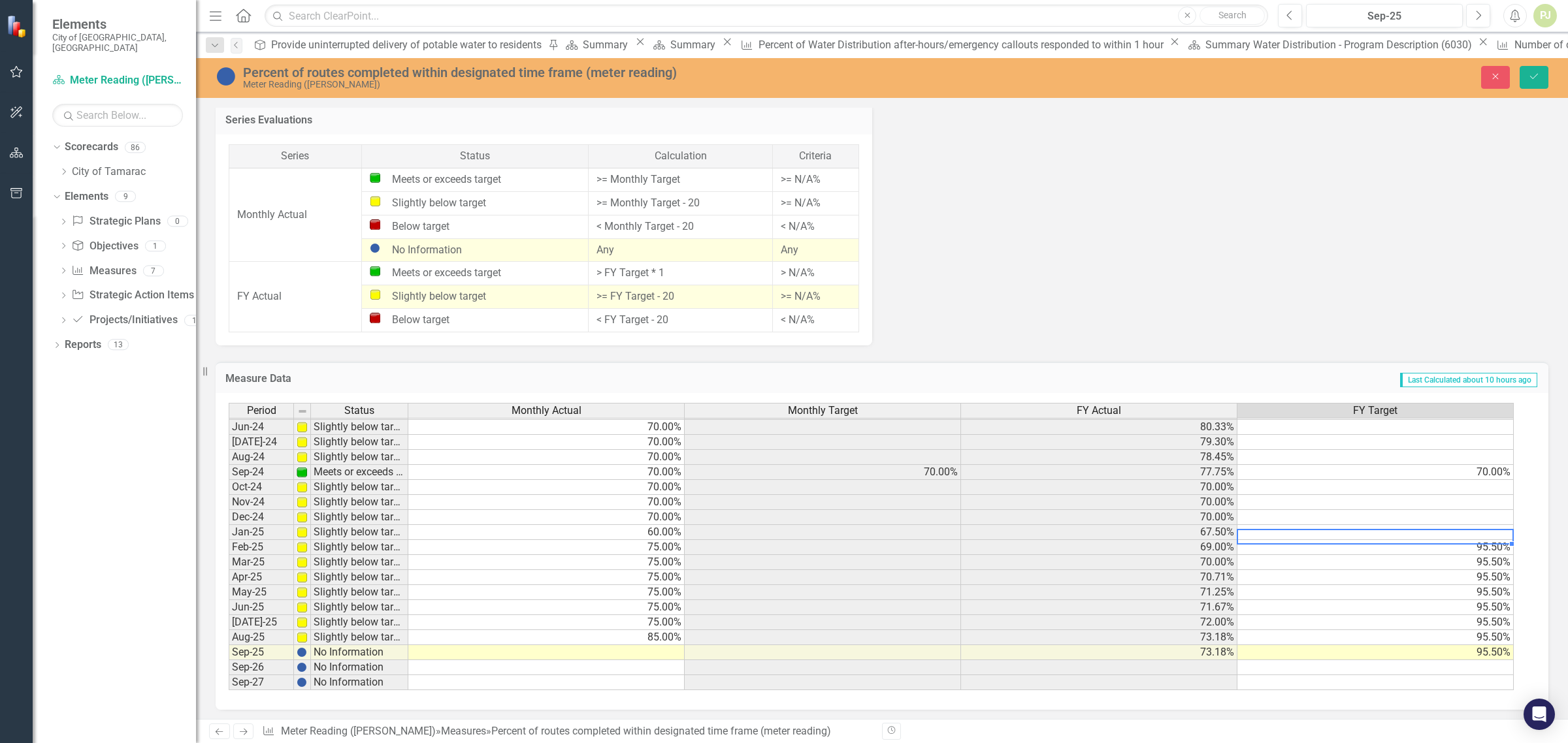
click at [1501, 527] on td at bounding box center [1375, 533] width 276 height 15
type textarea "95.5"
click at [1494, 514] on td at bounding box center [1375, 518] width 276 height 15
type textarea "95.5"
click at [1500, 497] on td at bounding box center [1375, 502] width 276 height 15
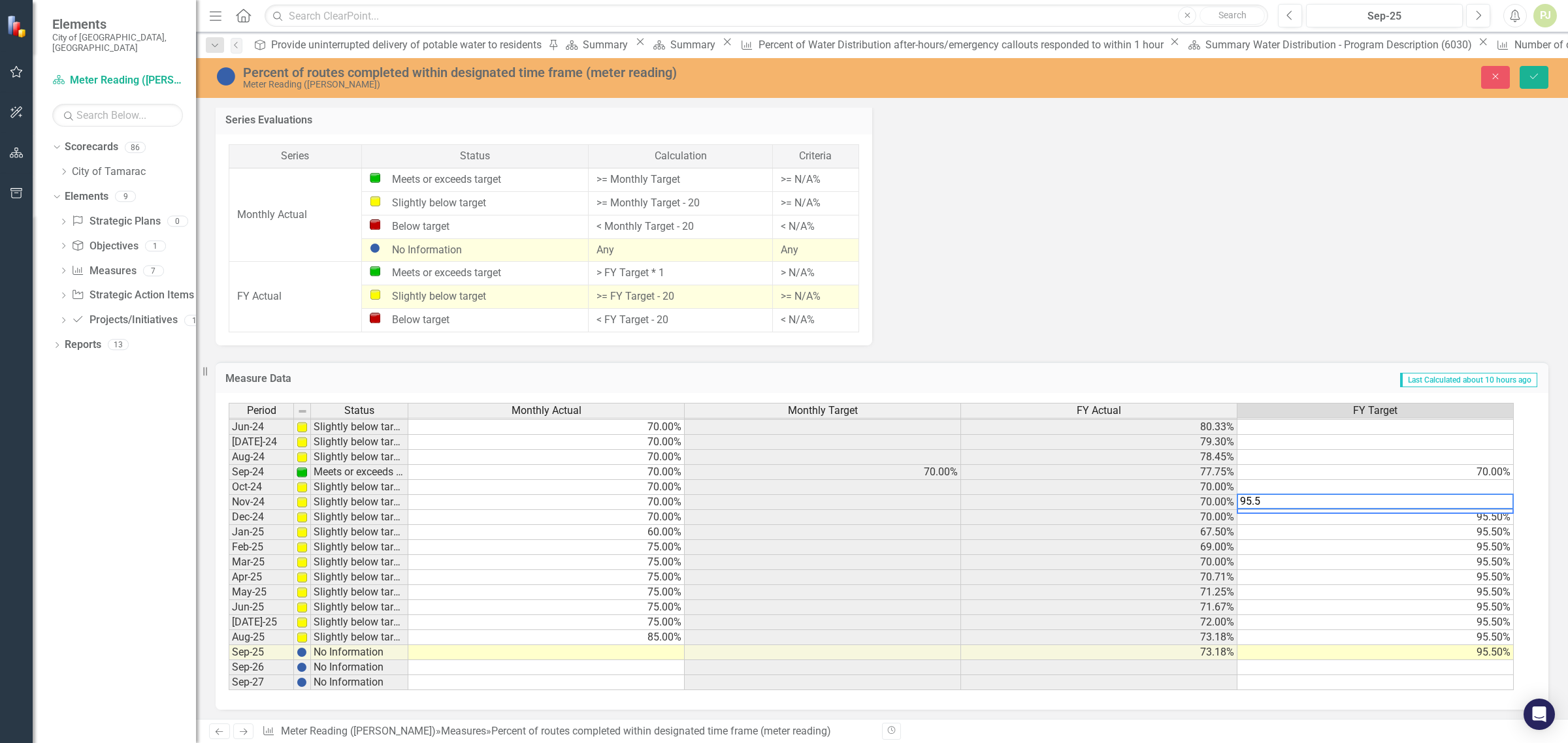
type textarea "95.5"
click at [1485, 480] on td at bounding box center [1375, 487] width 276 height 15
click at [1500, 465] on td "70.00%" at bounding box center [1375, 473] width 276 height 15
type textarea "95.5"
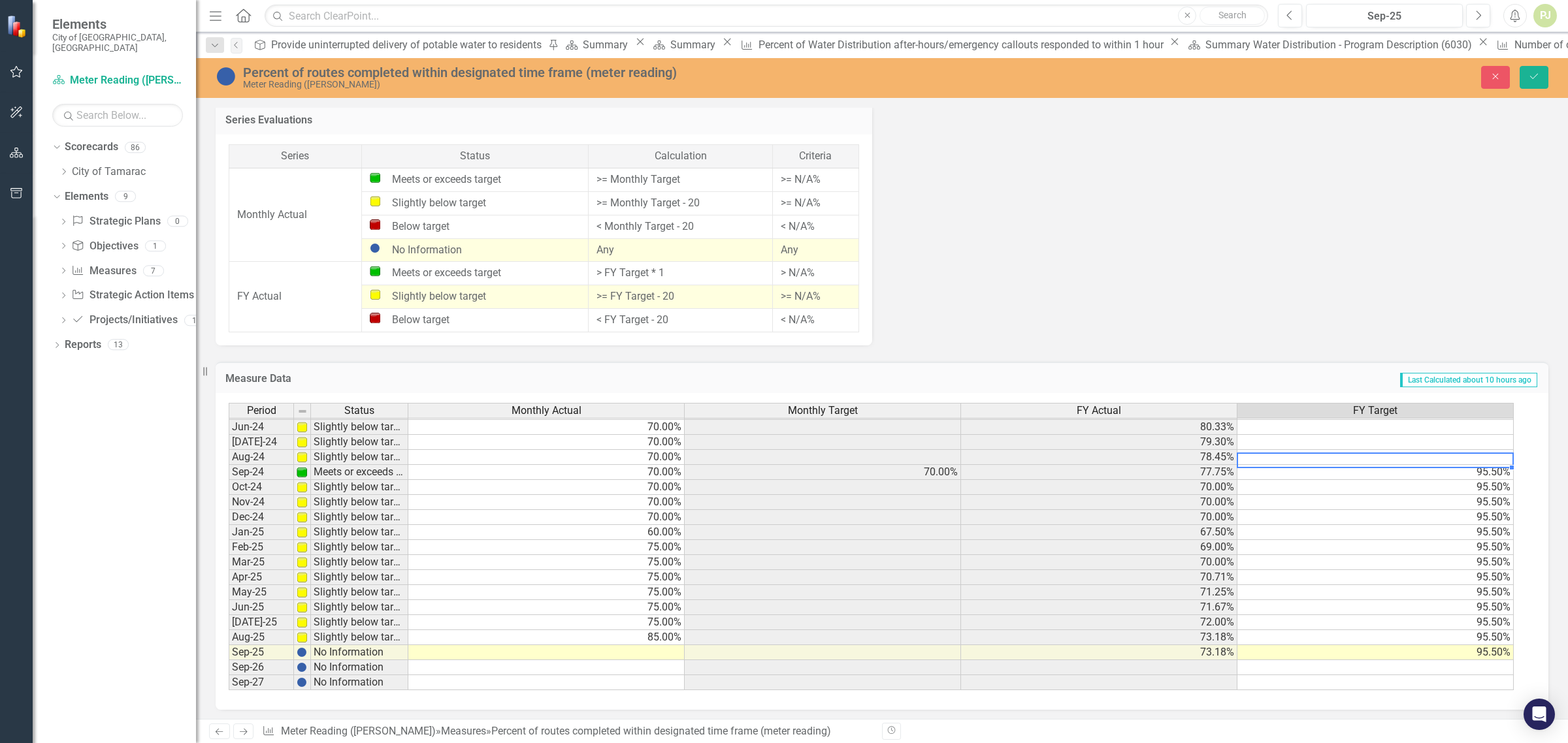
click at [1496, 451] on td at bounding box center [1375, 458] width 276 height 15
type textarea "95.5"
click at [1498, 437] on td at bounding box center [1375, 442] width 276 height 15
type textarea "95"
click at [1496, 422] on td at bounding box center [1375, 427] width 276 height 15
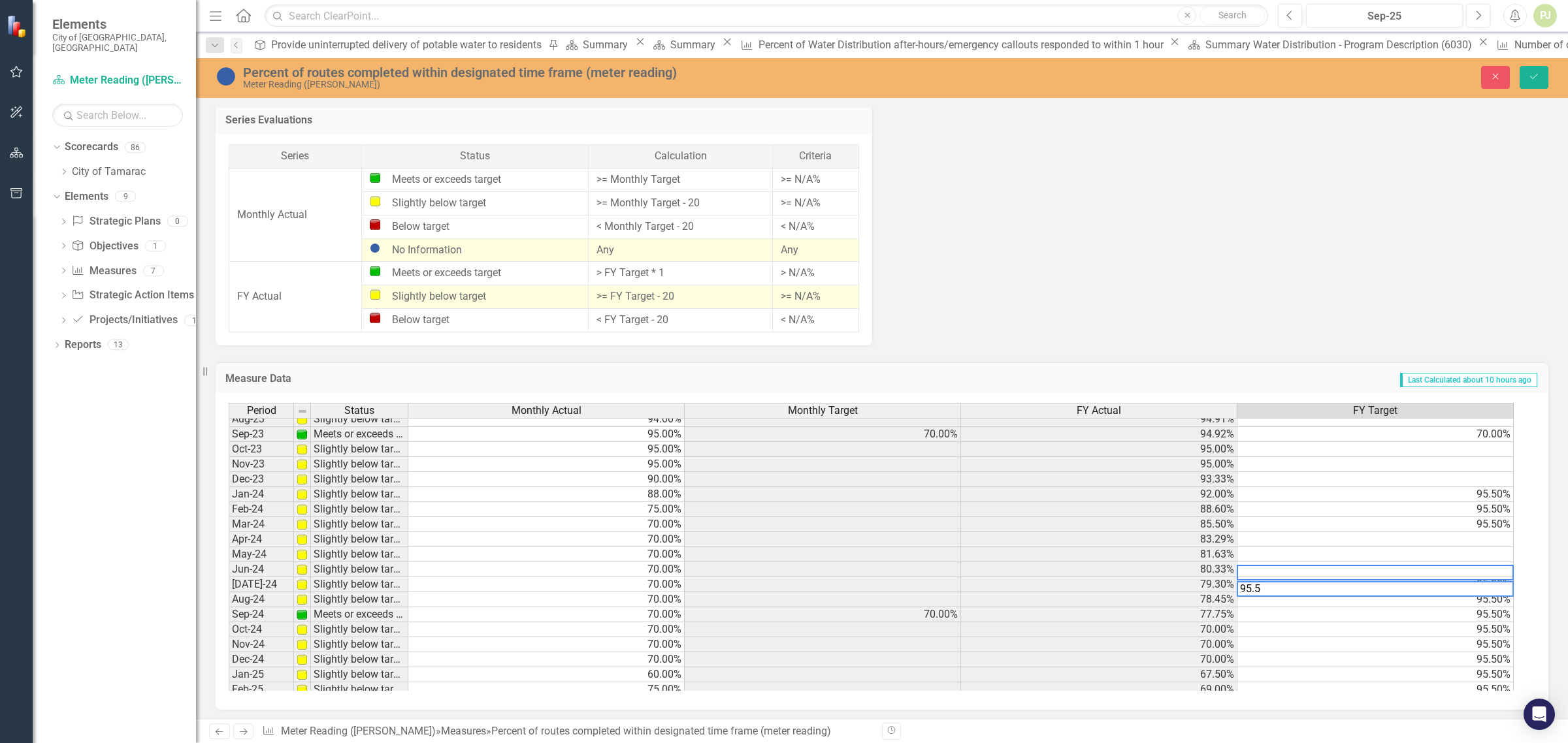
scroll to position [321, 0]
type textarea "95.5"
click at [1500, 572] on tbody "May-23 Slightly below target 95.00% 95.00% Jun-23 Slightly below target 95.00% …" at bounding box center [871, 616] width 1285 height 466
type textarea "95.5"
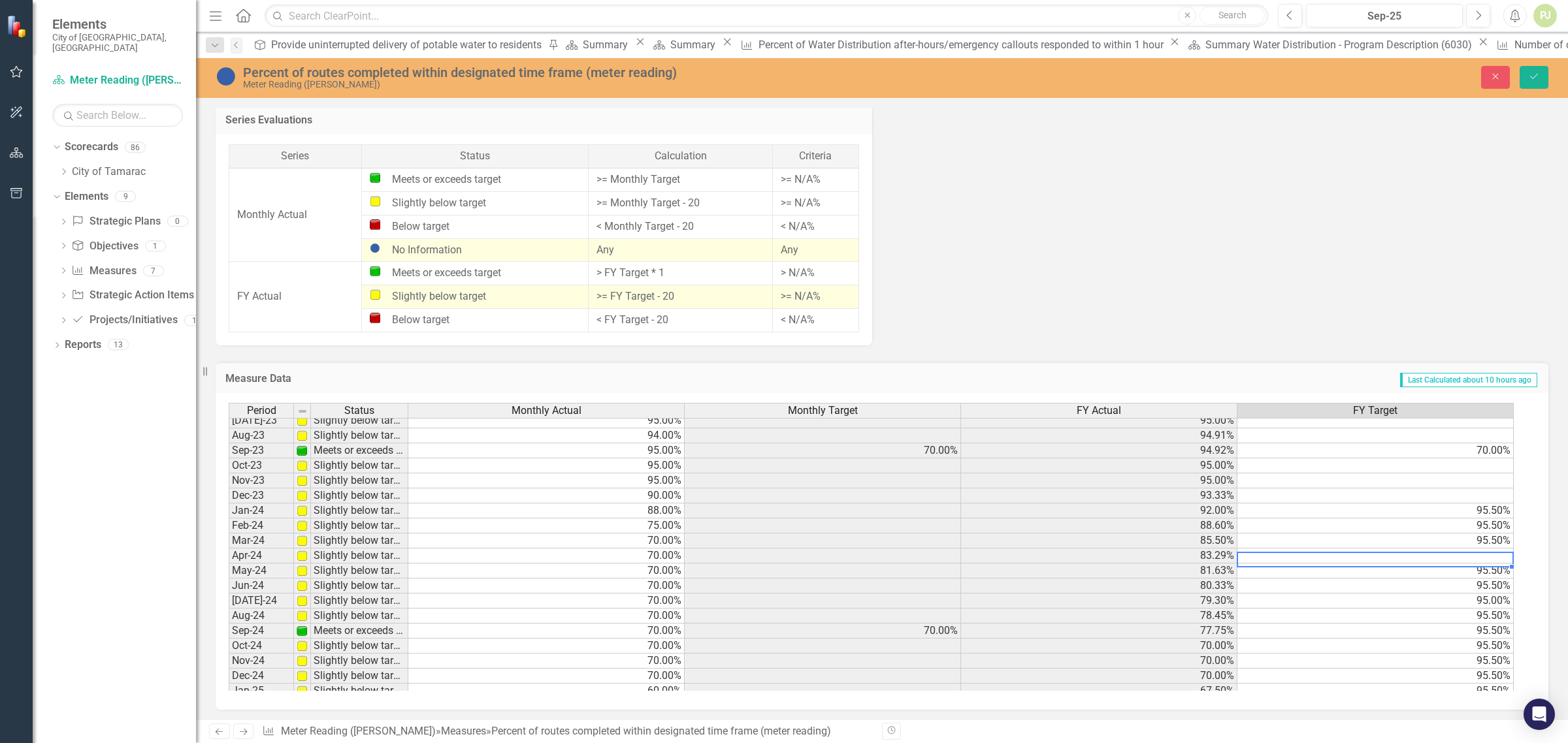
click at [1488, 555] on td at bounding box center [1375, 556] width 276 height 15
type textarea "95.5"
click at [1500, 494] on td at bounding box center [1375, 496] width 276 height 15
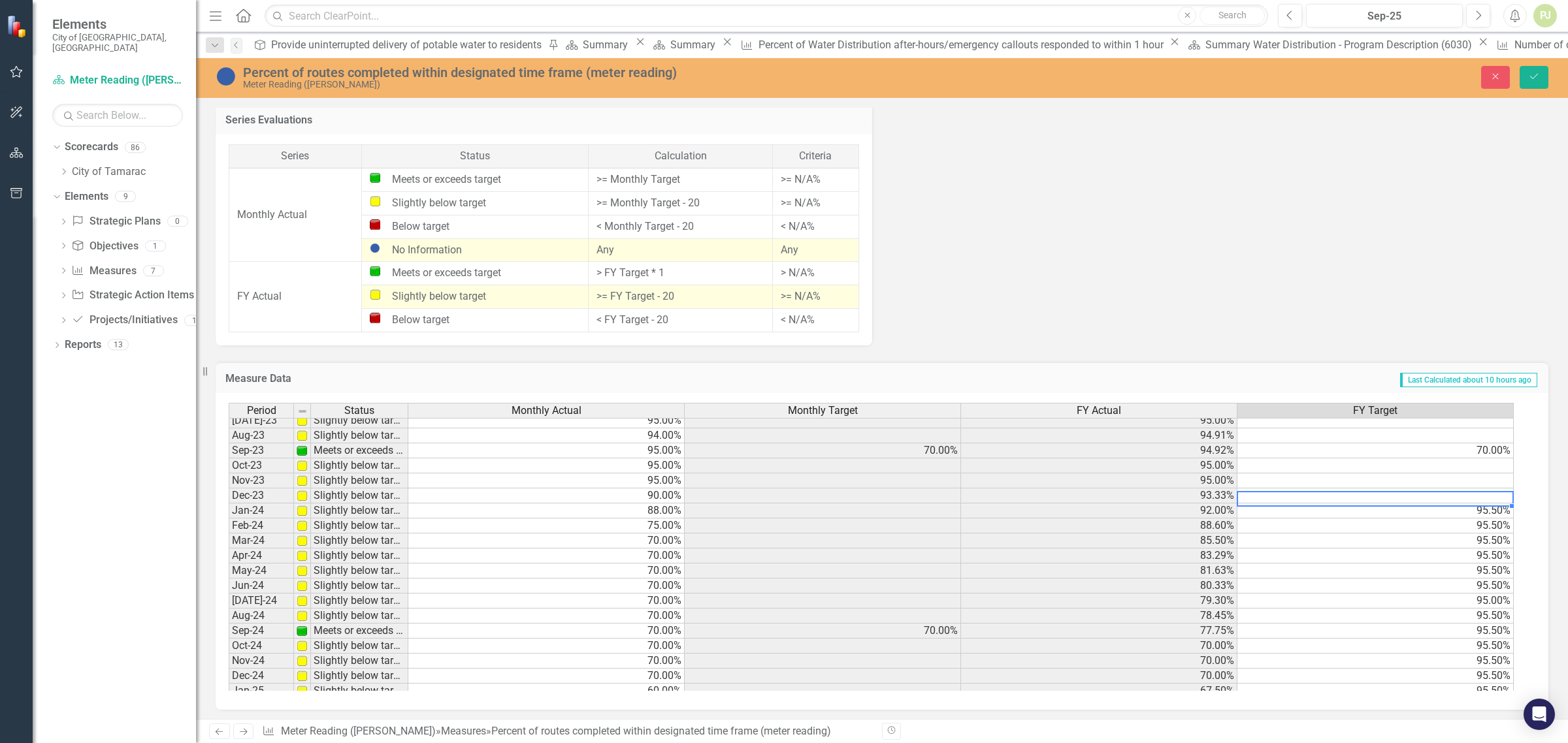
click at [1500, 494] on td at bounding box center [1375, 496] width 276 height 15
type textarea "95.5"
click at [1496, 478] on td at bounding box center [1375, 481] width 276 height 15
type textarea "95.5"
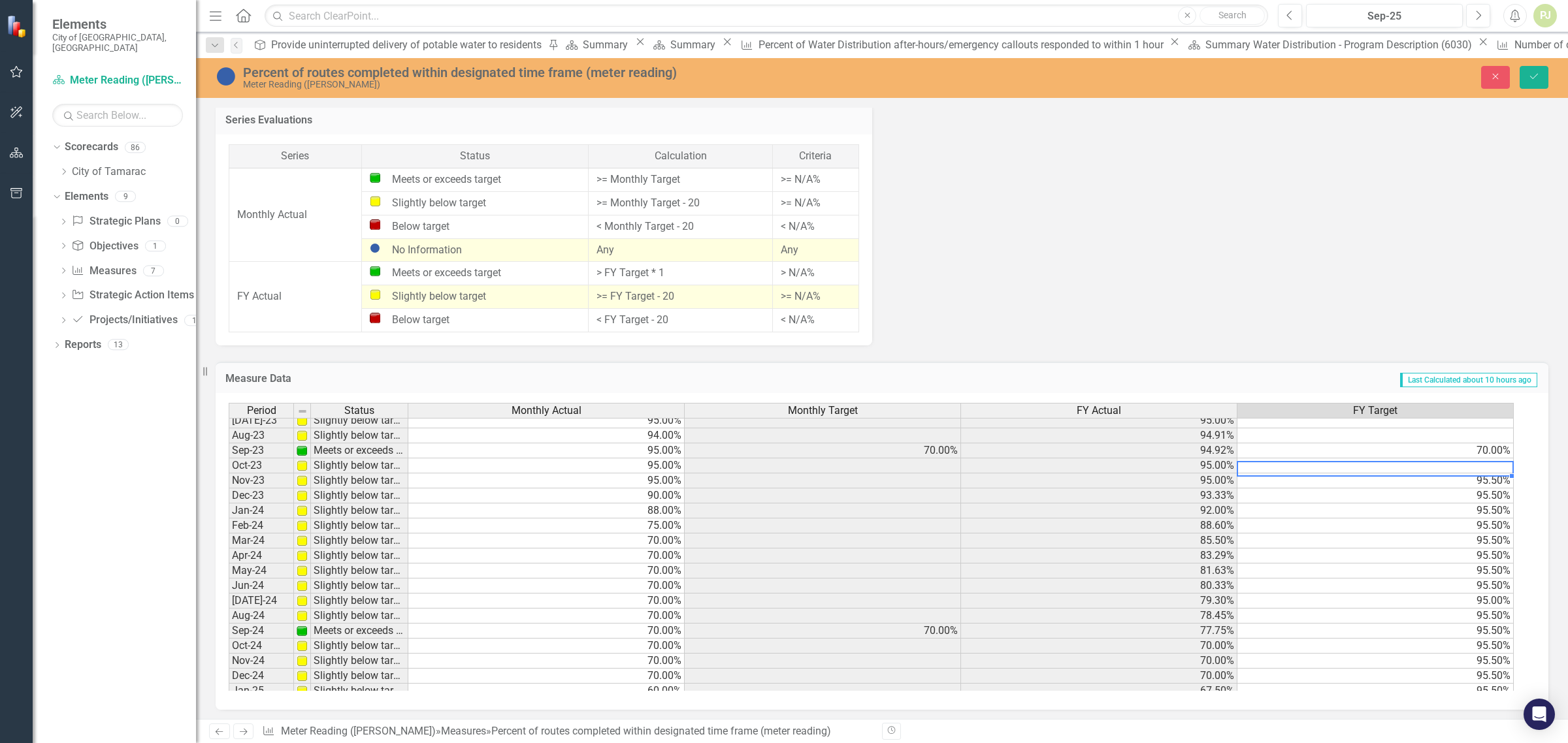
click at [1500, 464] on td at bounding box center [1375, 466] width 276 height 15
click at [1507, 469] on textarea "95.5" at bounding box center [1375, 469] width 277 height 16
click at [1472, 465] on textarea "95.5" at bounding box center [1375, 469] width 277 height 16
type textarea "95.5"
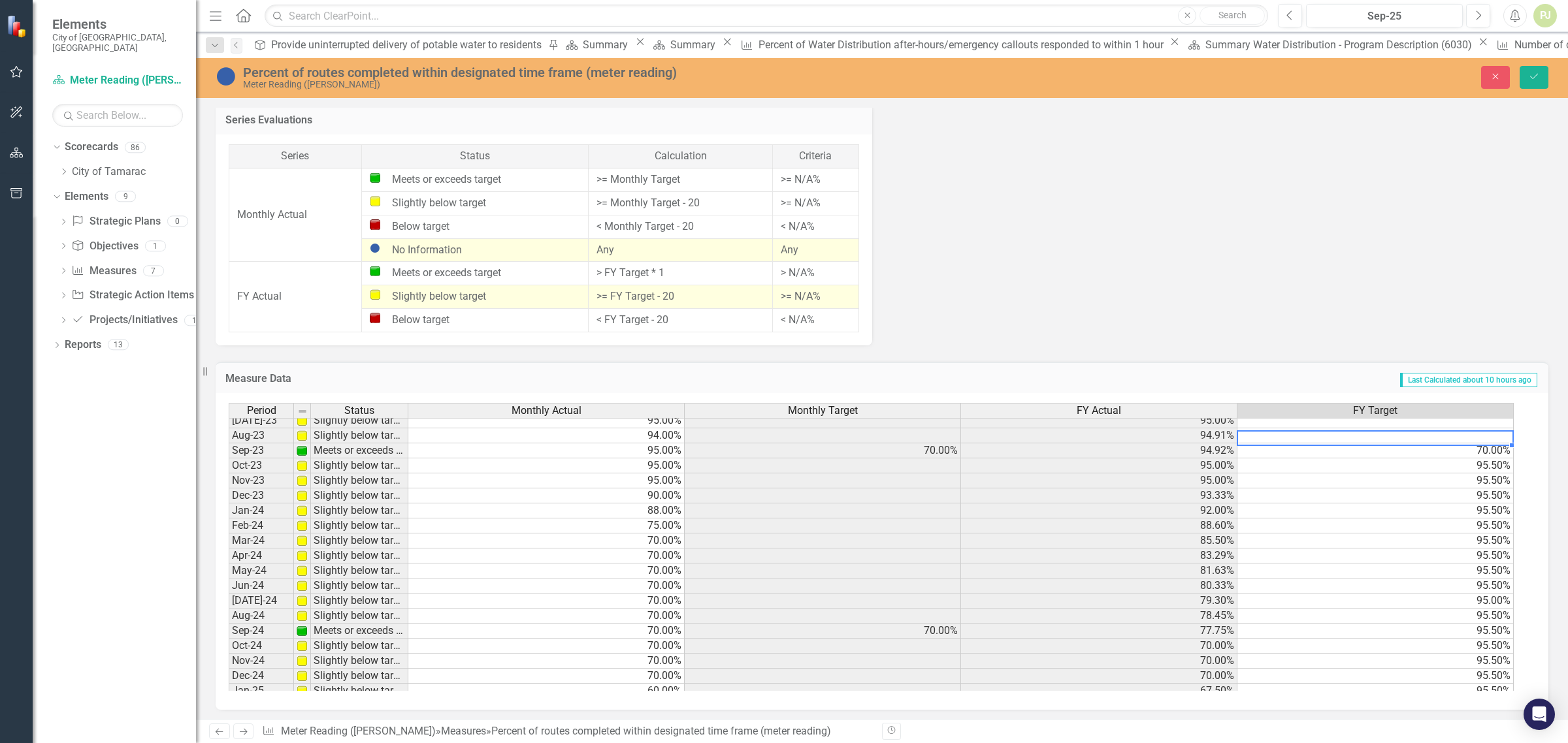
click at [1498, 434] on td at bounding box center [1375, 436] width 276 height 15
click at [1498, 449] on td "70.00%" at bounding box center [1375, 451] width 276 height 15
type textarea "95.5"
click at [1494, 439] on td at bounding box center [1375, 436] width 276 height 15
click at [1494, 432] on td at bounding box center [1375, 436] width 276 height 15
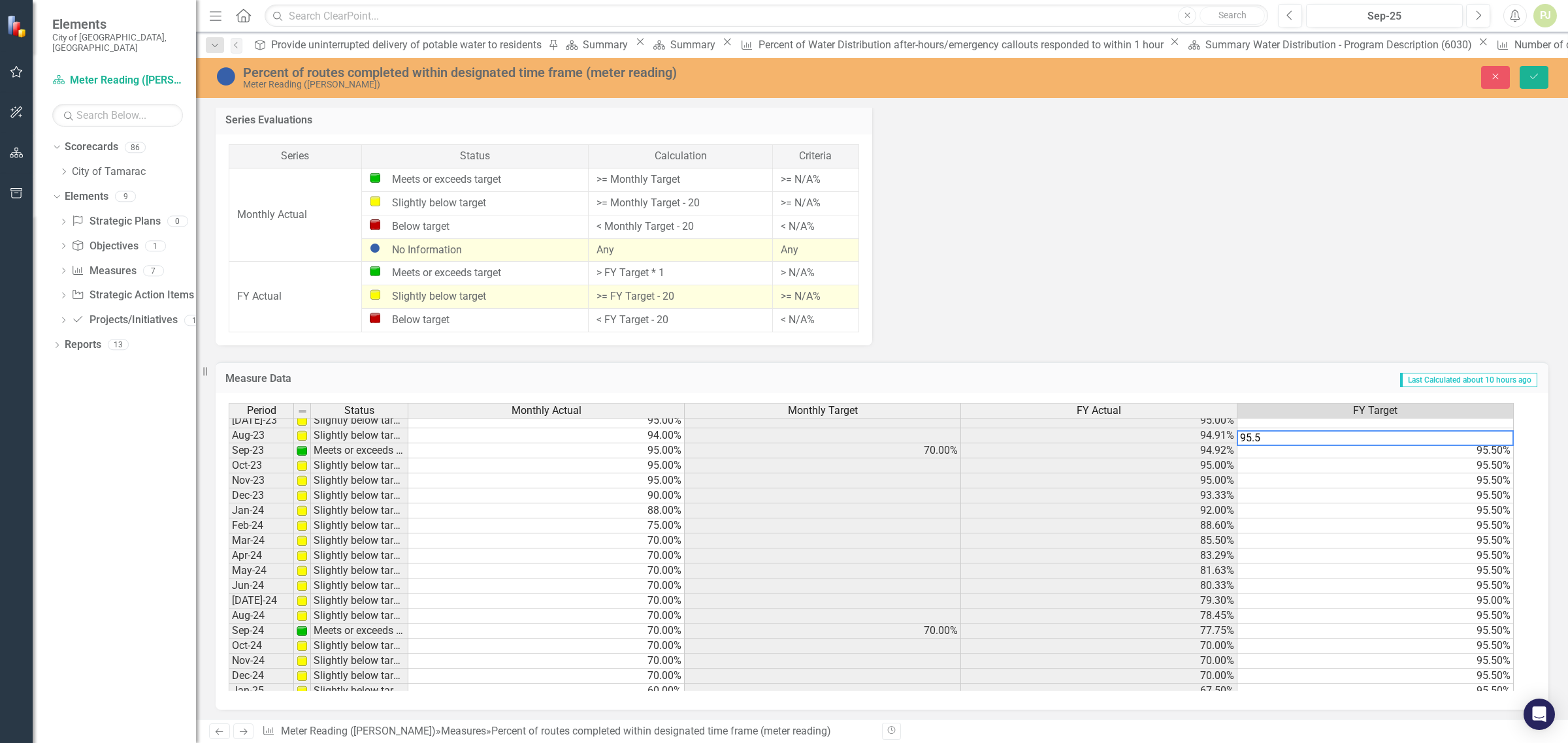
click at [1496, 416] on th "FY Target" at bounding box center [1375, 410] width 276 height 16
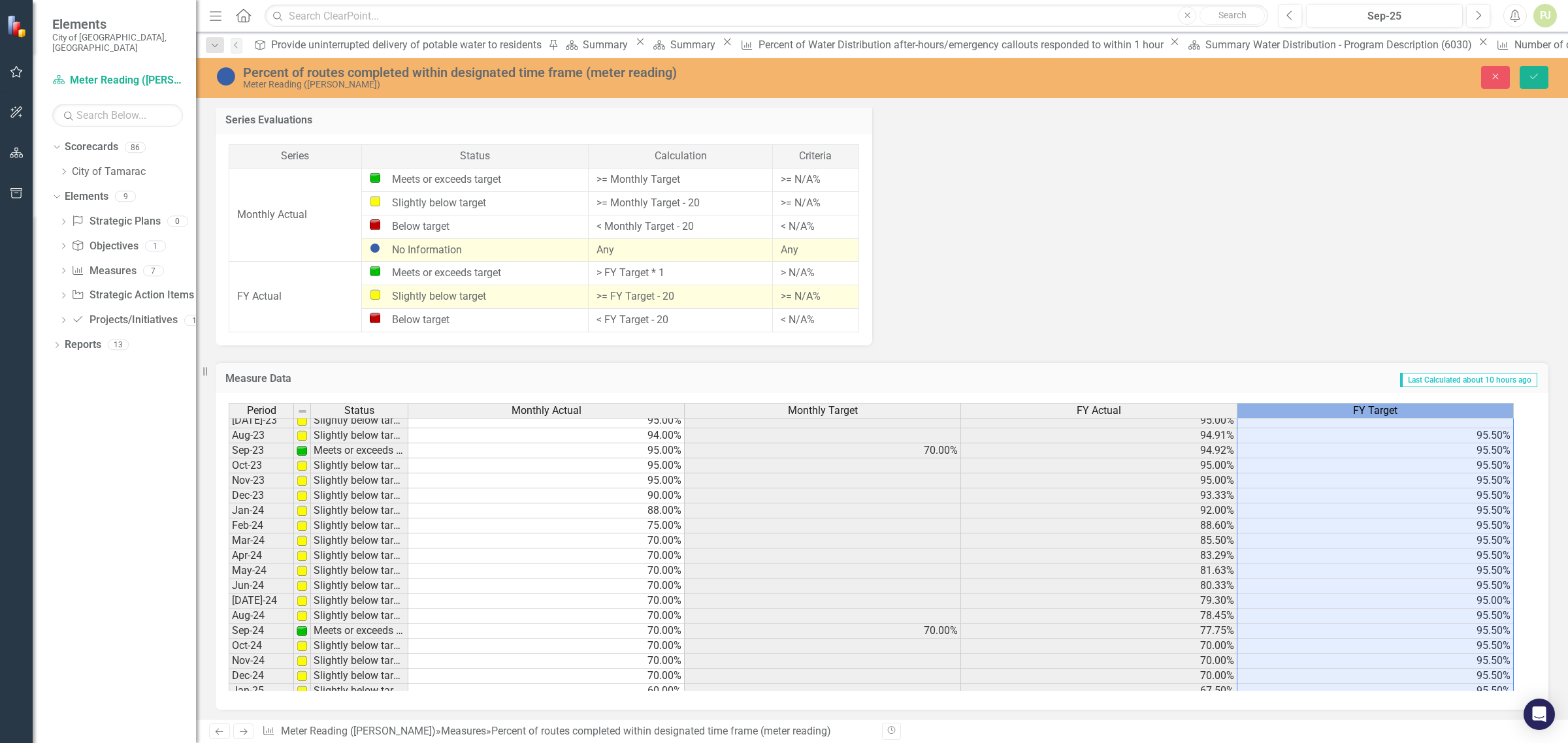
click at [1425, 416] on th "FY Target" at bounding box center [1375, 410] width 276 height 16
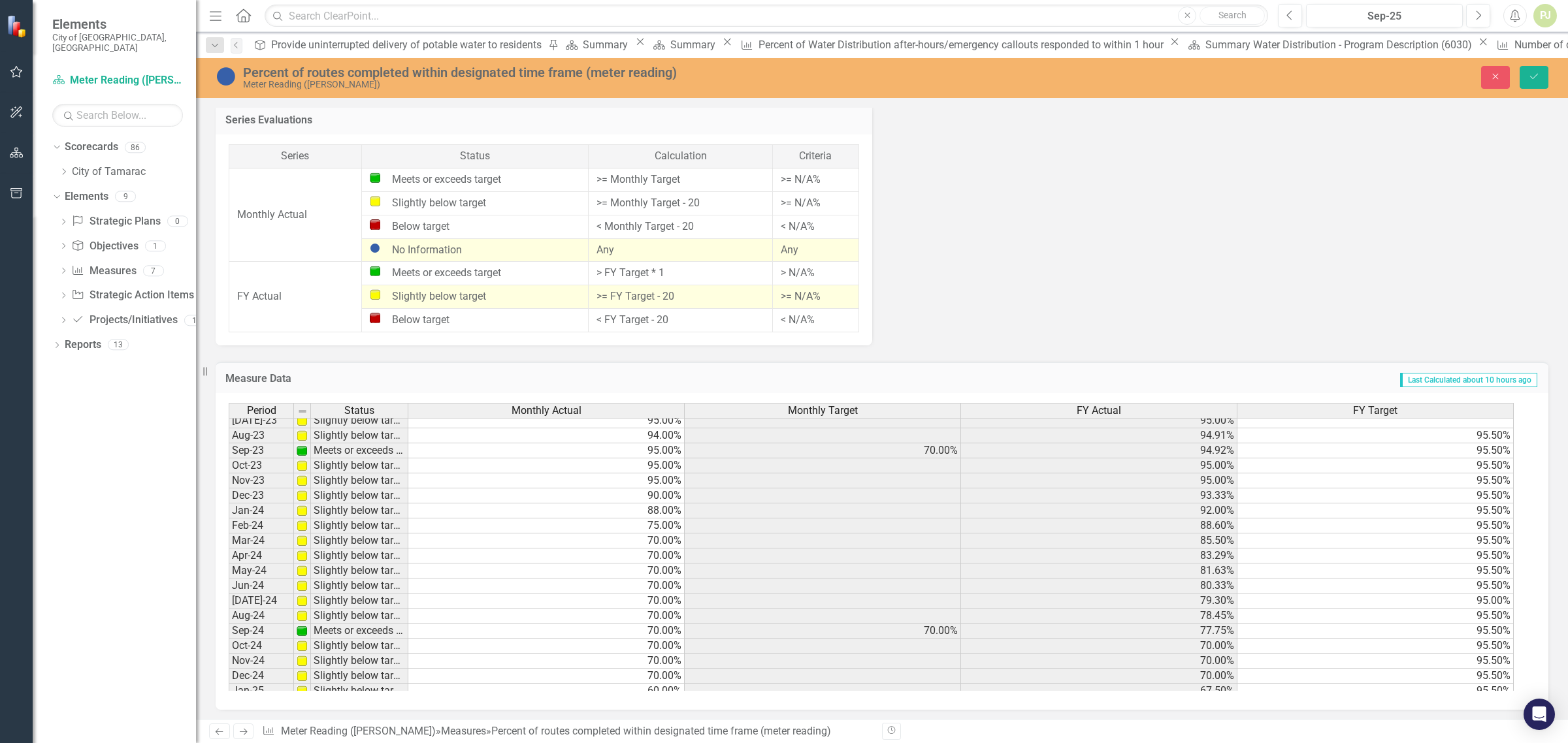
click at [1487, 420] on td at bounding box center [1375, 421] width 276 height 15
type textarea "95.5"
click at [1533, 79] on icon "Save" at bounding box center [1534, 76] width 12 height 9
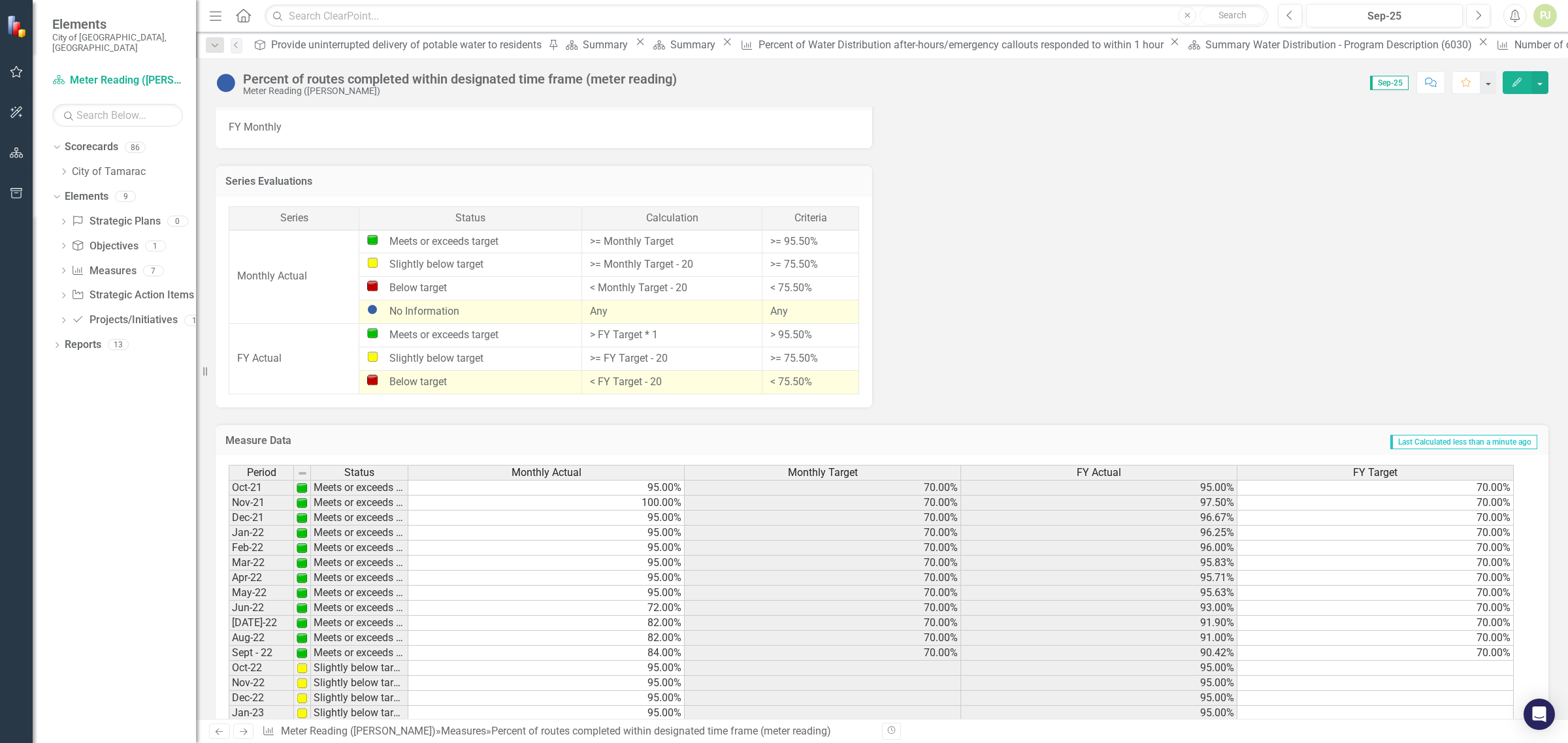
scroll to position [700, 0]
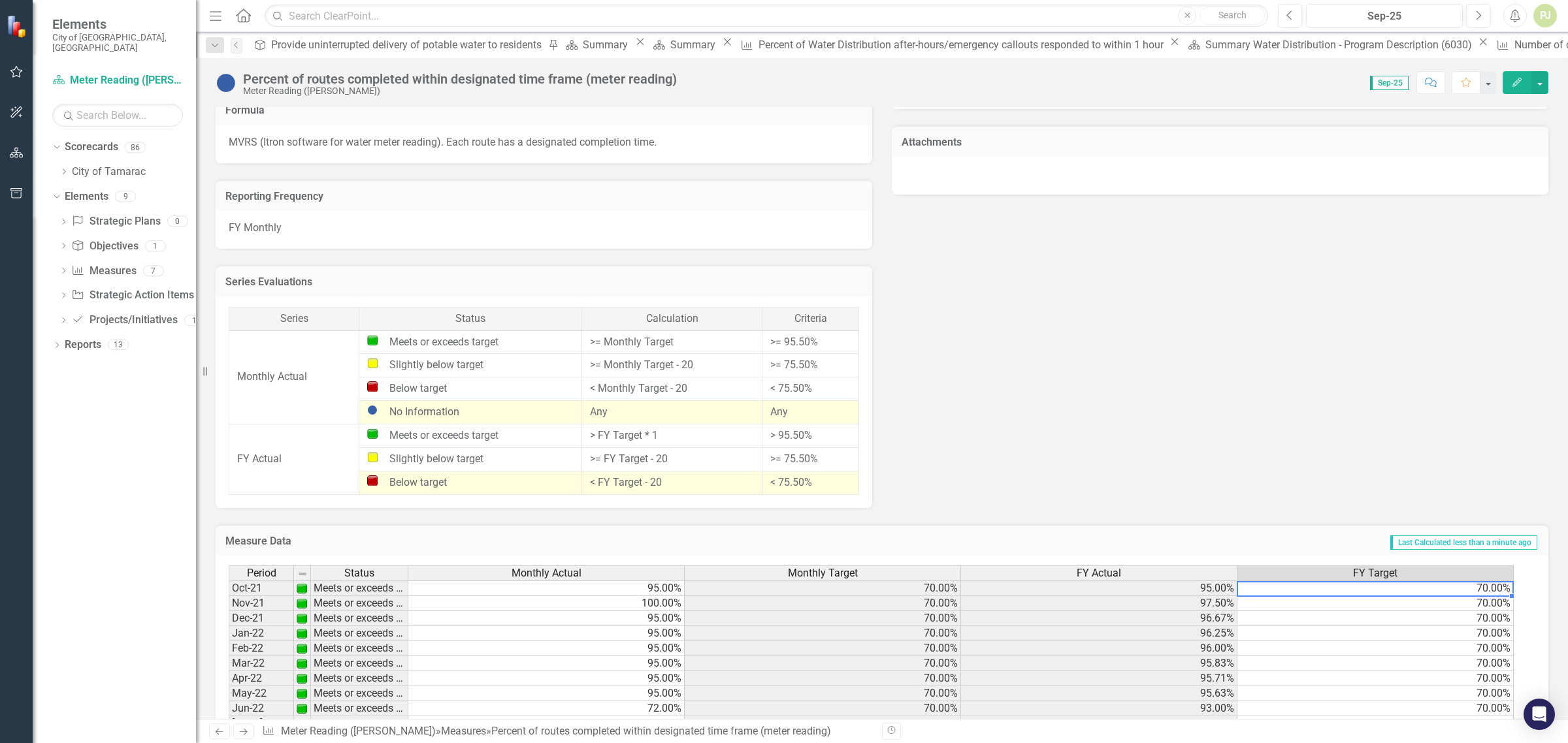
click at [1490, 588] on td "70.00%" at bounding box center [1375, 588] width 276 height 16
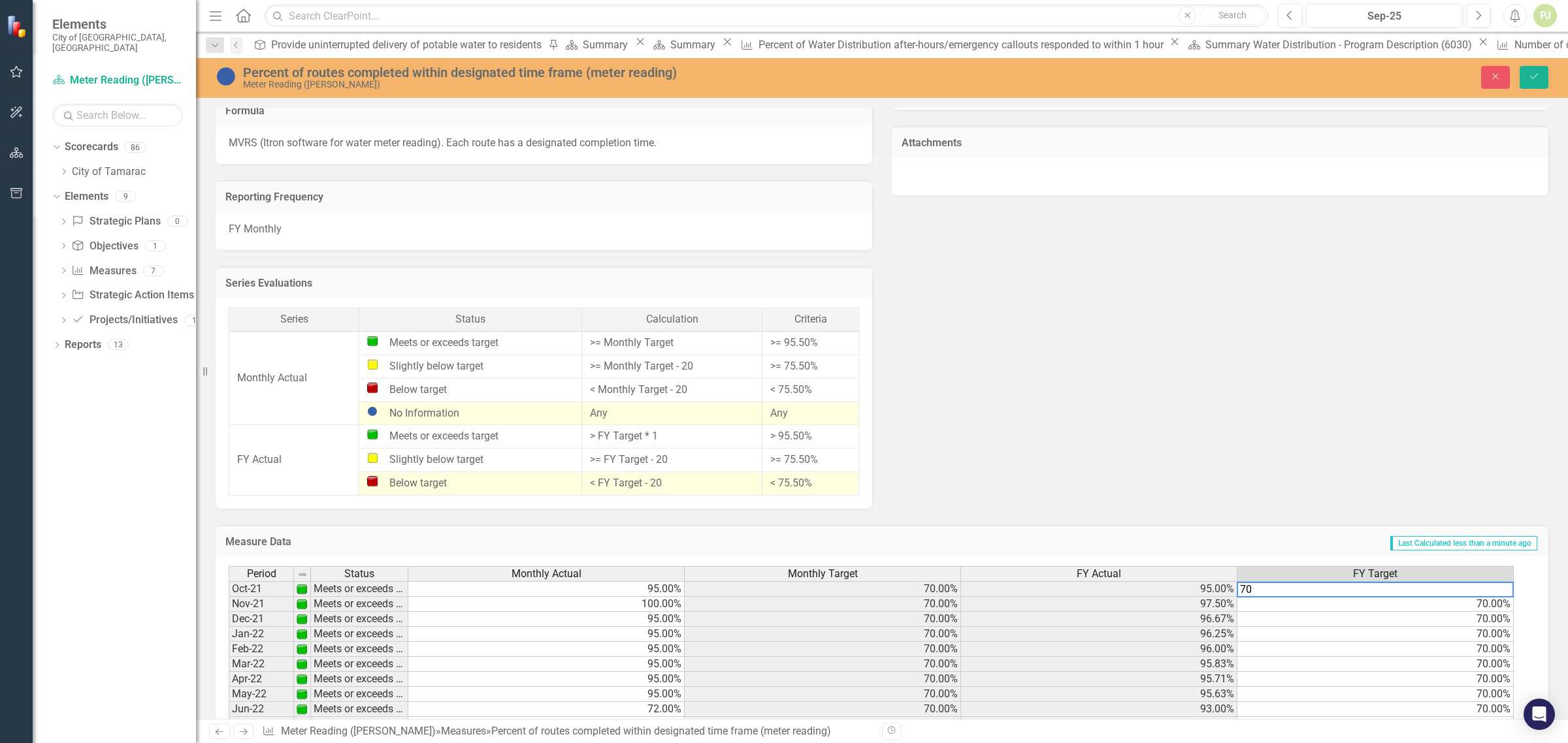
type textarea "7"
click at [1494, 602] on td "70.00%" at bounding box center [1375, 605] width 276 height 15
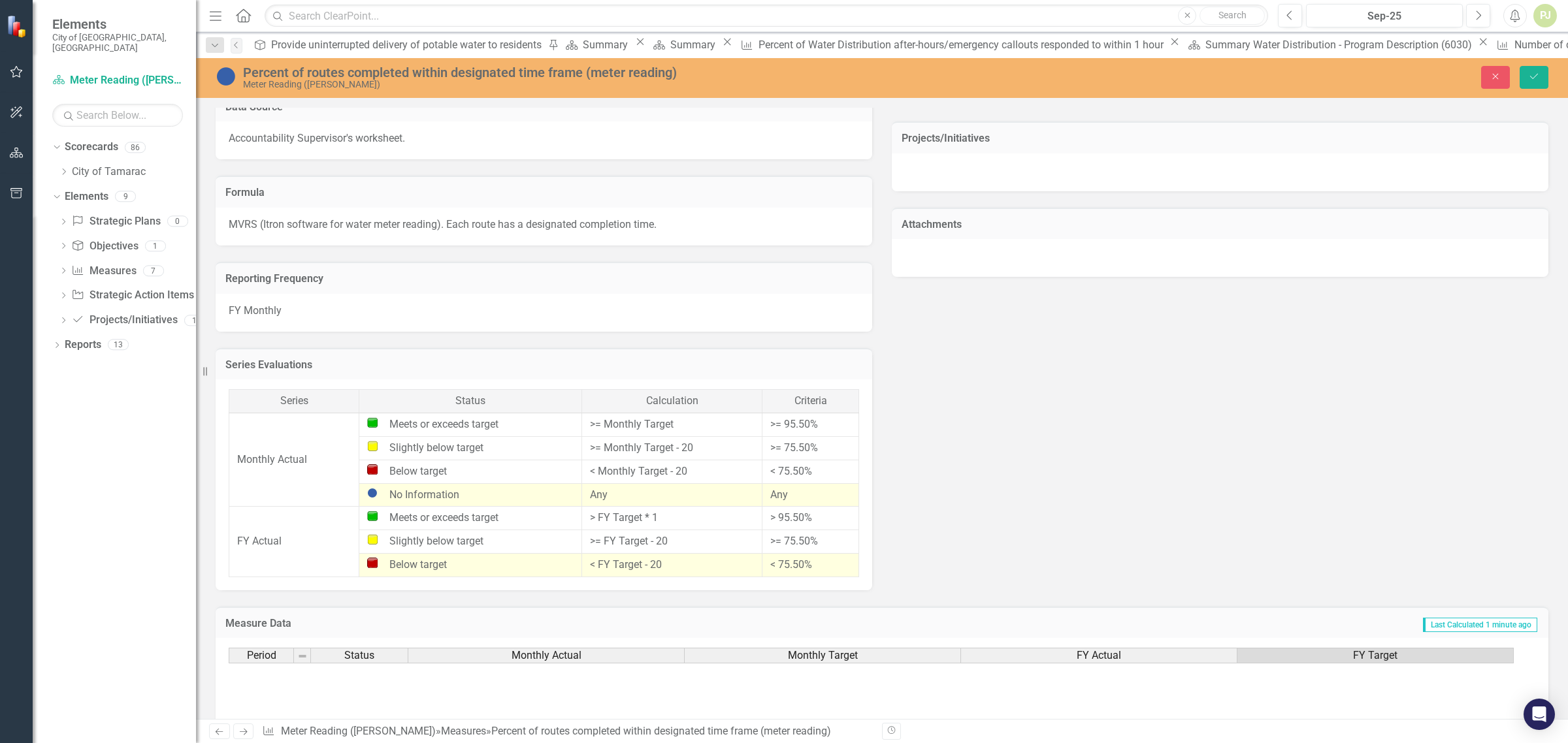
scroll to position [245, 0]
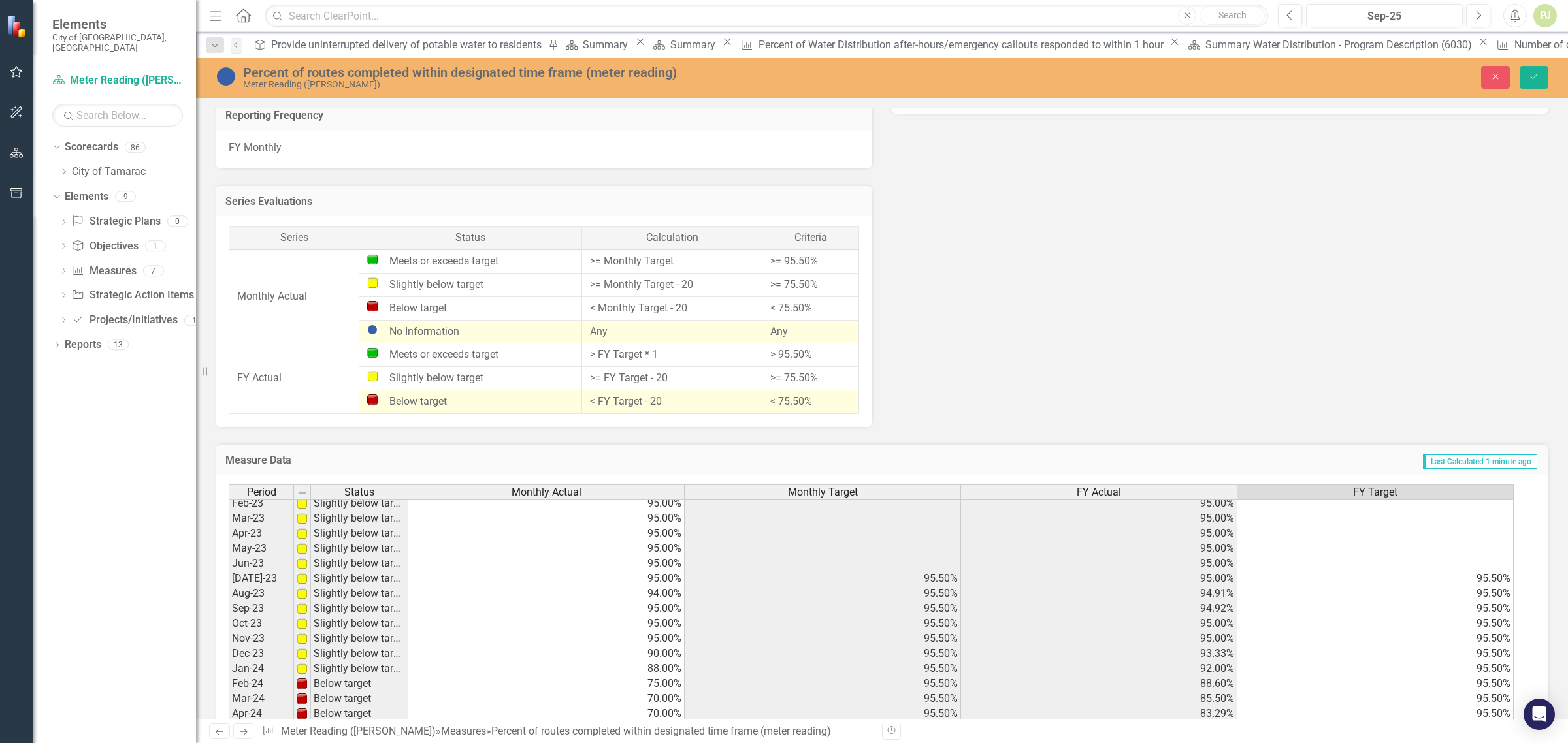
click at [1498, 502] on td at bounding box center [1375, 504] width 276 height 15
type textarea "95.5"
click at [1500, 523] on tbody "May-22 Meets or exceeds target 95.00% 70.00% 95.63% 70.00% Jun-22 Meets or exce…" at bounding box center [871, 643] width 1285 height 556
type textarea "95.5"
click at [1496, 539] on td at bounding box center [1375, 540] width 276 height 15
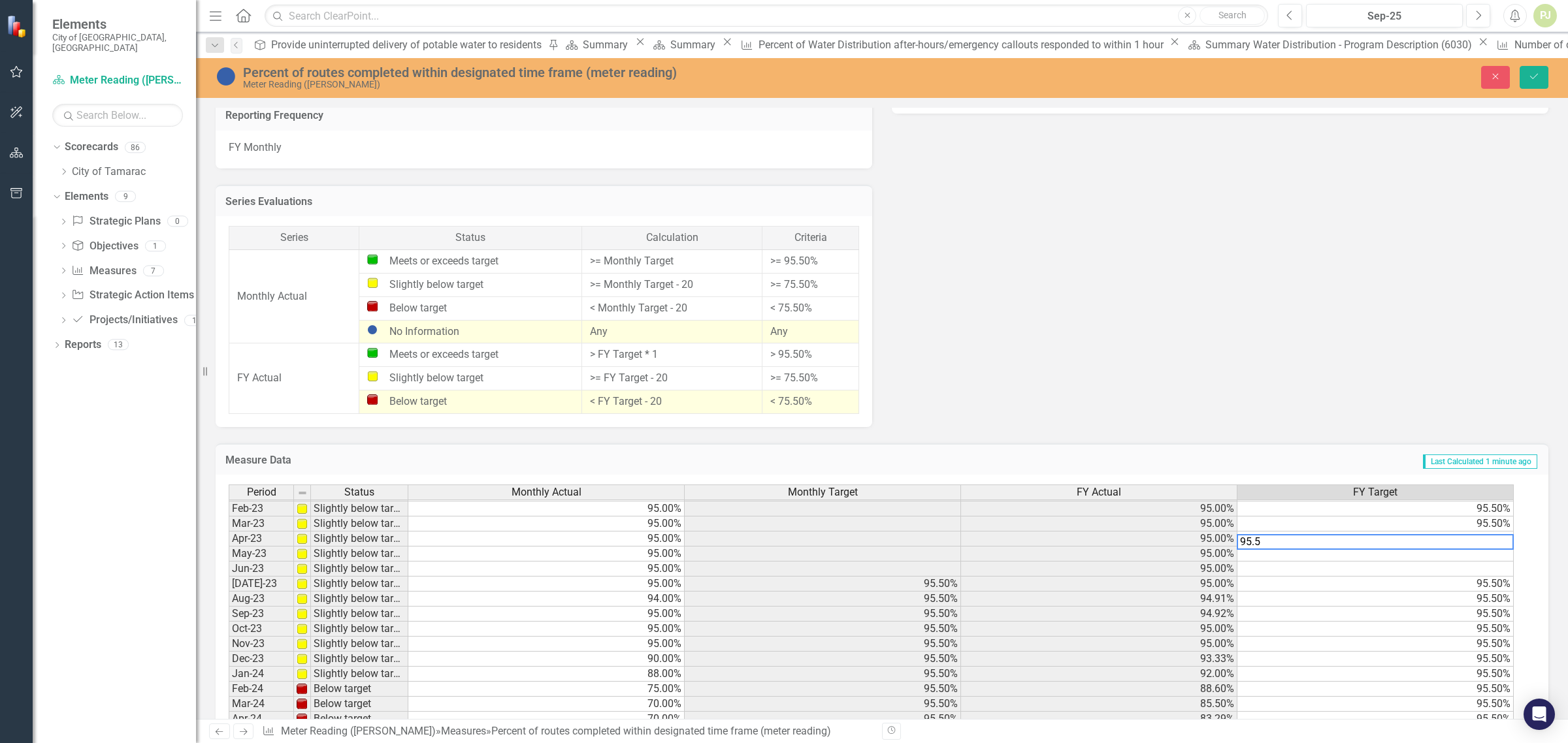
type textarea "95.5"
click at [1493, 554] on td at bounding box center [1375, 554] width 276 height 15
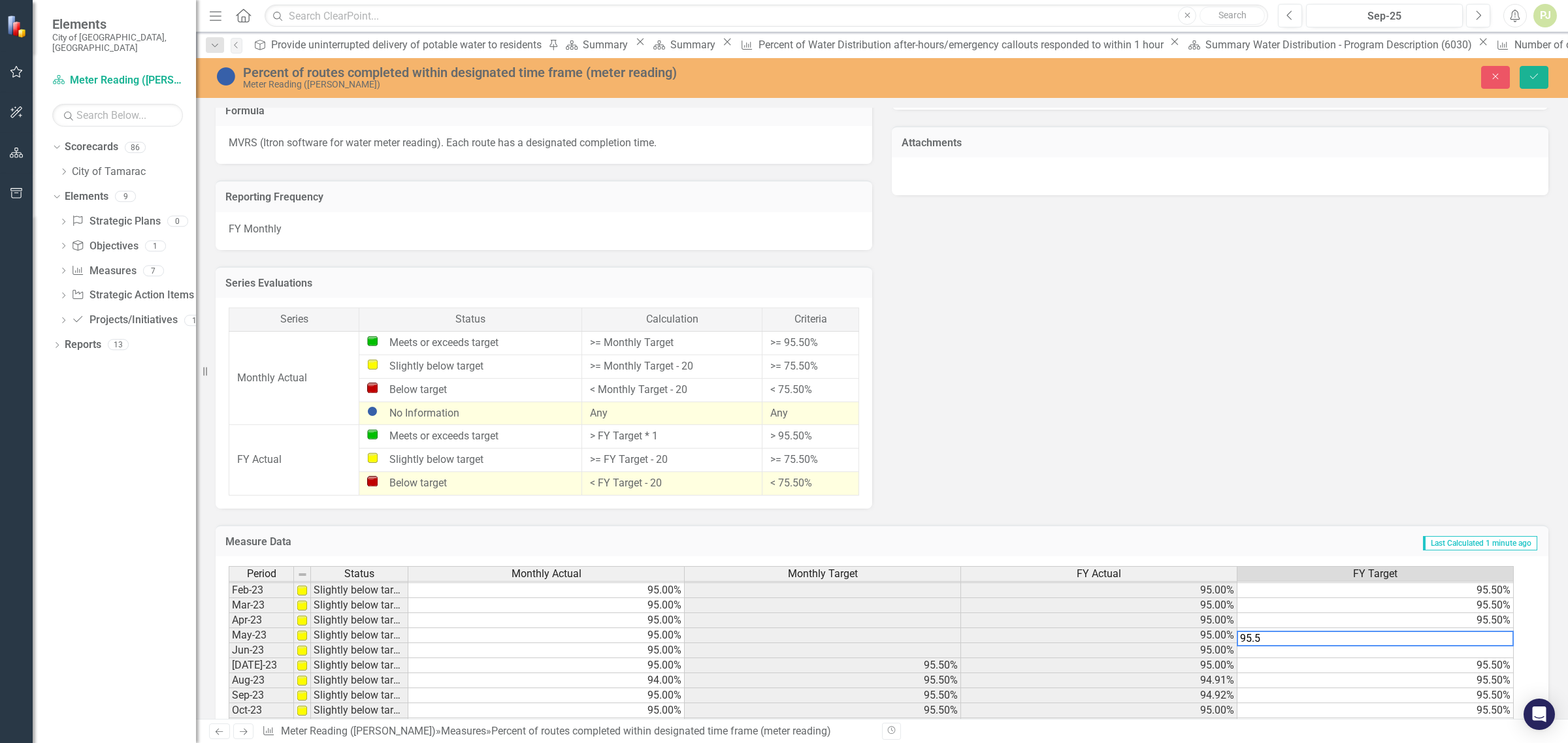
type textarea "95.5"
click at [1503, 650] on td at bounding box center [1375, 651] width 276 height 15
type textarea "95"
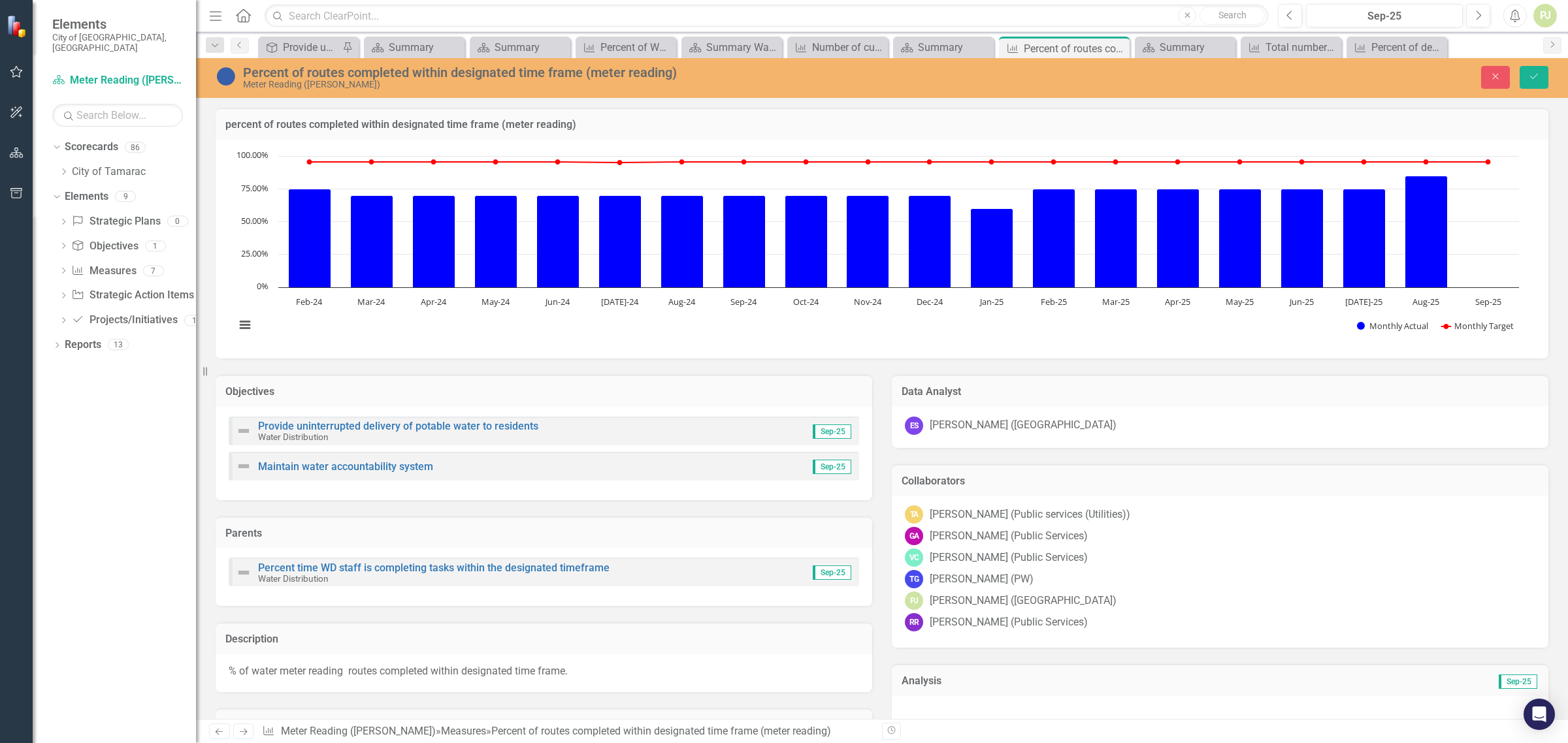
scroll to position [240, 0]
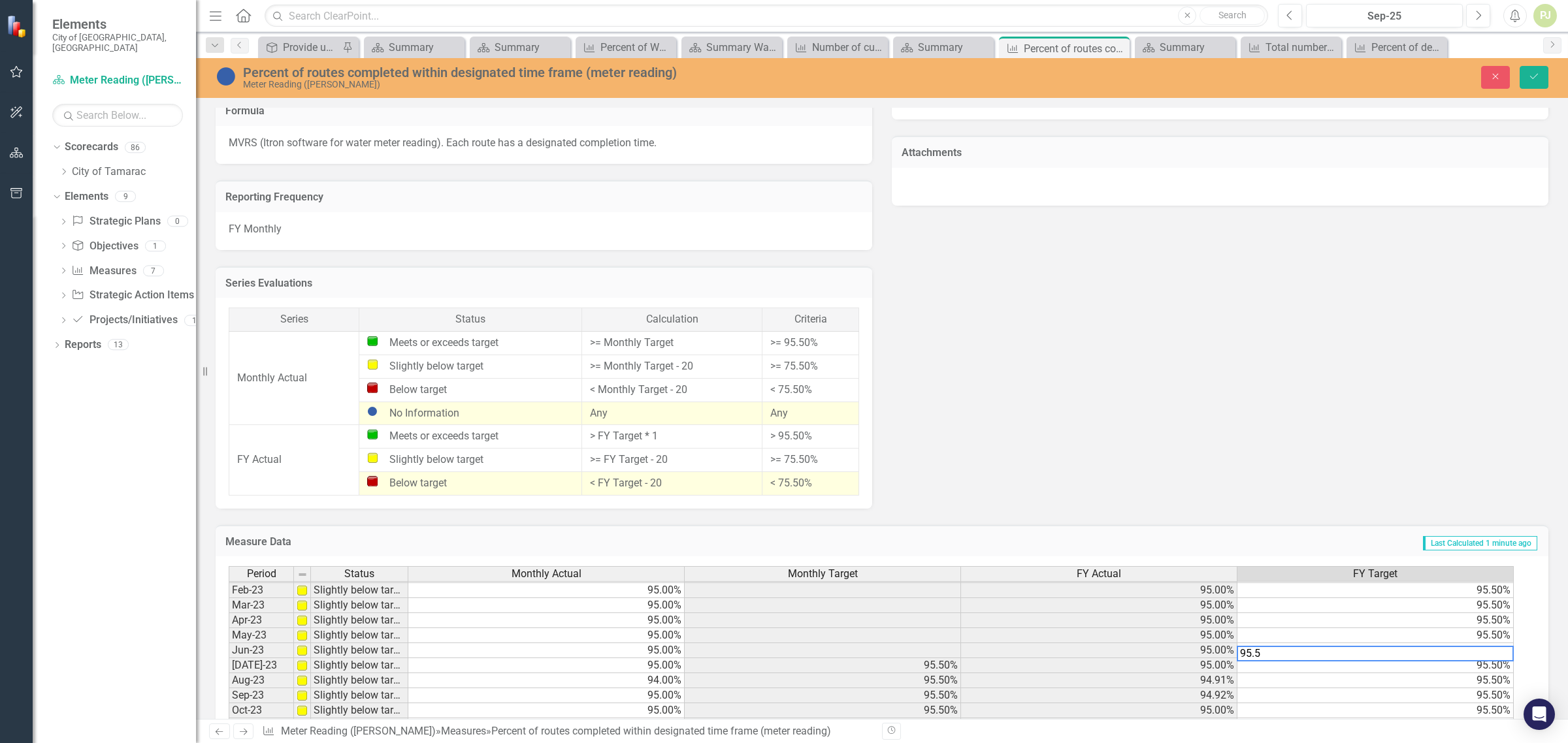
type textarea "95.5"
click at [1408, 700] on td "95.50%" at bounding box center [1375, 696] width 276 height 15
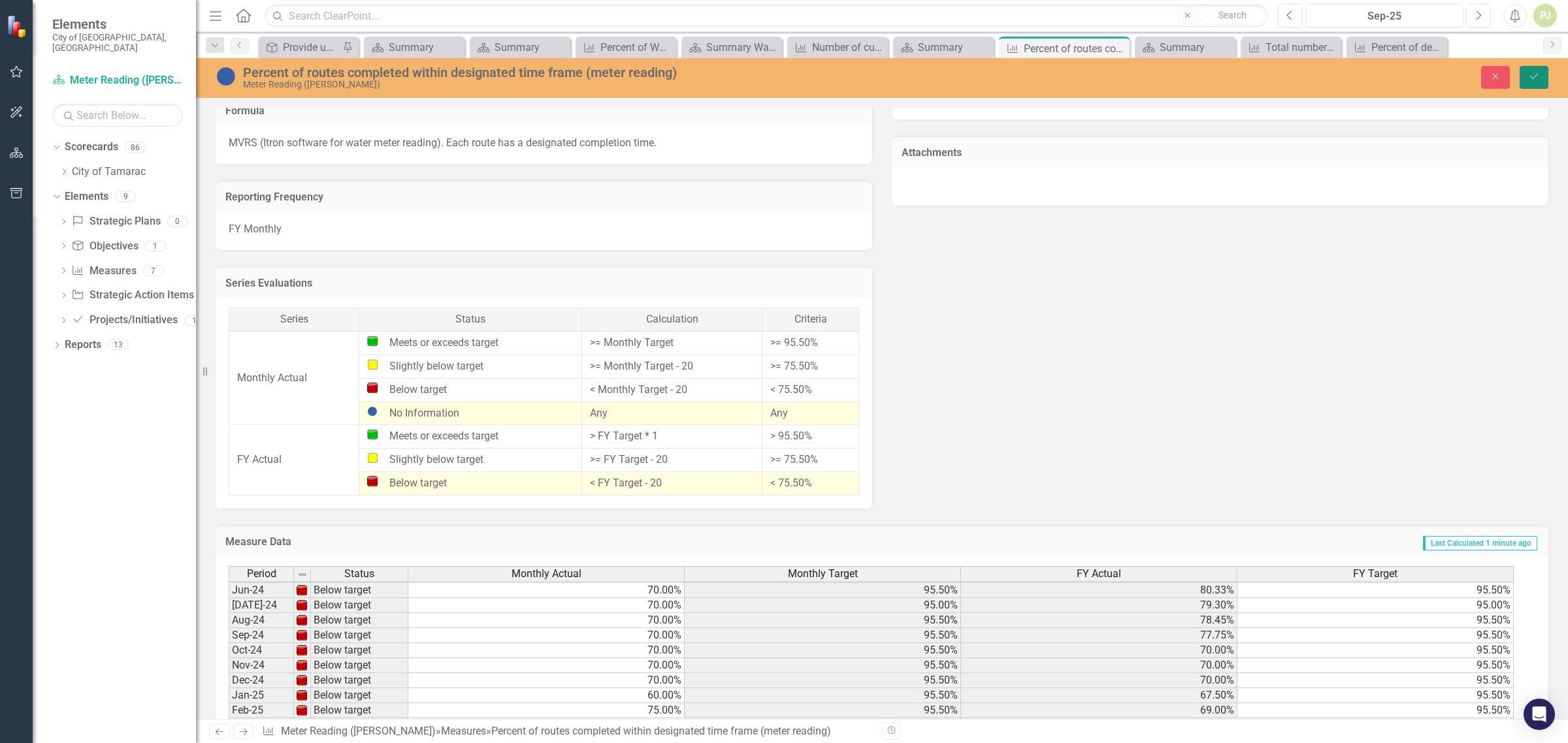
click at [1537, 79] on icon "Save" at bounding box center [1534, 76] width 12 height 9
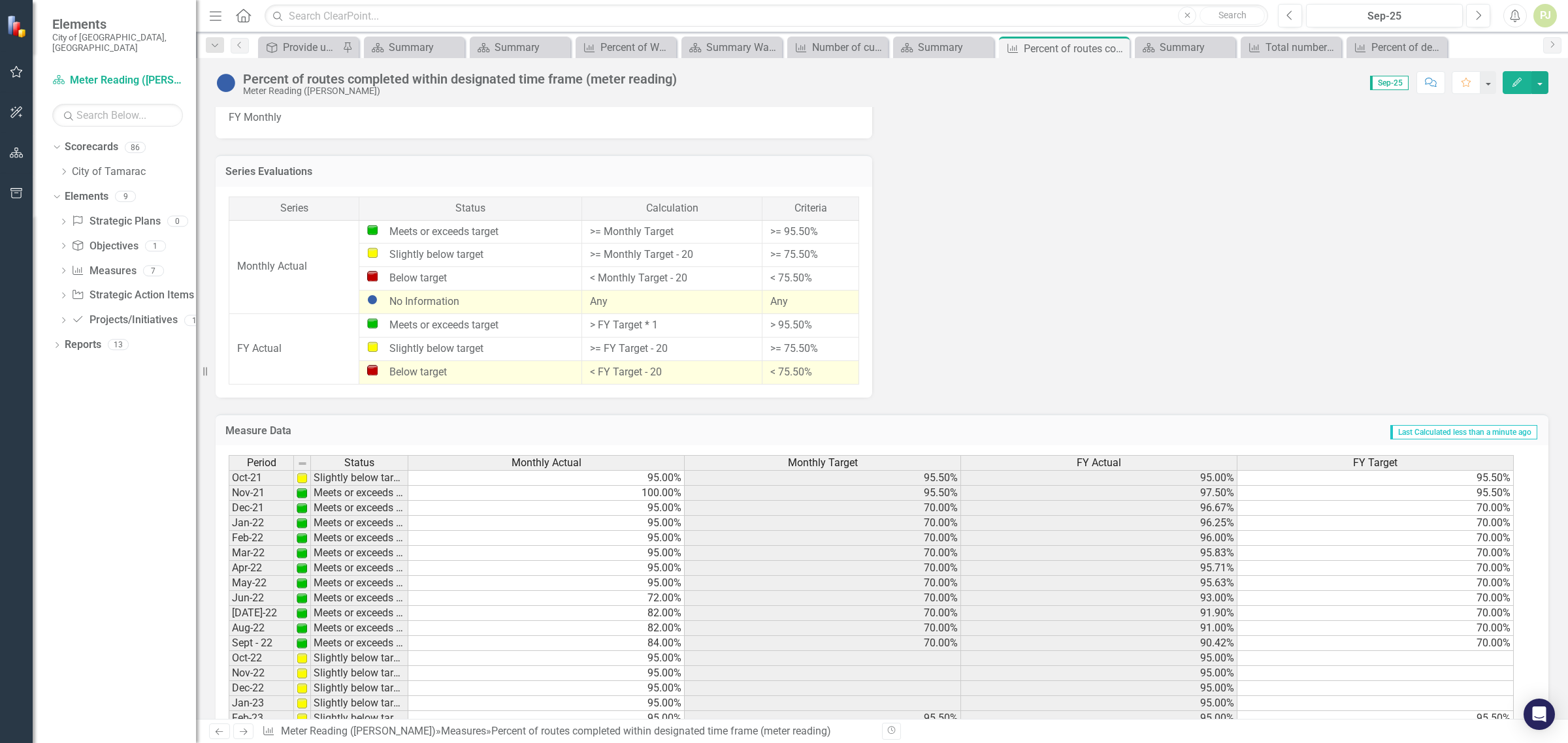
scroll to position [782, 0]
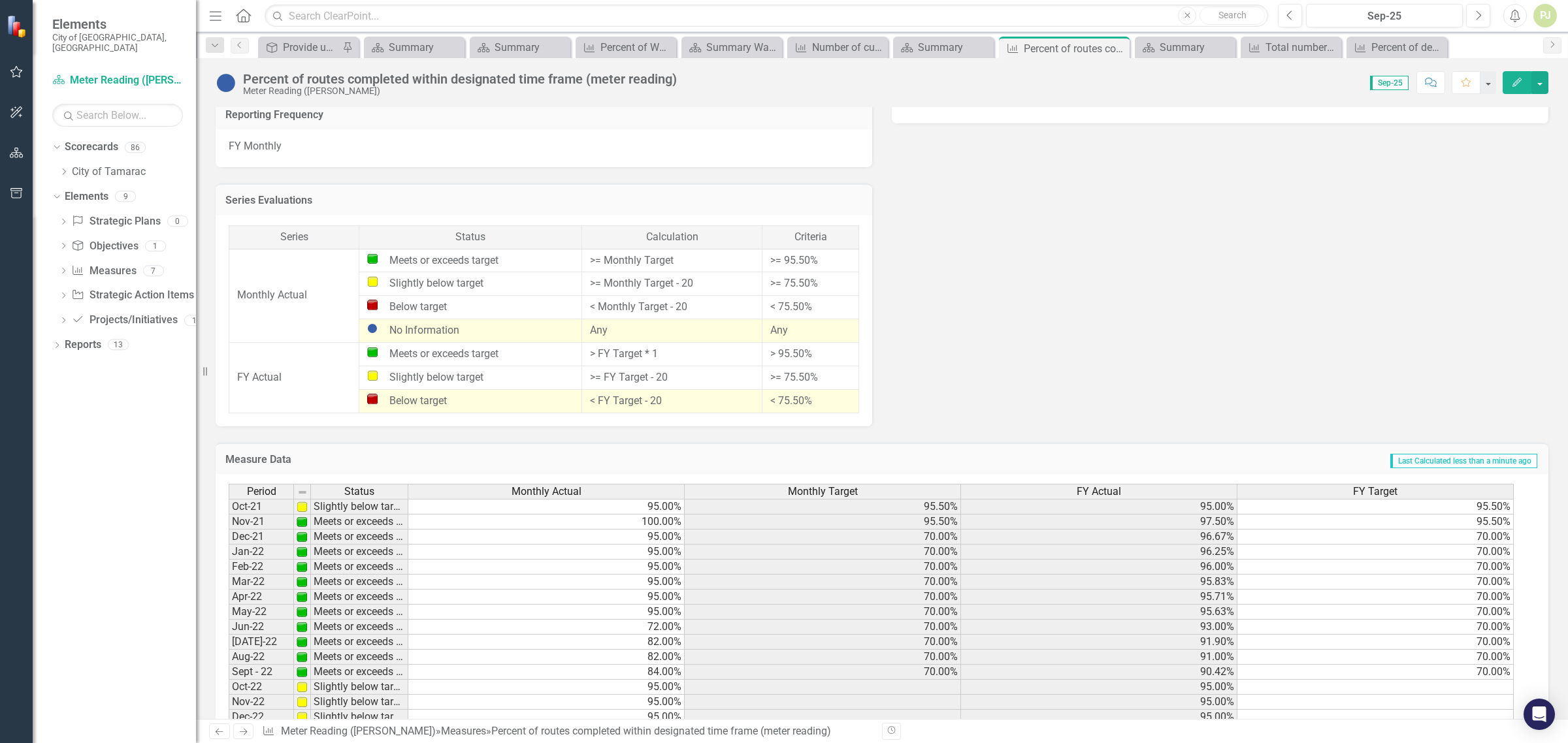
click at [1494, 536] on td "70.00%" at bounding box center [1375, 537] width 276 height 15
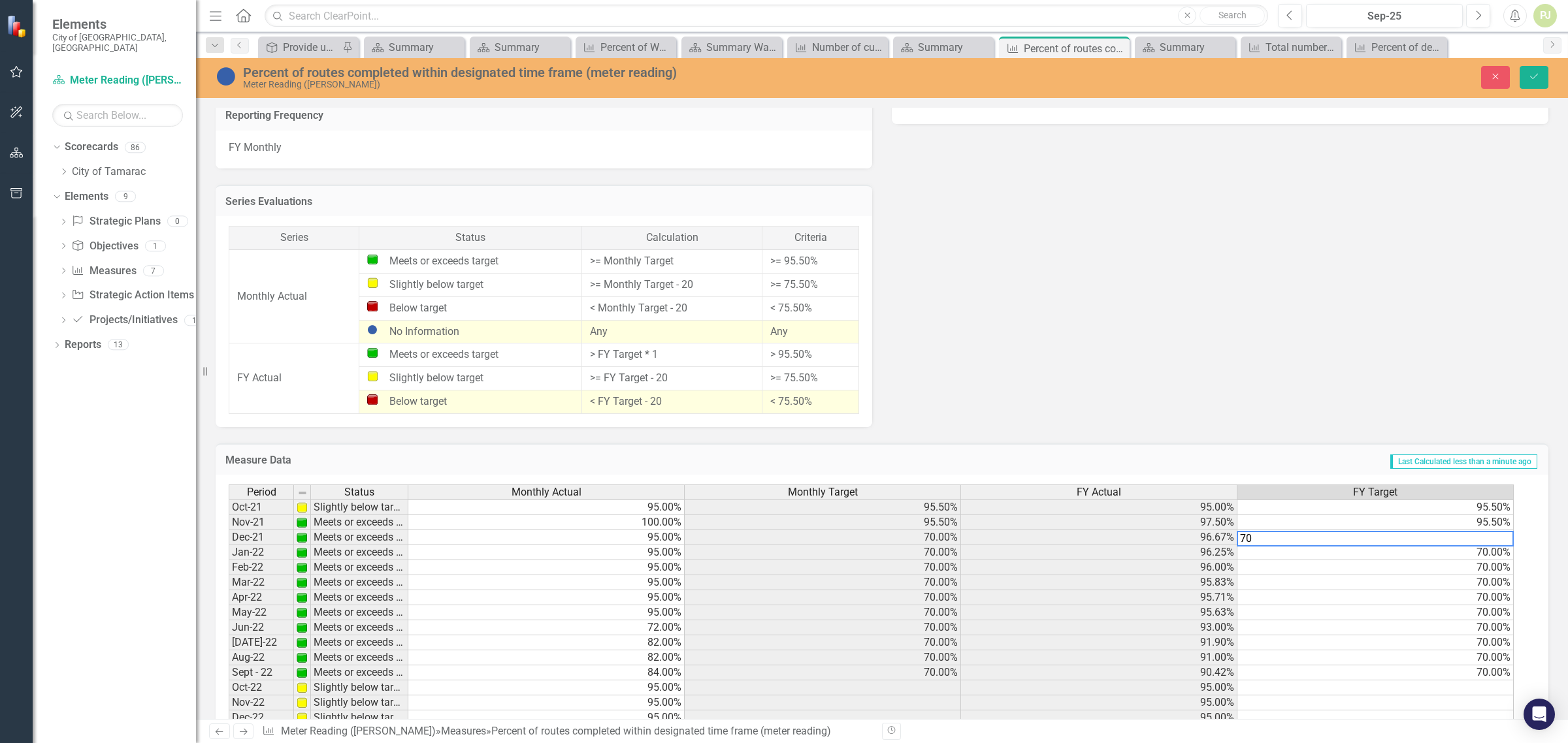
click at [1480, 550] on td "70.00%" at bounding box center [1375, 553] width 276 height 15
click at [1488, 563] on td "70.00%" at bounding box center [1375, 568] width 276 height 15
click at [1498, 583] on td "70.00%" at bounding box center [1375, 583] width 276 height 15
click at [1487, 598] on td "70.00%" at bounding box center [1375, 598] width 276 height 15
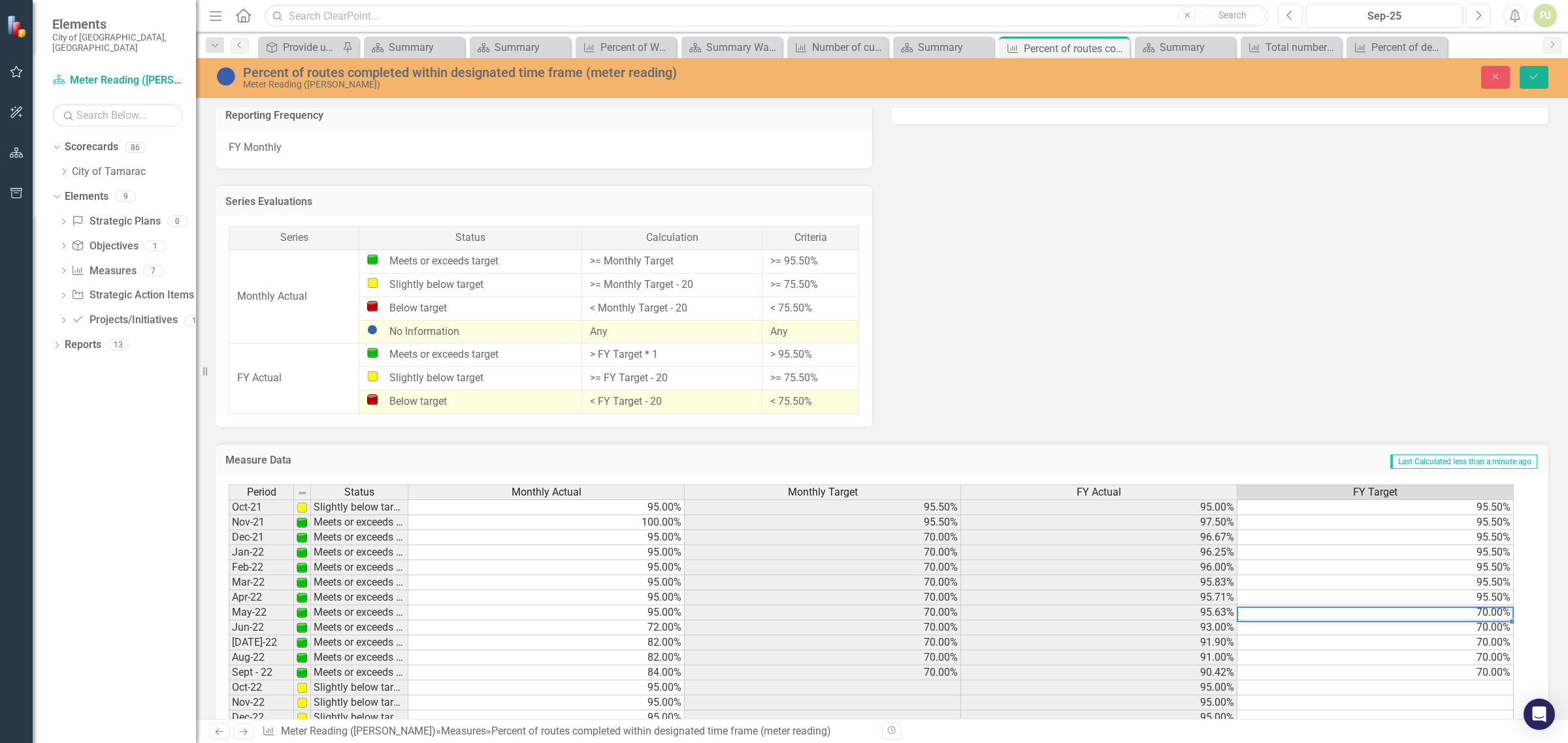
click at [1481, 610] on td "70.00%" at bounding box center [1375, 613] width 276 height 15
click at [1452, 627] on td "70.00%" at bounding box center [1375, 628] width 276 height 15
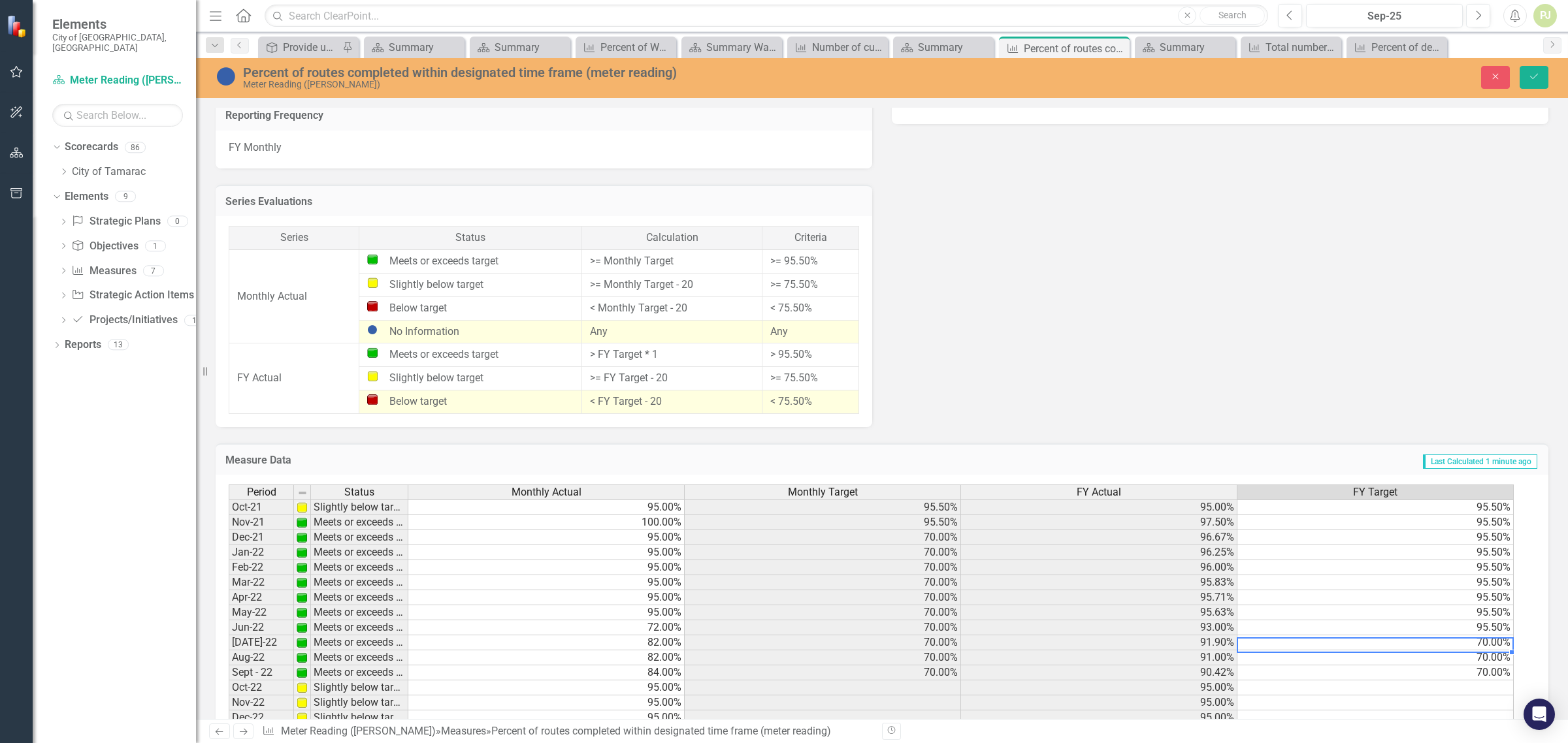
click at [1459, 644] on td "70.00%" at bounding box center [1375, 643] width 276 height 15
click at [1459, 659] on td "70.00%" at bounding box center [1375, 658] width 276 height 15
click at [1451, 673] on td "70.00%" at bounding box center [1375, 673] width 276 height 15
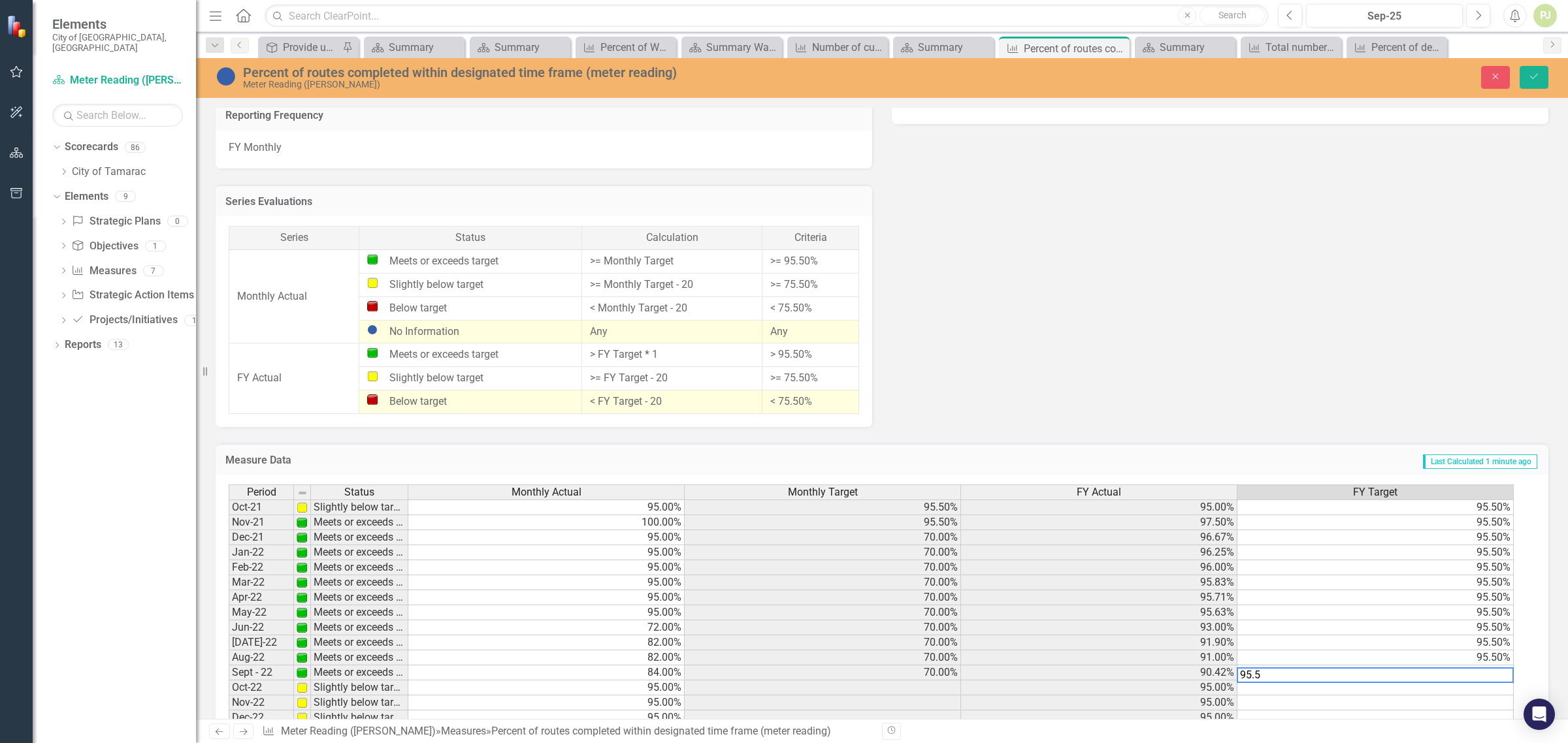
type textarea "95.5"
click at [1452, 690] on td at bounding box center [1375, 688] width 276 height 15
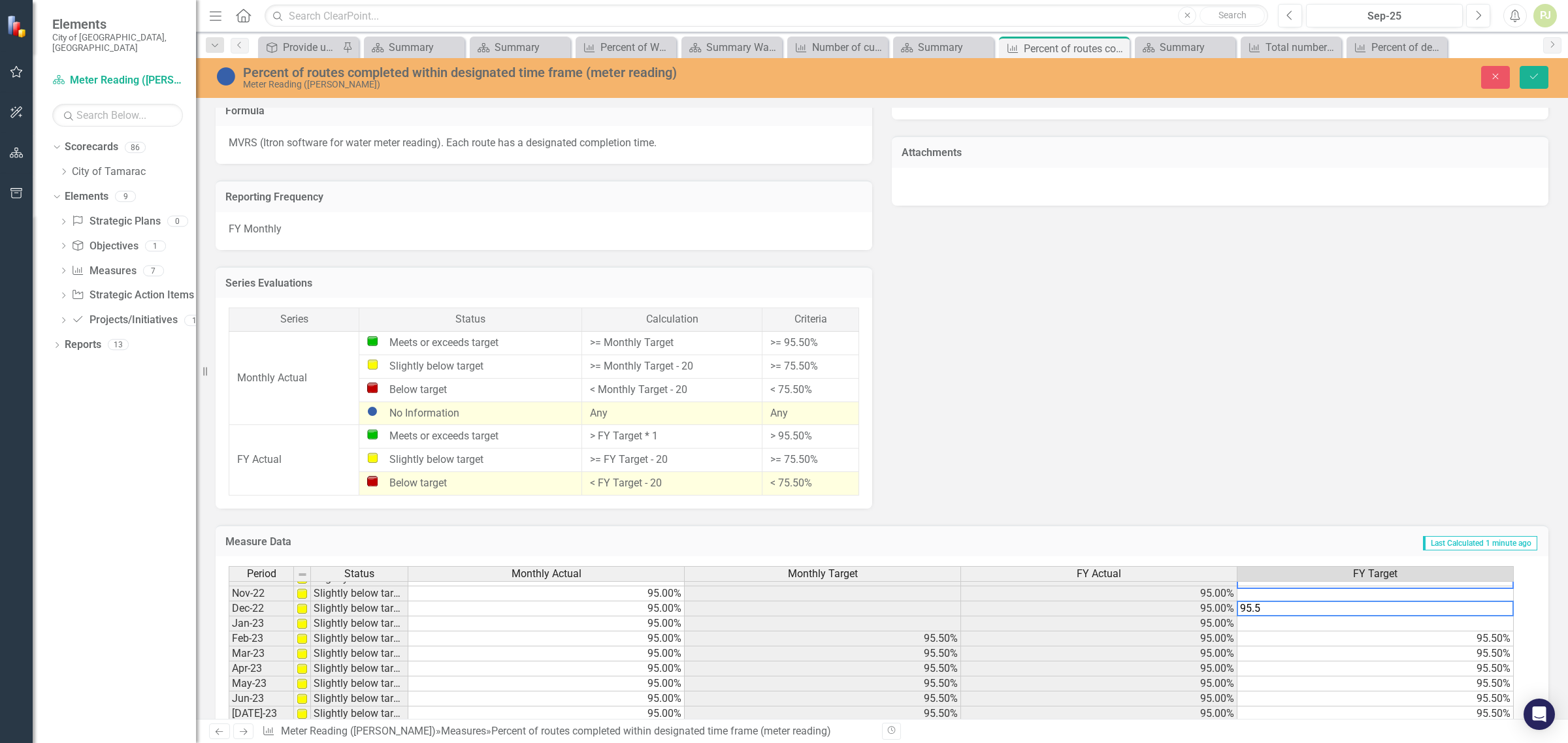
scroll to position [163, 0]
type textarea "95.5"
click at [1431, 621] on td at bounding box center [1375, 622] width 276 height 15
type textarea "95.5"
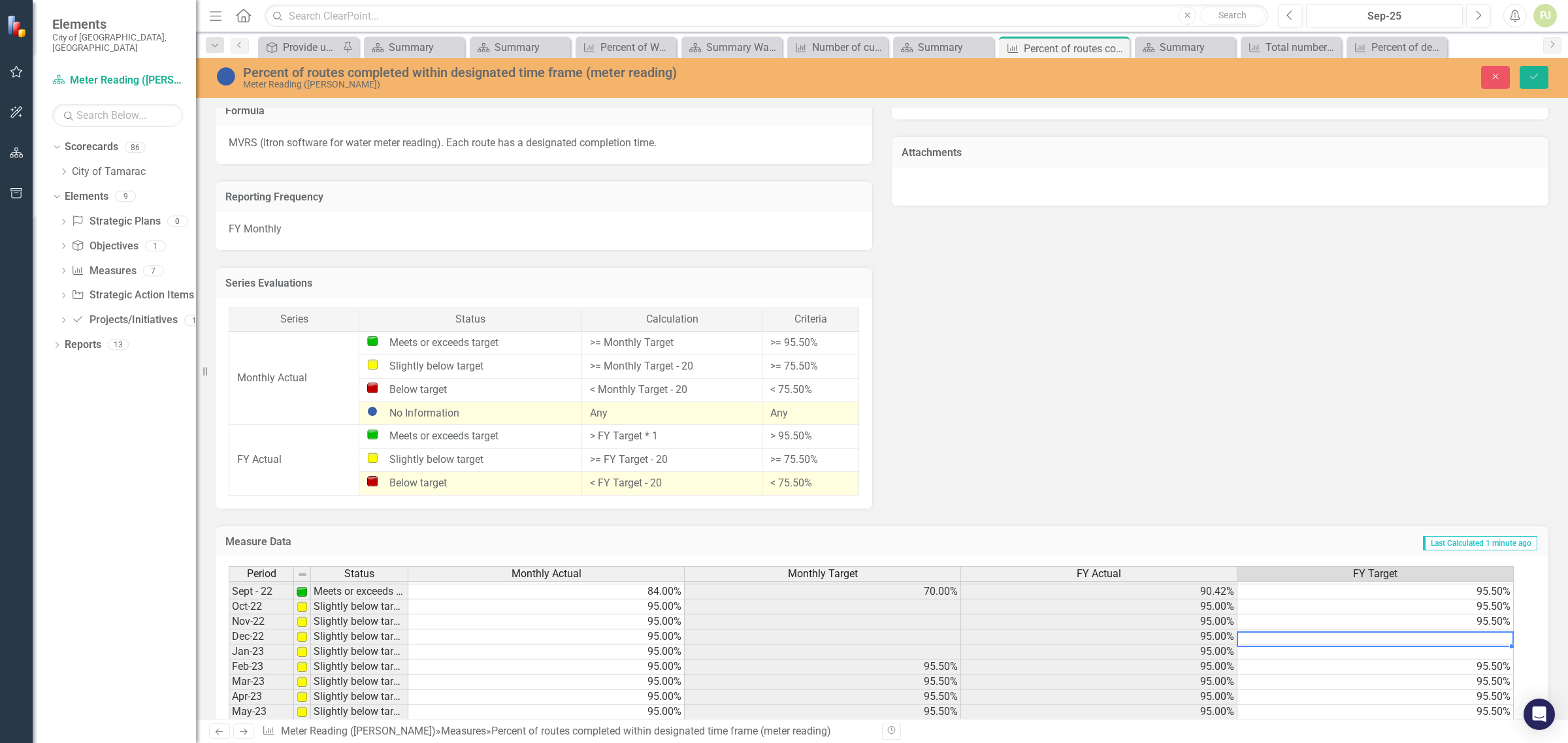
click at [1429, 640] on td at bounding box center [1375, 637] width 276 height 15
type textarea "95.5"
click at [1460, 658] on td at bounding box center [1375, 652] width 276 height 15
type textarea "95.5"
click at [1457, 687] on td "95.50%" at bounding box center [1375, 682] width 276 height 15
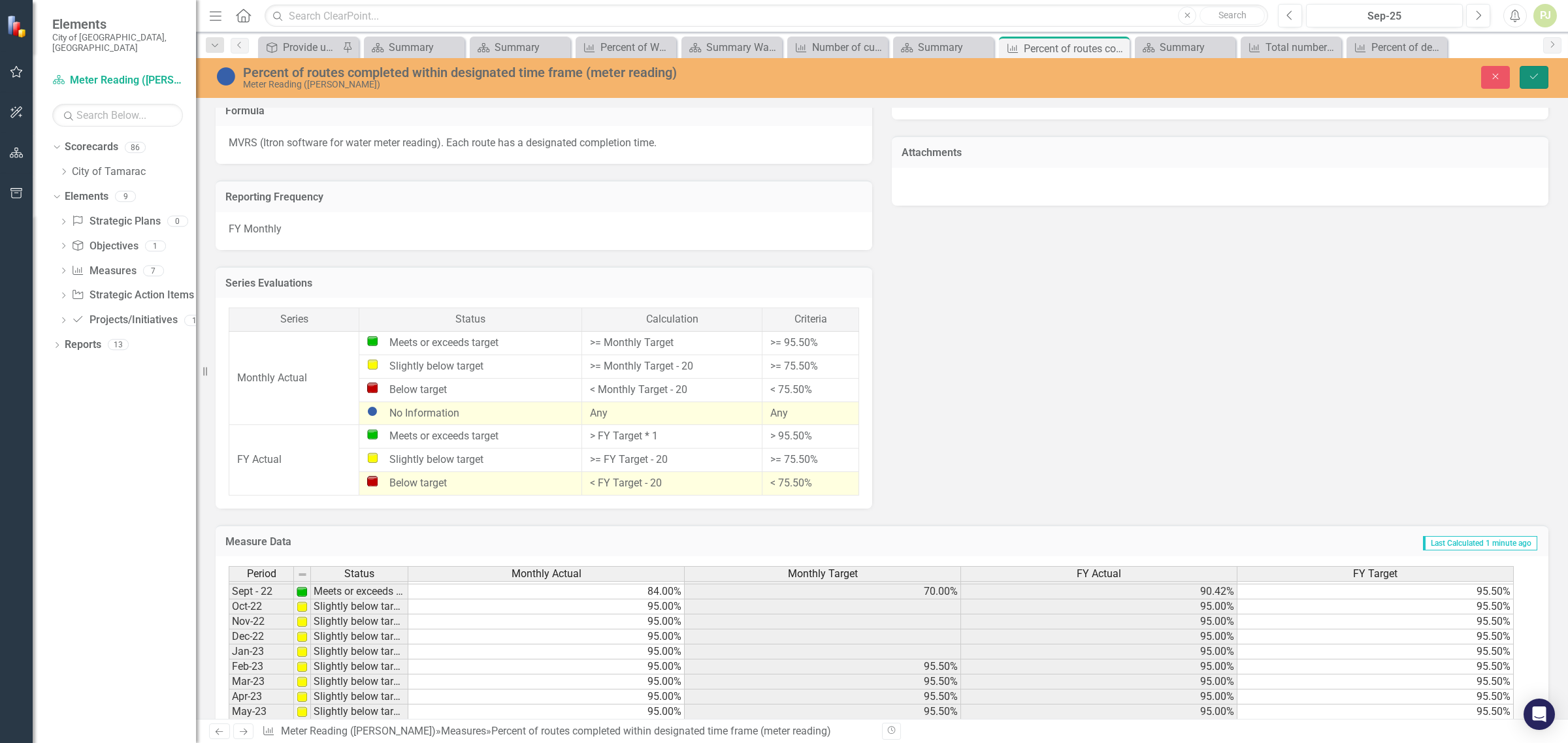
click at [1528, 77] on icon "Save" at bounding box center [1534, 76] width 12 height 9
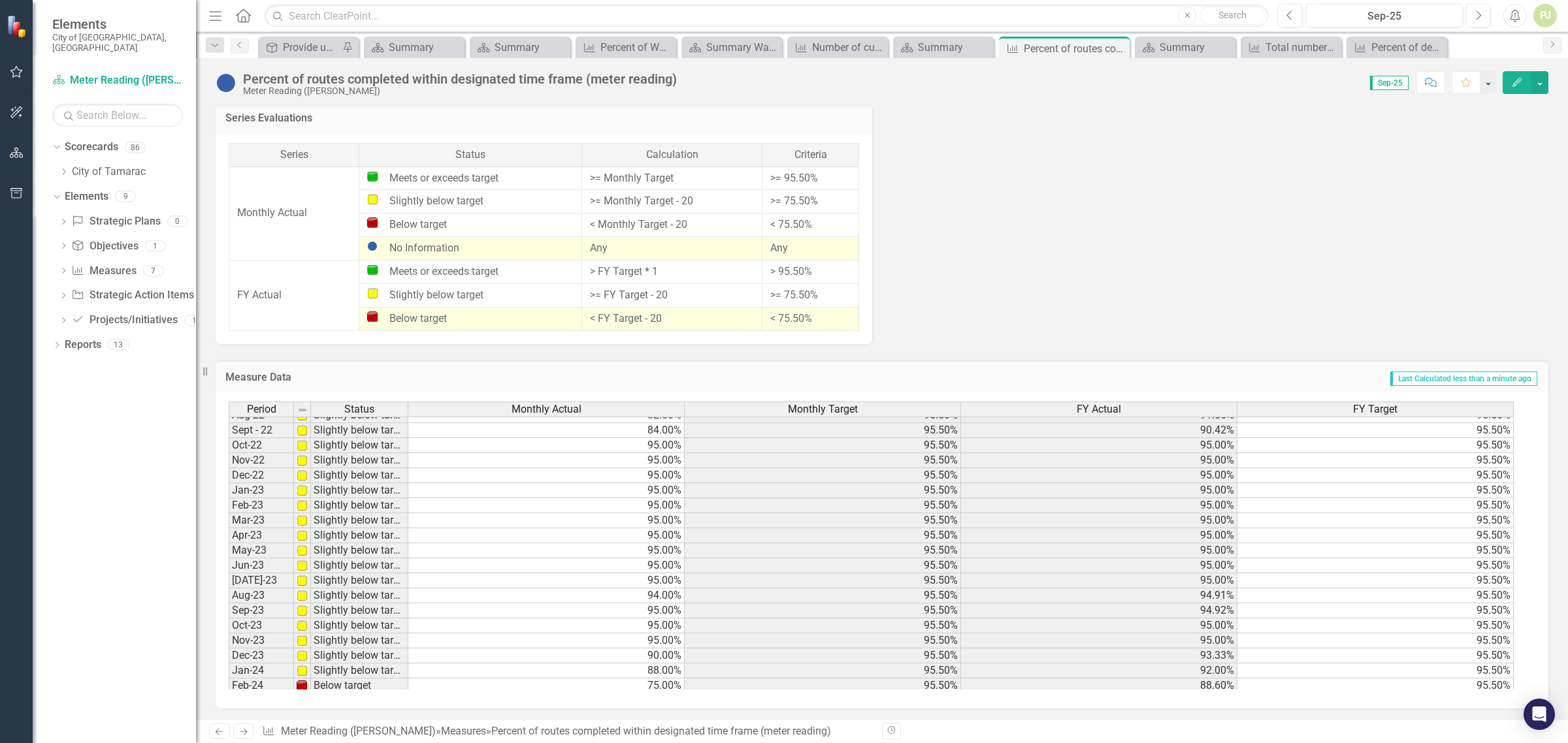
scroll to position [0, 0]
click at [302, 425] on img at bounding box center [302, 425] width 10 height 10
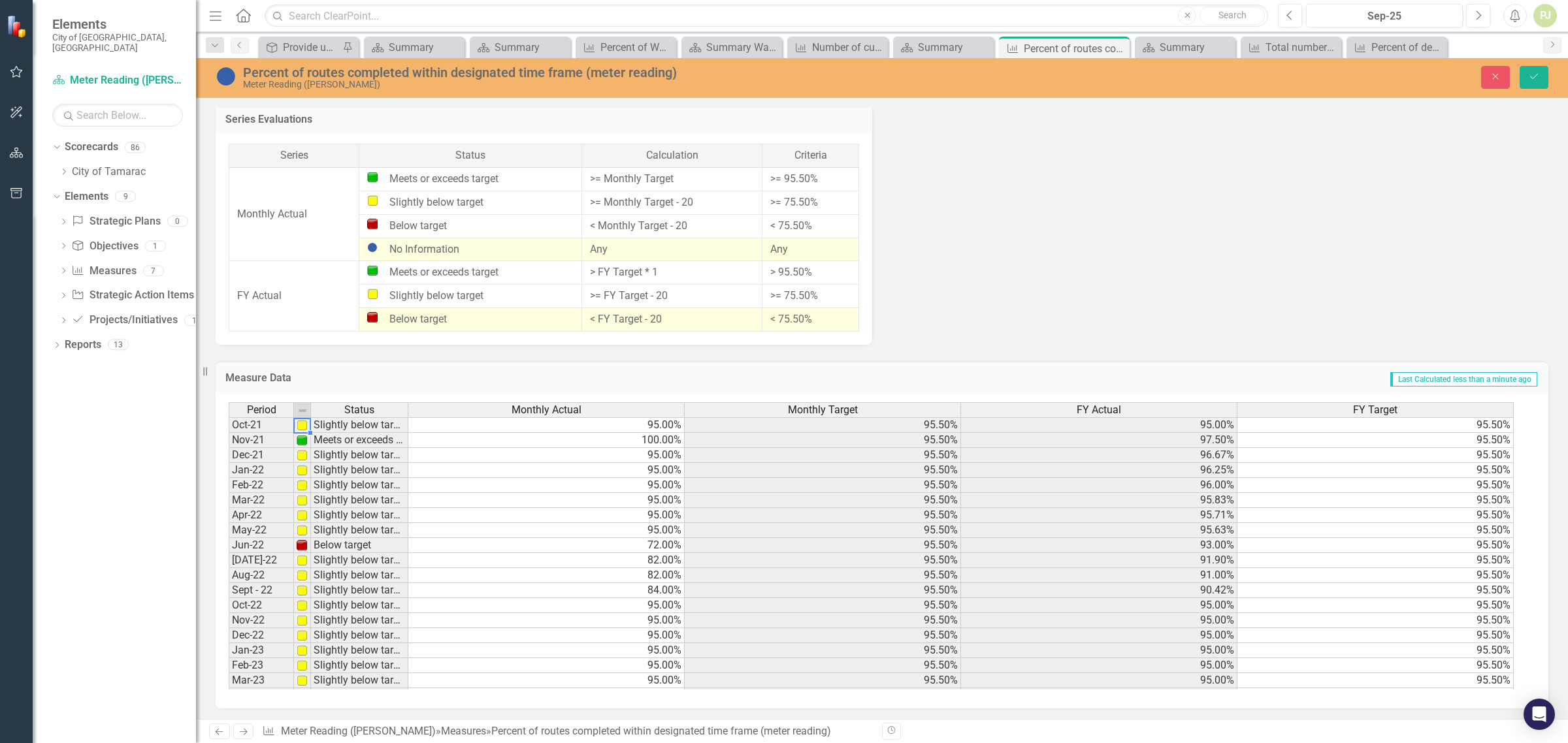
click at [302, 423] on img at bounding box center [302, 425] width 10 height 10
click at [340, 421] on td "Slightly below target" at bounding box center [359, 425] width 97 height 16
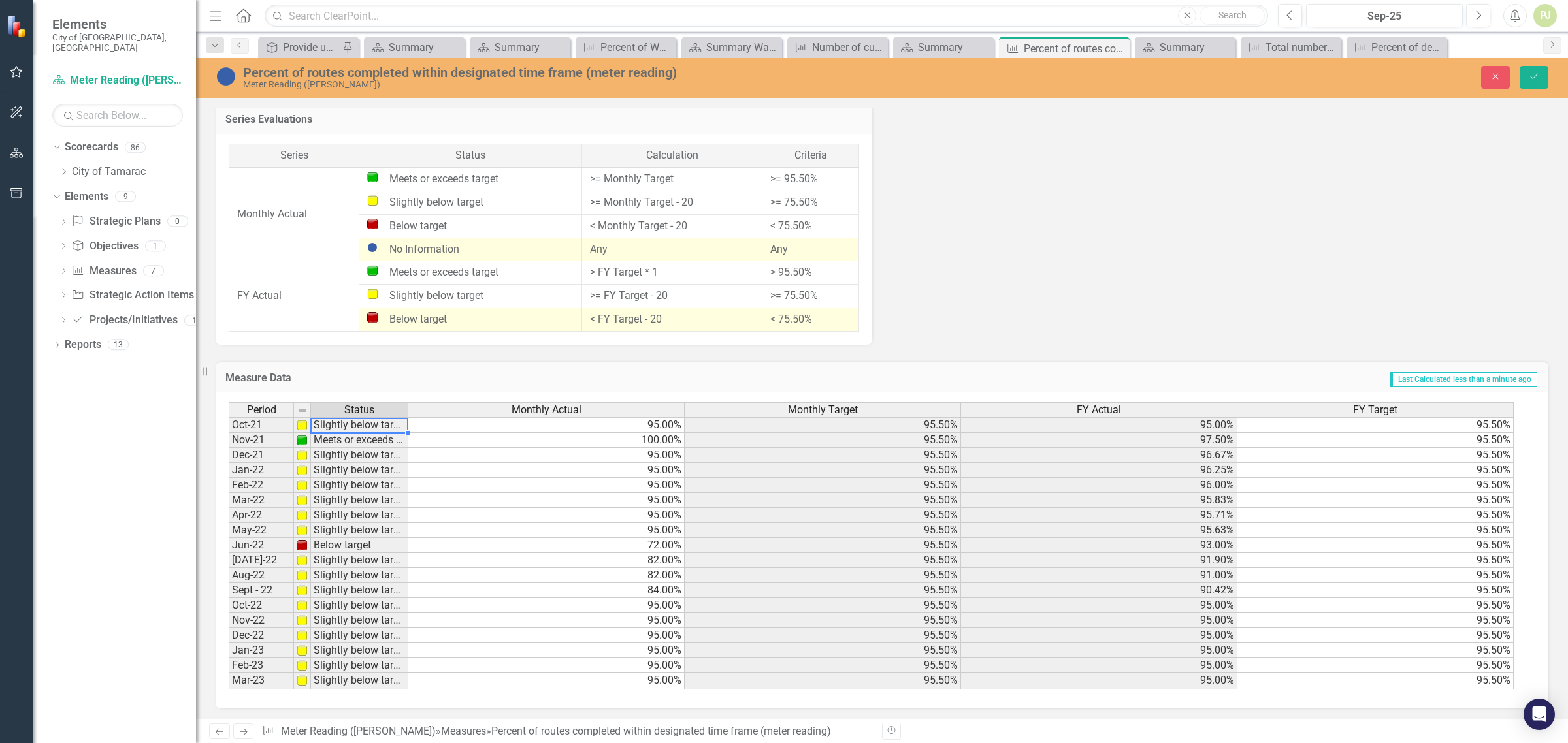
click at [340, 421] on td "Slightly below target" at bounding box center [359, 425] width 97 height 16
click at [340, 422] on td "Slightly below target" at bounding box center [359, 425] width 97 height 16
click at [325, 422] on td "Slightly below target" at bounding box center [359, 425] width 97 height 16
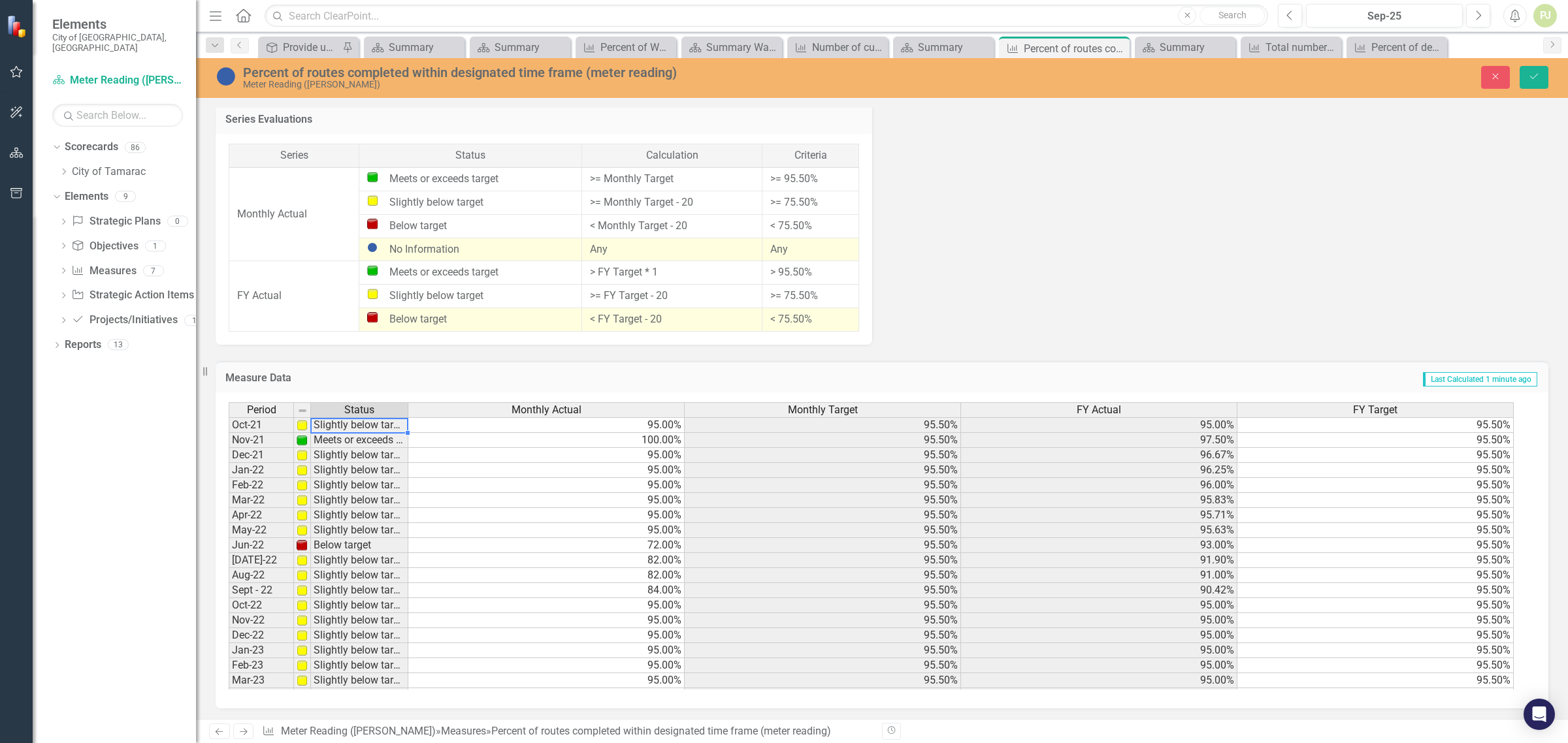
click at [325, 422] on td "Slightly below target" at bounding box center [359, 425] width 97 height 16
click at [334, 441] on td "Meets or exceeds target" at bounding box center [359, 441] width 97 height 15
click at [1533, 79] on icon "Save" at bounding box center [1534, 76] width 12 height 9
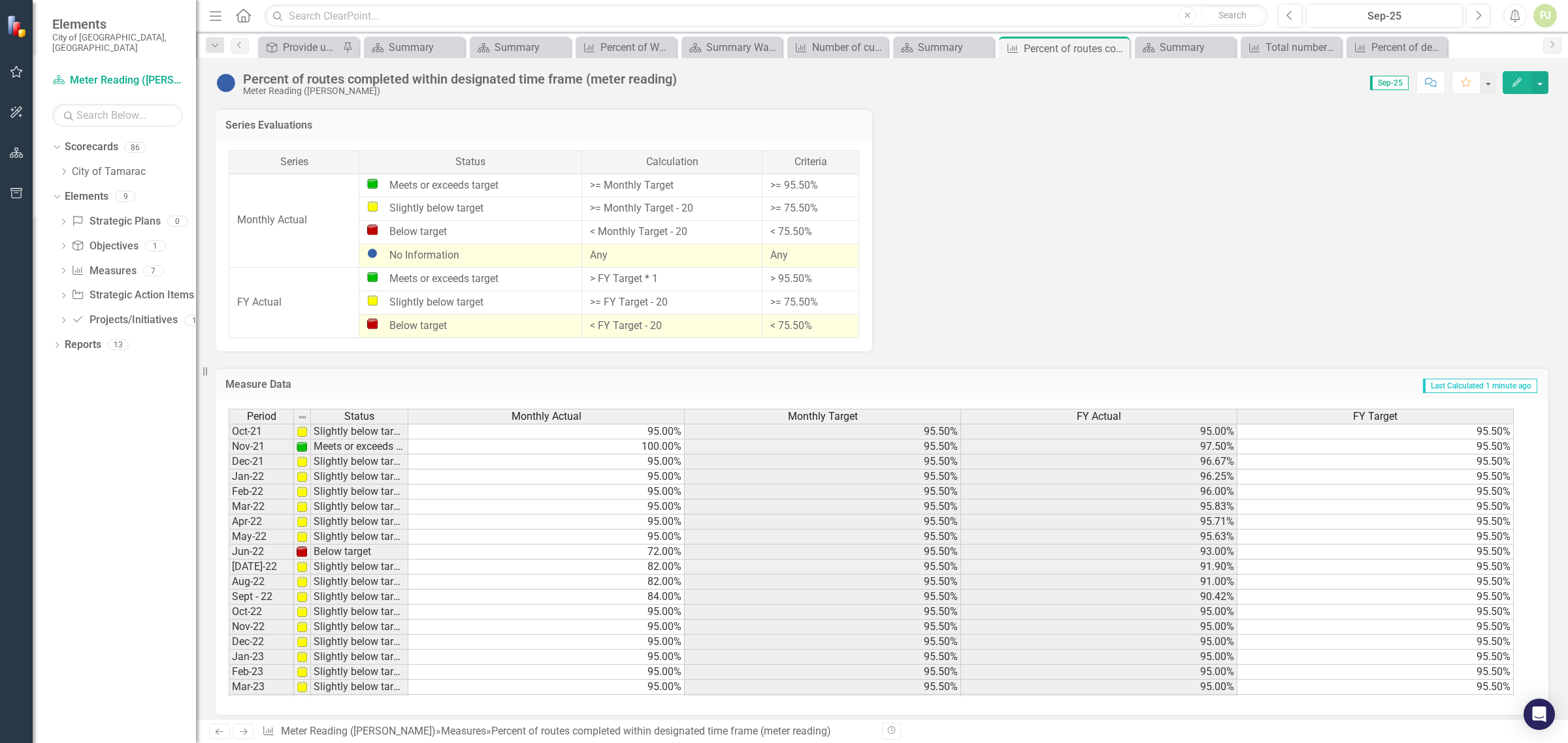
scroll to position [863, 0]
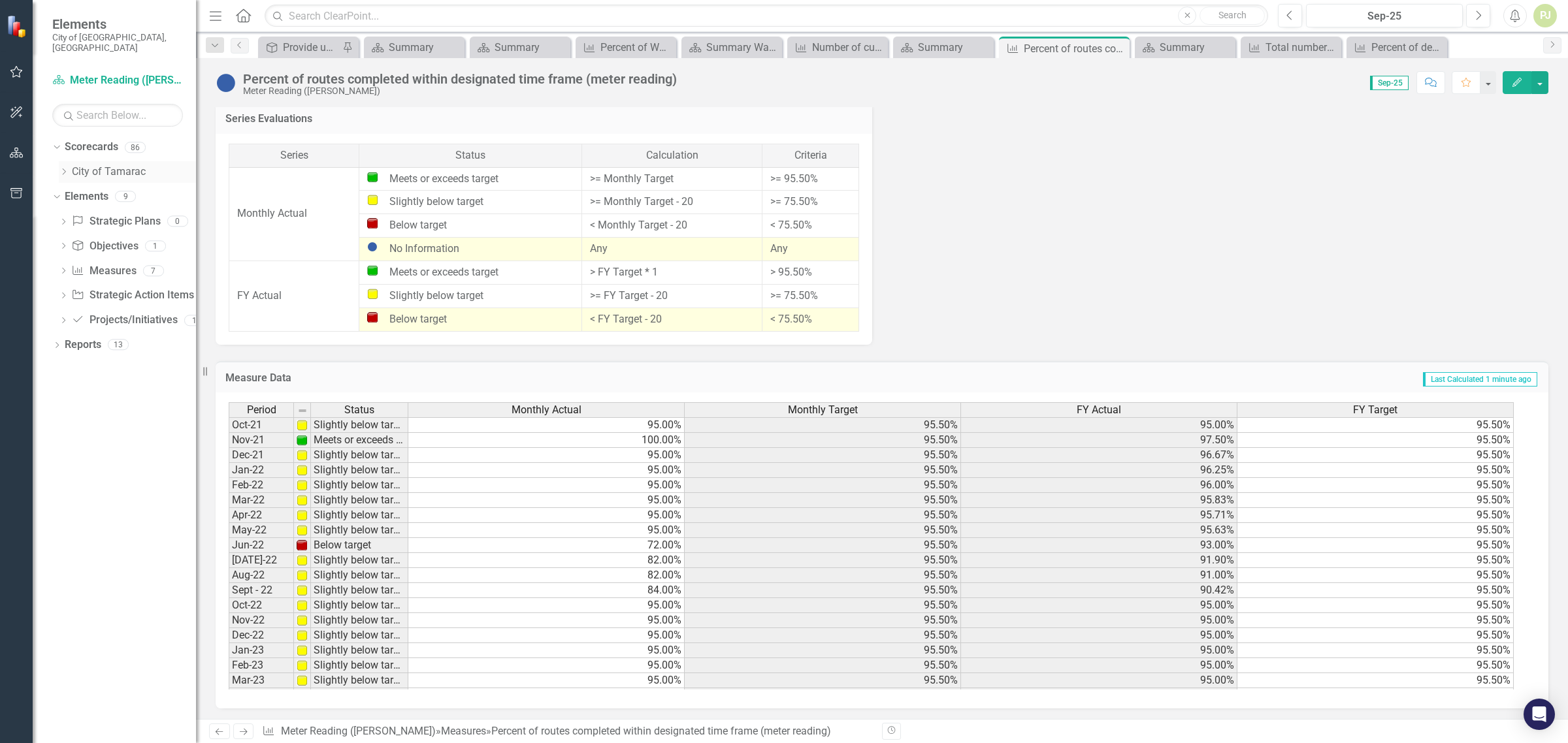
click at [67, 168] on icon "Dropdown" at bounding box center [64, 171] width 10 height 8
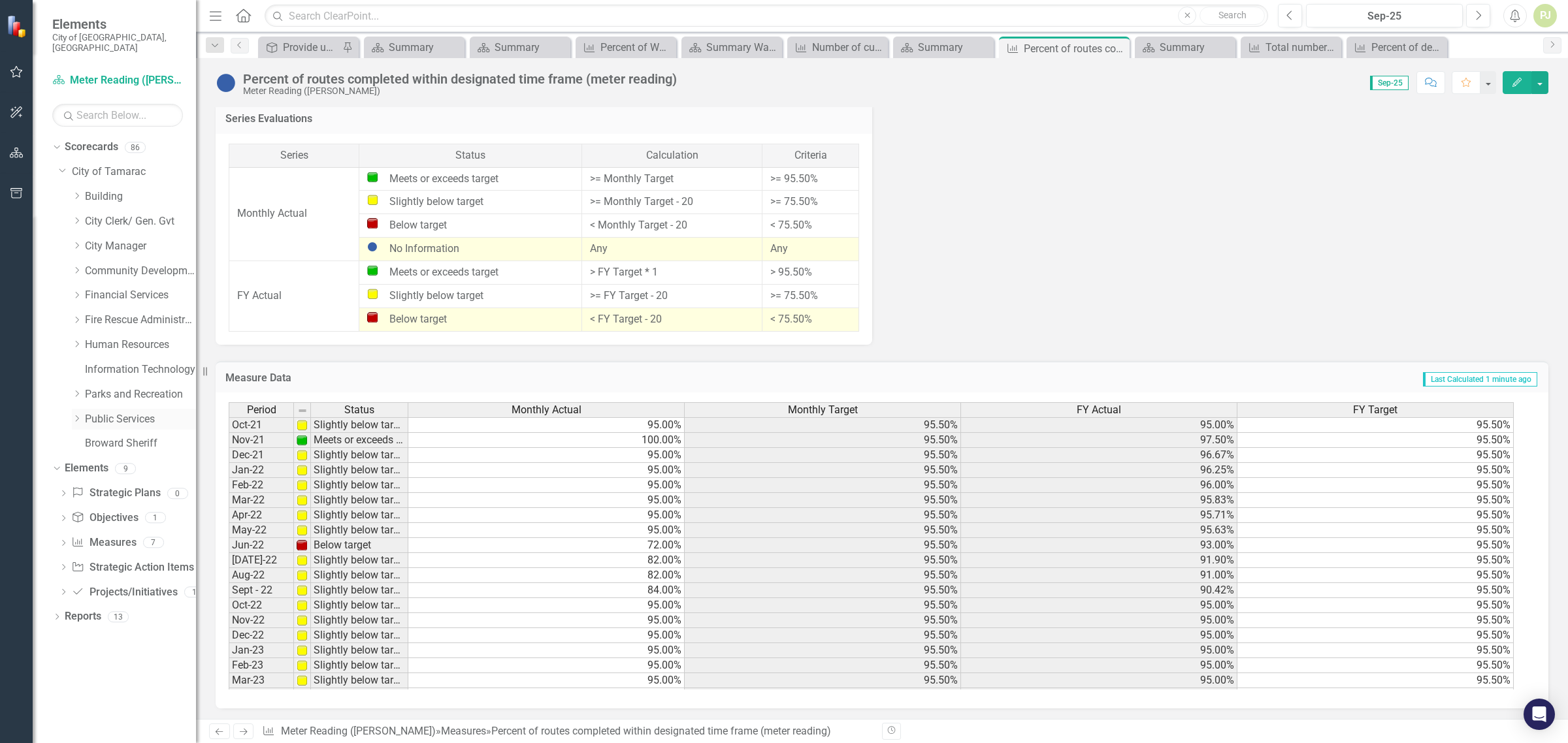
click at [79, 415] on icon at bounding box center [78, 419] width 3 height 7
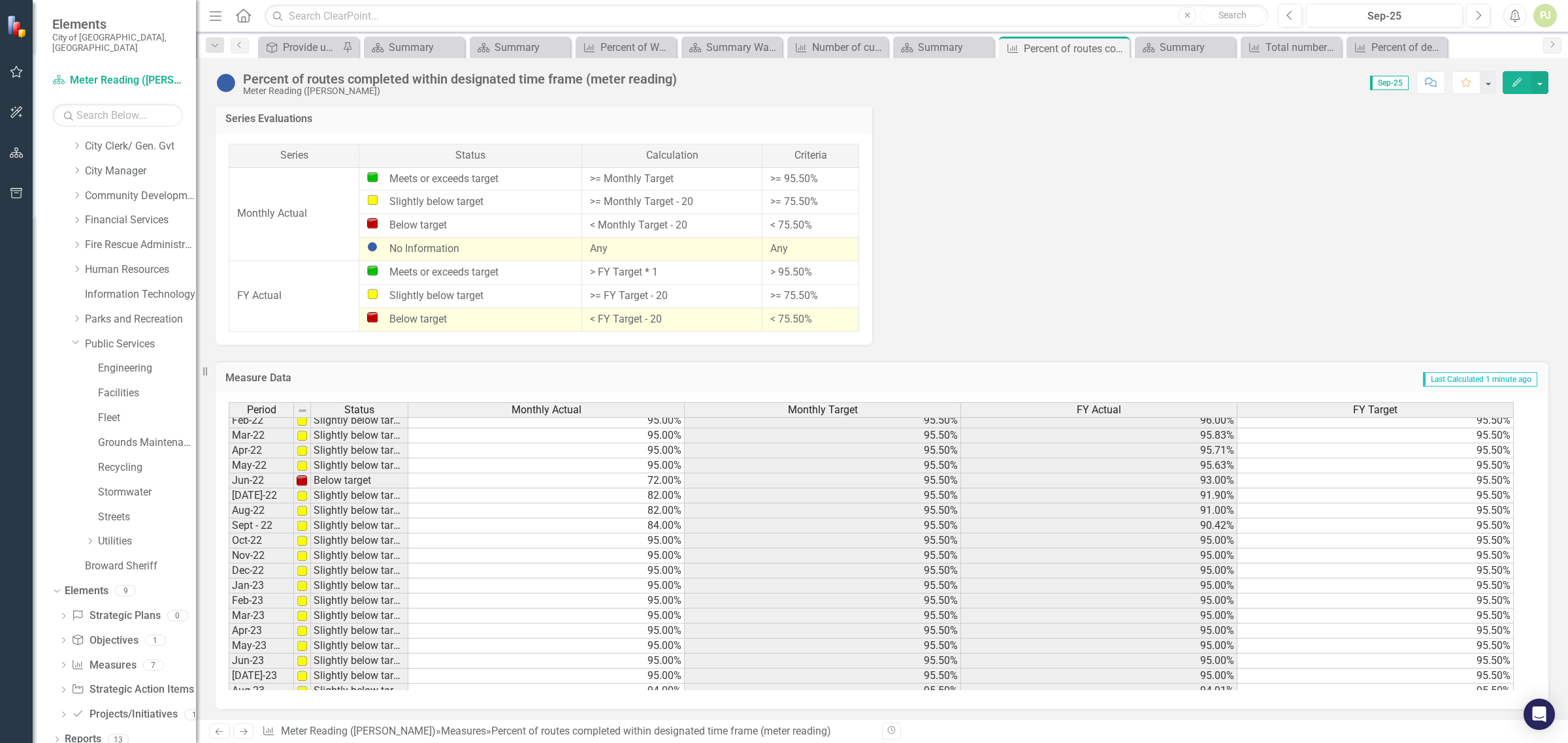
scroll to position [163, 0]
click at [91, 537] on icon "Dropdown" at bounding box center [90, 540] width 10 height 8
click at [102, 513] on icon "Dropdown" at bounding box center [103, 516] width 10 height 8
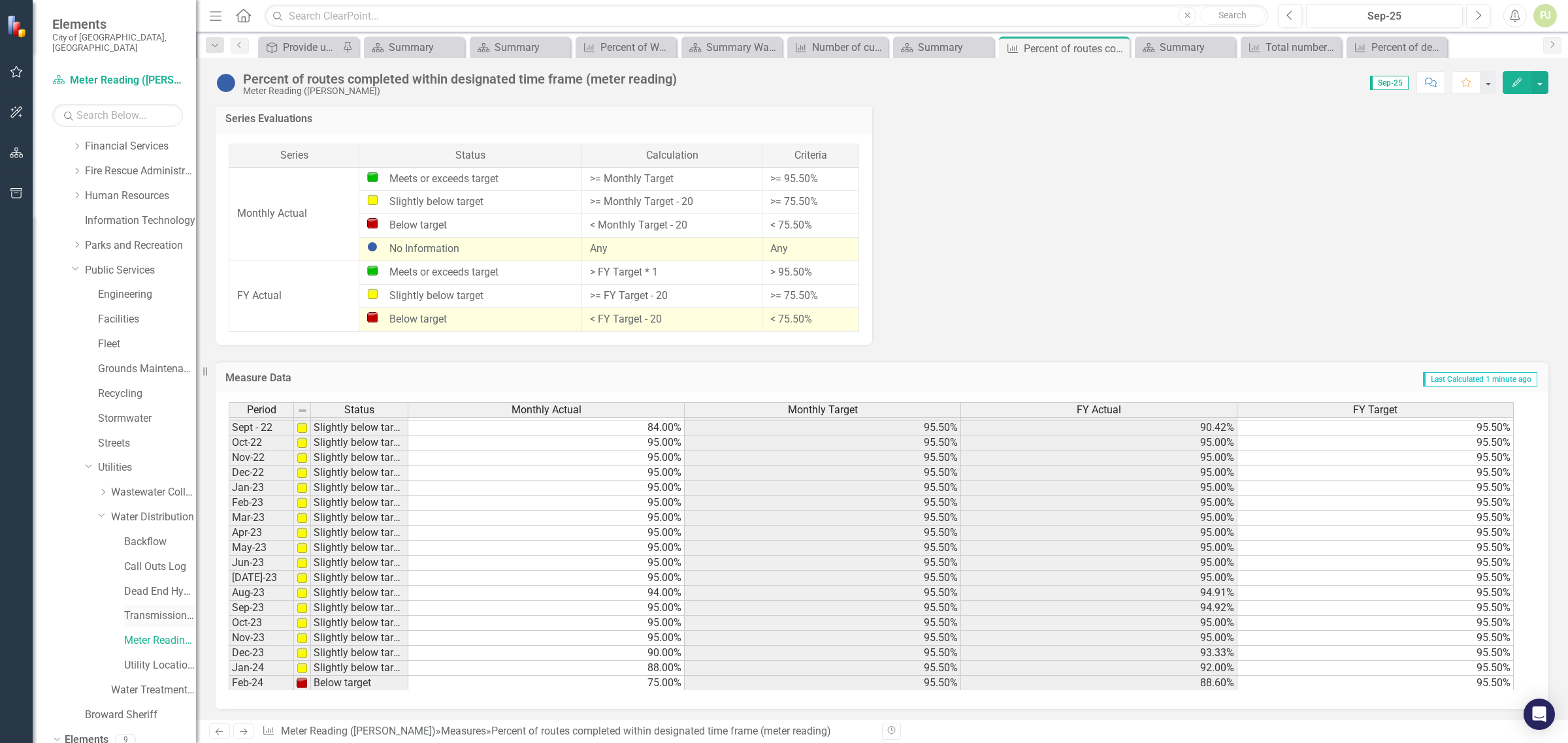
click at [149, 609] on link "Transmission and Distribution" at bounding box center [160, 616] width 72 height 15
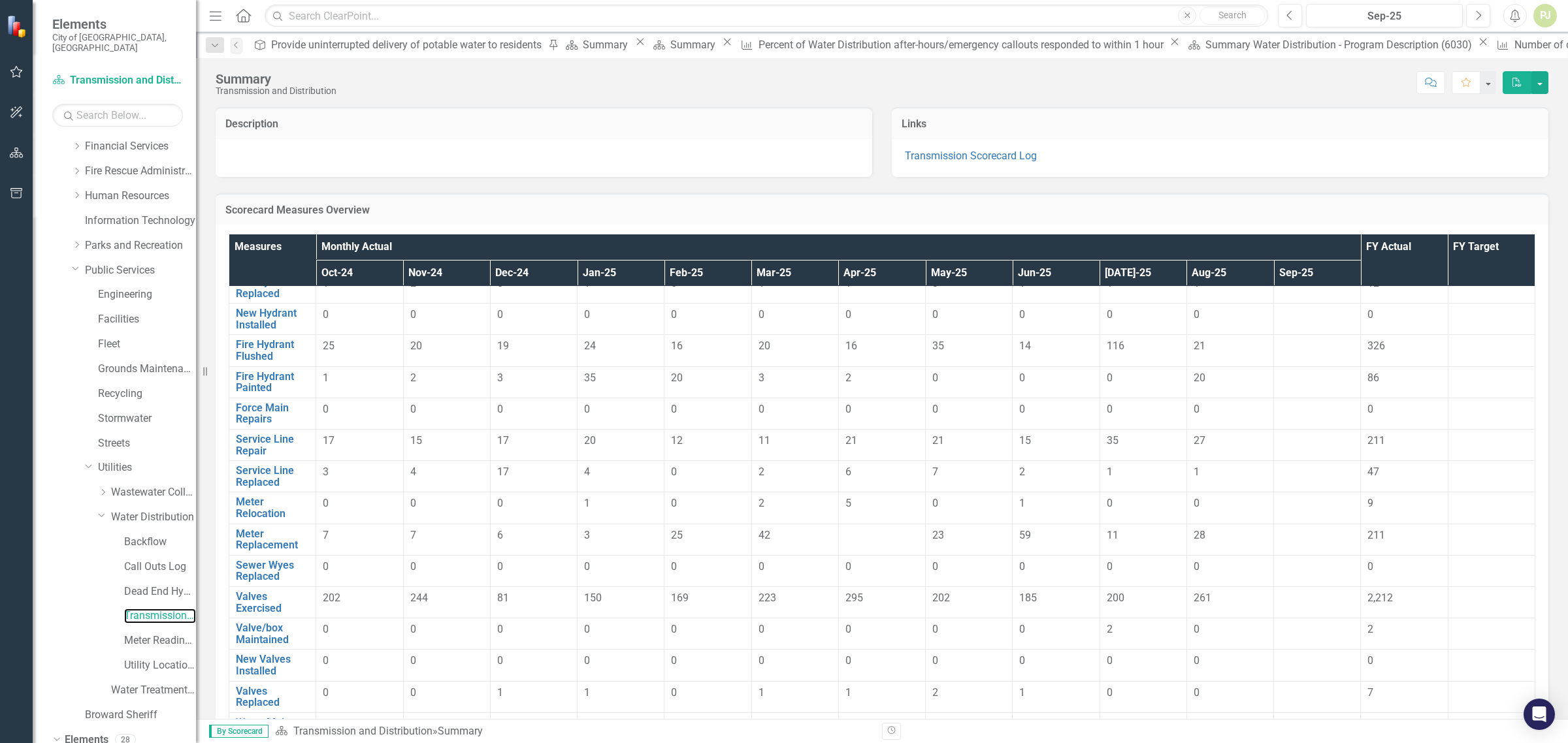
scroll to position [245, 0]
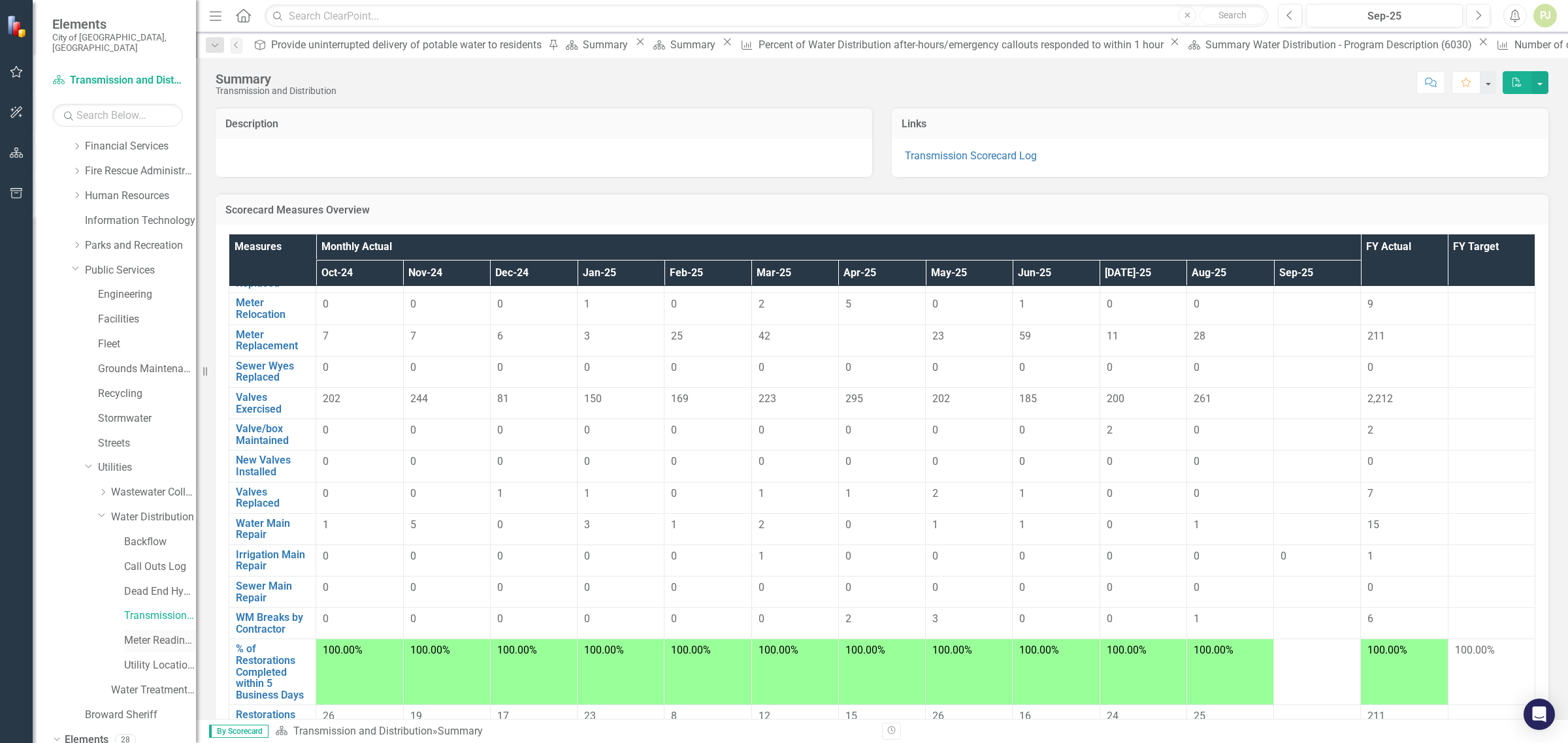
click at [149, 633] on link "Meter Reading ([PERSON_NAME])" at bounding box center [160, 641] width 72 height 15
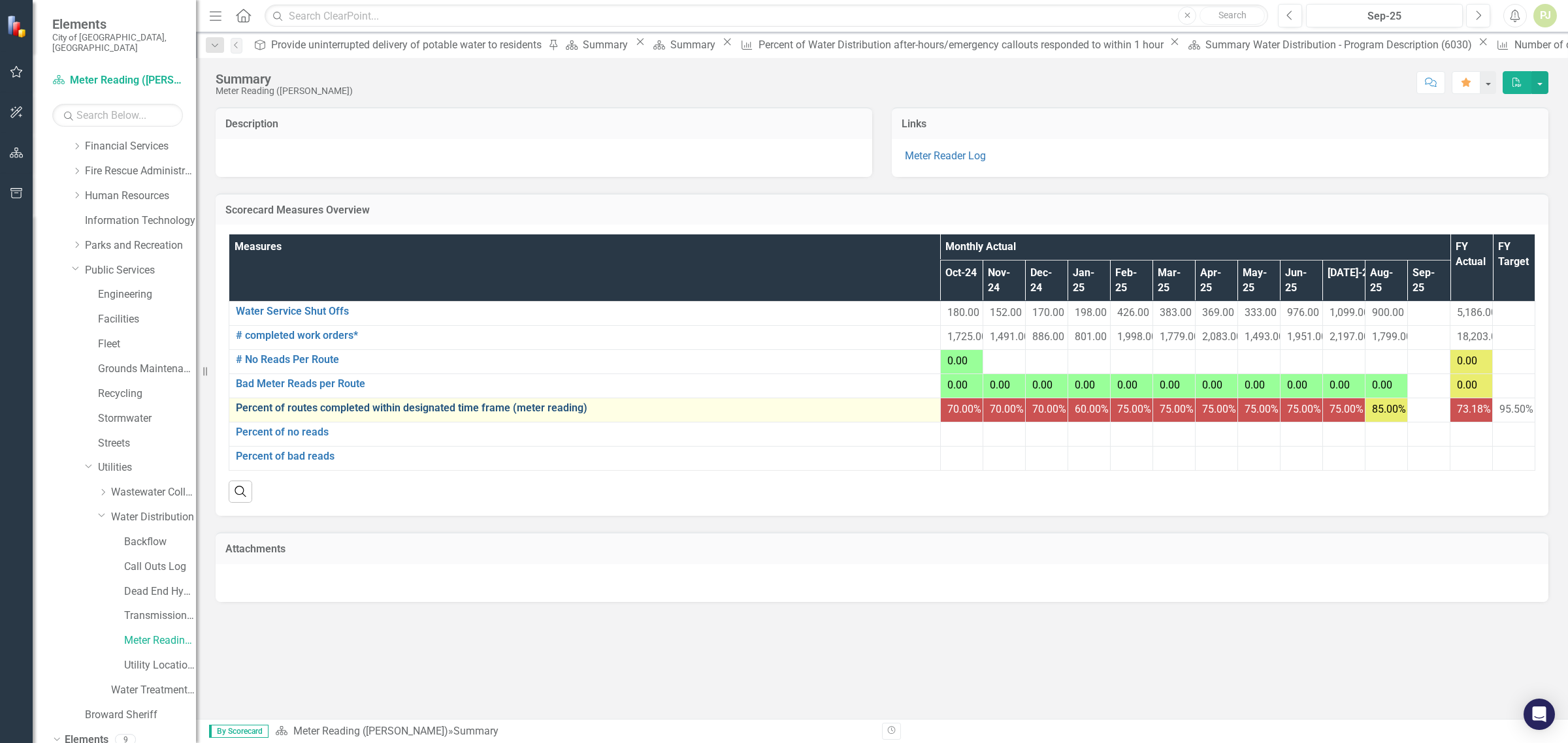
click at [307, 413] on link "Percent of routes completed within designated time frame (meter reading)" at bounding box center [585, 408] width 698 height 12
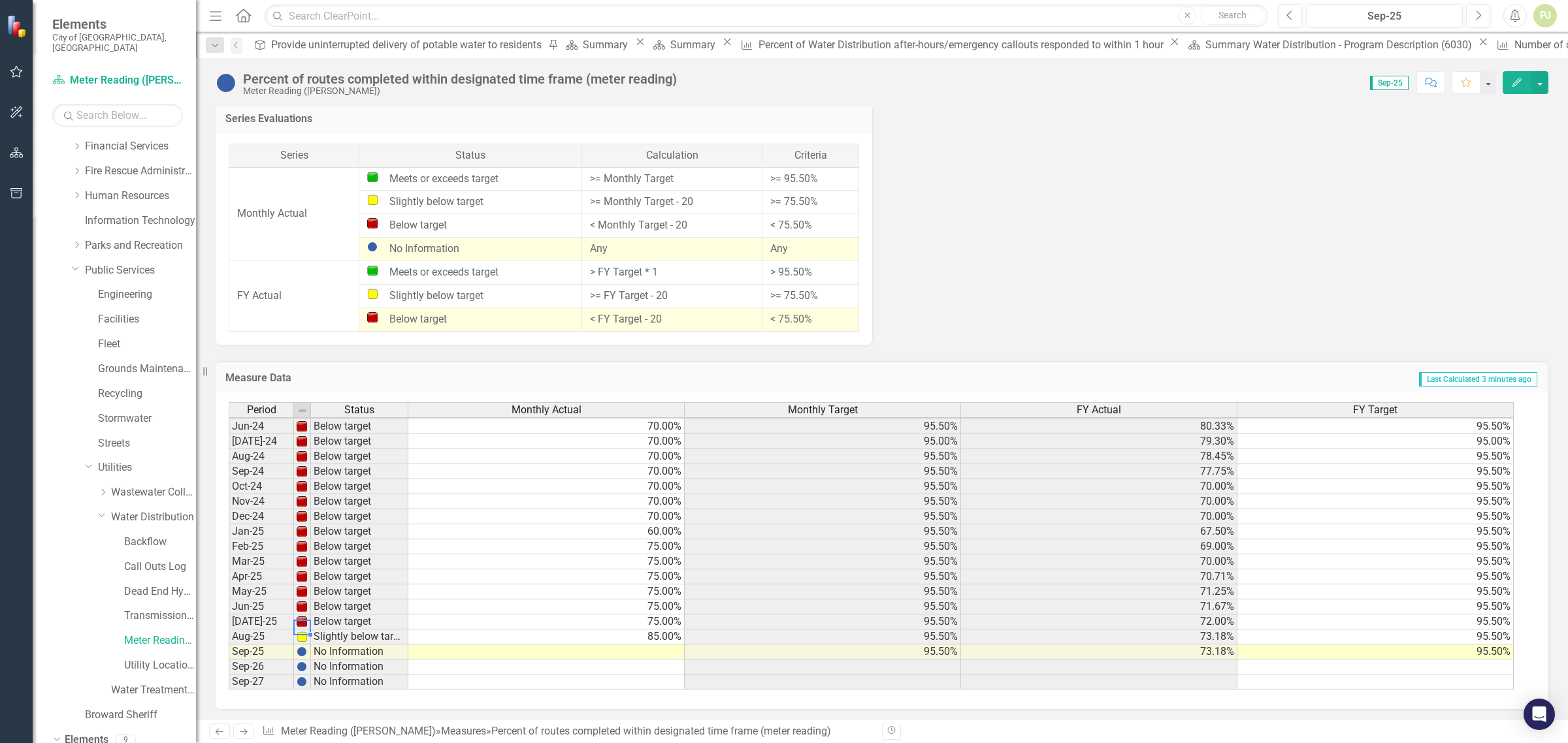
scroll to position [485, 0]
click at [304, 616] on img at bounding box center [302, 621] width 10 height 10
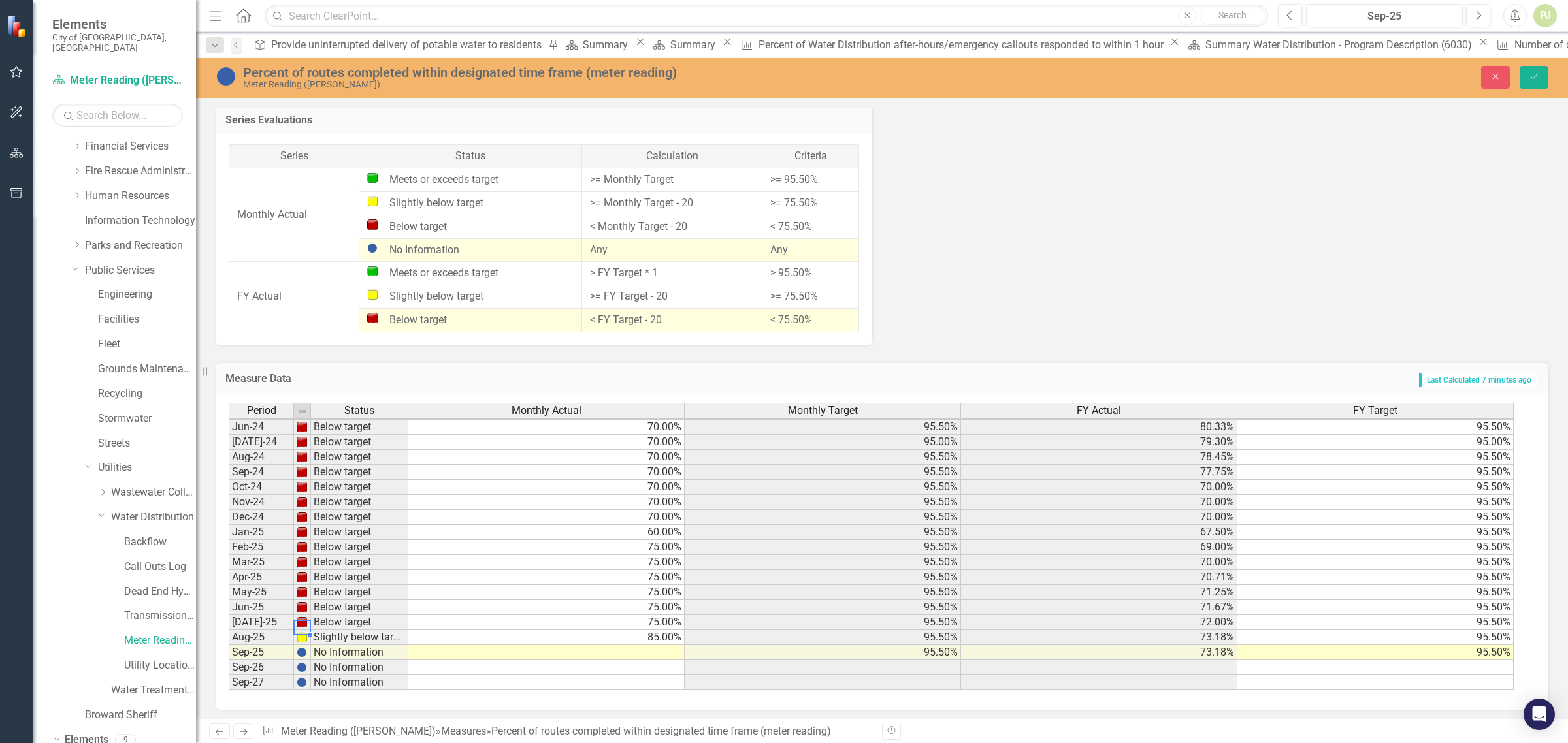
click at [621, 518] on td "70.00%" at bounding box center [546, 518] width 276 height 15
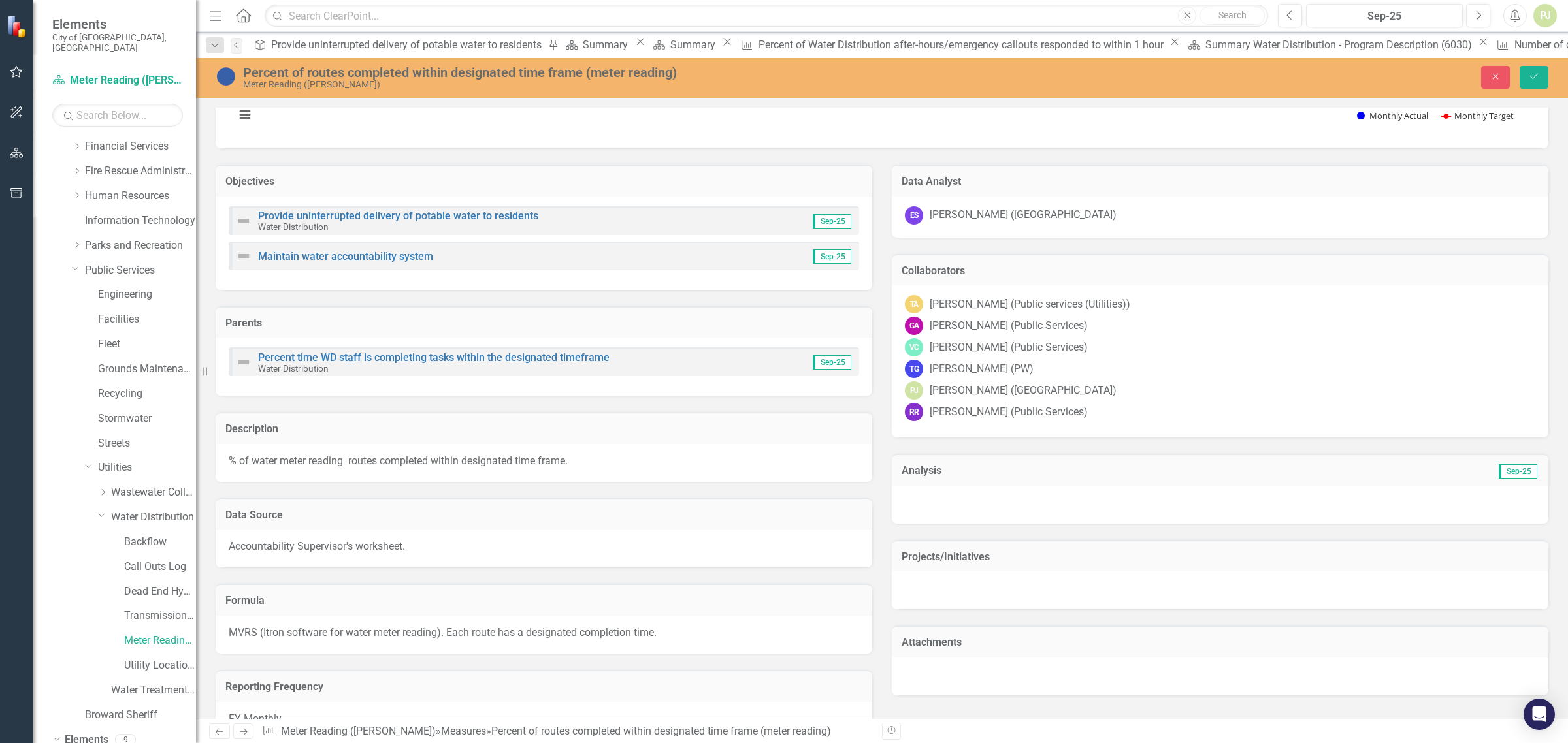
scroll to position [0, 0]
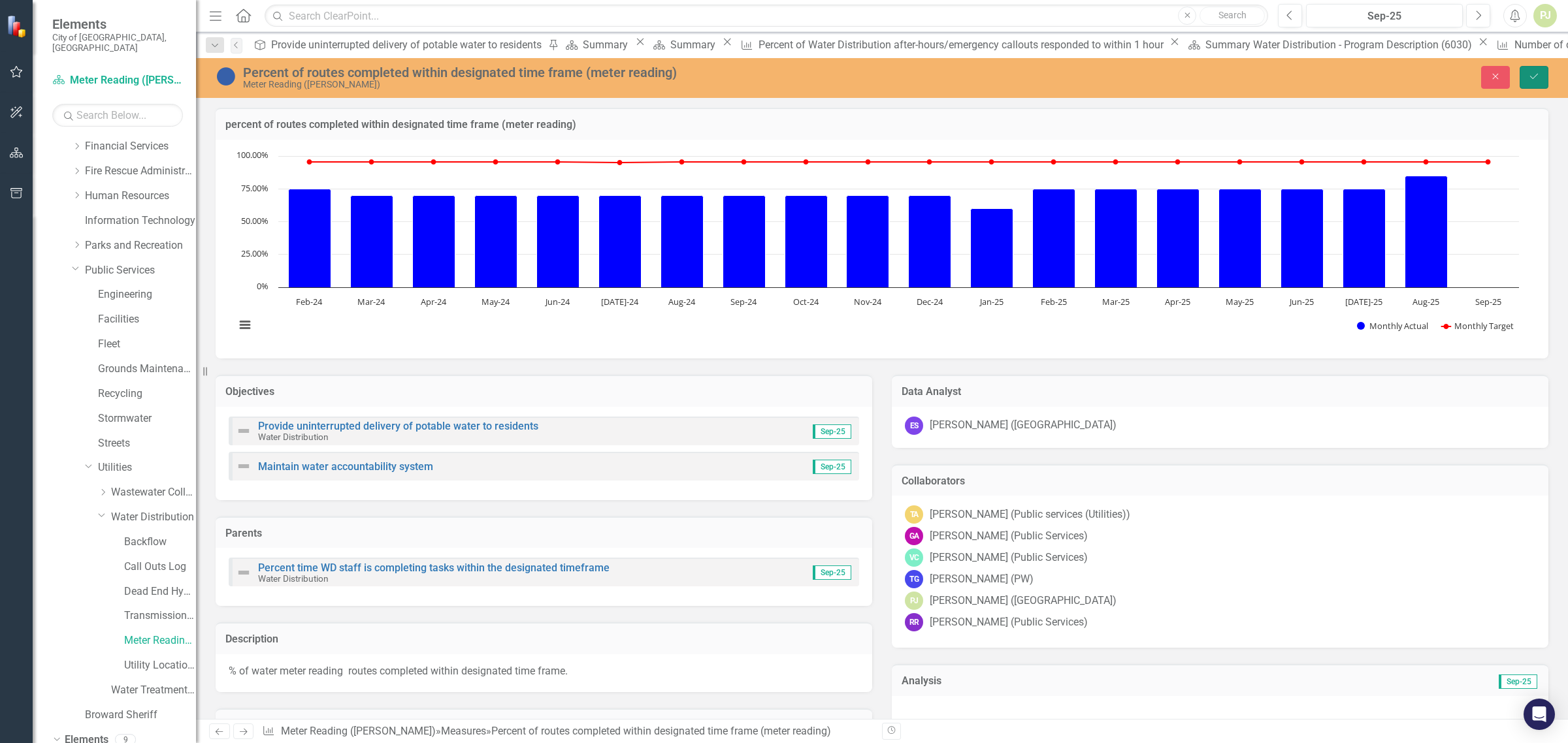
click at [1529, 77] on icon "Save" at bounding box center [1534, 76] width 12 height 9
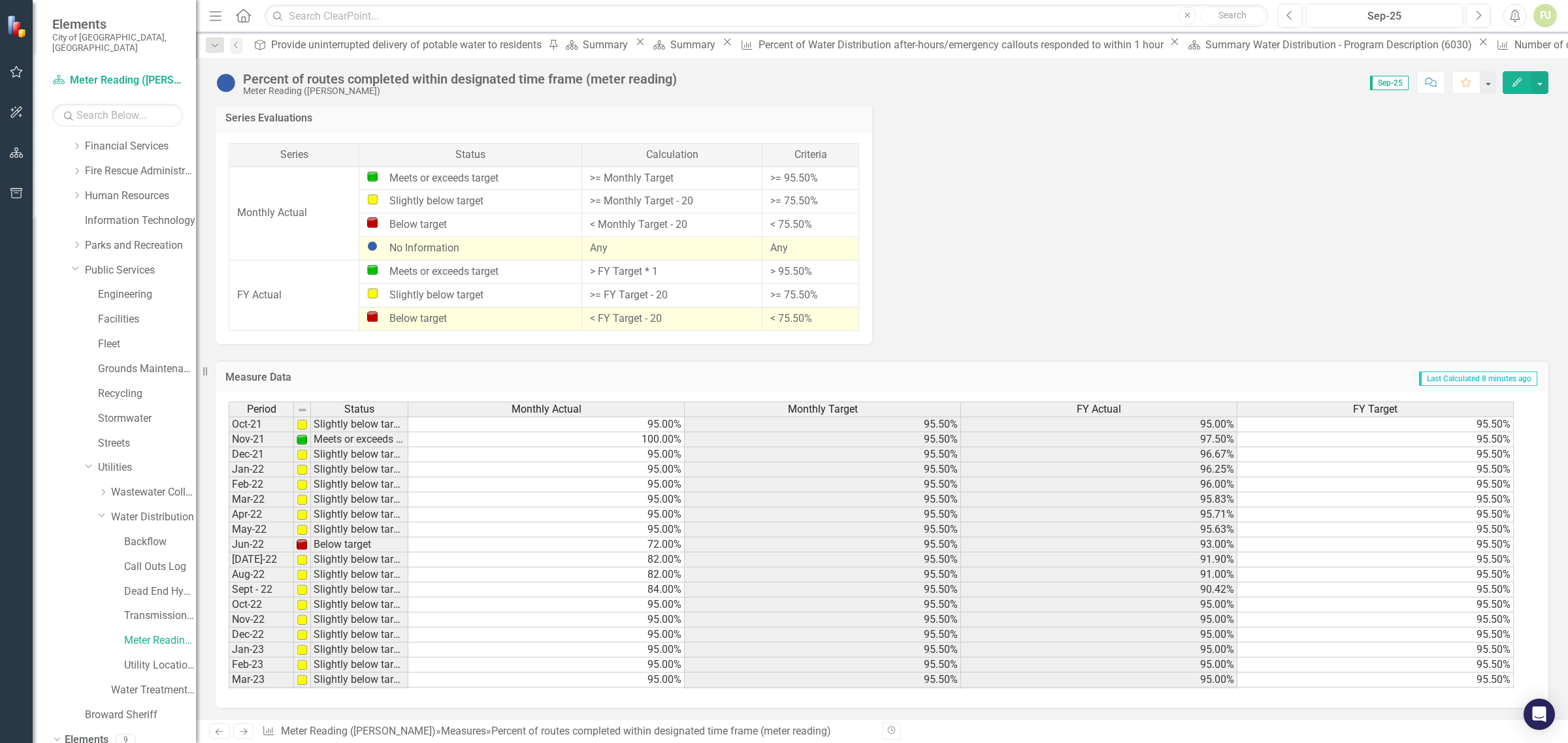
click at [305, 425] on img at bounding box center [302, 425] width 10 height 10
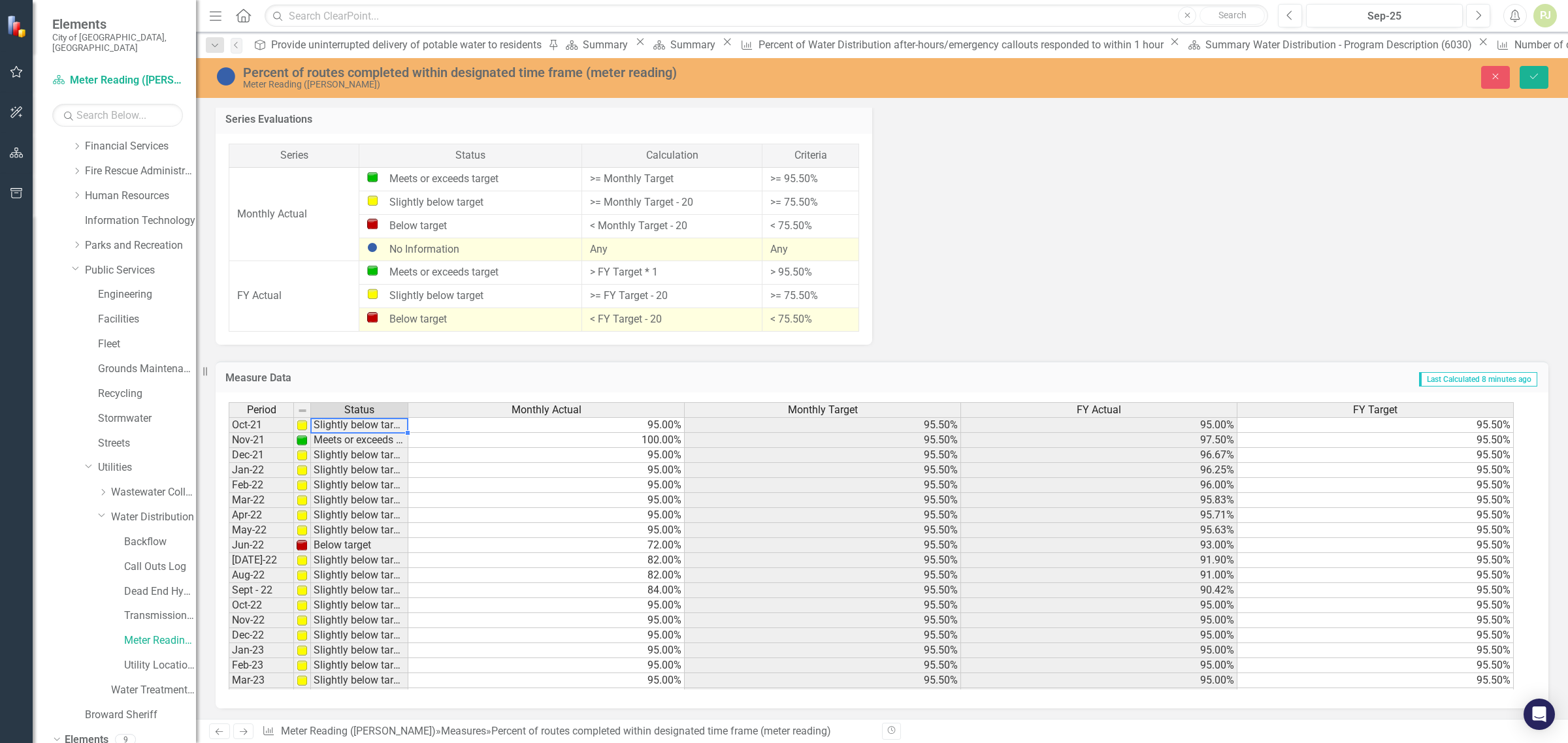
click at [357, 422] on td "Slightly below target" at bounding box center [359, 425] width 97 height 16
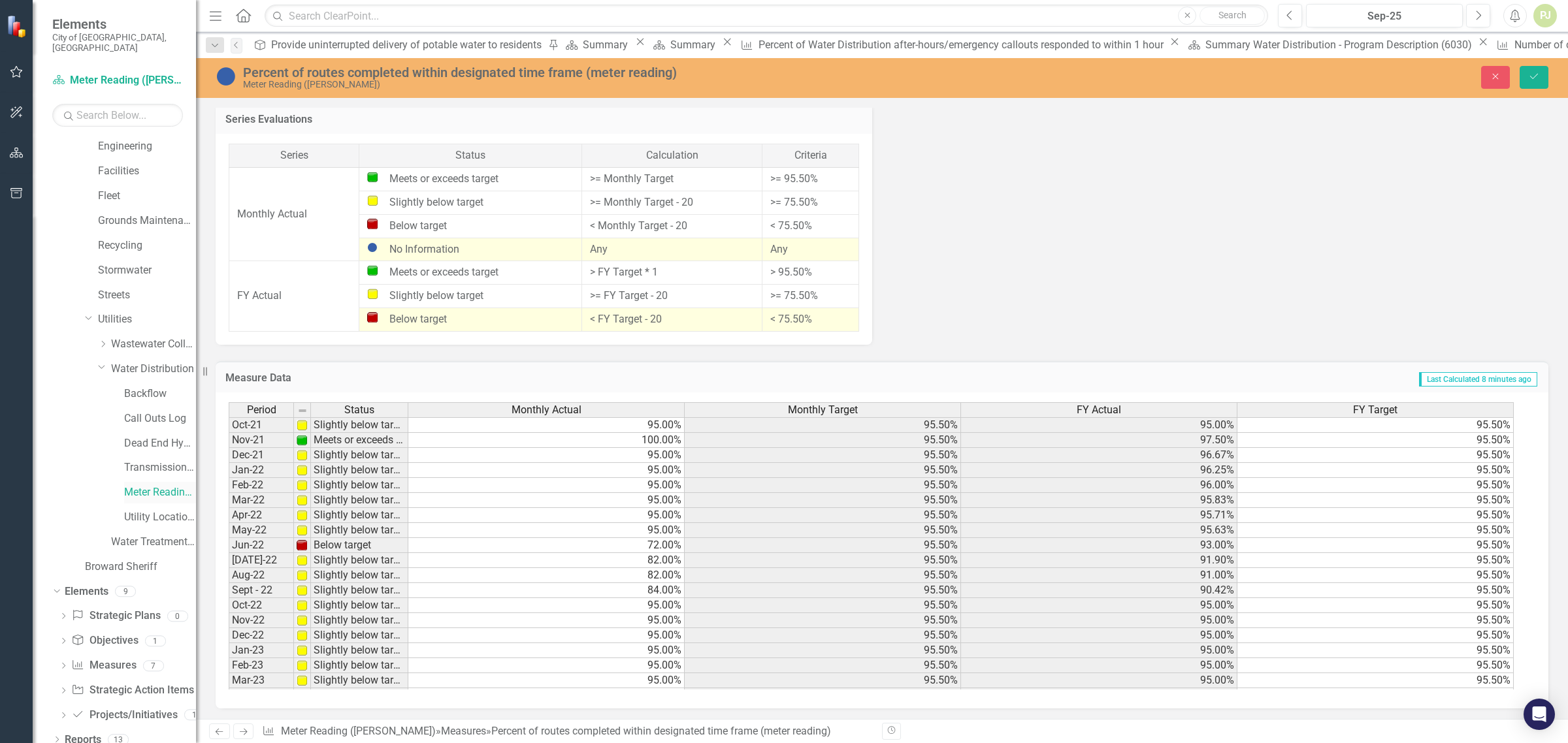
click at [157, 485] on link "Meter Reading ([PERSON_NAME])" at bounding box center [160, 493] width 72 height 15
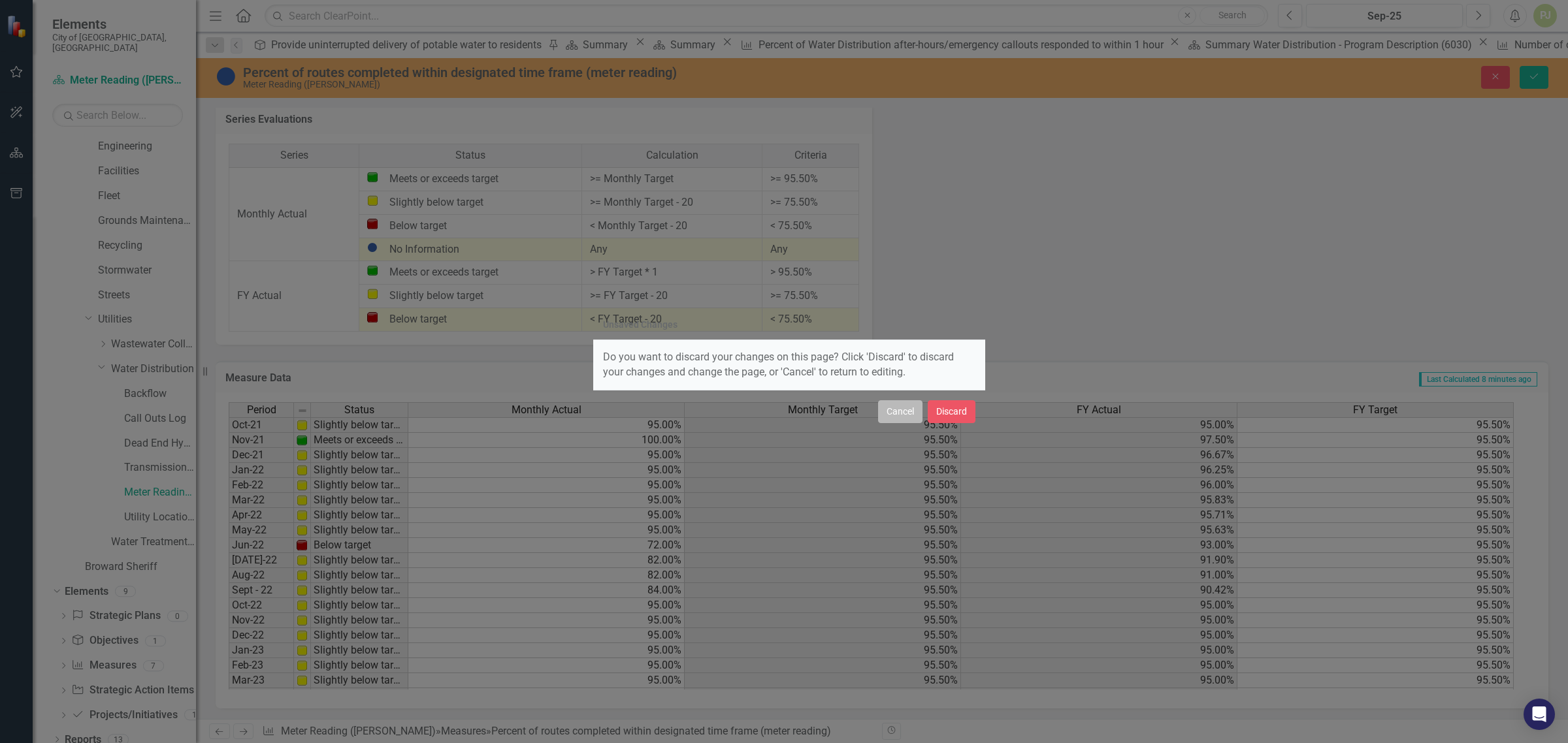
click at [890, 415] on button "Cancel" at bounding box center [900, 411] width 45 height 23
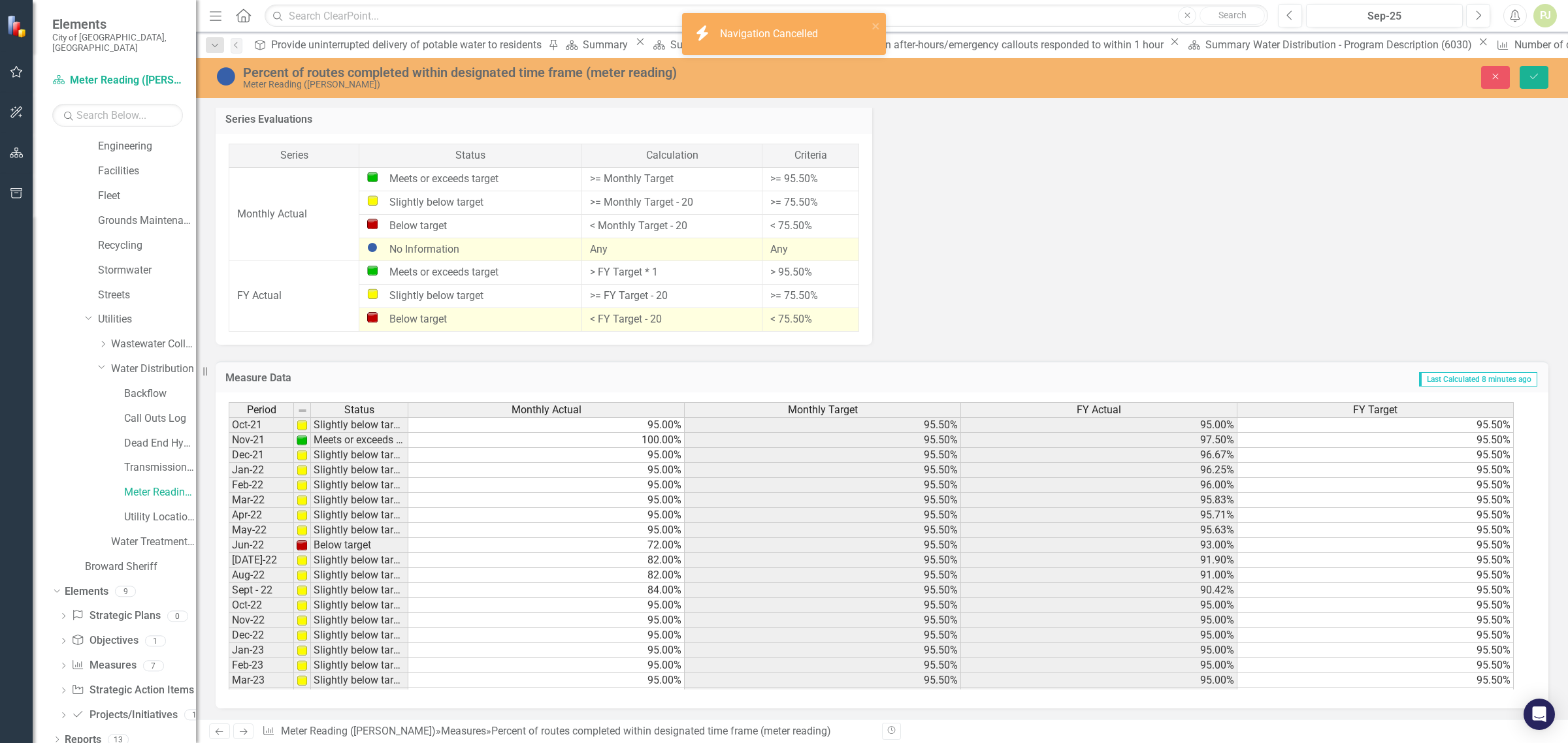
click at [1543, 77] on button "Save" at bounding box center [1534, 77] width 29 height 23
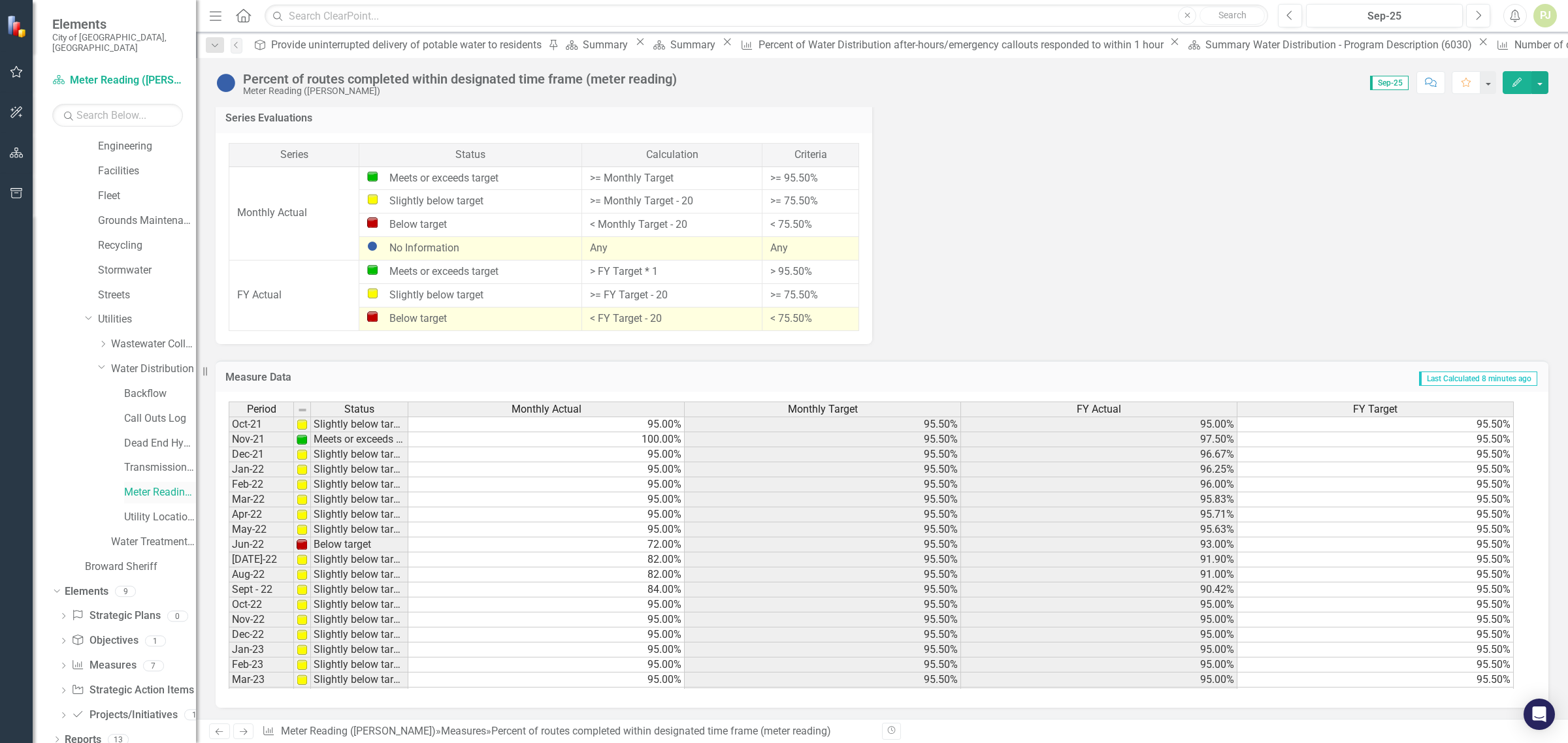
click at [152, 485] on link "Meter Reading ([PERSON_NAME])" at bounding box center [160, 493] width 72 height 15
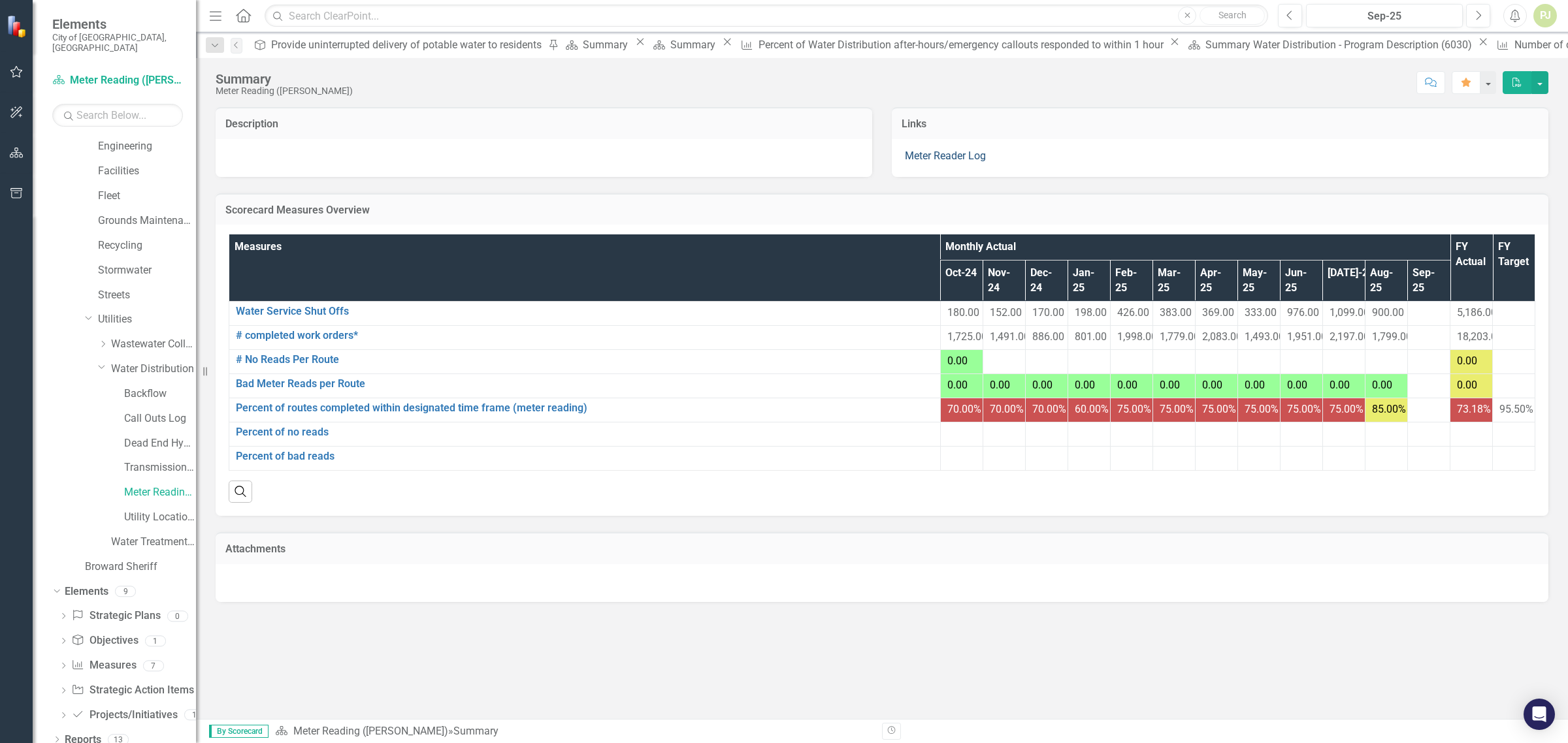
click at [964, 154] on link "Meter Reader Log" at bounding box center [945, 155] width 81 height 13
click at [932, 155] on link "Meter Reader Log" at bounding box center [945, 155] width 81 height 13
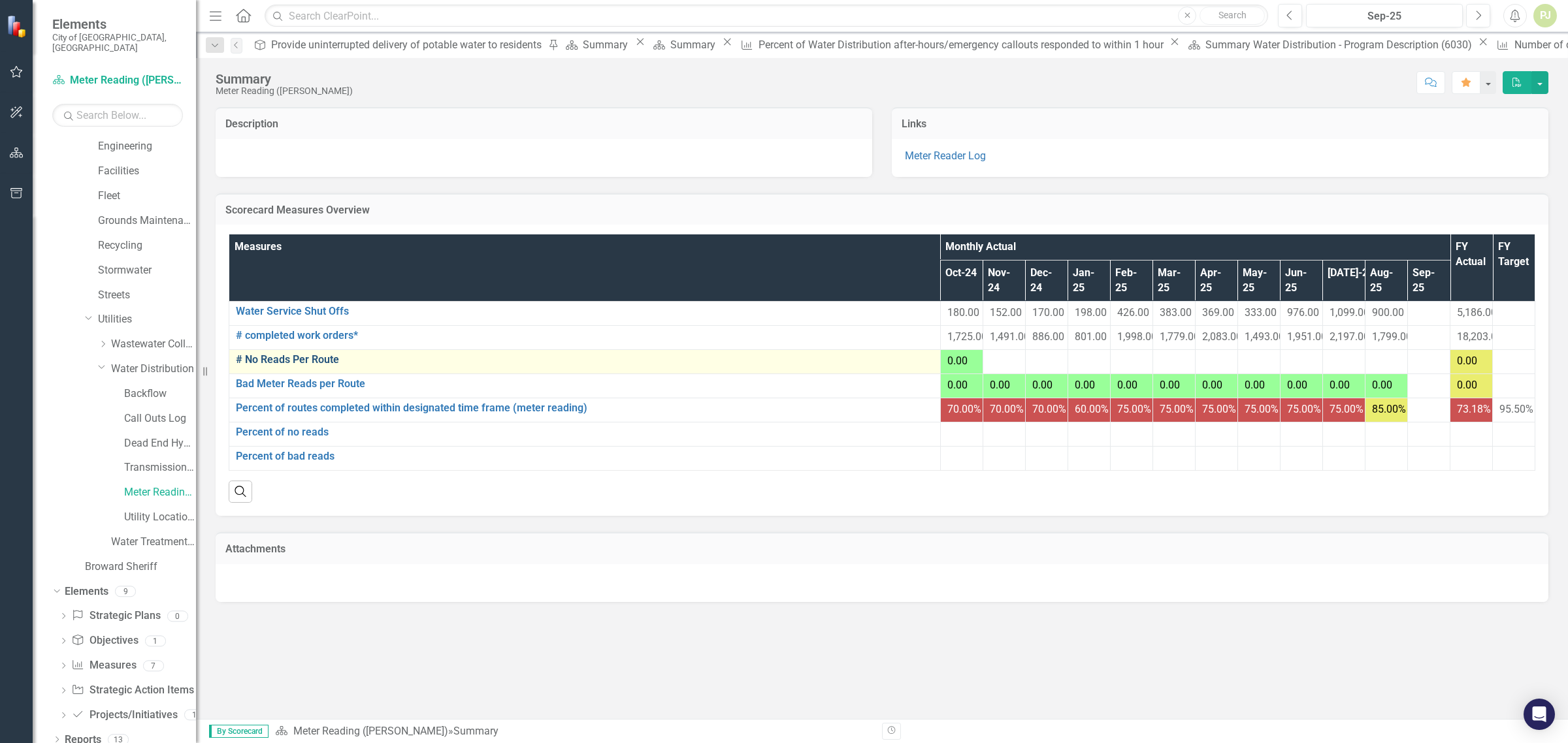
click at [299, 354] on link "# No Reads Per Route" at bounding box center [585, 360] width 698 height 12
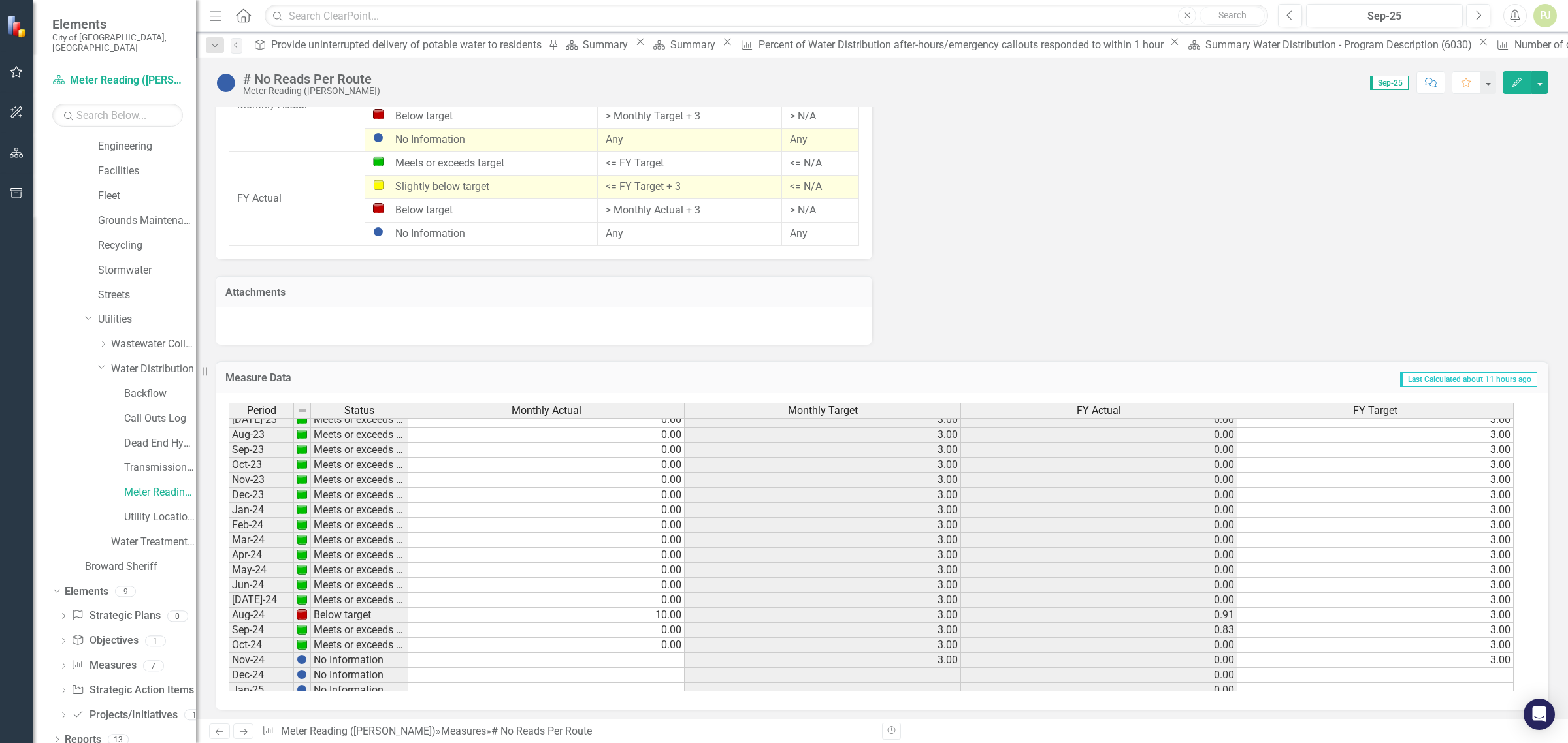
scroll to position [249, 0]
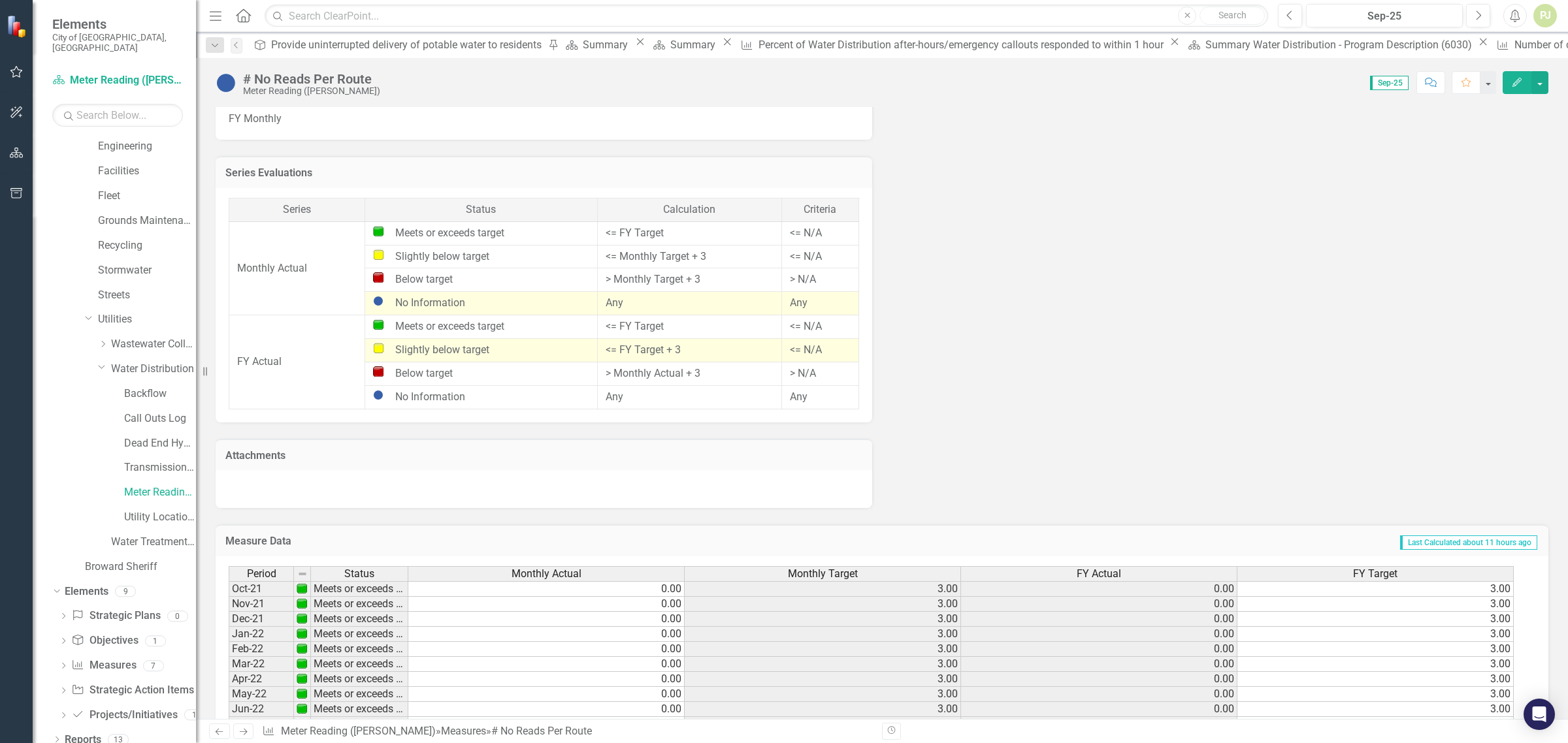
click at [941, 585] on td "3.00" at bounding box center [822, 588] width 276 height 16
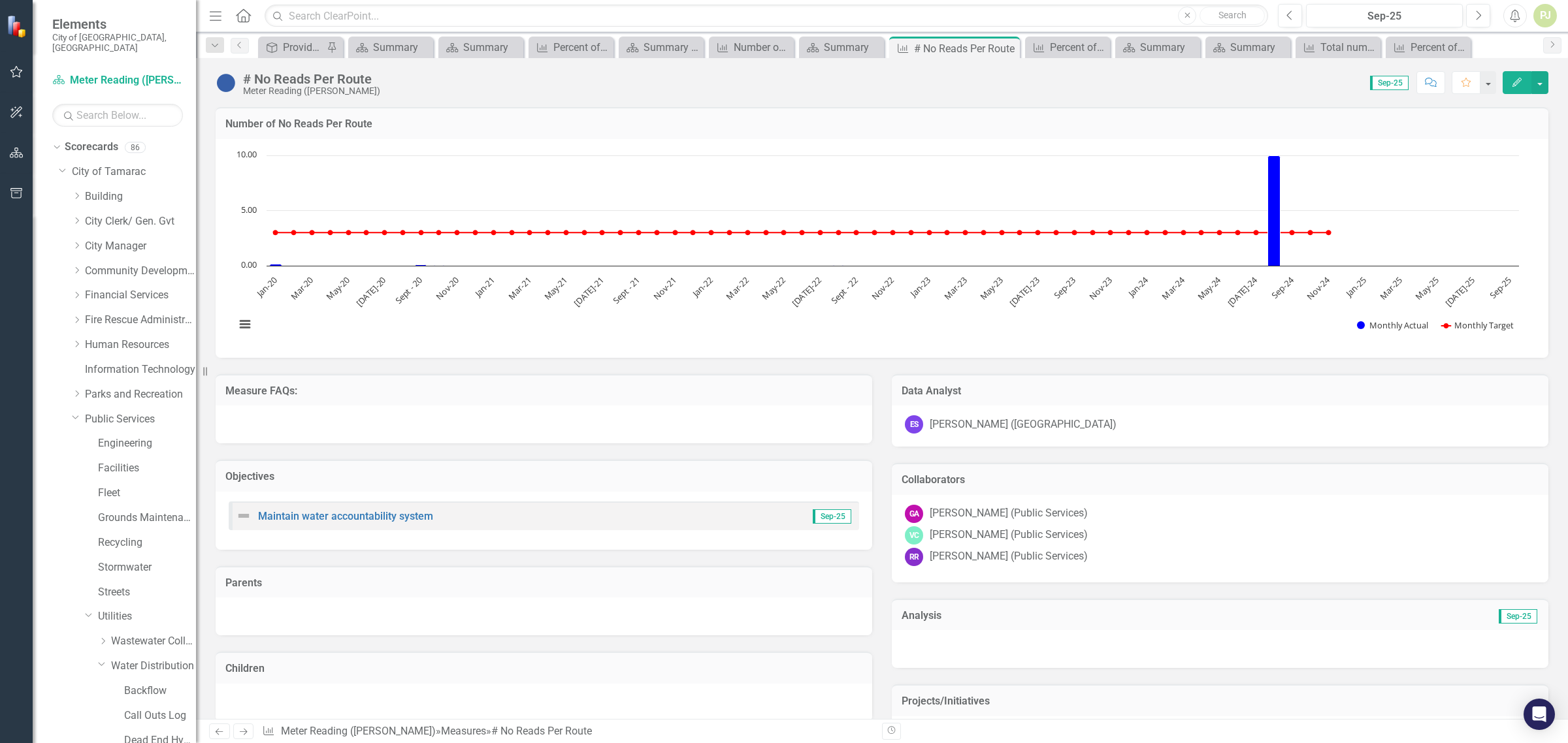
scroll to position [925, 0]
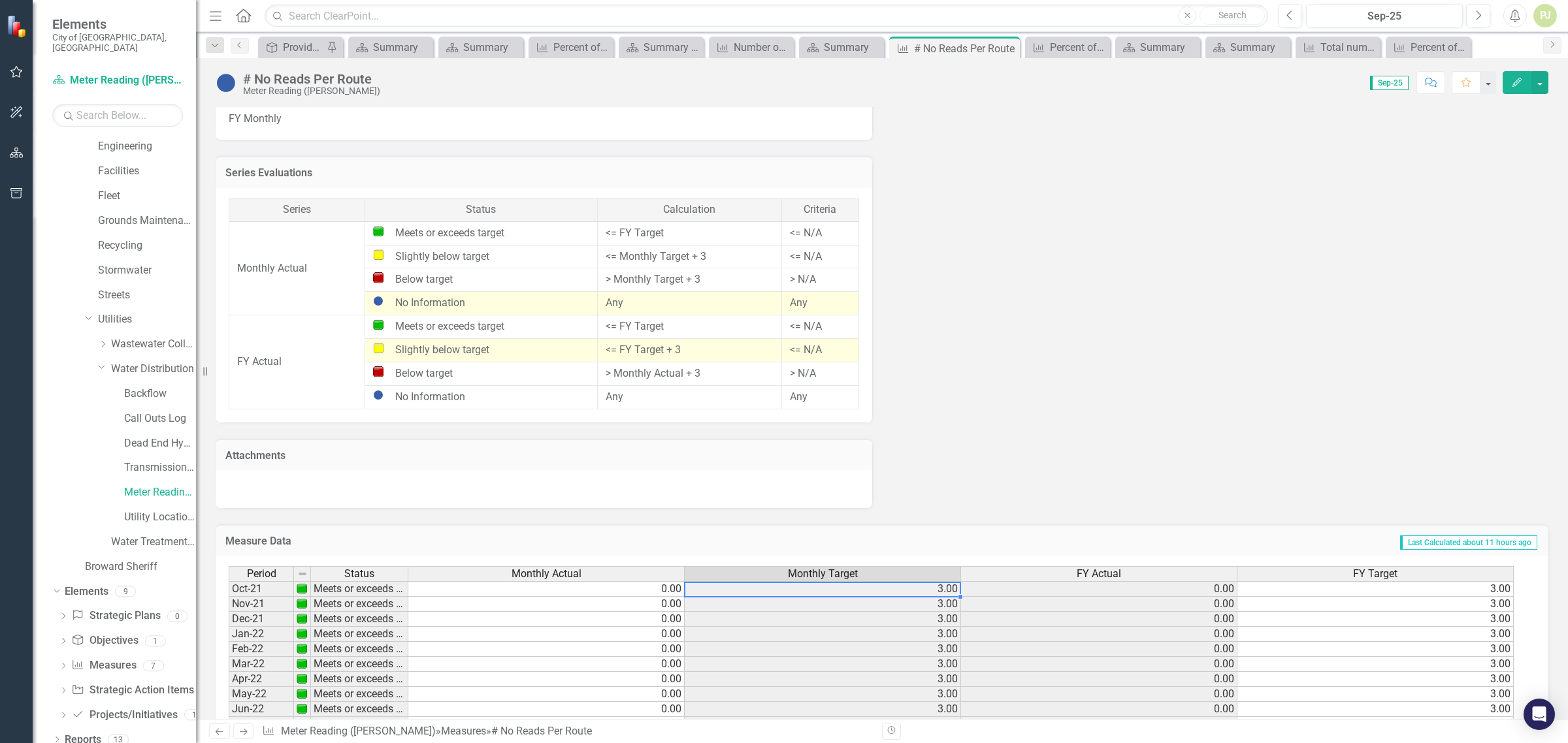
click at [1015, 586] on td "0.00" at bounding box center [1099, 588] width 276 height 16
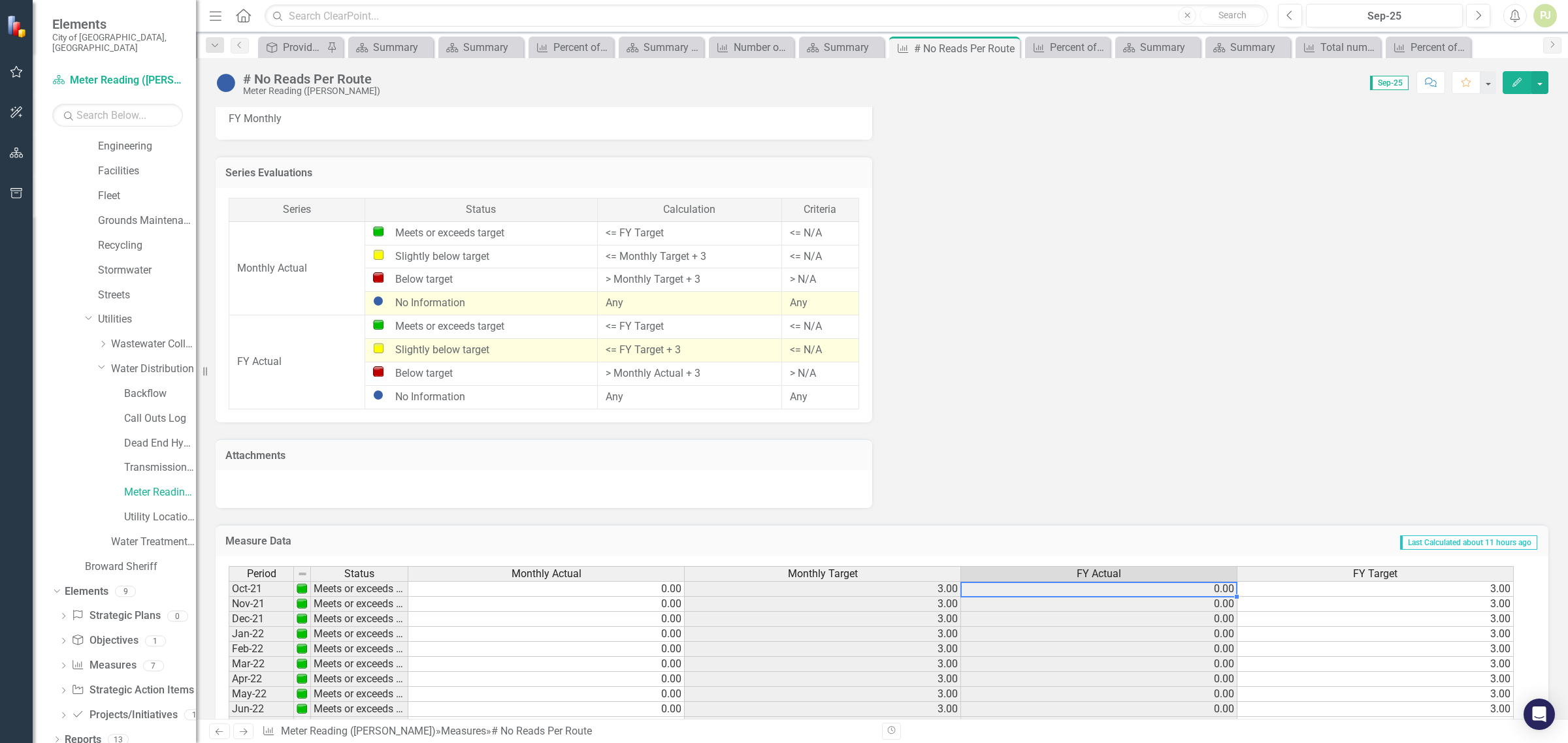
click at [950, 588] on td "3.00" at bounding box center [822, 588] width 276 height 16
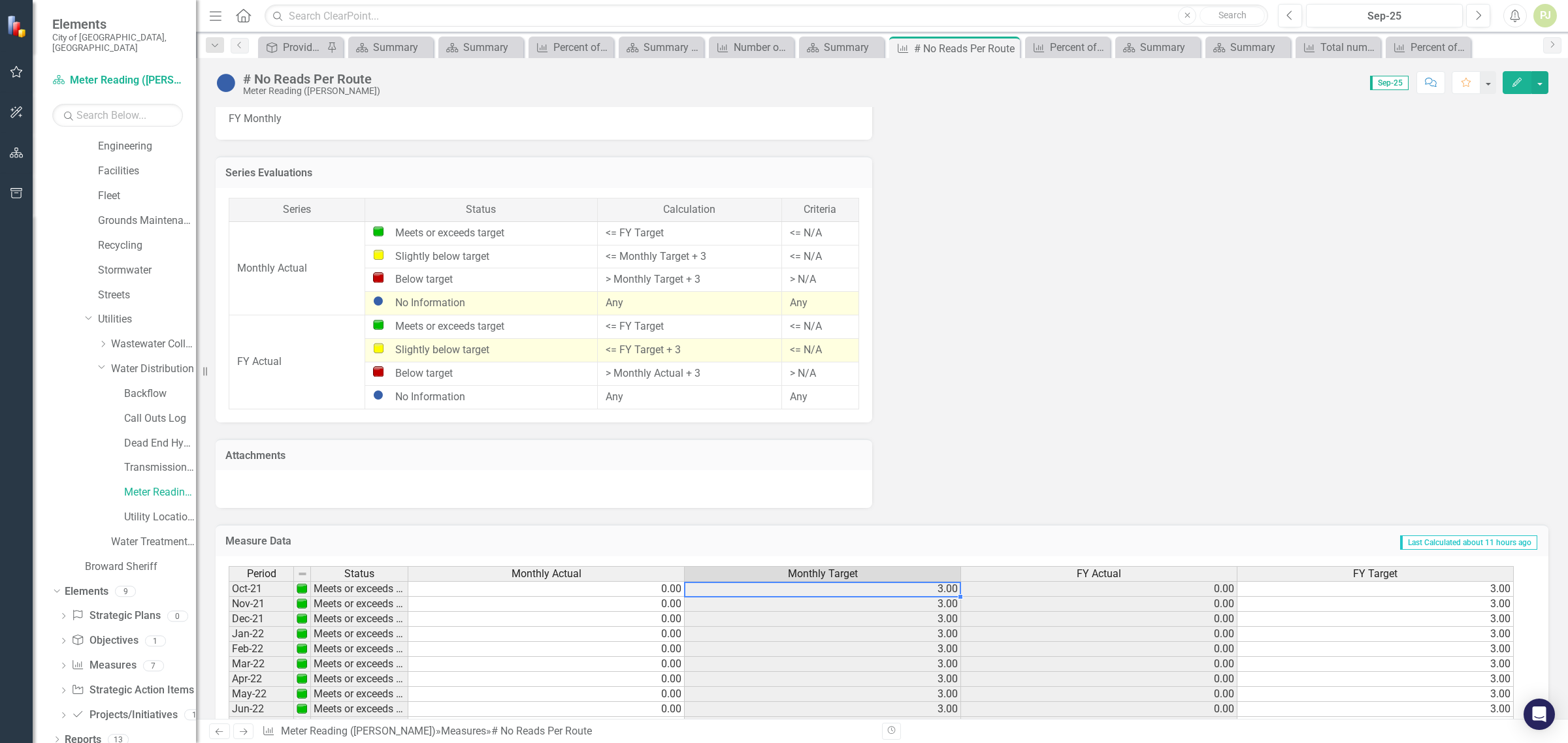
click at [1497, 586] on td "3.00" at bounding box center [1375, 588] width 276 height 16
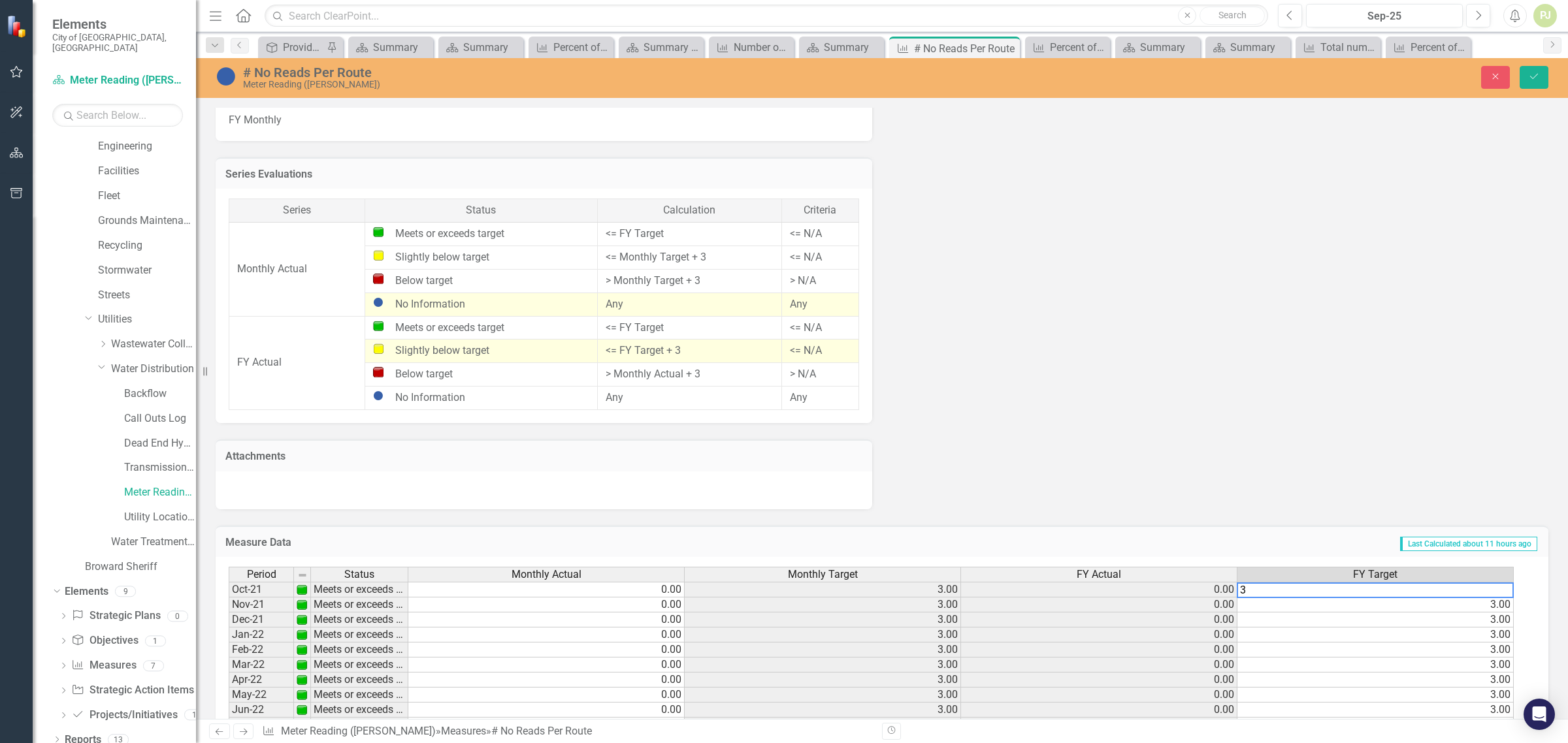
click at [1497, 599] on td "3.00" at bounding box center [1375, 605] width 276 height 15
click at [1497, 618] on td "3.00" at bounding box center [1375, 620] width 276 height 15
click at [1500, 633] on td "3.00" at bounding box center [1375, 635] width 276 height 15
click at [1500, 644] on td "3.00" at bounding box center [1375, 650] width 276 height 15
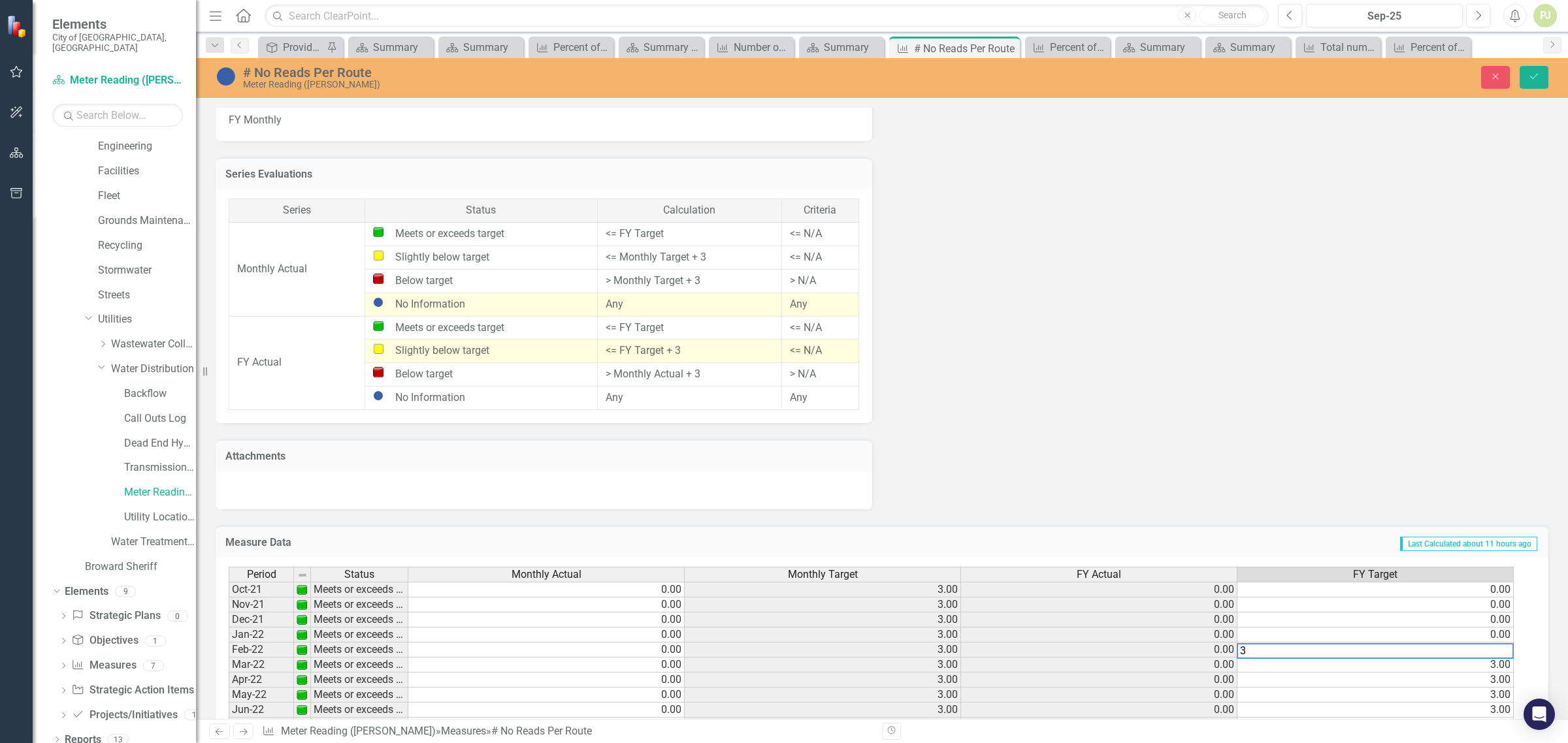
click at [1500, 660] on td "3.00" at bounding box center [1375, 665] width 276 height 15
click at [1494, 680] on td "3.00" at bounding box center [1375, 681] width 276 height 15
click at [1505, 614] on td "3.00" at bounding box center [1375, 614] width 276 height 15
click at [1494, 628] on td "3.00" at bounding box center [1375, 629] width 276 height 15
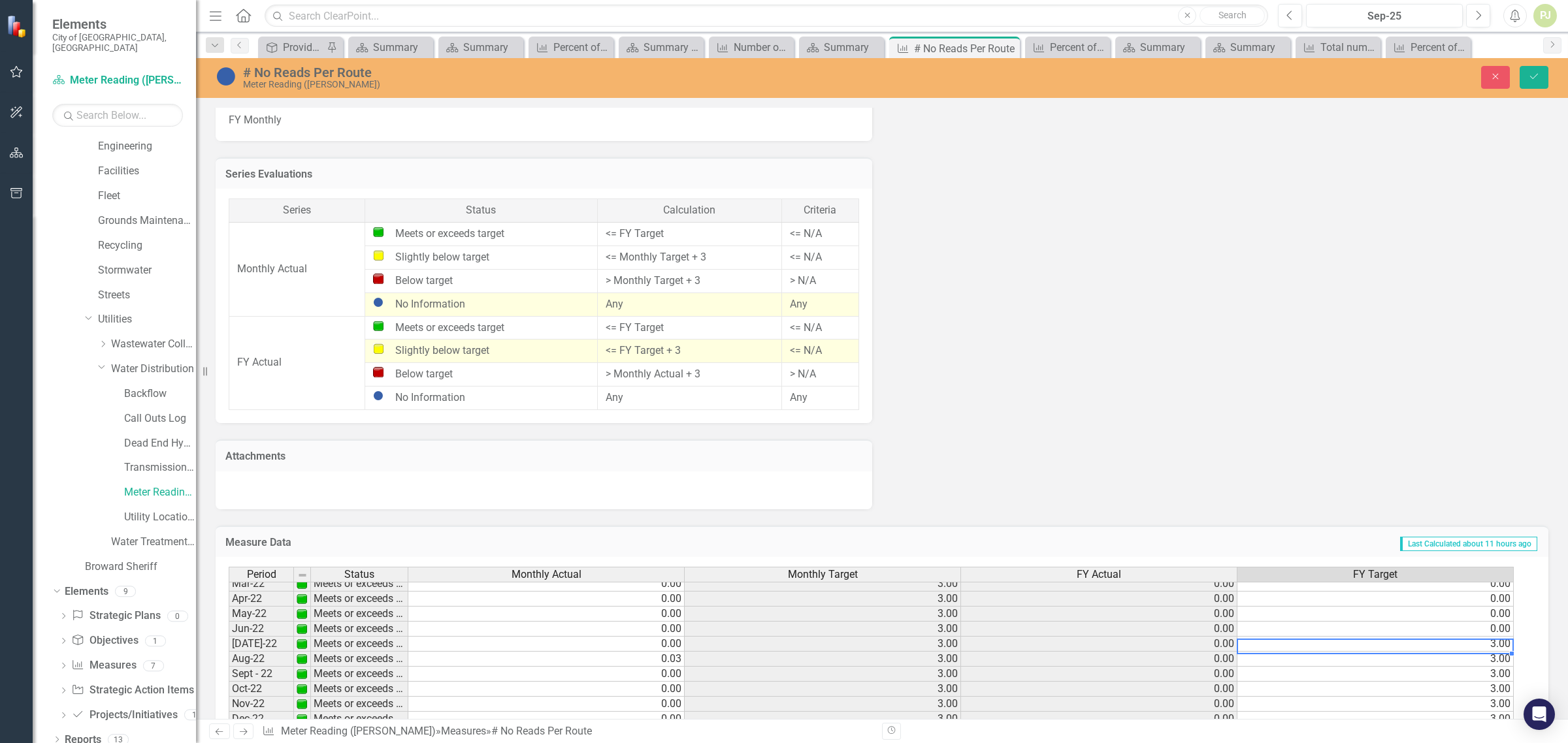
click at [1494, 642] on td "3.00" at bounding box center [1375, 644] width 276 height 15
click at [1494, 659] on td "3.00" at bounding box center [1375, 659] width 276 height 15
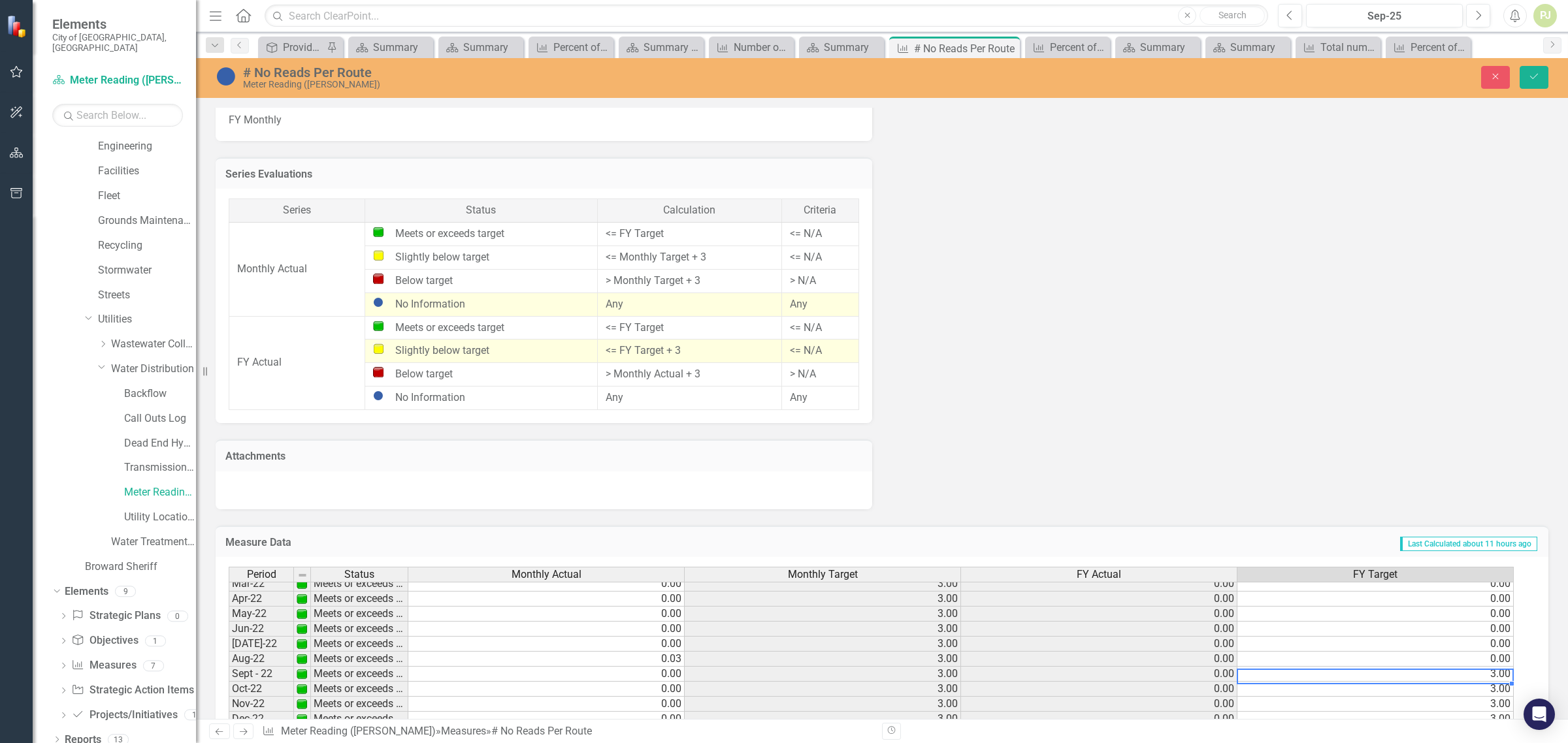
click at [1491, 670] on td "3.00" at bounding box center [1375, 675] width 276 height 15
click at [1481, 690] on td "3.00" at bounding box center [1375, 689] width 276 height 15
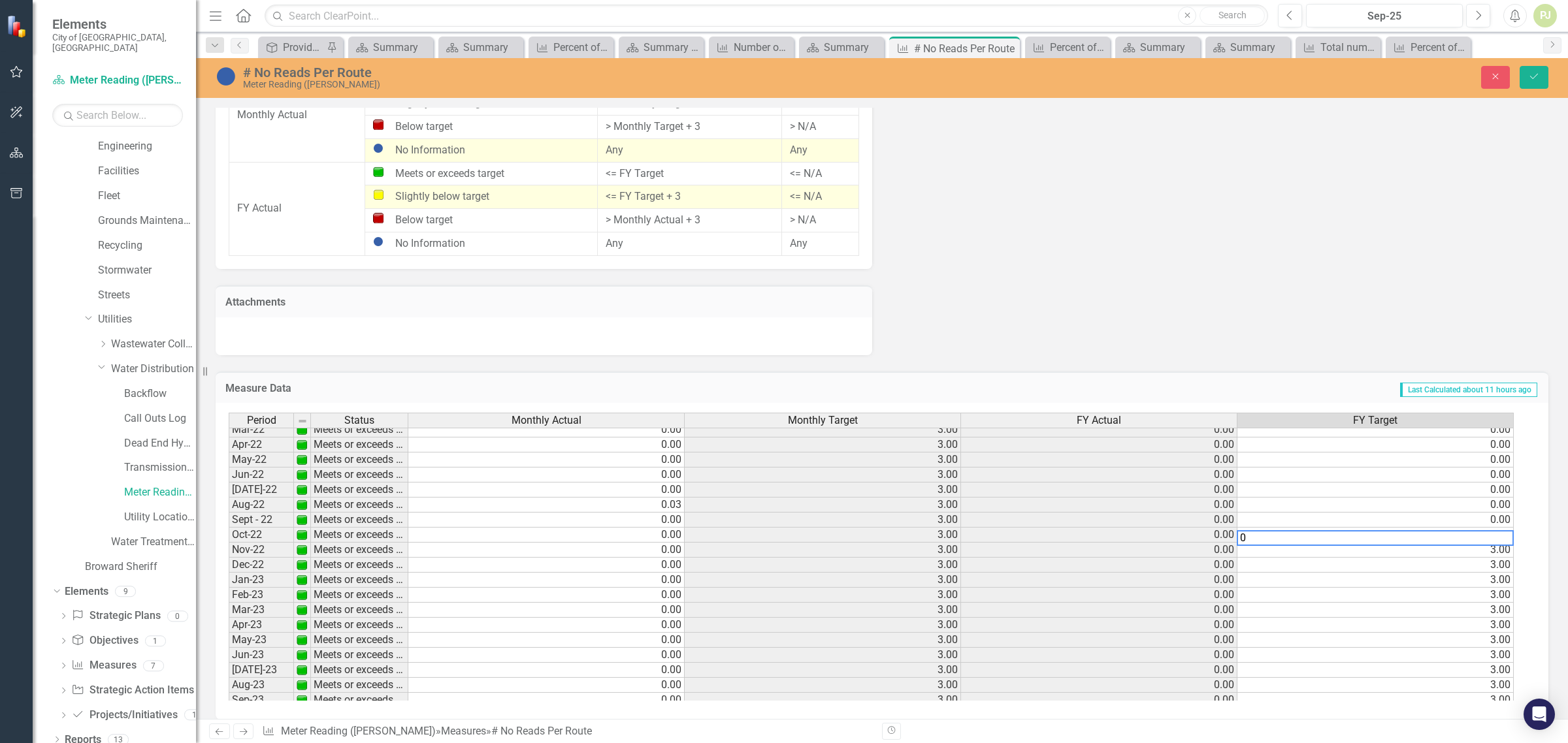
scroll to position [1089, 0]
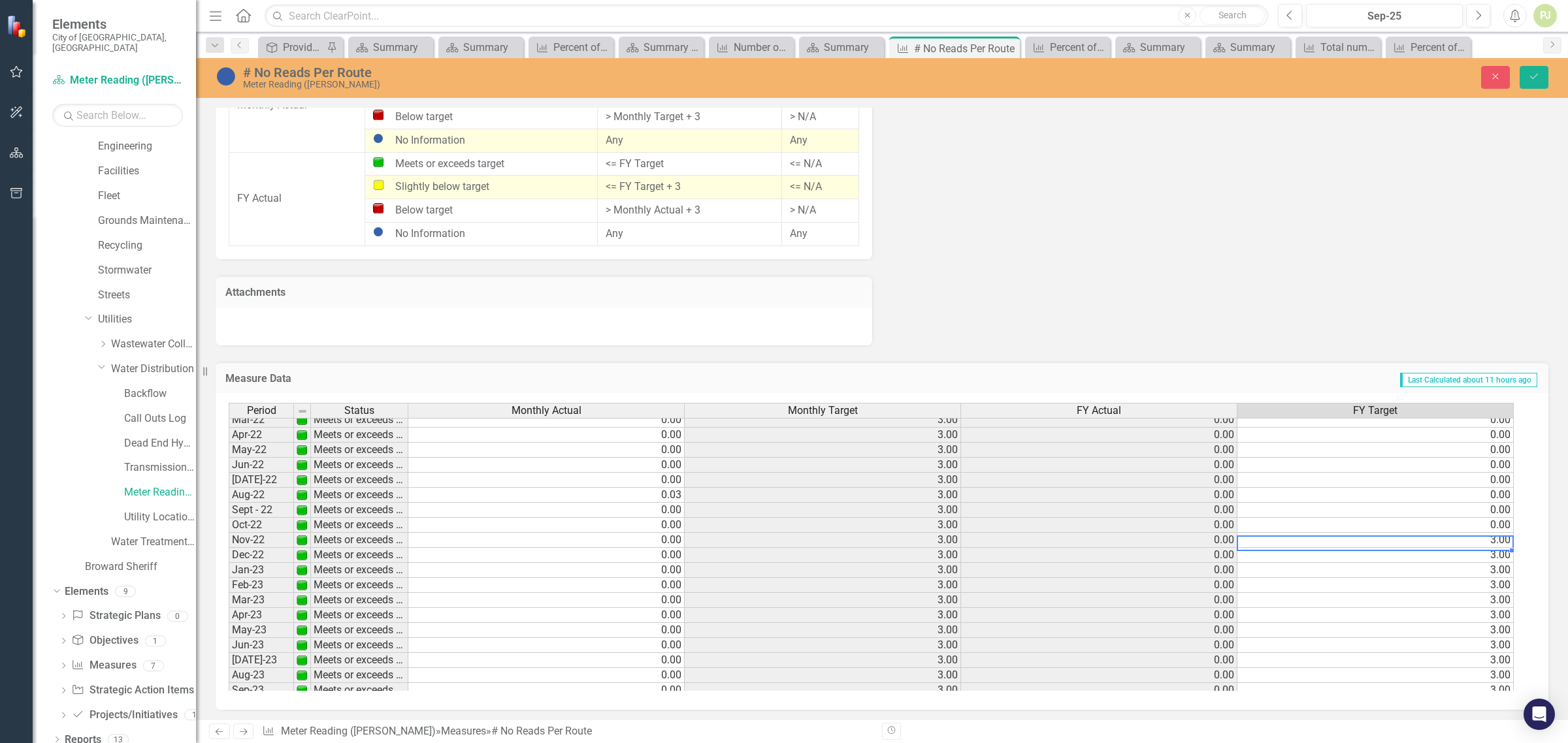
click at [1485, 537] on td "3.00" at bounding box center [1375, 540] width 276 height 15
click at [1491, 558] on td "3.00" at bounding box center [1375, 556] width 276 height 15
click at [1489, 575] on td "3.00" at bounding box center [1375, 571] width 276 height 15
click at [1488, 589] on td "3.00" at bounding box center [1375, 585] width 276 height 15
click at [1489, 599] on td "3.00" at bounding box center [1375, 600] width 276 height 15
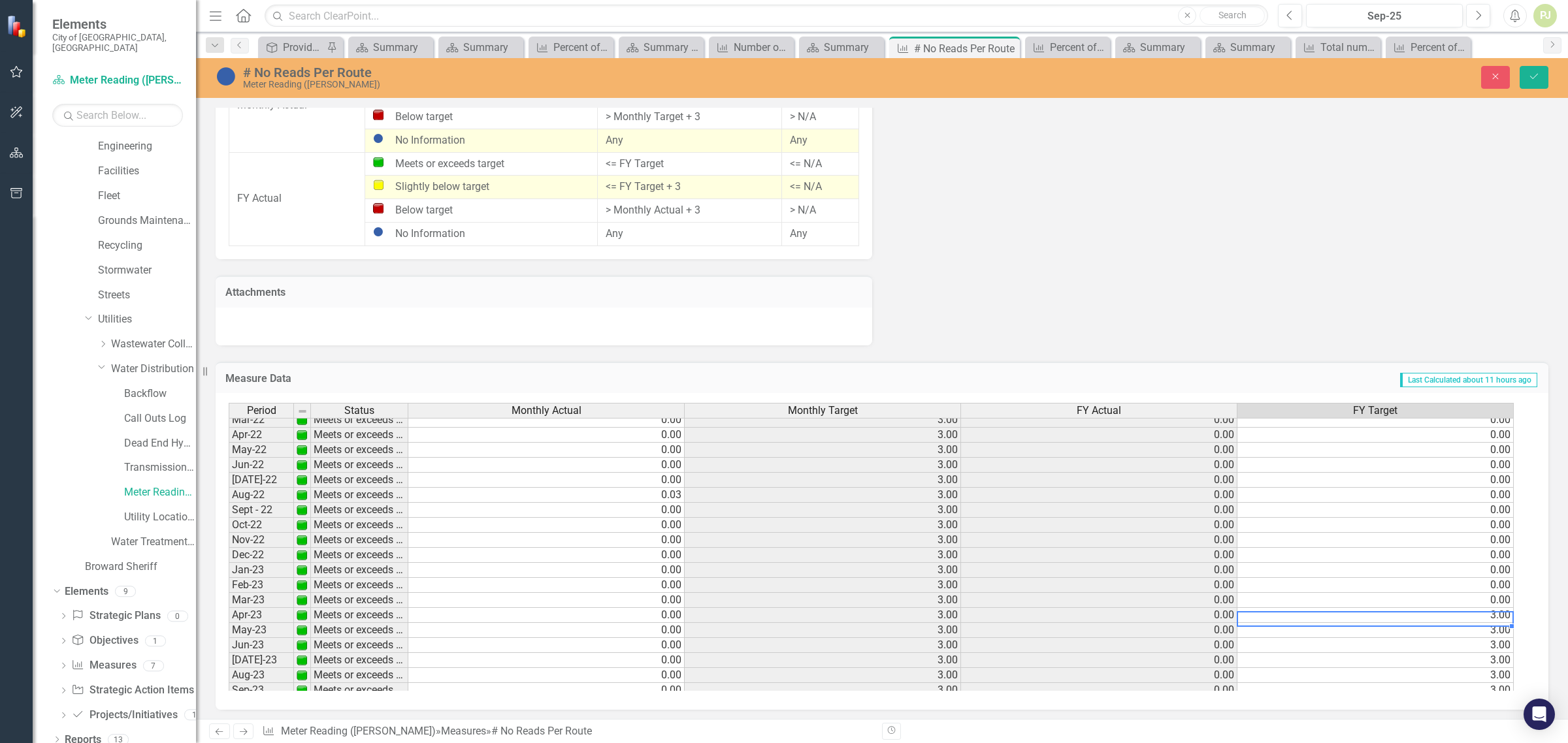
click at [1491, 618] on td "3.00" at bounding box center [1375, 616] width 276 height 15
click at [1485, 633] on td "3.00" at bounding box center [1375, 631] width 276 height 15
click at [1487, 644] on td "3.00" at bounding box center [1375, 646] width 276 height 15
click at [1481, 660] on td "3.00" at bounding box center [1375, 660] width 276 height 15
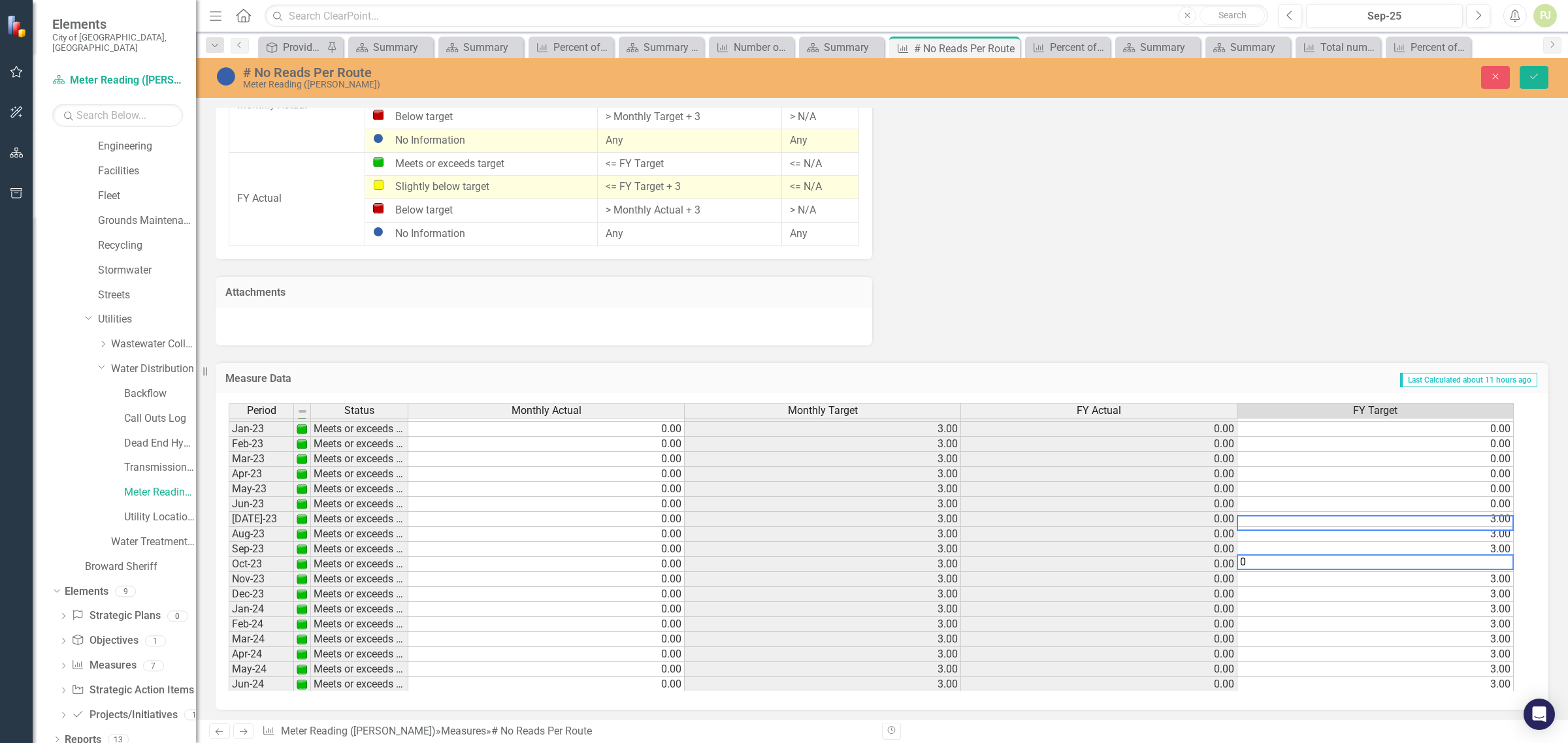
scroll to position [245, 0]
click at [1490, 513] on tbody "May-22 Meets or exceeds target 0.00 3.00 0.00 0.00 Jun-22 Meets or exceeds targ…" at bounding box center [871, 556] width 1285 height 556
click at [1498, 679] on td "3.00" at bounding box center [1375, 677] width 276 height 15
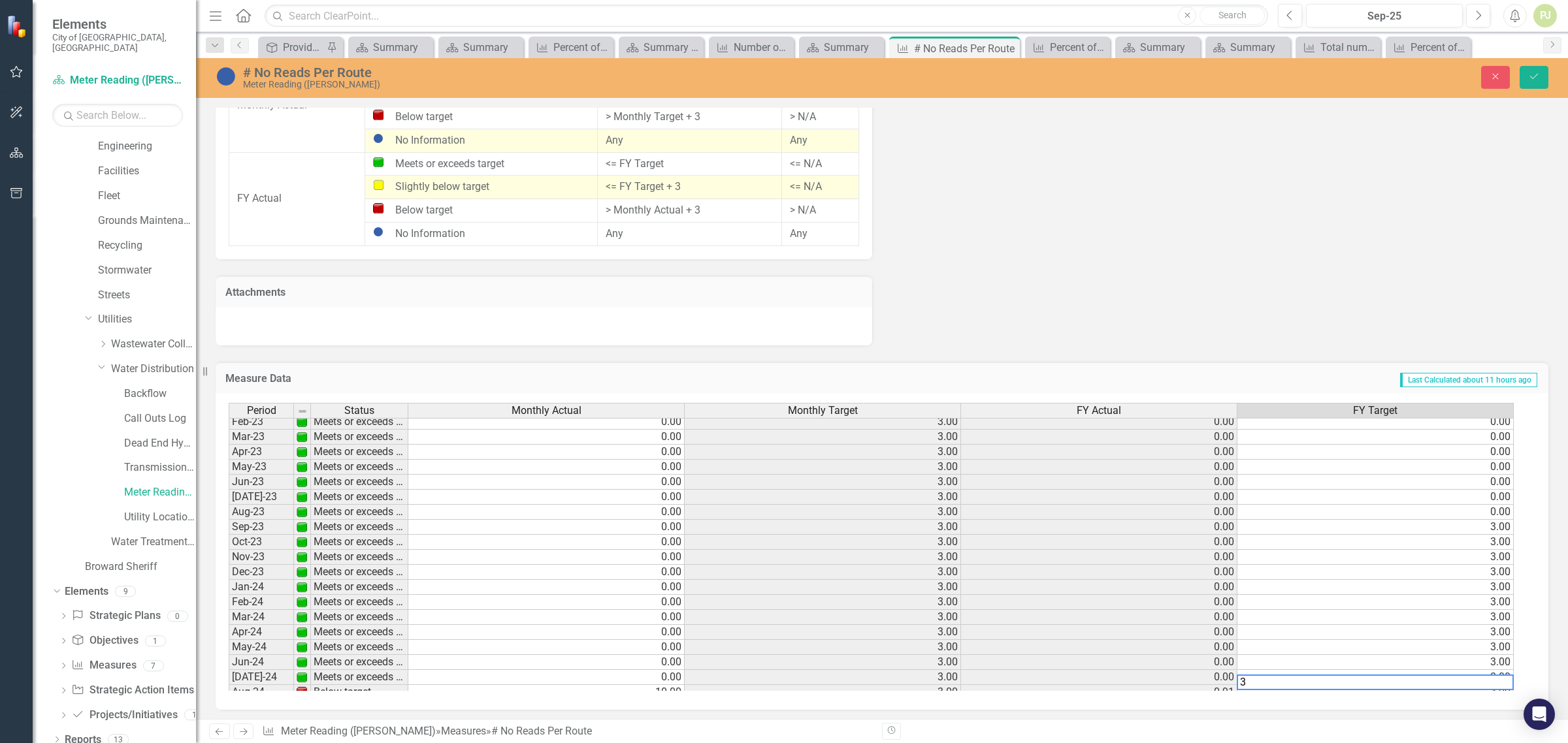
click at [229, 670] on div "Period Status Monthly Actual Monthly Target FY Actual FY Target May-22 Meets or…" at bounding box center [229, 549] width 0 height 572
click at [1500, 647] on td "3.00" at bounding box center [1375, 648] width 276 height 15
click at [1500, 628] on td "3.00" at bounding box center [1375, 632] width 276 height 15
click at [229, 611] on div "Period Status Monthly Actual Monthly Target FY Actual FY Target May-22 Meets or…" at bounding box center [229, 549] width 0 height 572
click at [229, 595] on div "Period Status Monthly Actual Monthly Target FY Actual FY Target May-22 Meets or…" at bounding box center [229, 549] width 0 height 572
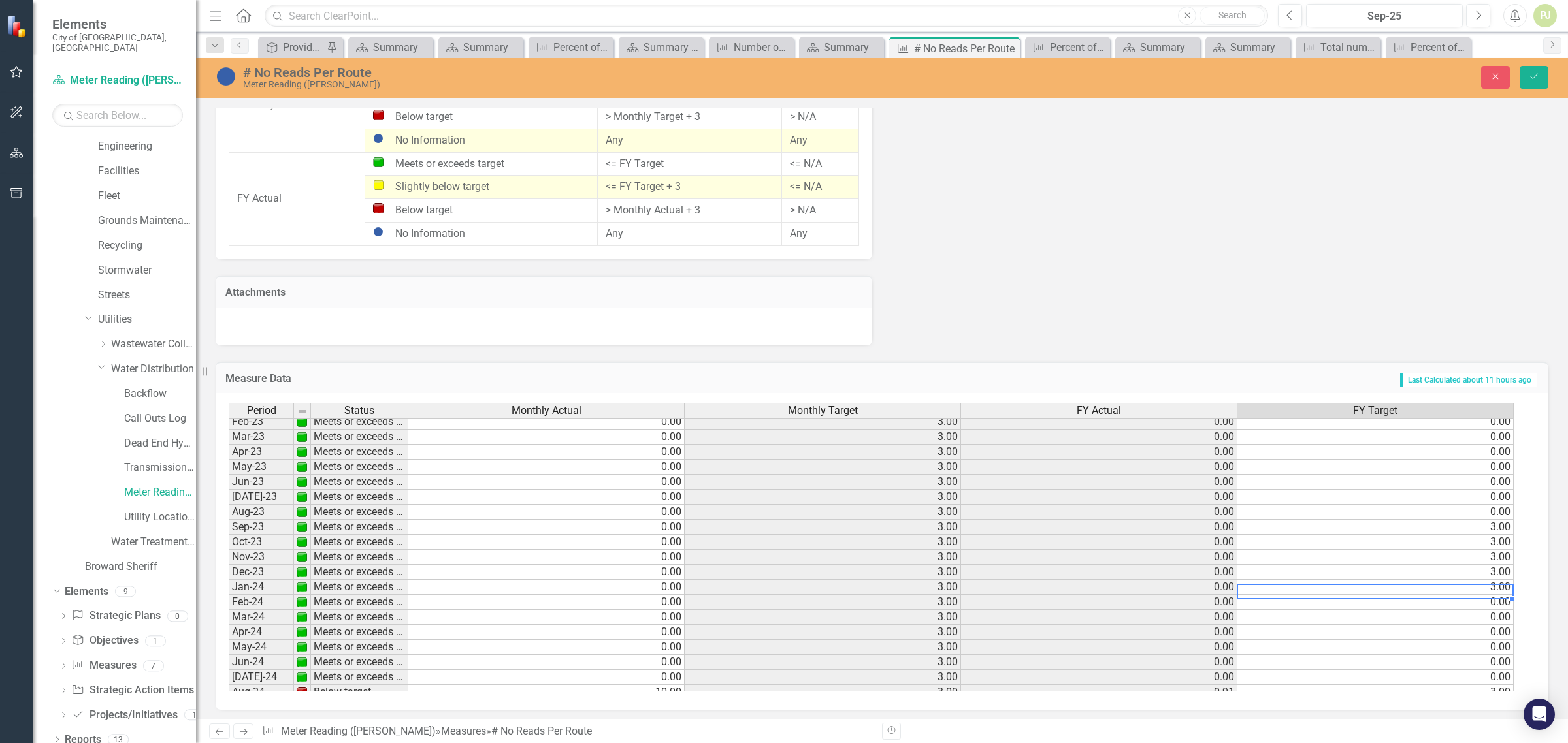
click at [1500, 585] on td "3.00" at bounding box center [1375, 588] width 276 height 15
click at [1500, 569] on td "3.00" at bounding box center [1375, 572] width 276 height 15
click at [1498, 556] on td "3.00" at bounding box center [1375, 557] width 276 height 15
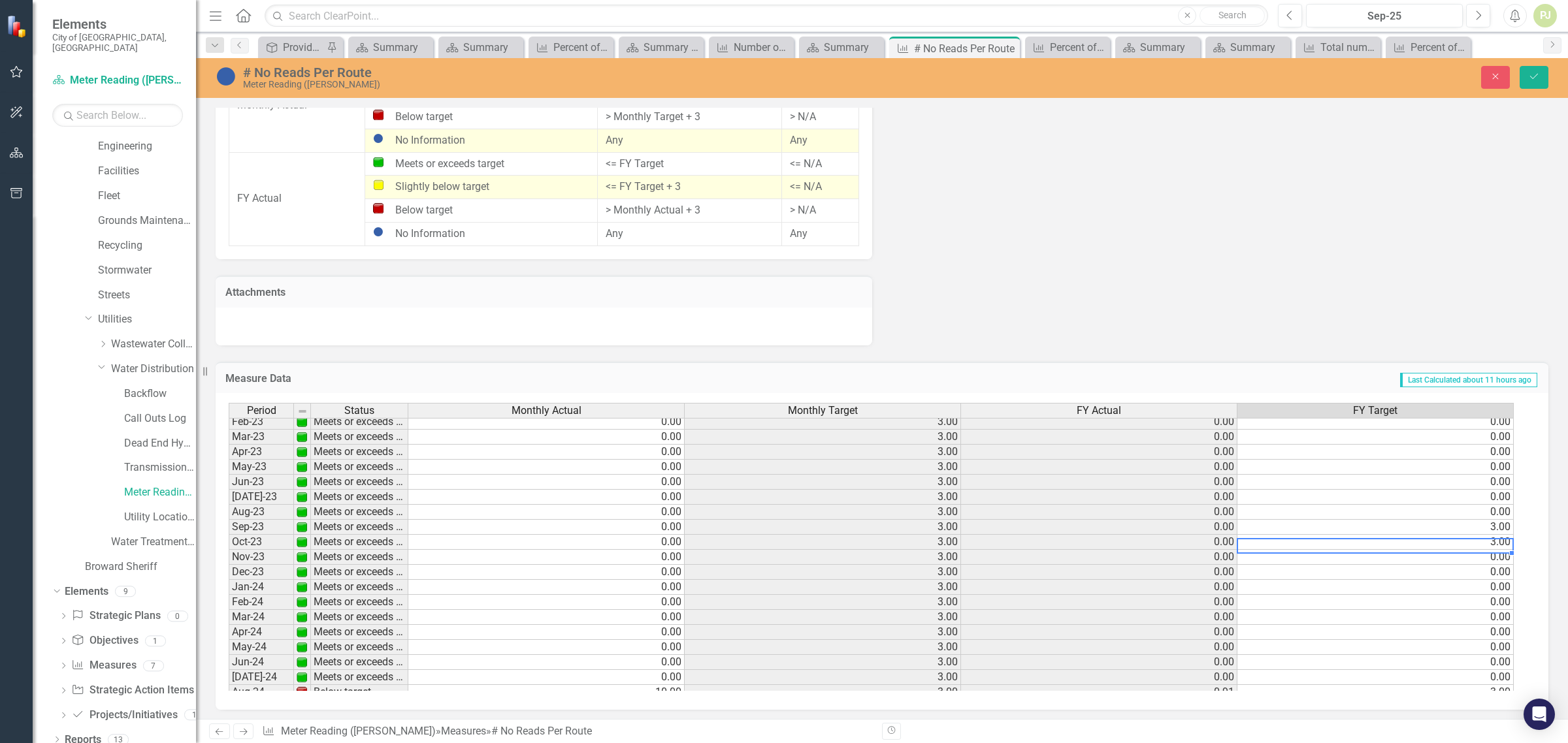
click at [1498, 543] on td "3.00" at bounding box center [1375, 542] width 276 height 15
click at [1498, 524] on td "3.00" at bounding box center [1375, 528] width 276 height 15
click at [1498, 513] on td "0.00" at bounding box center [1375, 513] width 276 height 15
click at [1498, 495] on td "0.00" at bounding box center [1375, 497] width 276 height 15
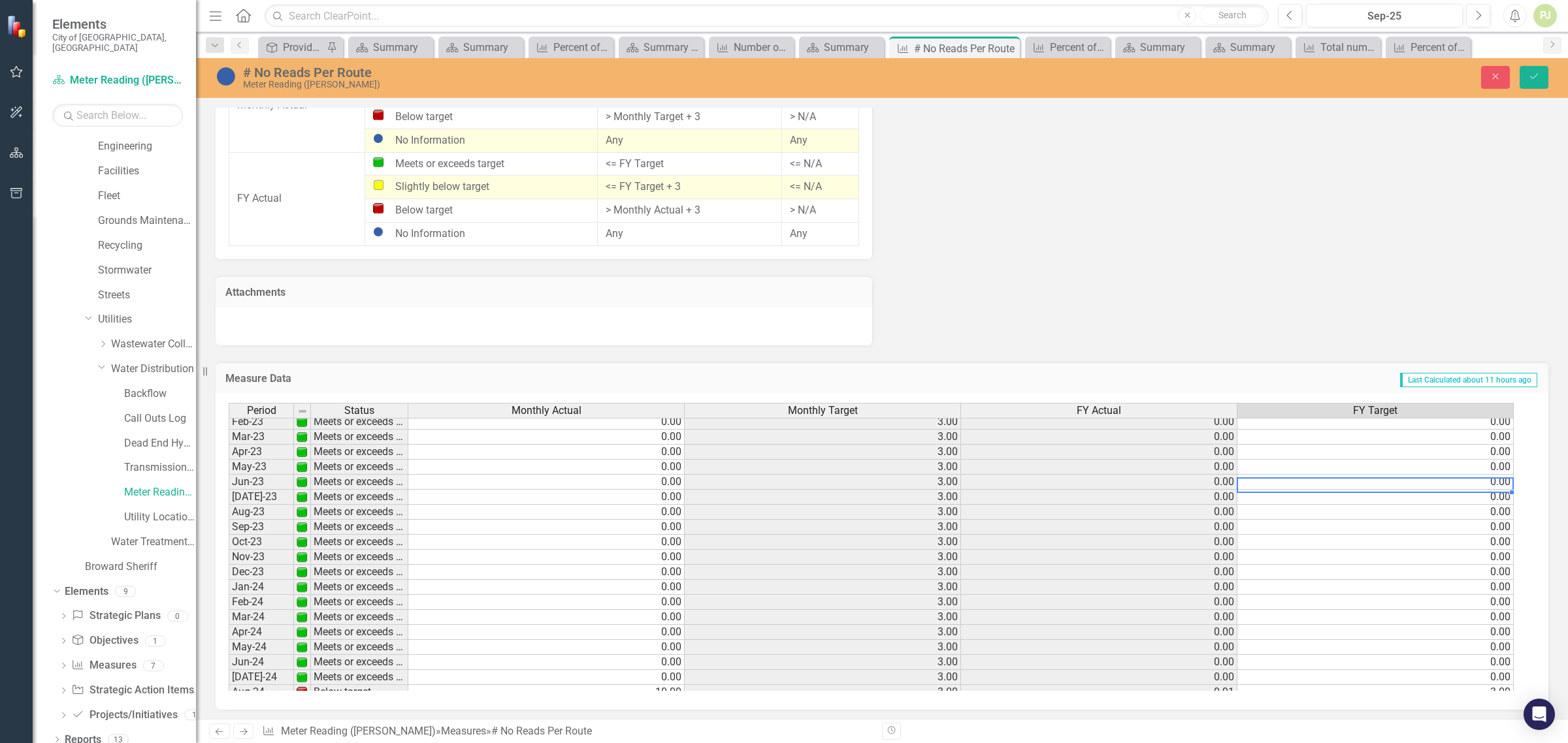
click at [1498, 484] on td "0.00" at bounding box center [1375, 482] width 276 height 15
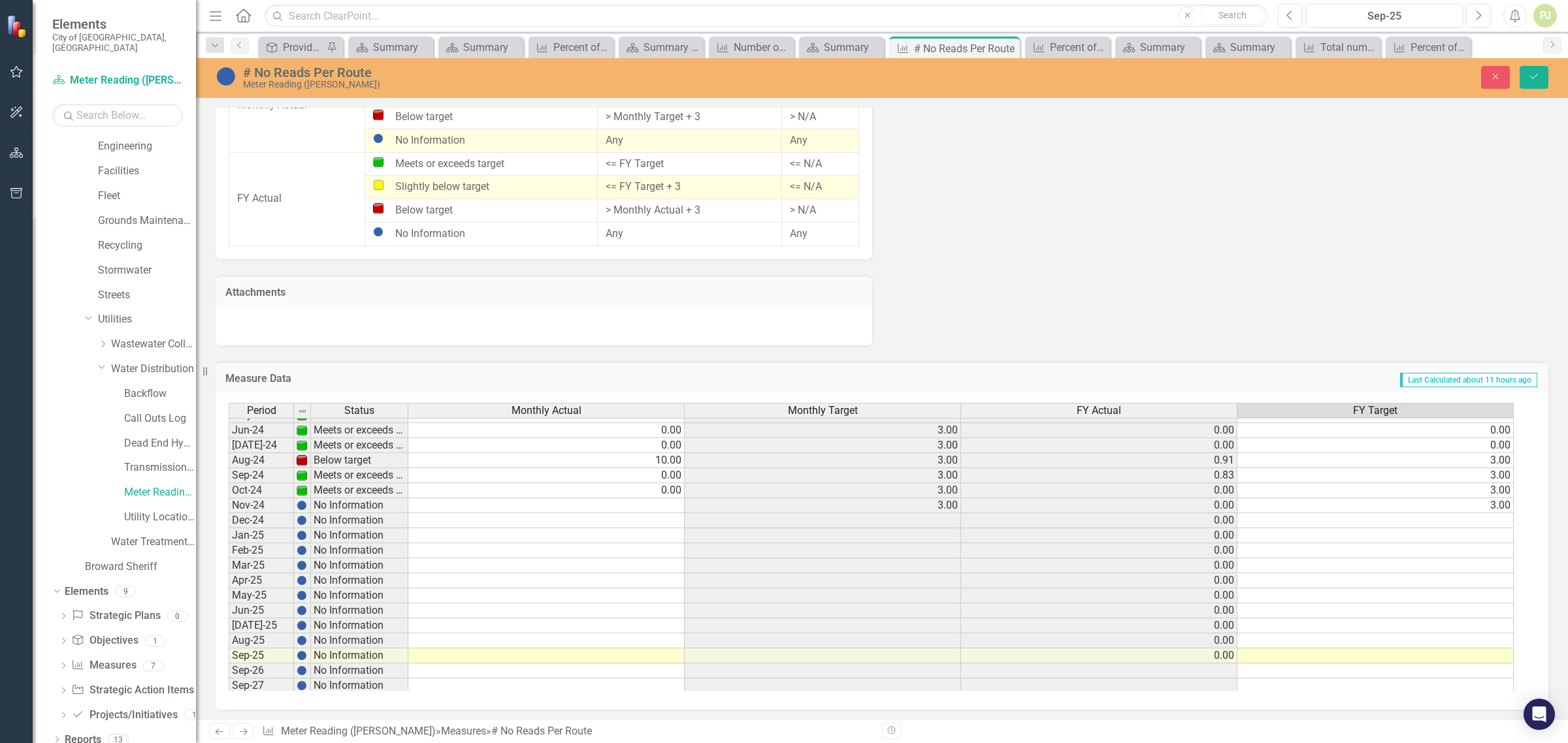
scroll to position [480, 0]
click at [1506, 498] on tbody "May-23 Meets or exceeds target 0.00 3.00 0.00 0.00 Jun-23 Meets or exceeds targ…" at bounding box center [871, 457] width 1285 height 466
click at [1504, 485] on div "Period Status Monthly Actual Monthly Target FY Actual FY Target May-23 Meets or…" at bounding box center [877, 546] width 1297 height 288
click at [1504, 474] on td "3.00" at bounding box center [1375, 473] width 276 height 15
click at [1504, 458] on td "3.00" at bounding box center [1375, 458] width 276 height 15
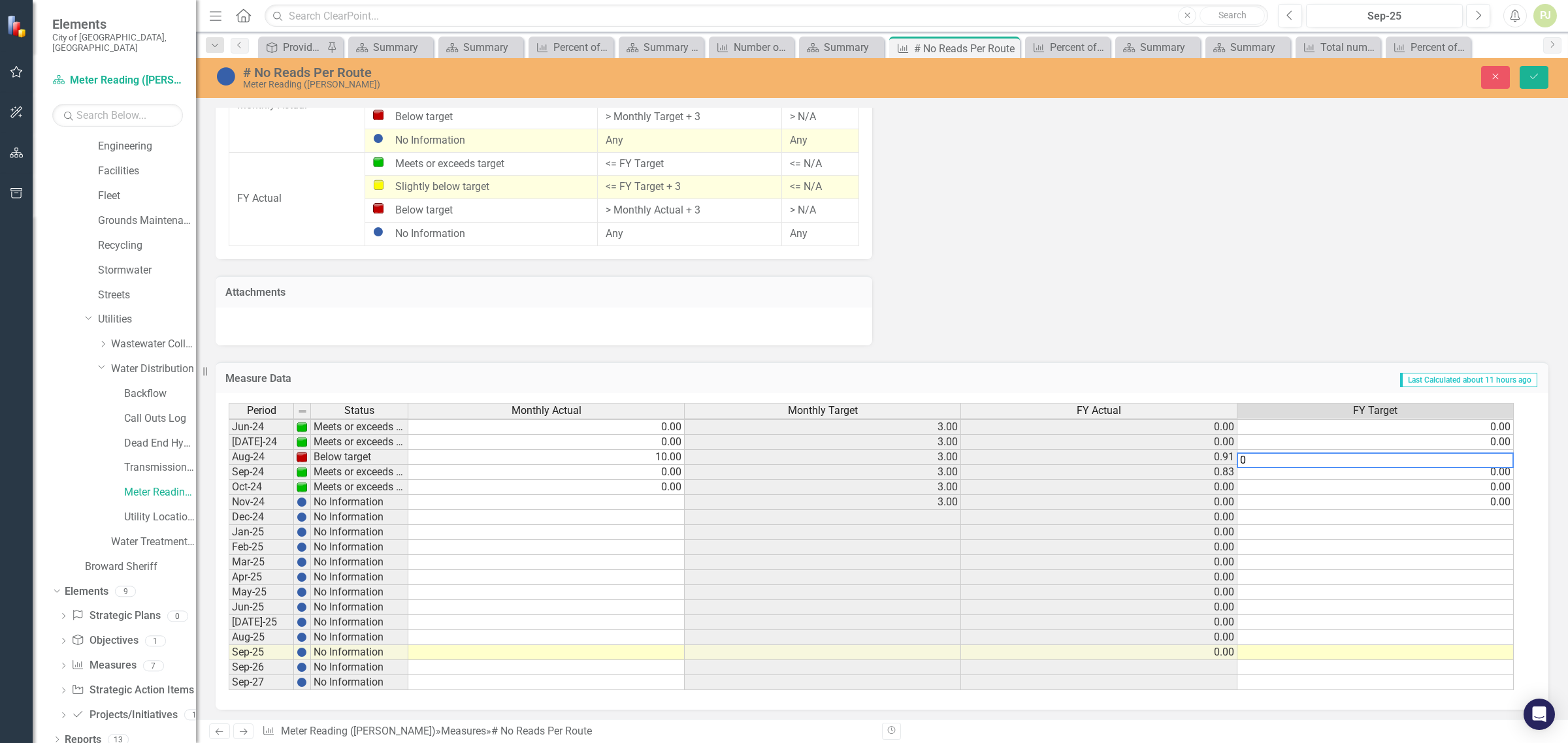
click at [1500, 442] on td "0.00" at bounding box center [1375, 442] width 276 height 15
click at [1497, 655] on td at bounding box center [1375, 653] width 276 height 15
type textarea "0"
click at [1504, 640] on td at bounding box center [1375, 637] width 276 height 15
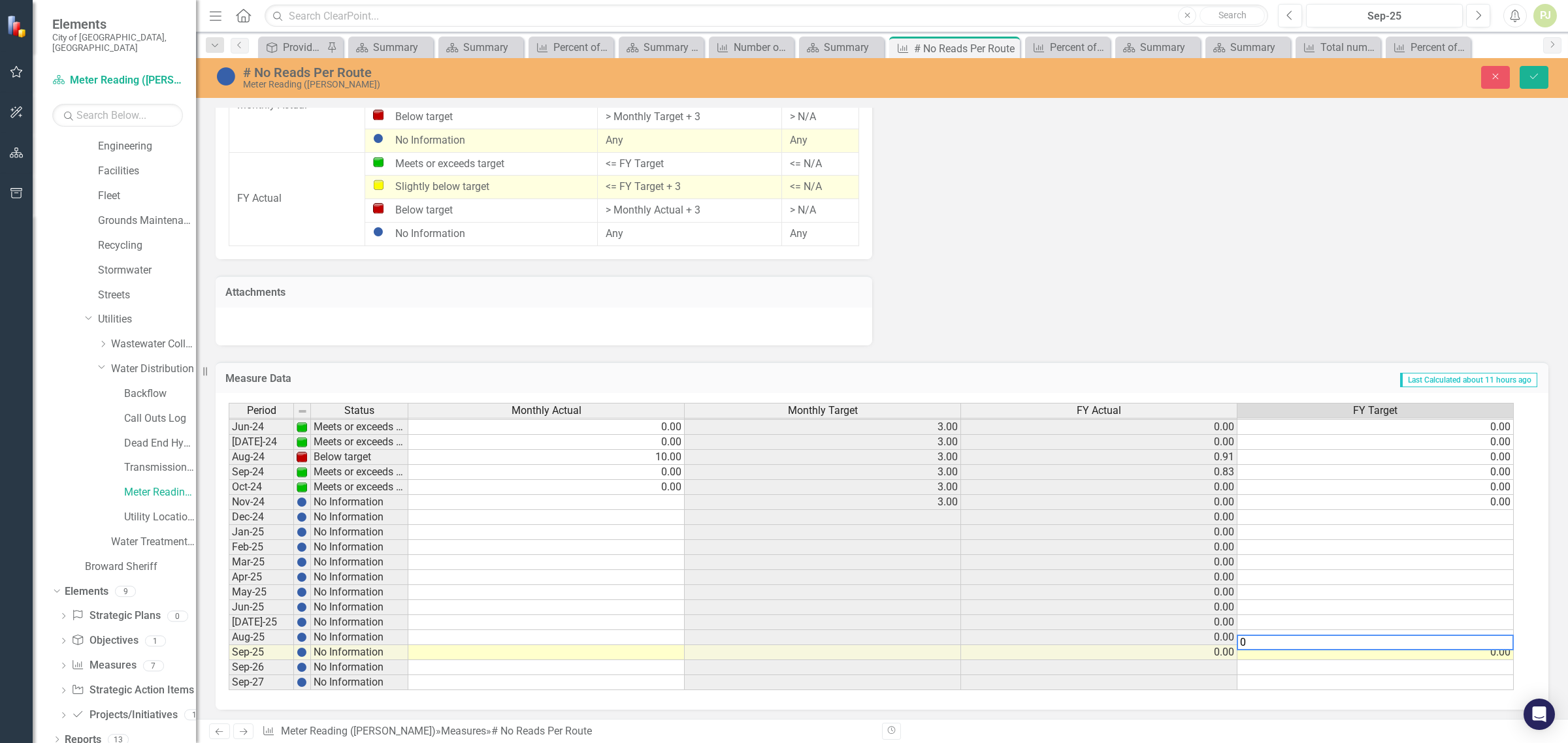
type textarea "0"
click at [1506, 626] on td at bounding box center [1375, 623] width 276 height 15
click at [1504, 620] on textarea "0" at bounding box center [1375, 627] width 277 height 16
type textarea "00"
click at [229, 599] on div "Period Status Monthly Actual Monthly Target FY Actual FY Target May-23 Meets or…" at bounding box center [229, 449] width 0 height 482
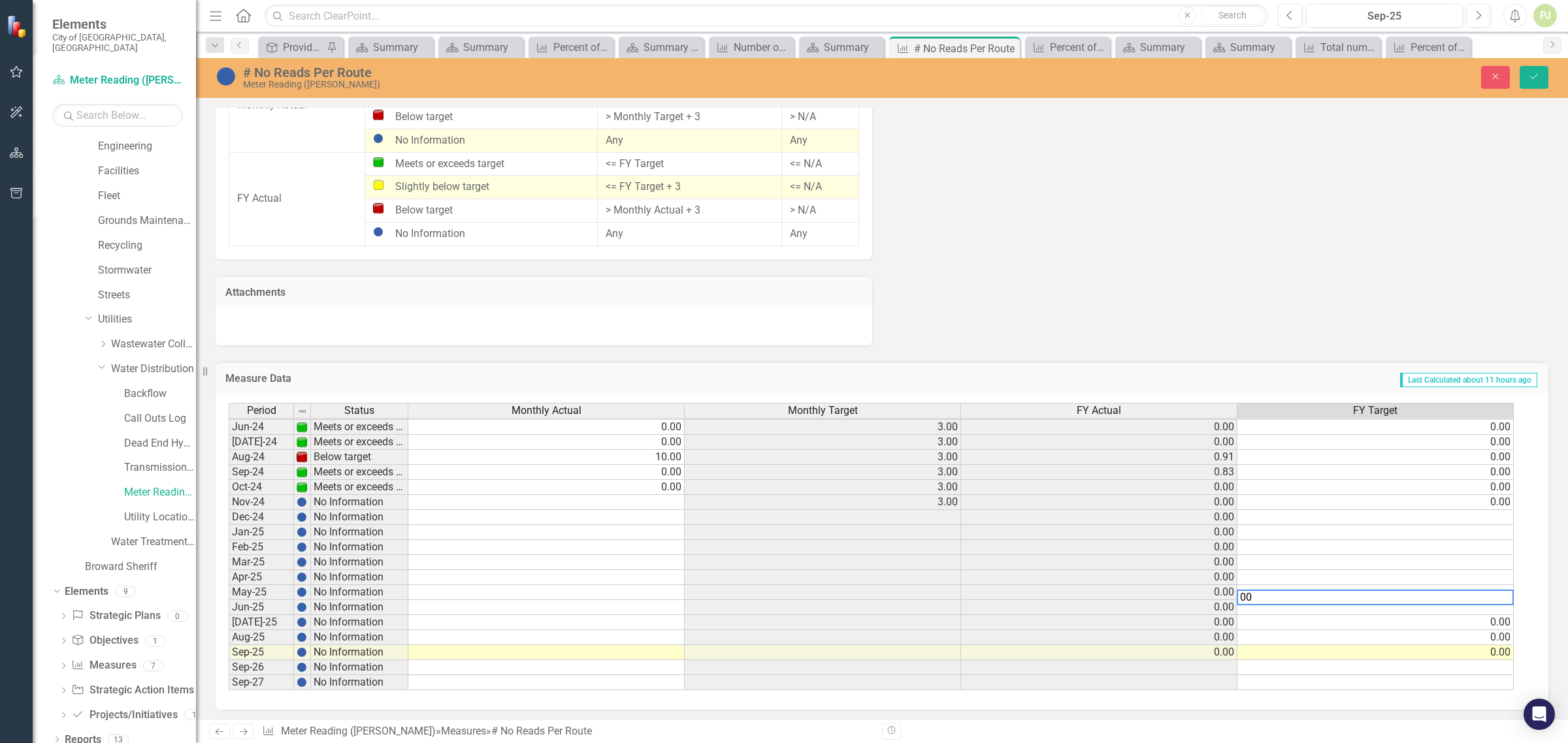
click at [1504, 599] on textarea "00" at bounding box center [1375, 597] width 277 height 16
click at [1504, 589] on textarea "000" at bounding box center [1375, 597] width 277 height 16
type textarea "0000"
click at [1506, 567] on td at bounding box center [1375, 562] width 276 height 15
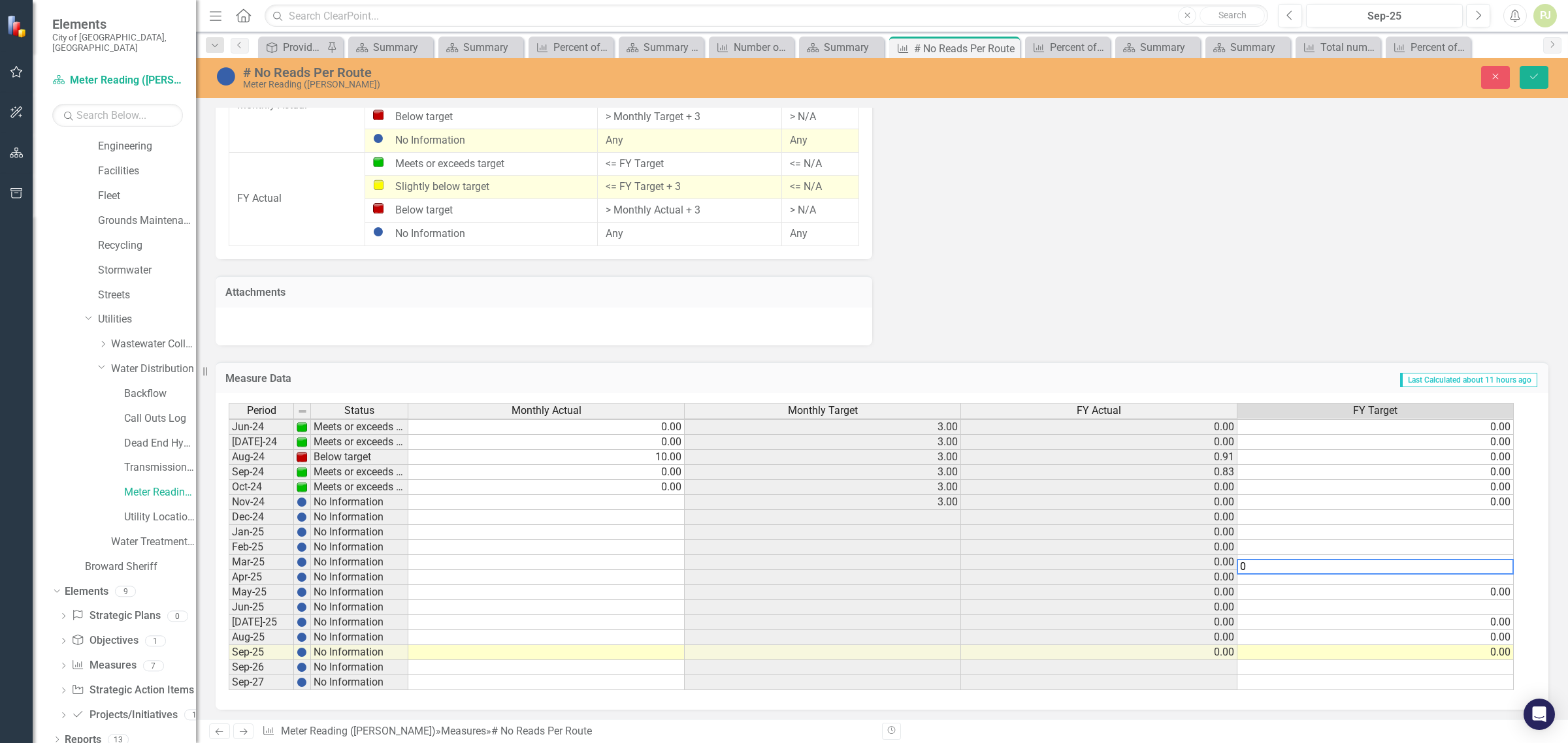
click at [1506, 567] on textarea "0" at bounding box center [1375, 567] width 277 height 16
click at [1506, 559] on textarea "00" at bounding box center [1375, 567] width 277 height 16
type textarea "000"
click at [1506, 545] on td at bounding box center [1375, 548] width 276 height 15
type textarea "0"
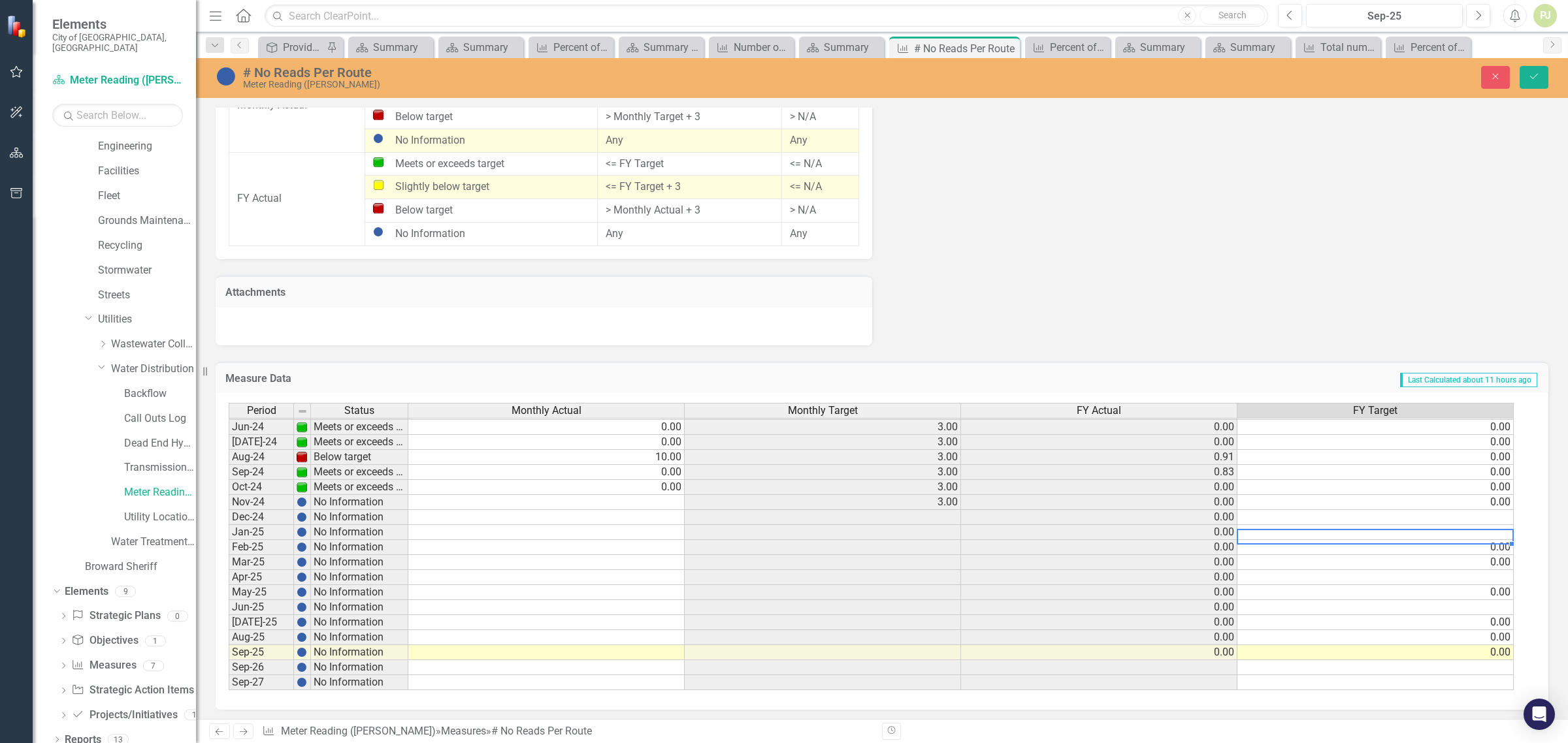
click at [1507, 533] on td at bounding box center [1375, 533] width 276 height 15
type textarea "0"
click at [1507, 520] on td at bounding box center [1375, 518] width 276 height 15
click at [1507, 516] on textarea "0" at bounding box center [1375, 521] width 277 height 16
click at [1470, 503] on td "0.00" at bounding box center [1375, 502] width 276 height 15
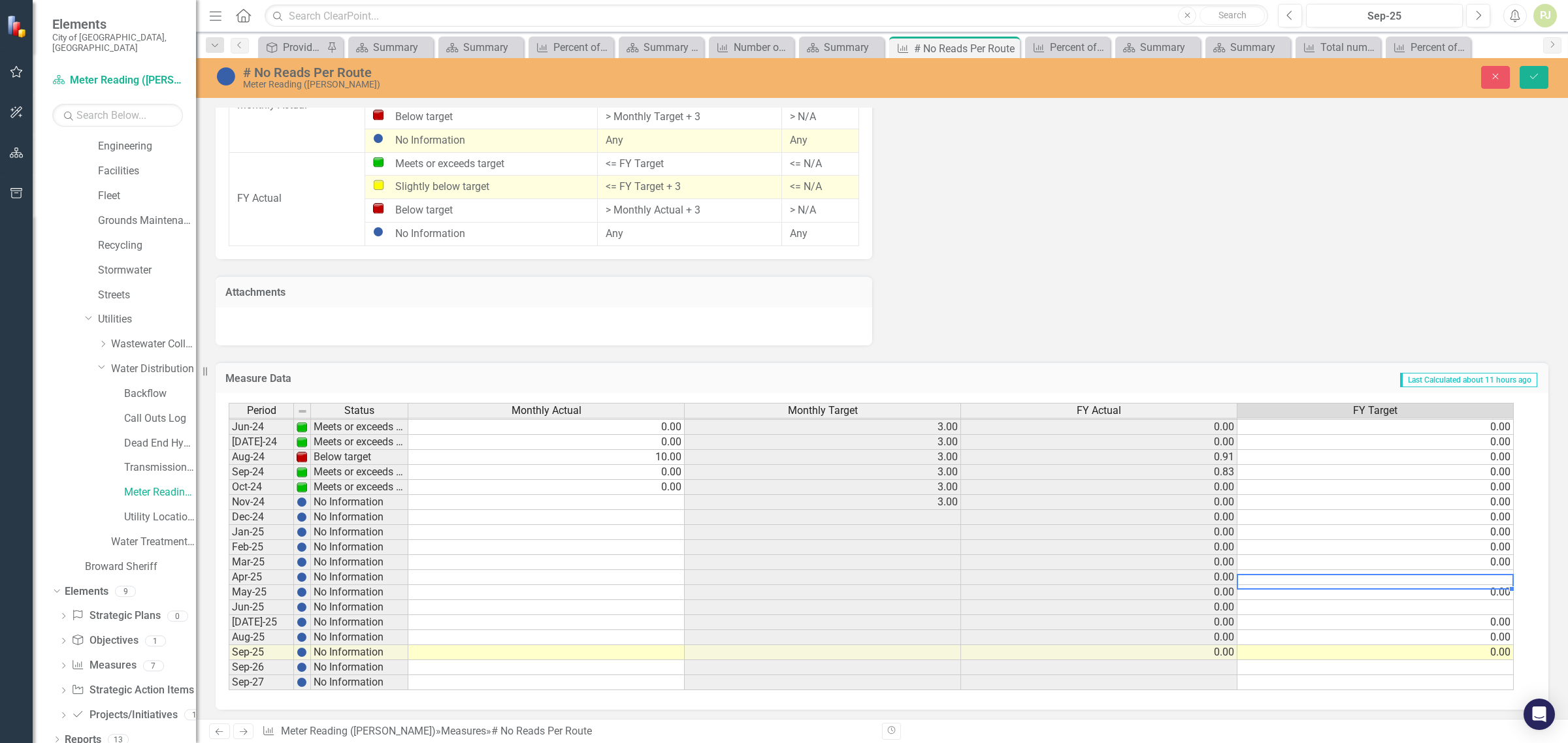
click at [1490, 581] on td at bounding box center [1375, 578] width 276 height 15
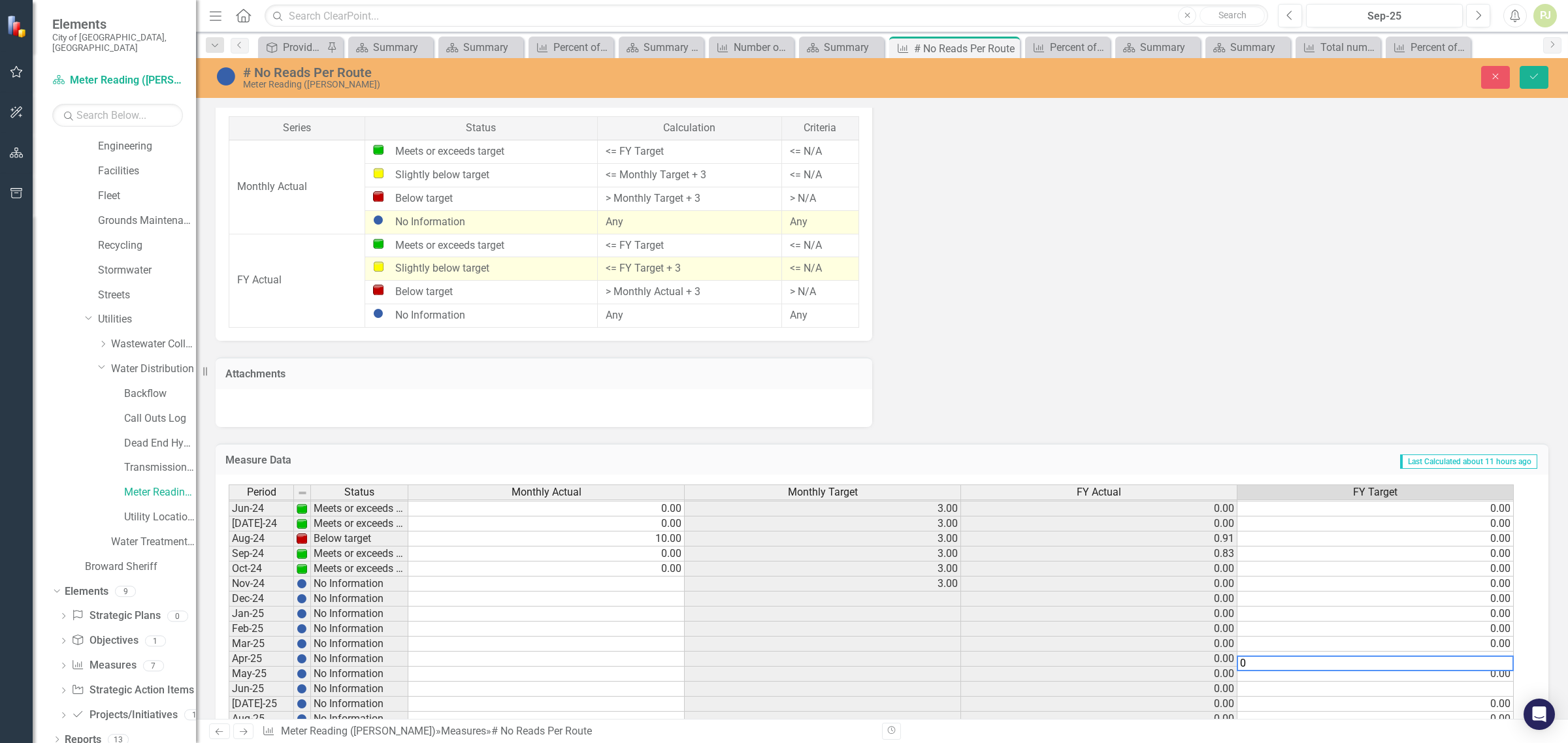
click at [1478, 581] on td "0.00" at bounding box center [1375, 584] width 276 height 15
click at [1500, 693] on td at bounding box center [1375, 689] width 276 height 15
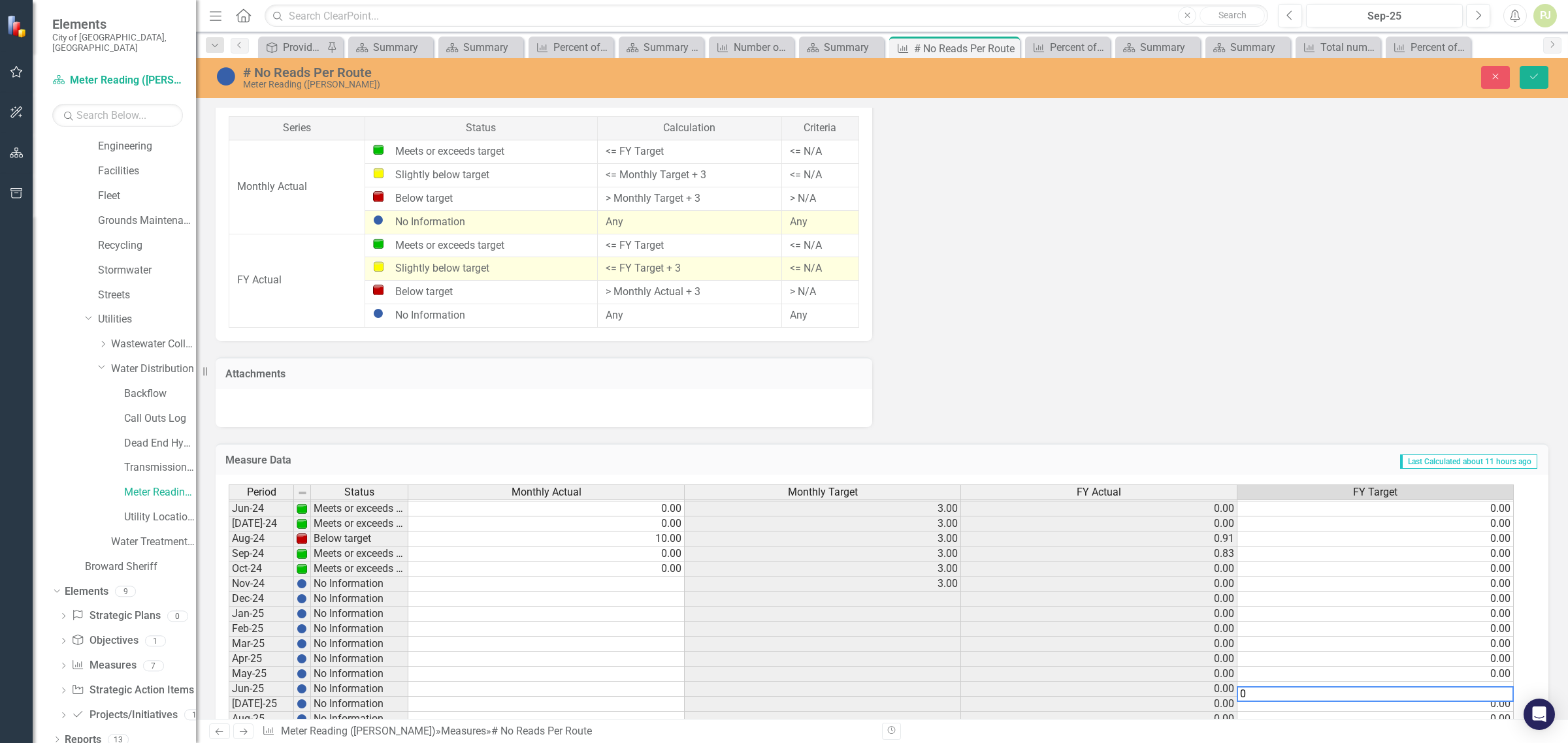
type textarea "0"
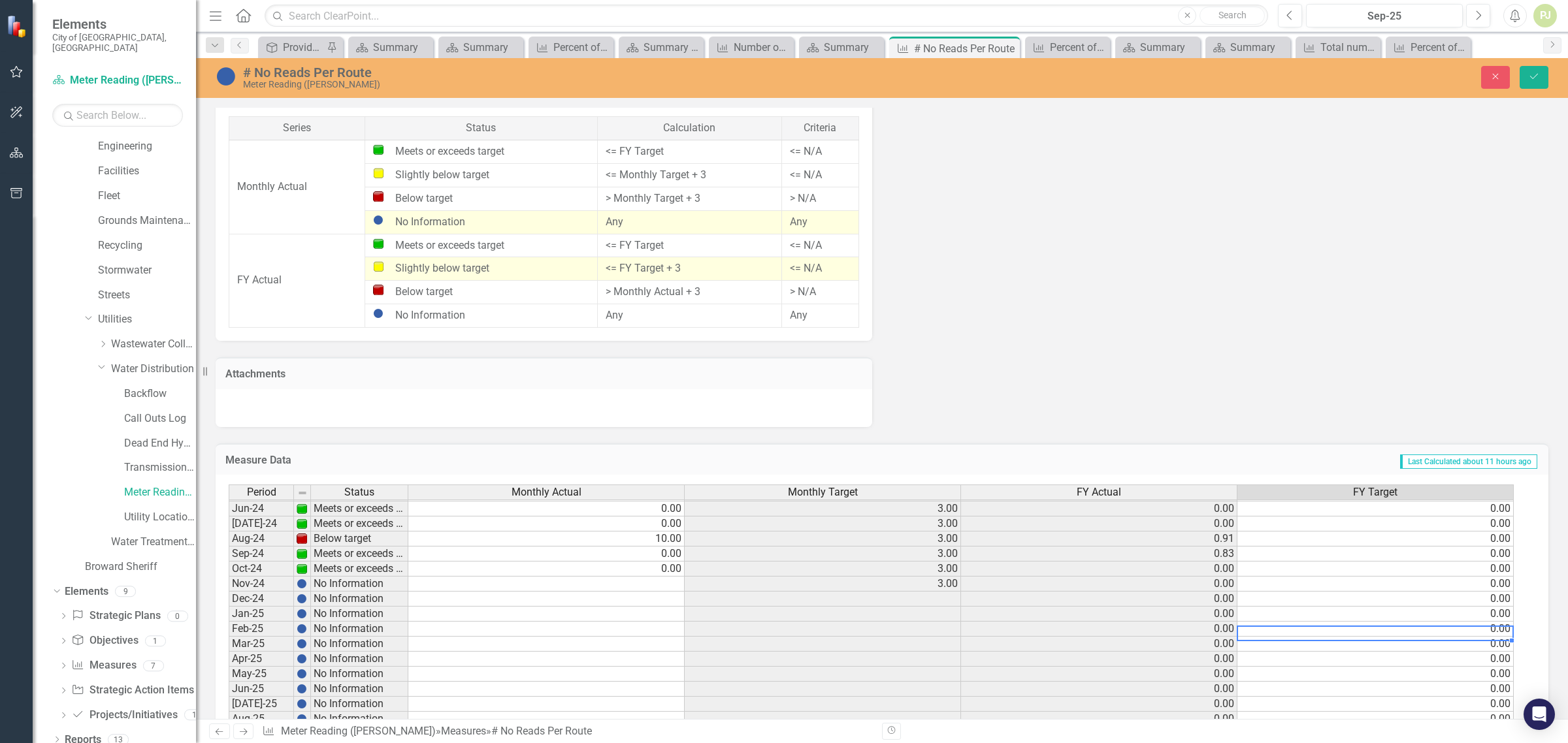
click at [1452, 633] on td "0.00" at bounding box center [1375, 629] width 276 height 15
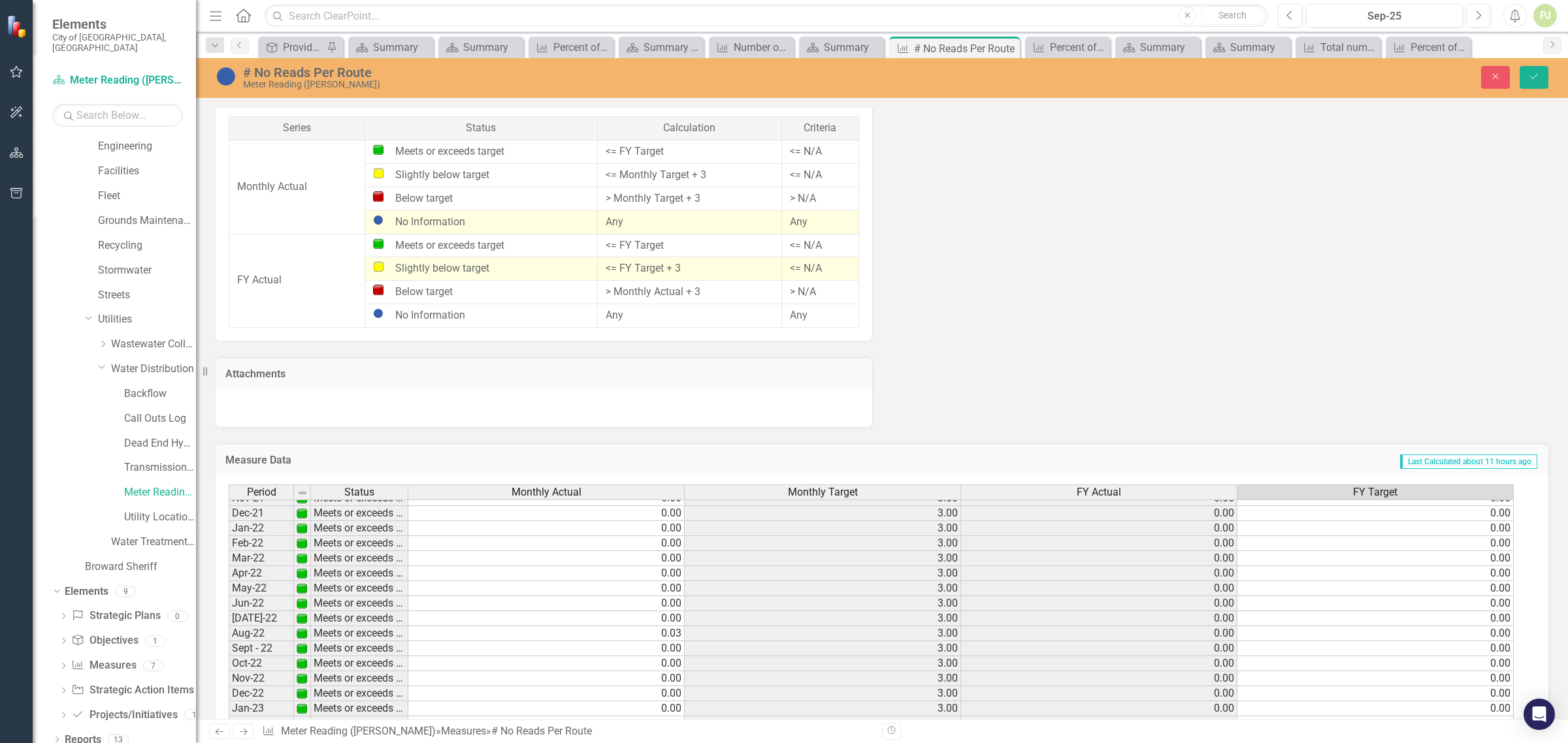
scroll to position [0, 0]
click at [1528, 80] on icon "Save" at bounding box center [1534, 76] width 12 height 9
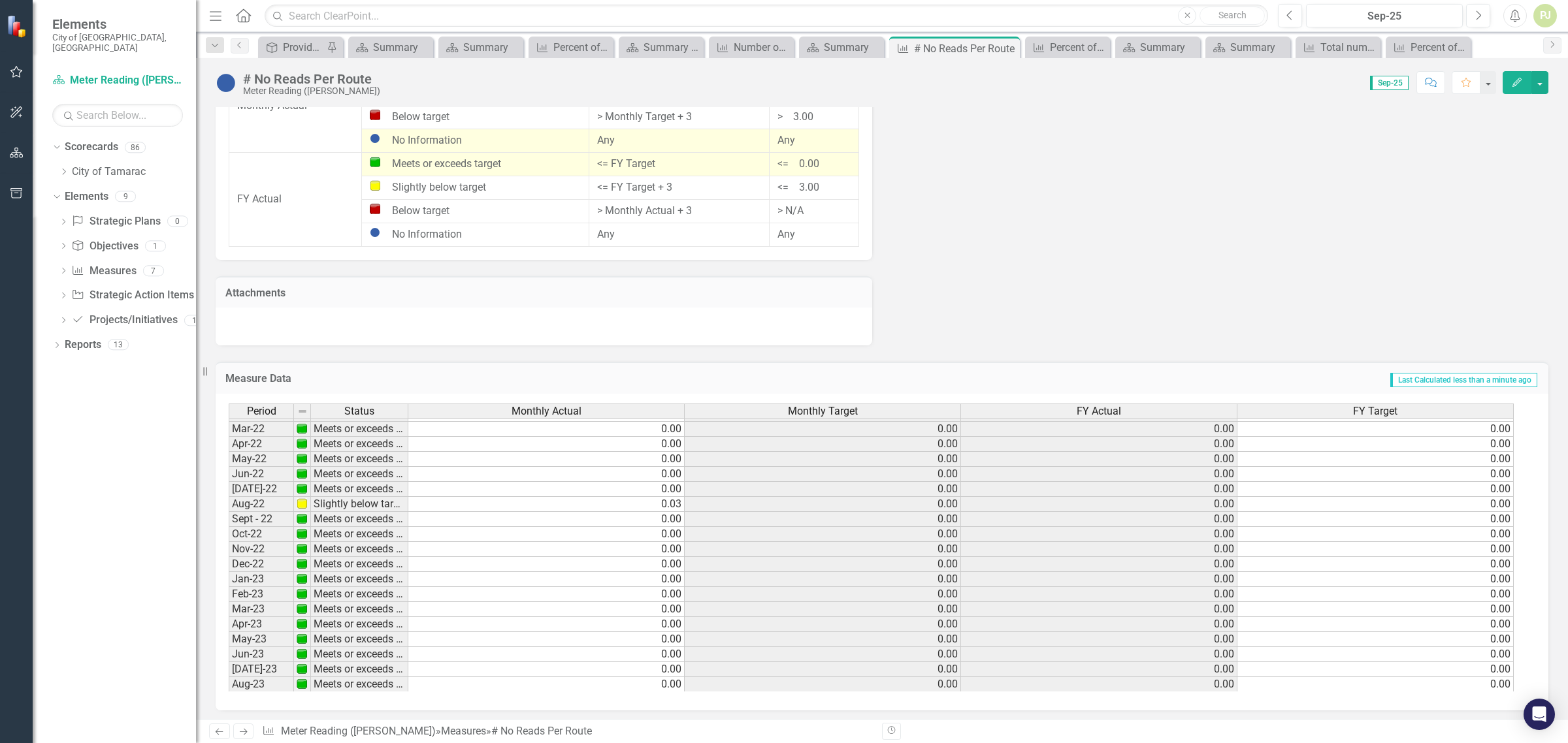
scroll to position [245, 0]
click at [60, 220] on icon "Dropdown" at bounding box center [63, 223] width 9 height 8
click at [57, 192] on icon "Dropdown" at bounding box center [55, 196] width 8 height 9
click at [70, 166] on div "Dropdown" at bounding box center [65, 171] width 13 height 11
click at [79, 415] on icon "Dropdown" at bounding box center [77, 418] width 10 height 8
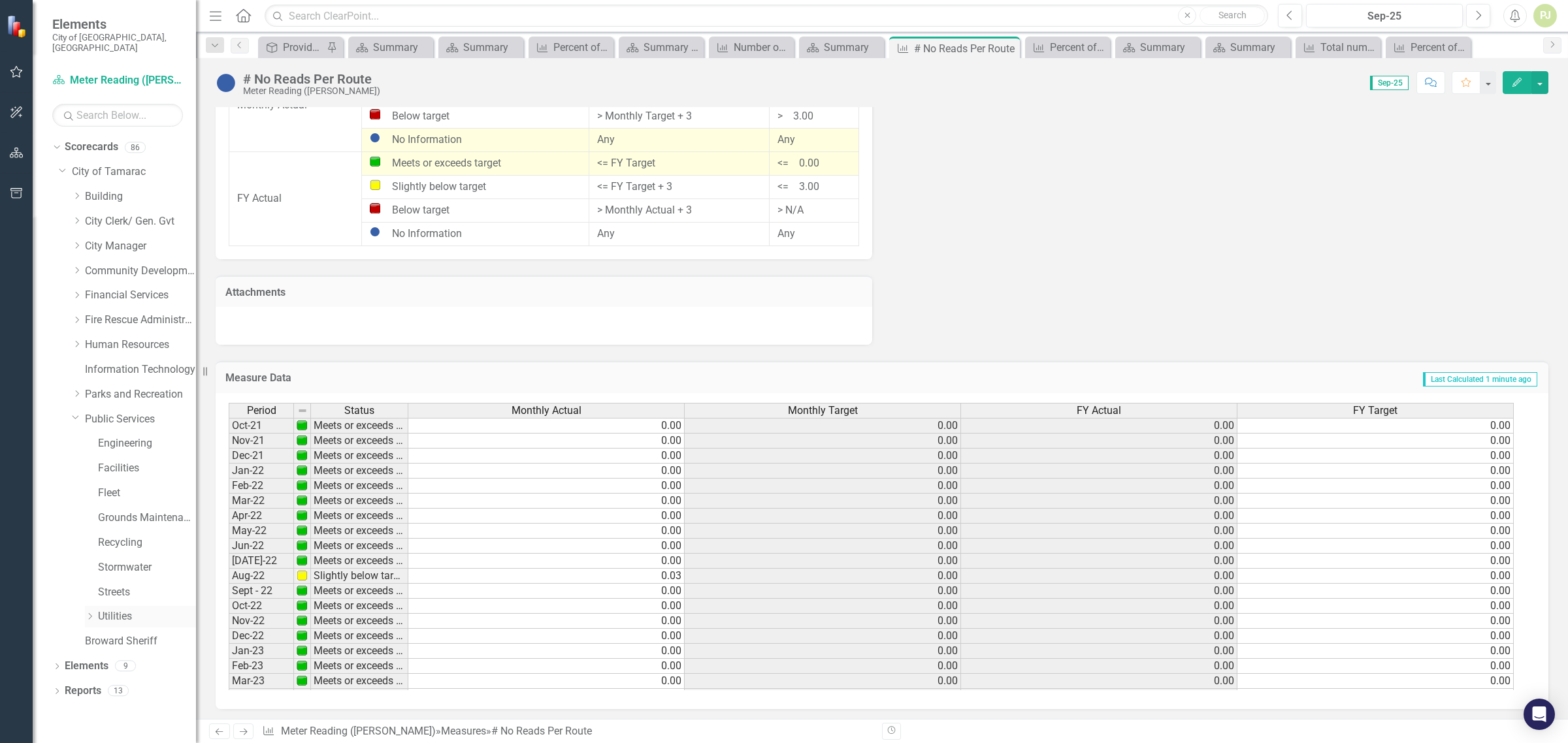
click at [90, 613] on icon at bounding box center [90, 616] width 3 height 7
click at [106, 637] on icon "Dropdown" at bounding box center [103, 640] width 10 height 8
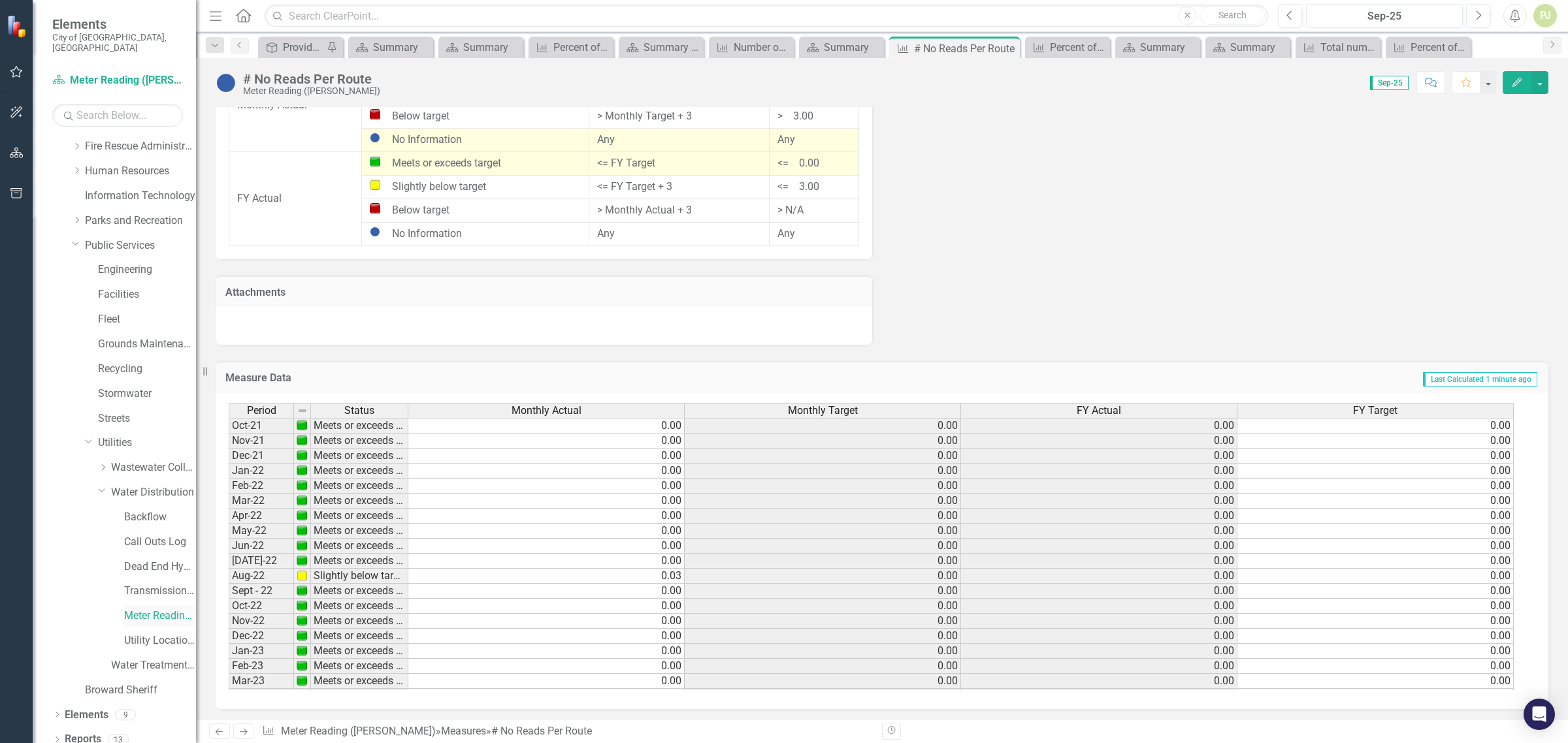
click at [139, 609] on link "Meter Reading ([PERSON_NAME])" at bounding box center [160, 616] width 72 height 15
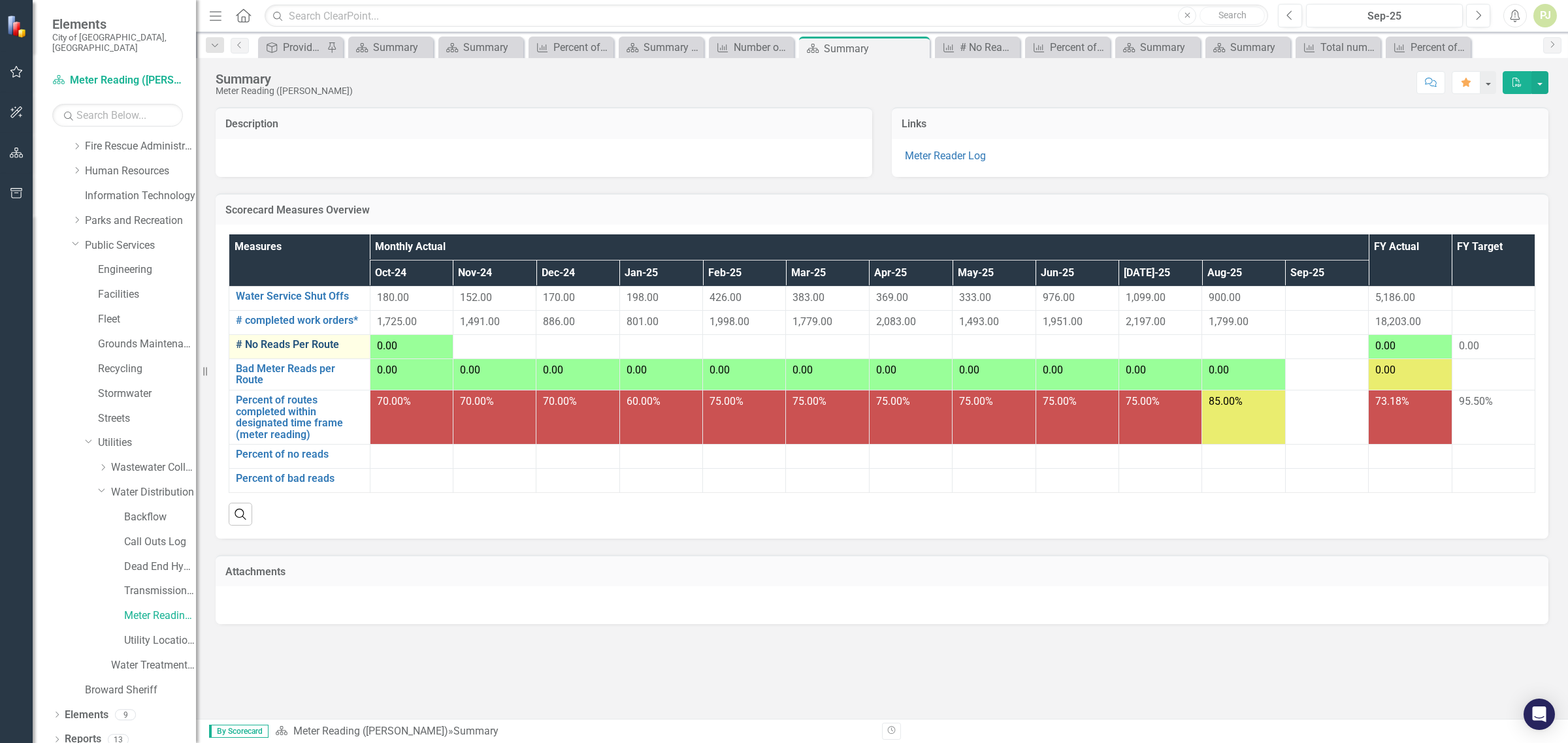
click at [306, 343] on link "# No Reads Per Route" at bounding box center [299, 344] width 128 height 12
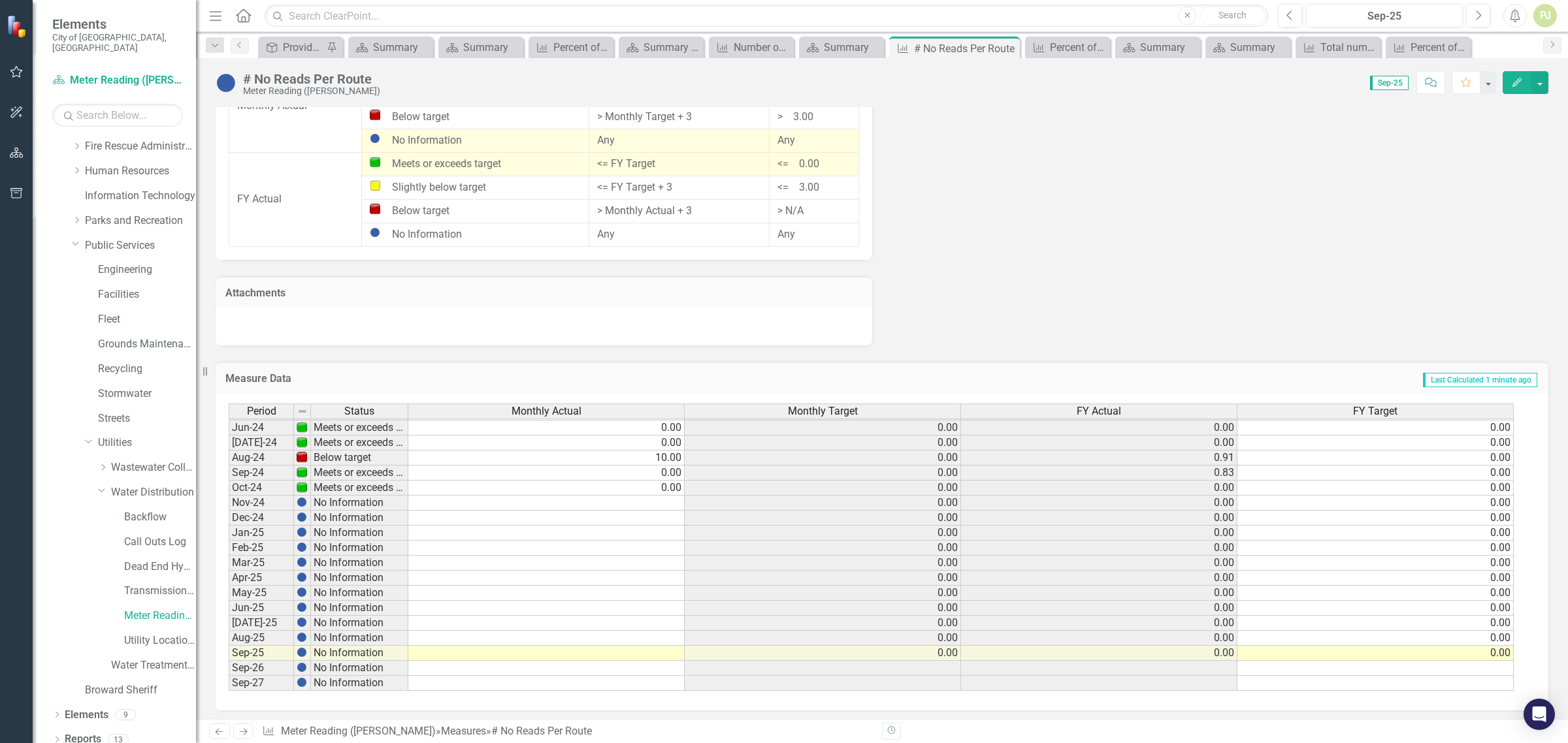
scroll to position [1088, 0]
